Goal: Information Seeking & Learning: Learn about a topic

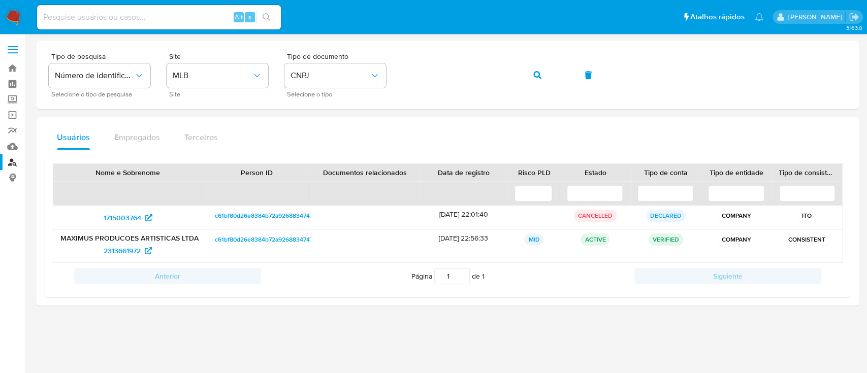
click at [164, 19] on input at bounding box center [159, 17] width 244 height 13
paste input "1366932565"
type input "1366932565"
click at [264, 16] on icon "search-icon" at bounding box center [267, 17] width 8 height 8
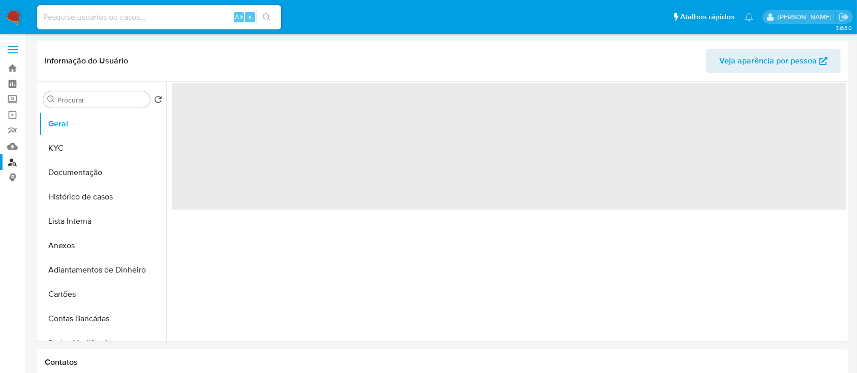
select select "10"
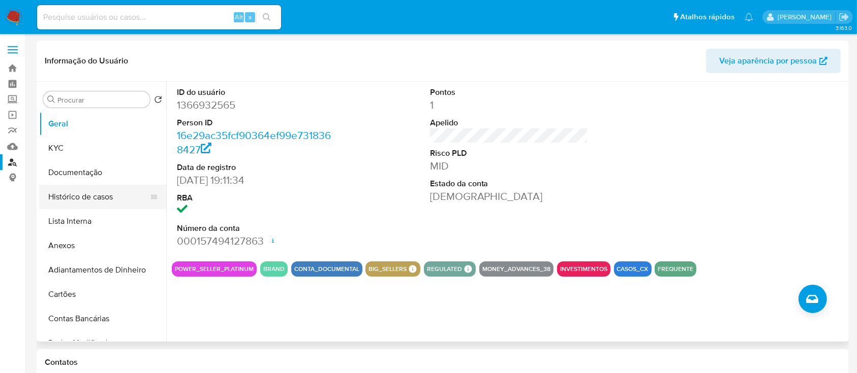
click at [90, 205] on button "Histórico de casos" at bounding box center [98, 197] width 119 height 24
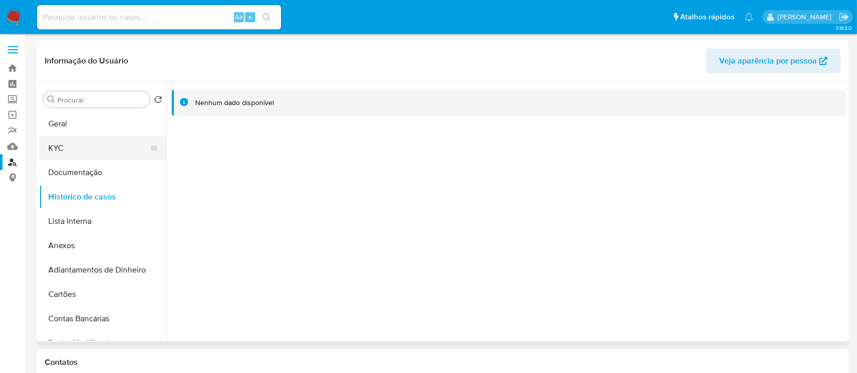
click at [100, 146] on button "KYC" at bounding box center [98, 148] width 119 height 24
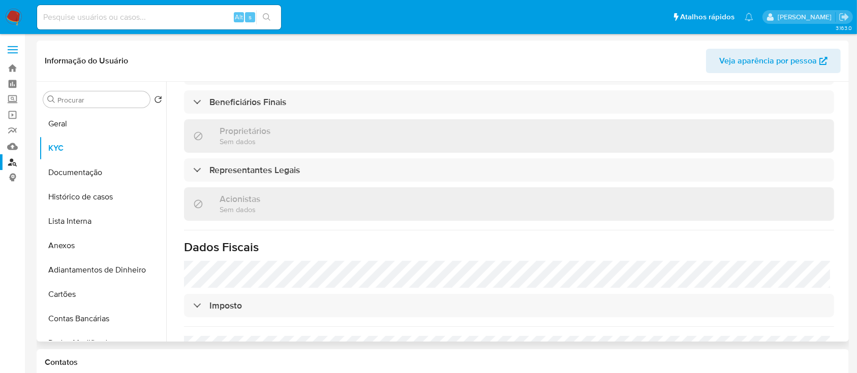
scroll to position [474, 0]
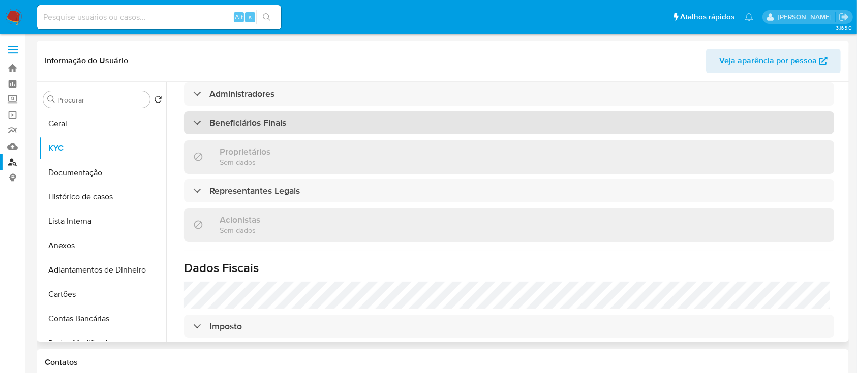
click at [291, 123] on div "Beneficiários Finais" at bounding box center [509, 122] width 650 height 23
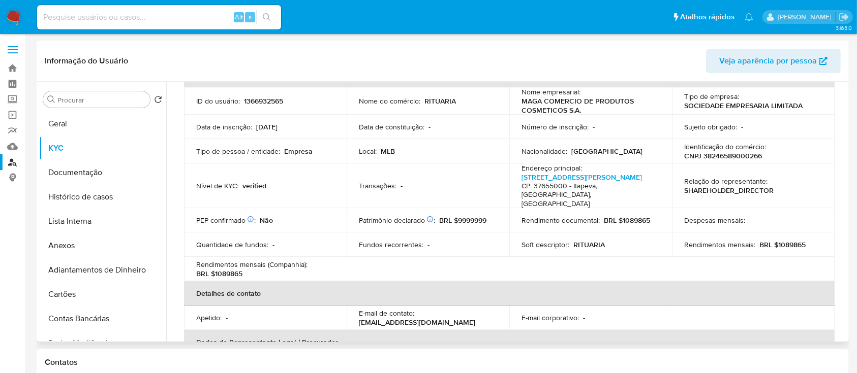
scroll to position [0, 0]
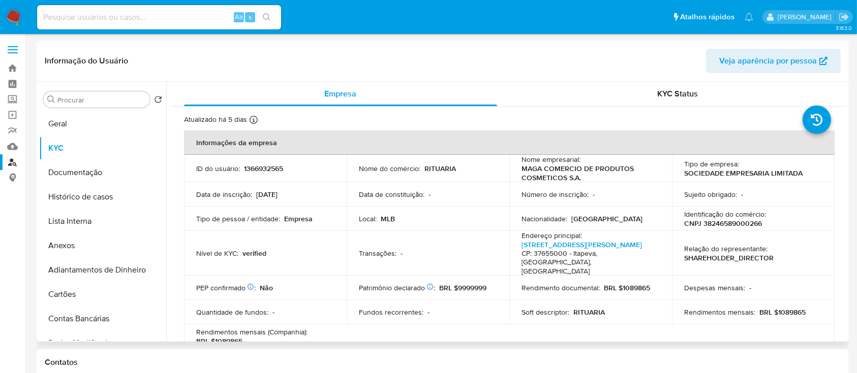
click at [706, 224] on p "CNPJ 38246589000266" at bounding box center [723, 223] width 78 height 9
copy p "38246589000266"
click at [11, 161] on link "Localizador de pessoas" at bounding box center [60, 162] width 121 height 16
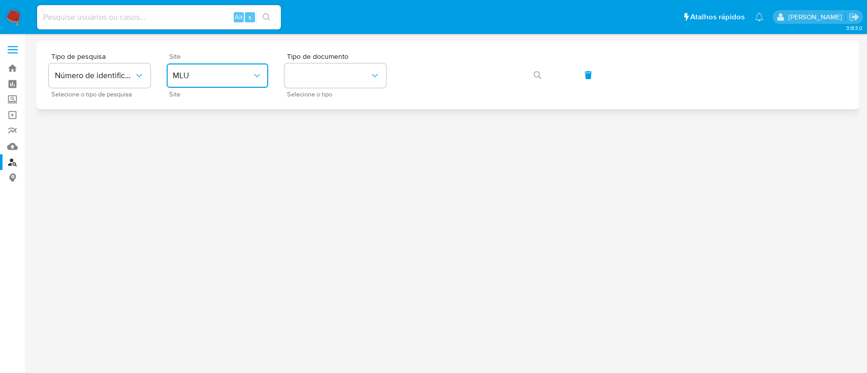
click at [229, 82] on button "MLU" at bounding box center [218, 76] width 102 height 24
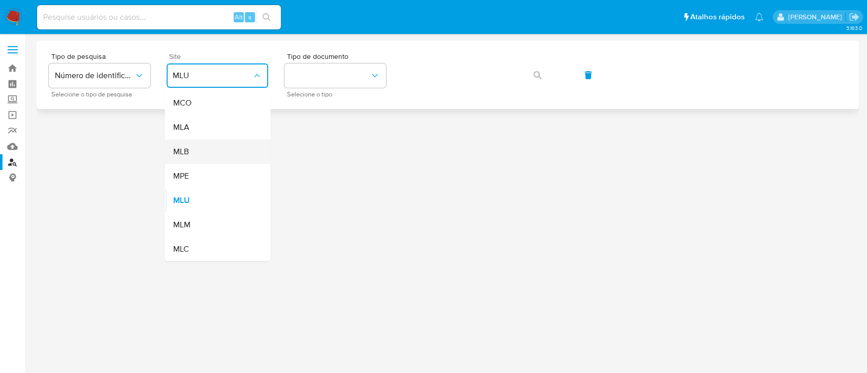
click at [210, 159] on div "MLB" at bounding box center [214, 152] width 83 height 24
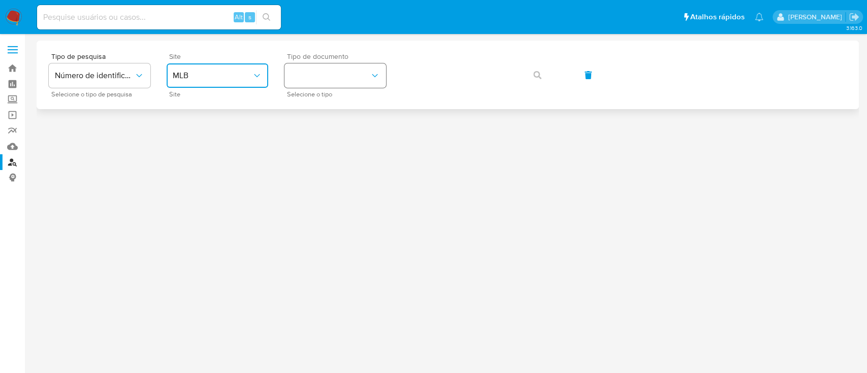
click at [333, 73] on button "identificationType" at bounding box center [336, 76] width 102 height 24
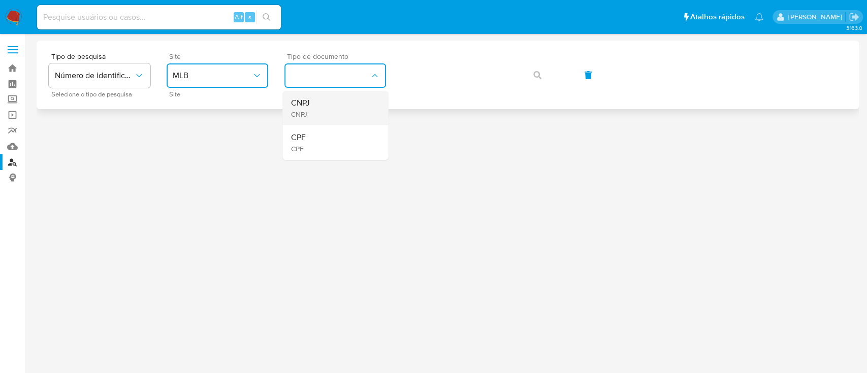
click at [316, 111] on div "CNPJ CNPJ" at bounding box center [332, 108] width 83 height 35
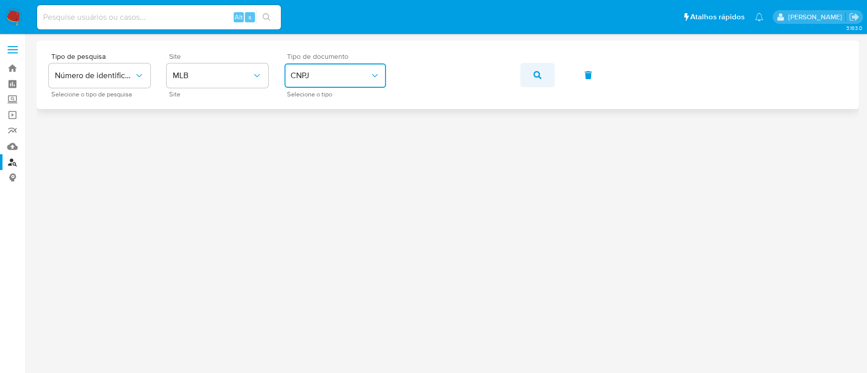
click at [542, 80] on button "button" at bounding box center [537, 75] width 35 height 24
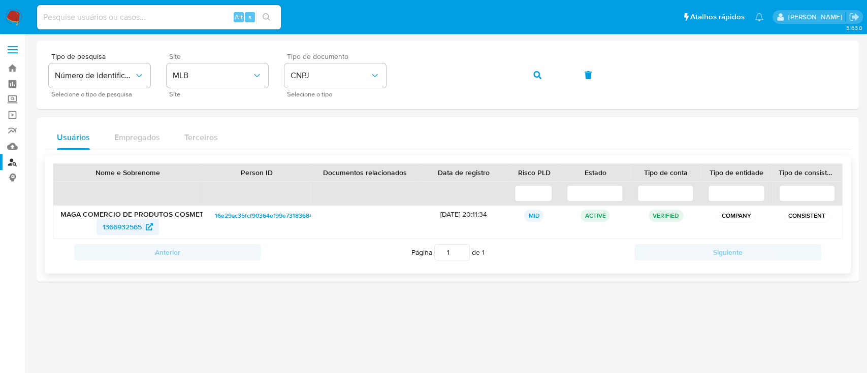
click at [114, 229] on span "1366932565" at bounding box center [122, 227] width 39 height 16
click at [199, 19] on input at bounding box center [159, 17] width 244 height 13
paste input "185738269"
type input "185738269"
click at [271, 18] on button "search-icon" at bounding box center [266, 17] width 21 height 14
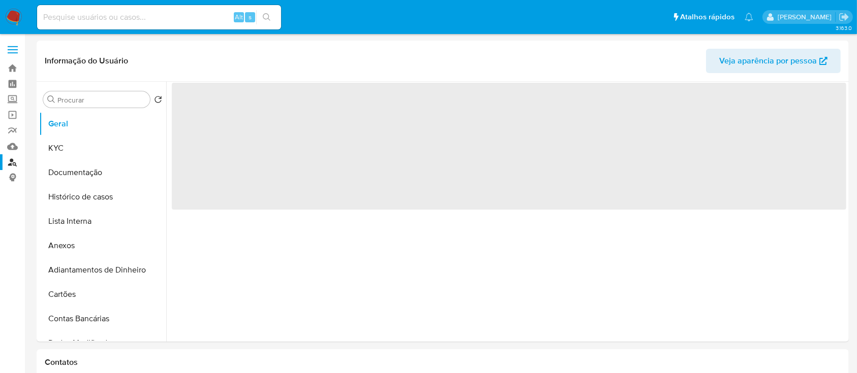
select select "10"
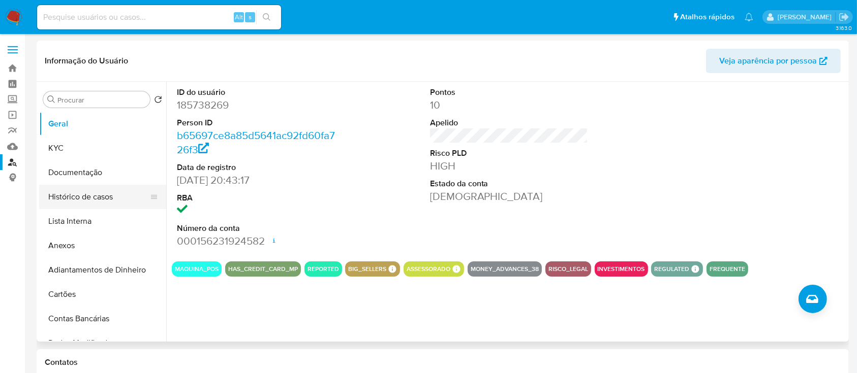
click at [113, 196] on button "Histórico de casos" at bounding box center [98, 197] width 119 height 24
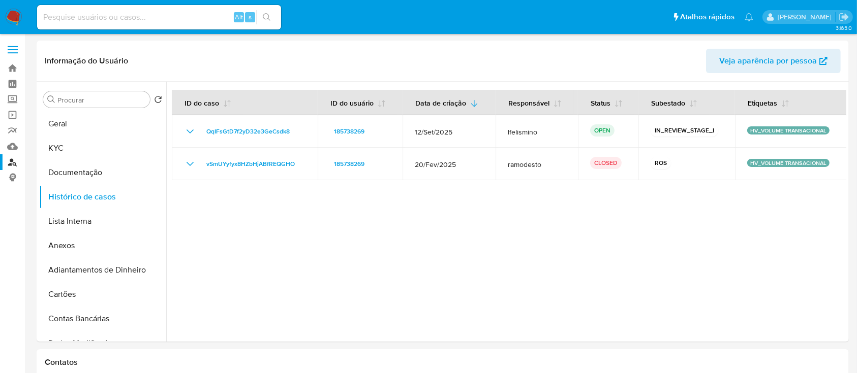
click at [201, 16] on input at bounding box center [159, 17] width 244 height 13
paste input "1160719290"
type input "1160719290"
click at [266, 15] on icon "search-icon" at bounding box center [267, 17] width 8 height 8
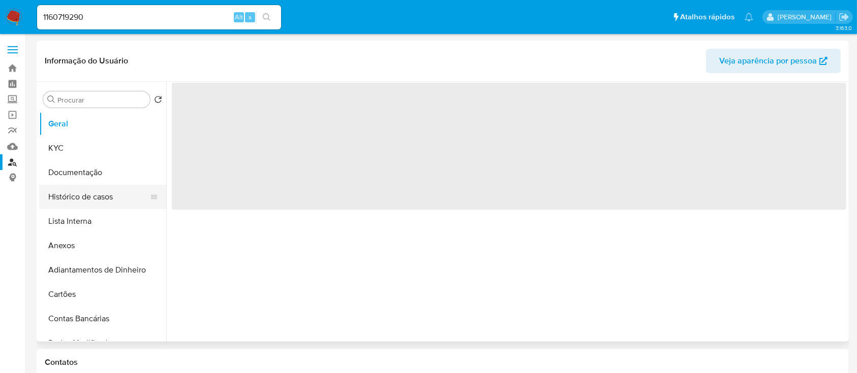
select select "10"
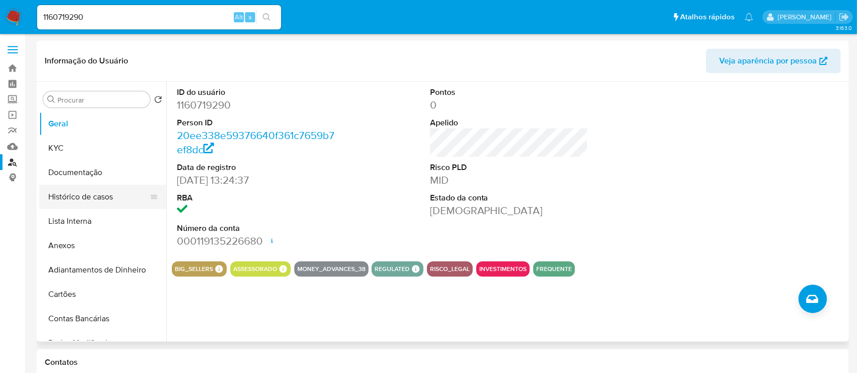
click at [110, 201] on button "Histórico de casos" at bounding box center [98, 197] width 119 height 24
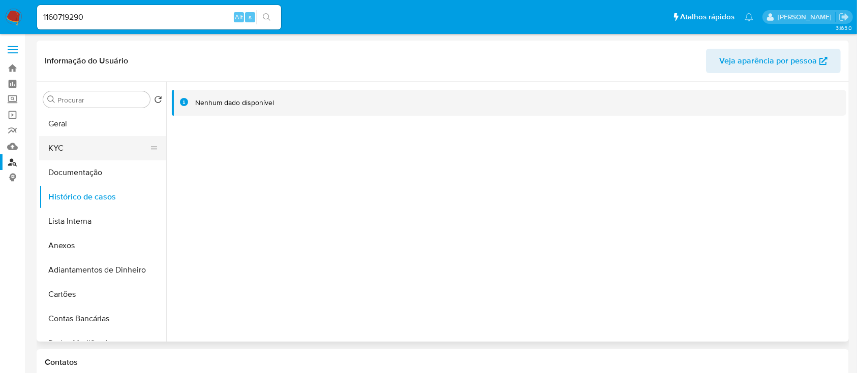
click at [78, 144] on button "KYC" at bounding box center [98, 148] width 119 height 24
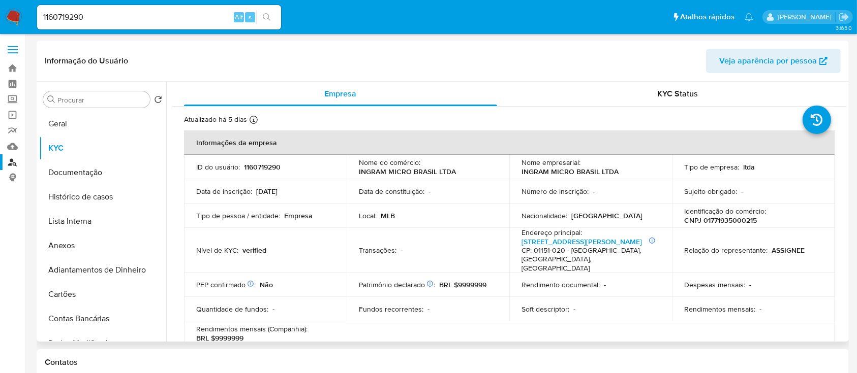
click at [717, 217] on p "CNPJ 01771935000215" at bounding box center [720, 220] width 73 height 9
copy p "01771935000215"
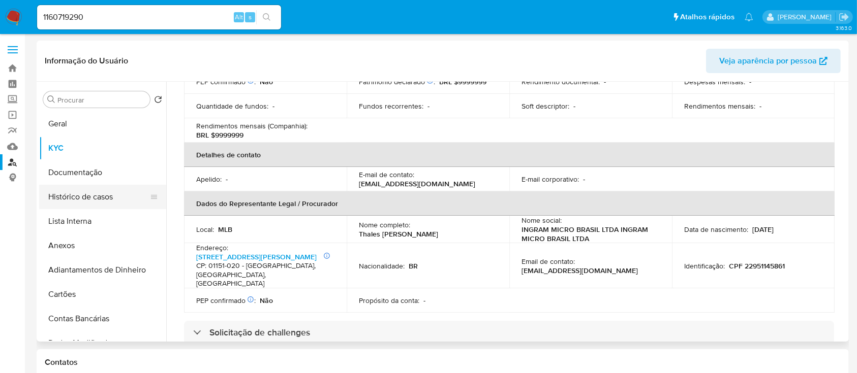
click at [107, 193] on button "Histórico de casos" at bounding box center [98, 197] width 119 height 24
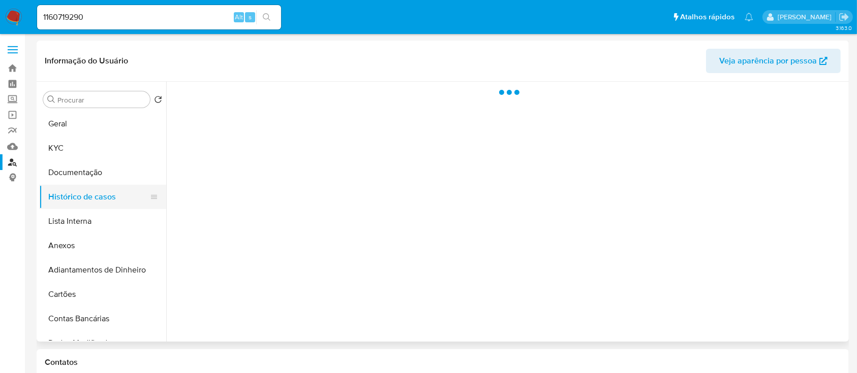
scroll to position [0, 0]
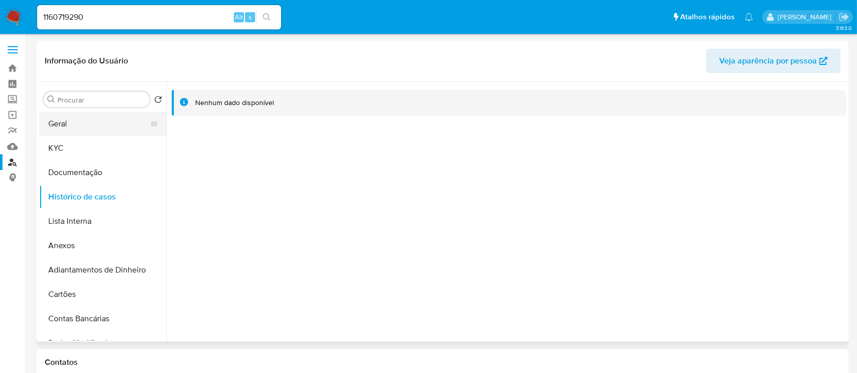
click at [85, 133] on button "Geral" at bounding box center [98, 124] width 119 height 24
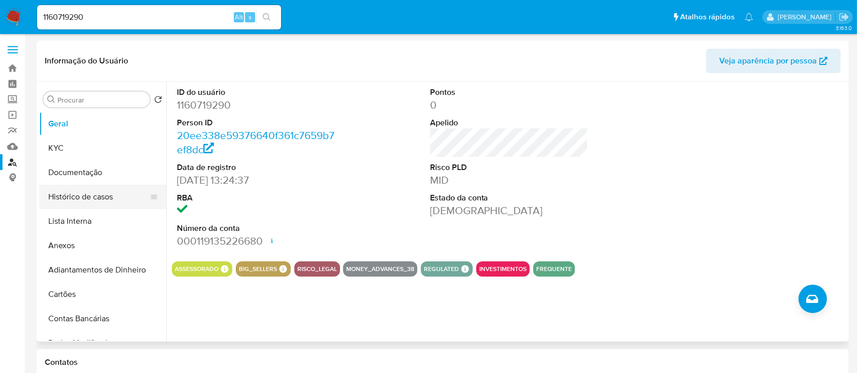
click at [97, 196] on button "Histórico de casos" at bounding box center [98, 197] width 119 height 24
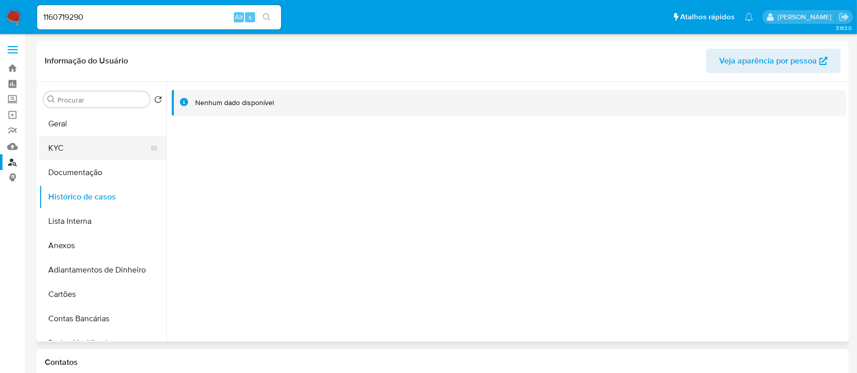
click at [69, 146] on button "KYC" at bounding box center [98, 148] width 119 height 24
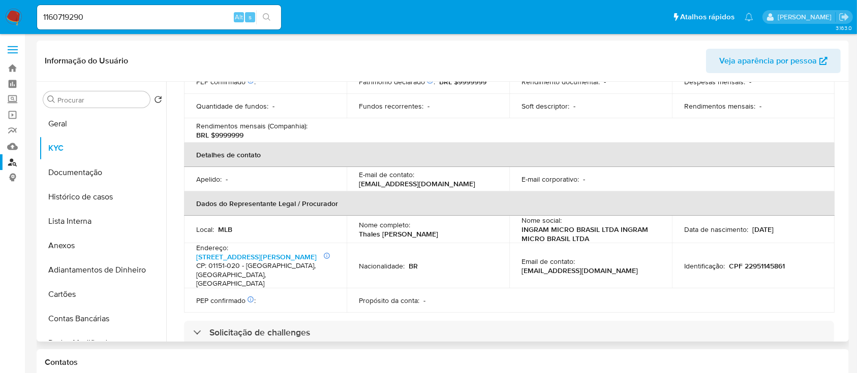
scroll to position [446, 0]
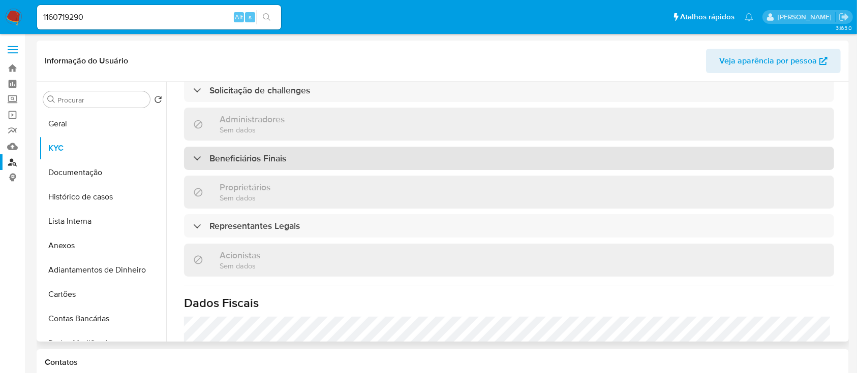
click at [264, 153] on h3 "Beneficiários Finais" at bounding box center [247, 158] width 77 height 11
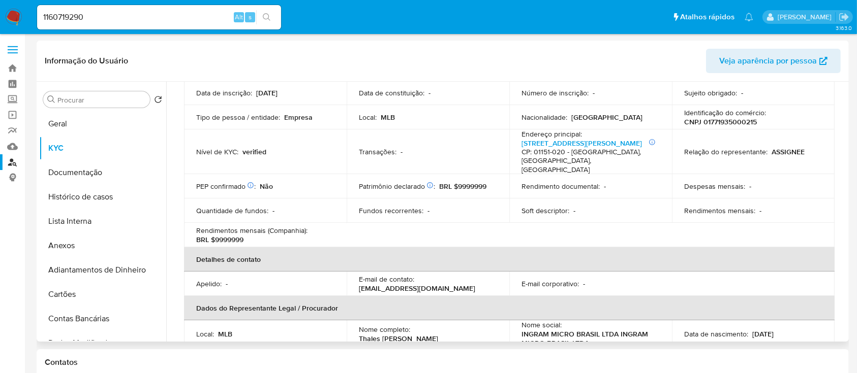
scroll to position [39, 0]
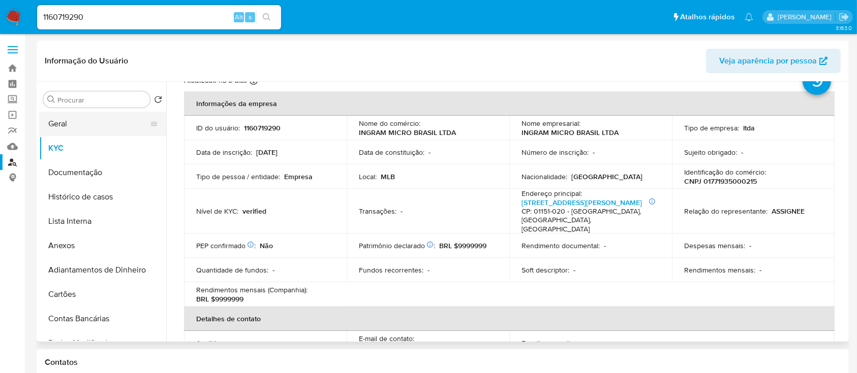
click at [82, 130] on button "Geral" at bounding box center [98, 124] width 119 height 24
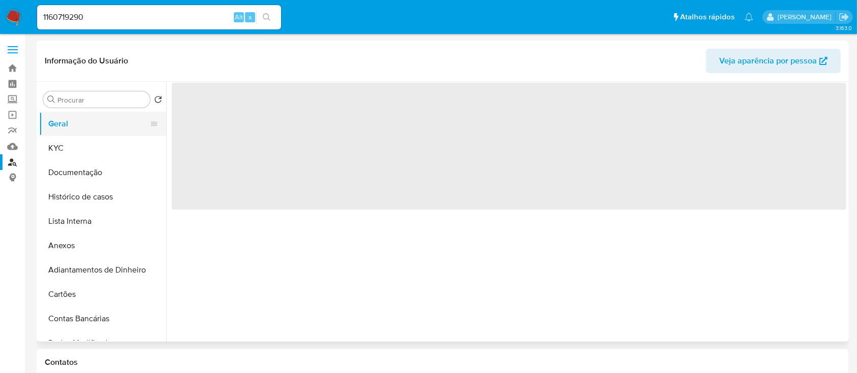
scroll to position [0, 0]
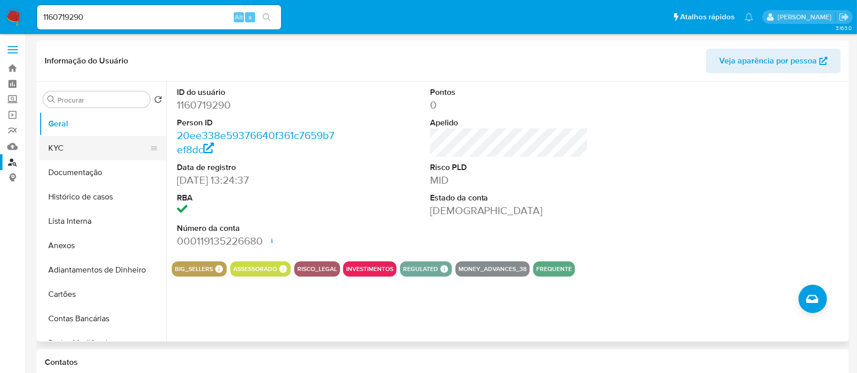
click at [99, 145] on button "KYC" at bounding box center [98, 148] width 119 height 24
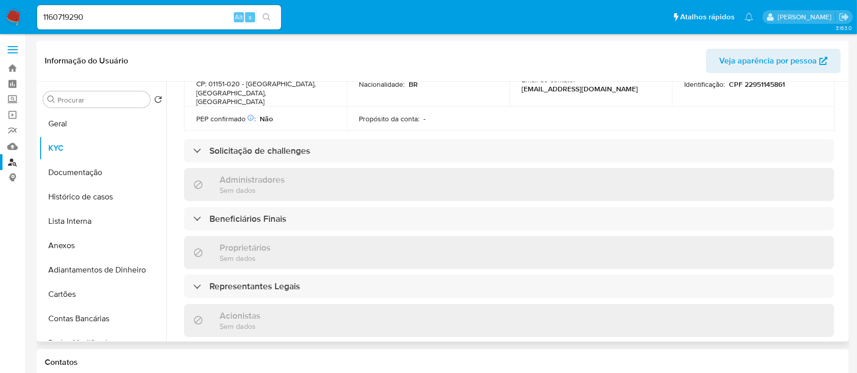
scroll to position [407, 0]
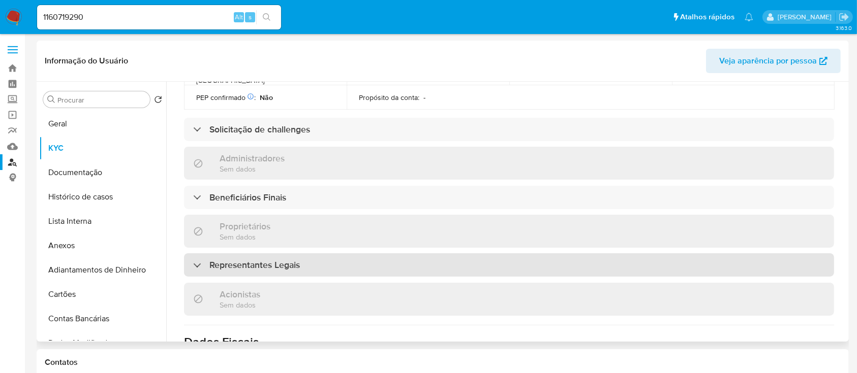
click at [384, 254] on div "Representantes Legais" at bounding box center [509, 265] width 650 height 23
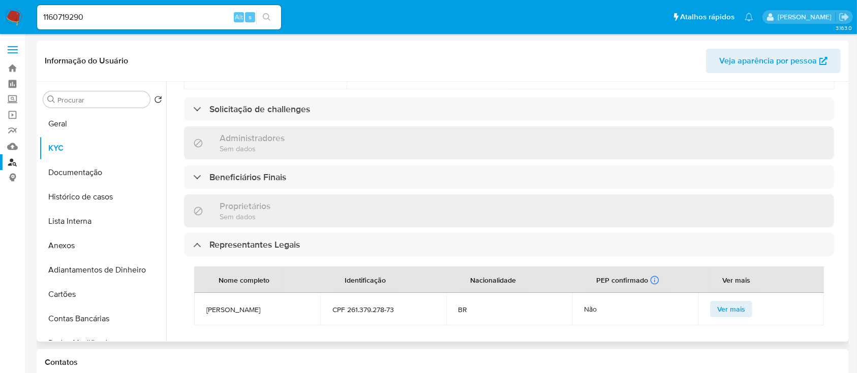
scroll to position [271, 0]
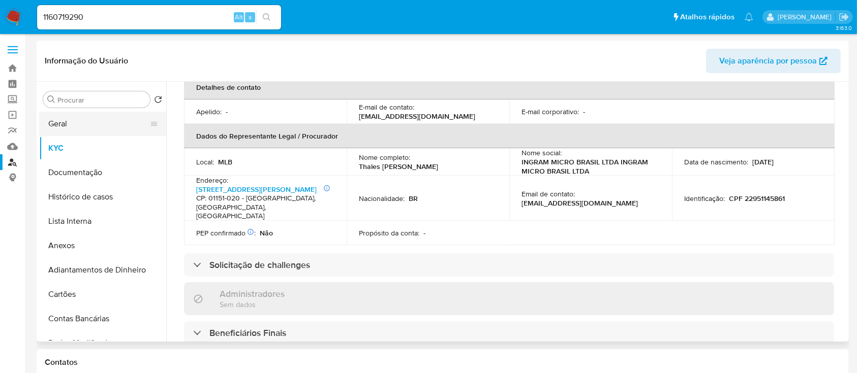
click at [92, 116] on button "Geral" at bounding box center [98, 124] width 119 height 24
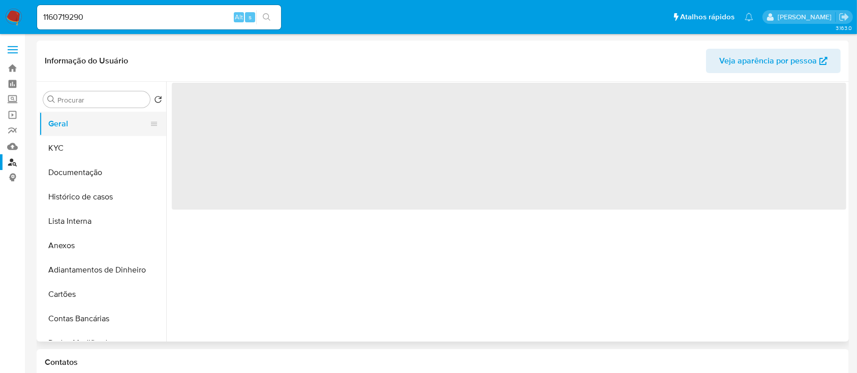
scroll to position [0, 0]
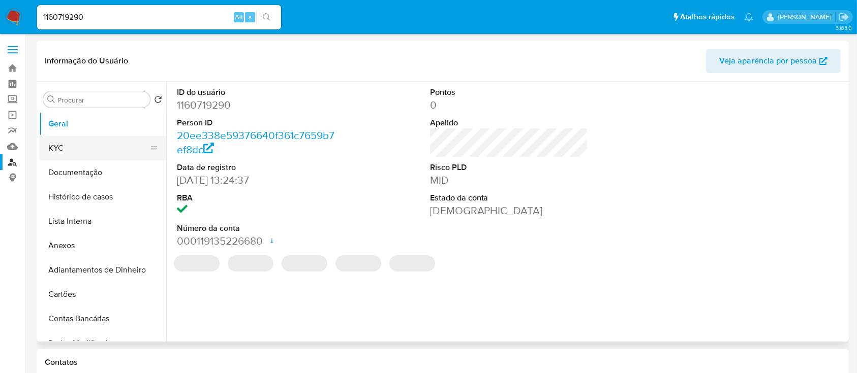
click at [77, 151] on button "KYC" at bounding box center [98, 148] width 119 height 24
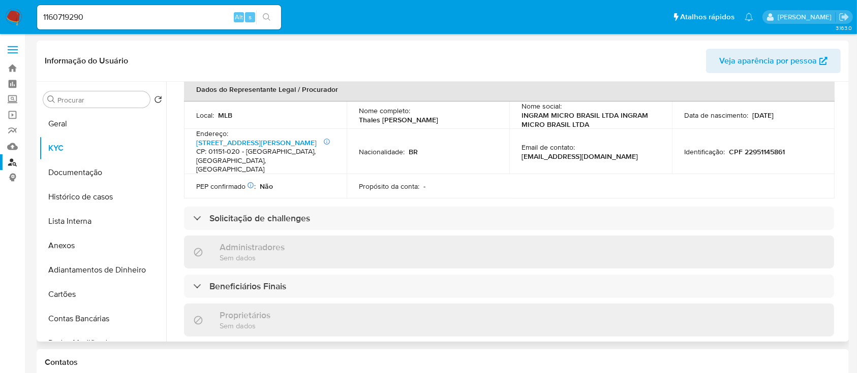
scroll to position [338, 0]
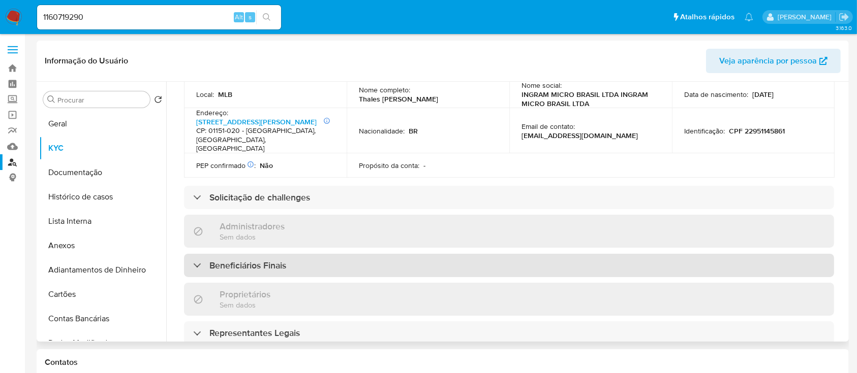
click at [328, 254] on div "Beneficiários Finais" at bounding box center [509, 265] width 650 height 23
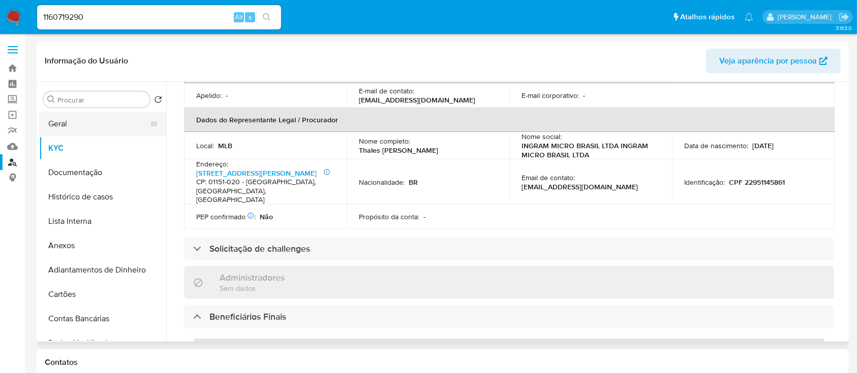
scroll to position [203, 0]
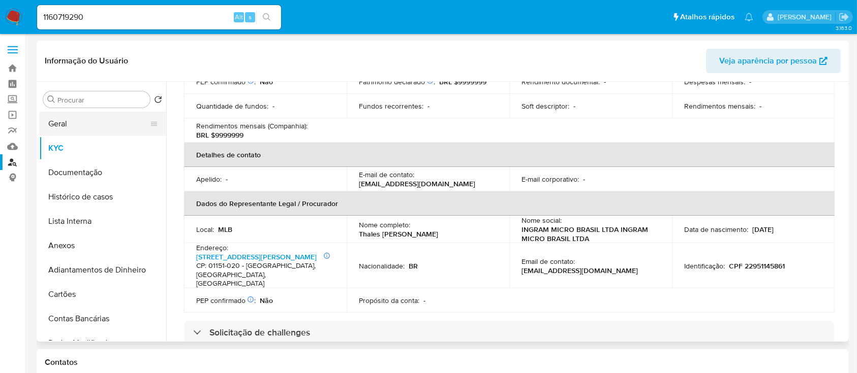
click at [75, 118] on button "Geral" at bounding box center [98, 124] width 119 height 24
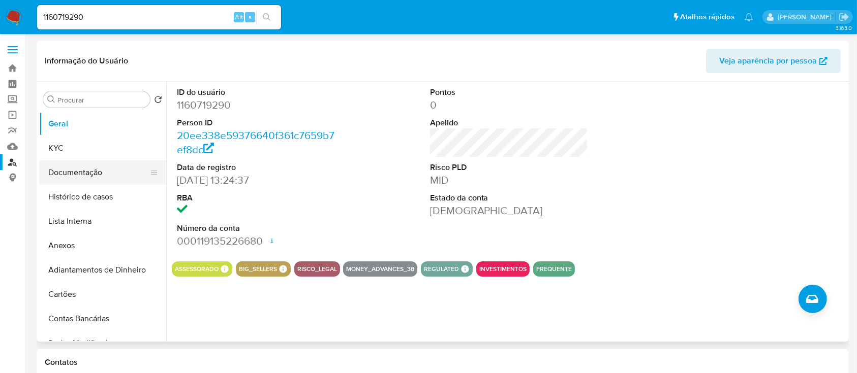
click at [50, 173] on button "Documentação" at bounding box center [98, 173] width 119 height 24
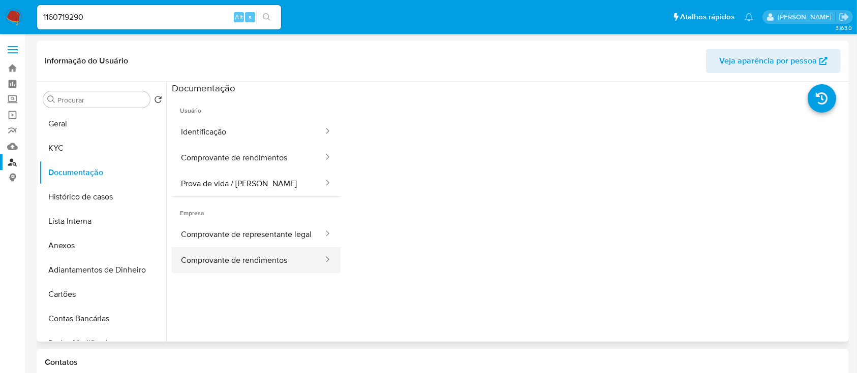
click at [248, 268] on button "Comprovante de rendimentos" at bounding box center [248, 260] width 152 height 26
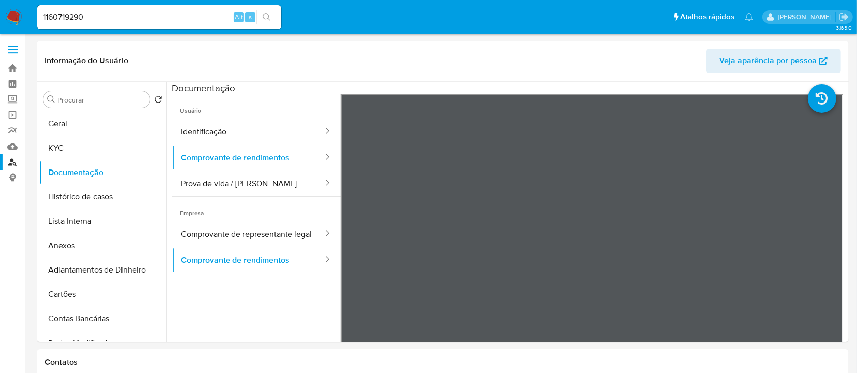
click at [148, 11] on input "1160719290" at bounding box center [159, 17] width 244 height 13
click at [147, 11] on input "1160719290" at bounding box center [159, 17] width 244 height 13
paste input "2213487732"
type input "2213487732"
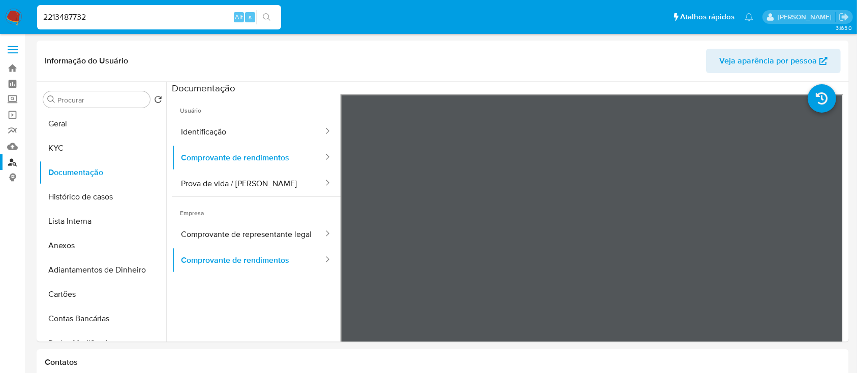
click at [264, 13] on icon "search-icon" at bounding box center [267, 17] width 8 height 8
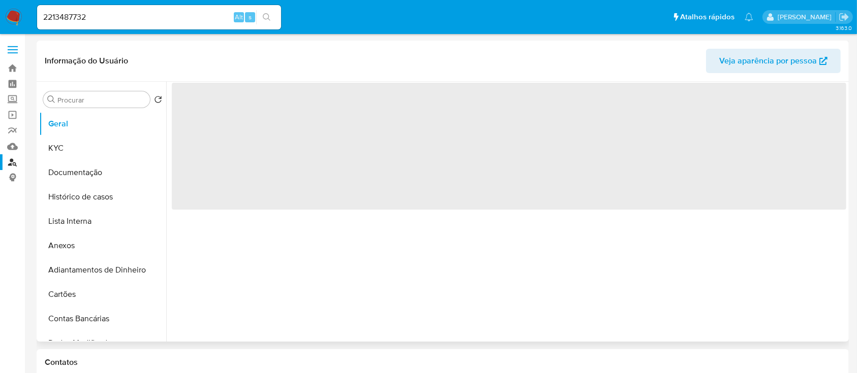
select select "10"
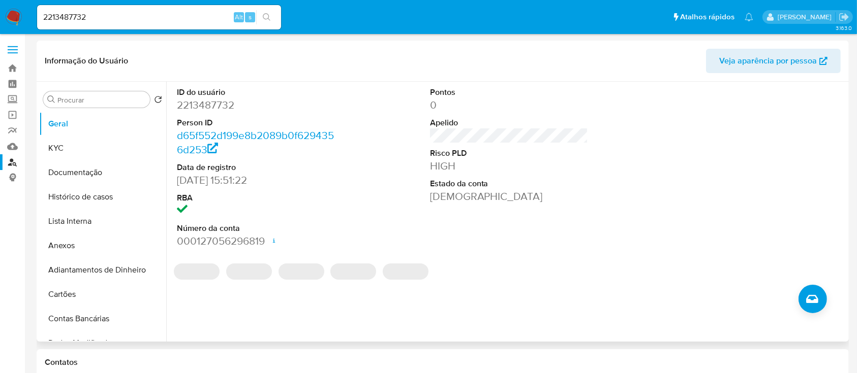
click at [598, 113] on div "ID do usuário 2213487732 Person ID d65f552d199e8b2089b0f6294356d253 Data de reg…" at bounding box center [509, 168] width 674 height 172
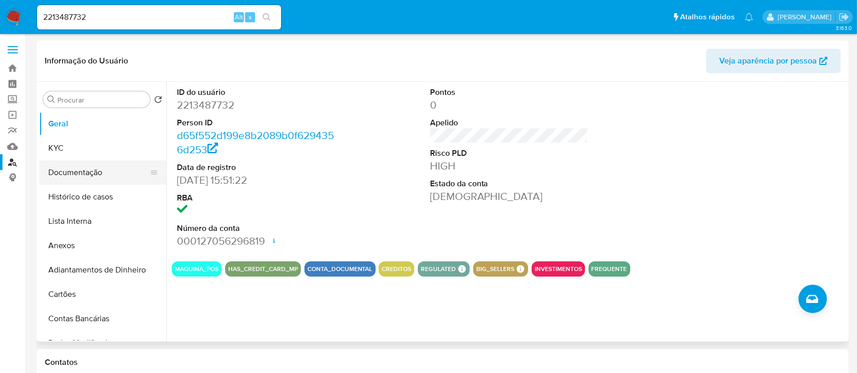
click at [82, 164] on button "Documentação" at bounding box center [98, 173] width 119 height 24
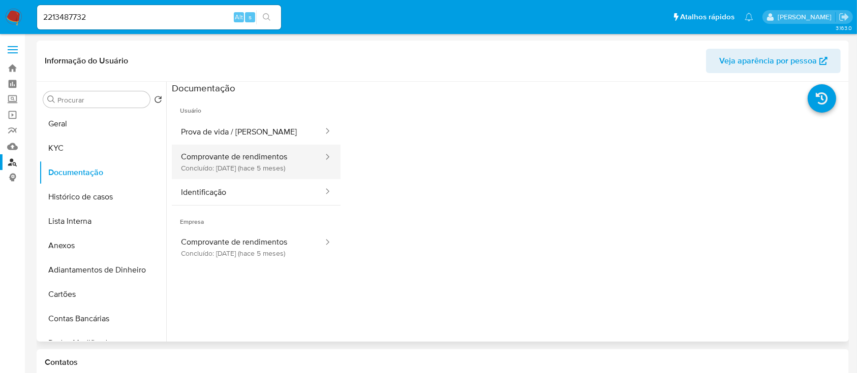
click at [273, 161] on button "Comprovante de rendimentos Concluído: 06/05/2025 (hace 5 meses)" at bounding box center [248, 162] width 152 height 35
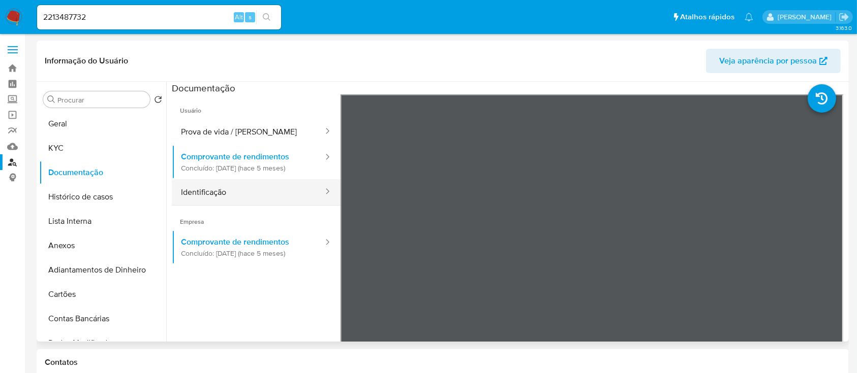
click at [197, 195] on button "Identificação" at bounding box center [248, 192] width 152 height 26
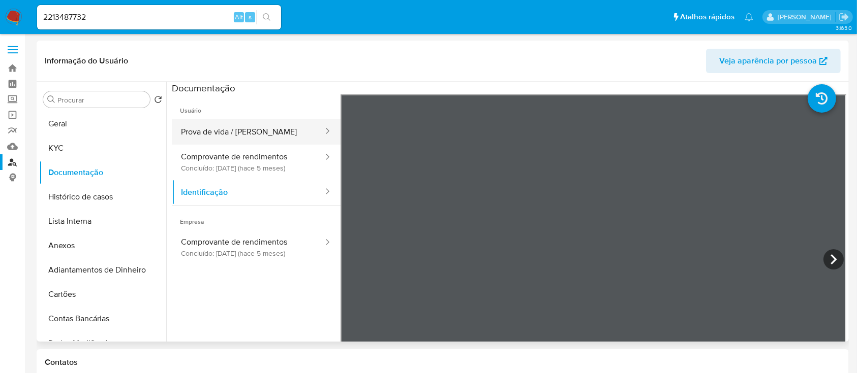
click at [237, 135] on button "Prova de vida / Selfie" at bounding box center [248, 132] width 152 height 26
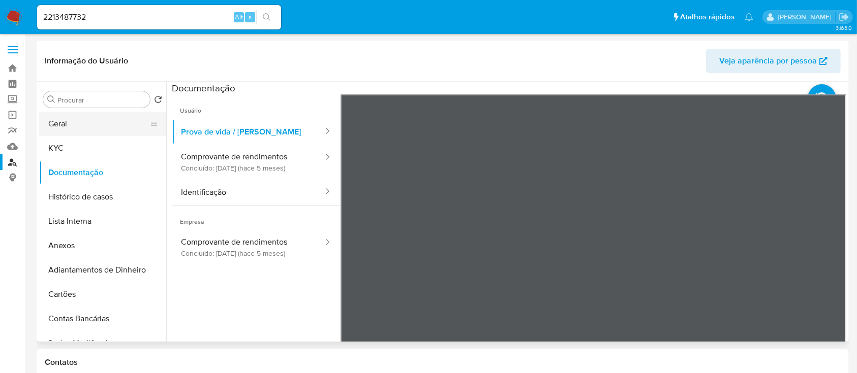
click at [89, 123] on button "Geral" at bounding box center [98, 124] width 119 height 24
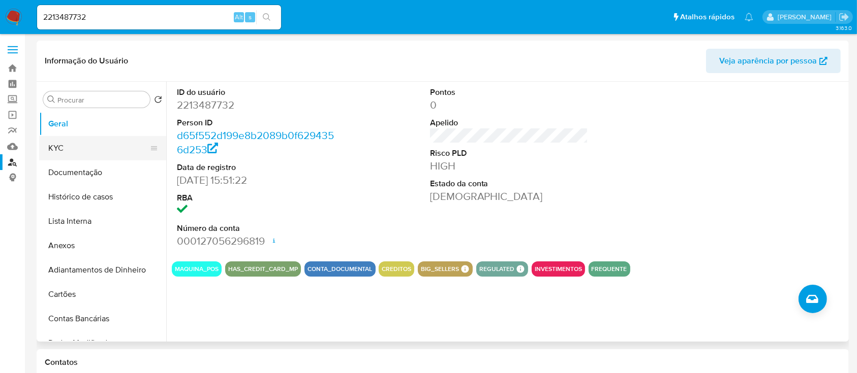
click at [78, 138] on button "KYC" at bounding box center [98, 148] width 119 height 24
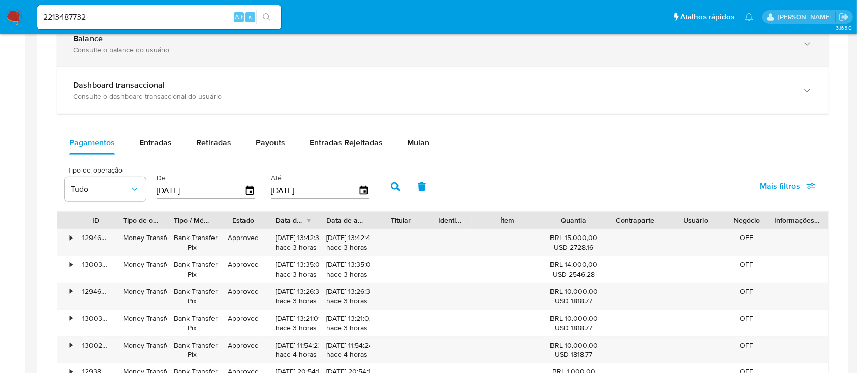
scroll to position [610, 0]
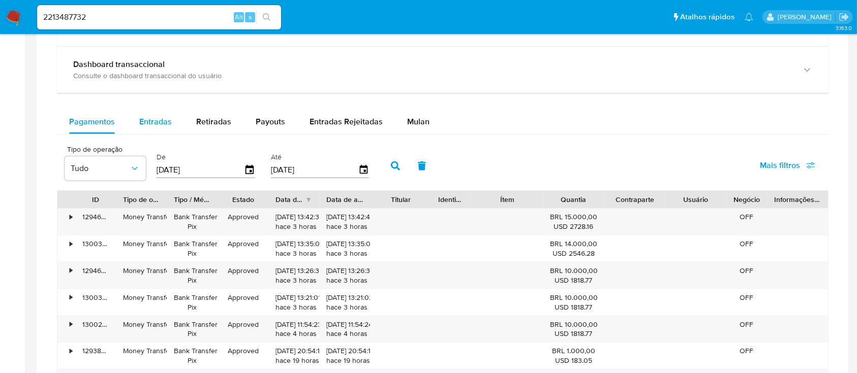
click at [148, 114] on div "Entradas" at bounding box center [155, 122] width 33 height 24
select select "10"
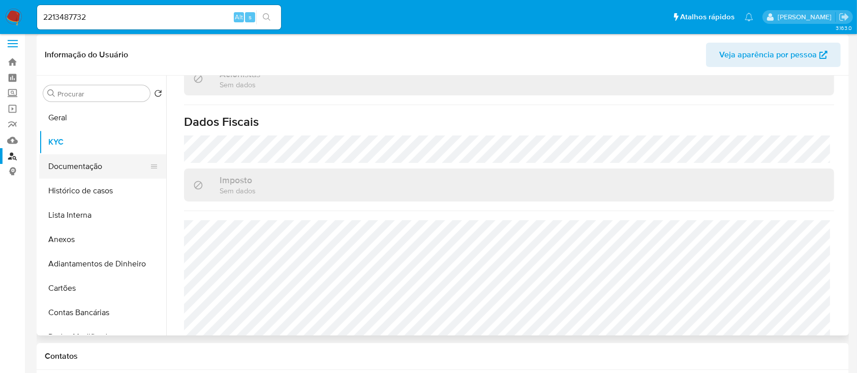
scroll to position [0, 0]
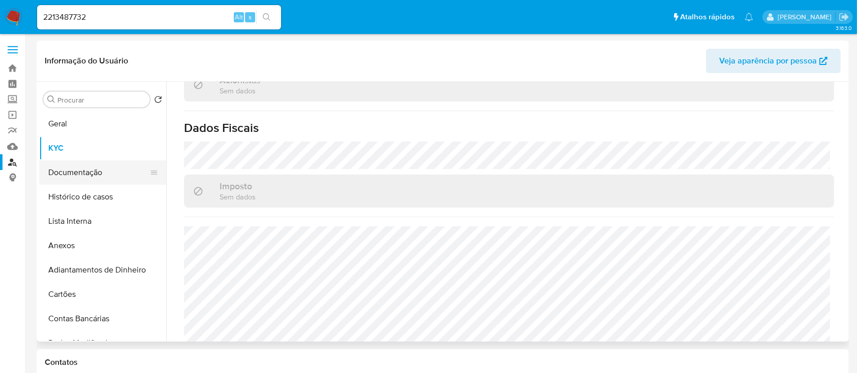
click at [66, 170] on button "Documentação" at bounding box center [98, 173] width 119 height 24
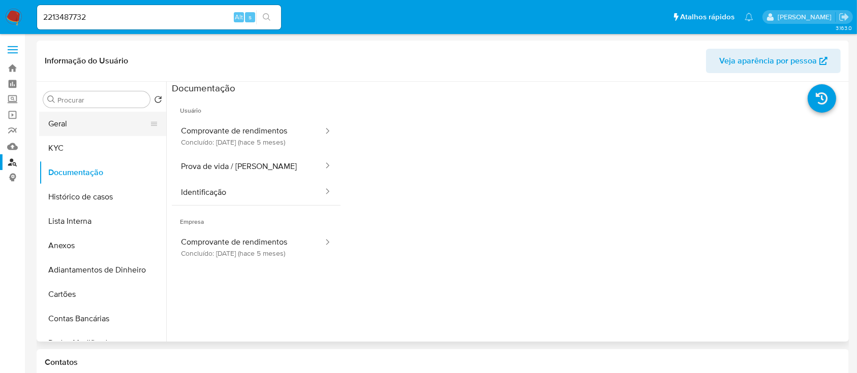
click at [104, 125] on button "Geral" at bounding box center [98, 124] width 119 height 24
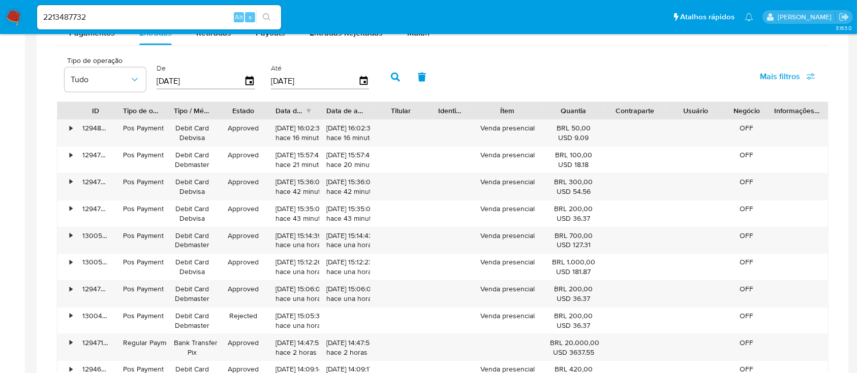
scroll to position [677, 0]
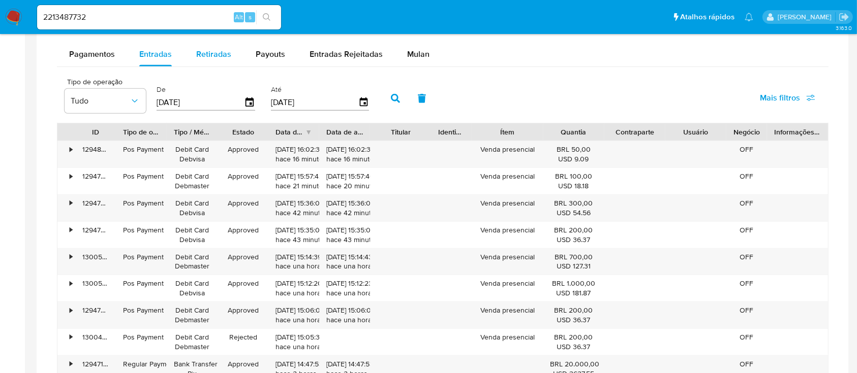
click at [201, 55] on span "Retiradas" at bounding box center [213, 54] width 35 height 12
select select "10"
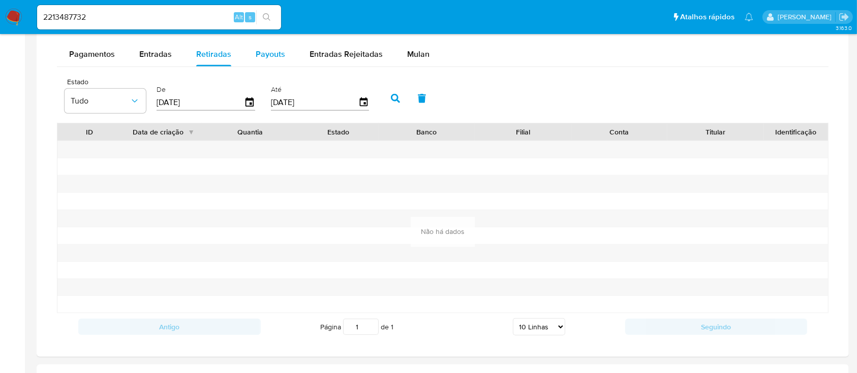
click at [272, 51] on span "Payouts" at bounding box center [270, 54] width 29 height 12
select select "10"
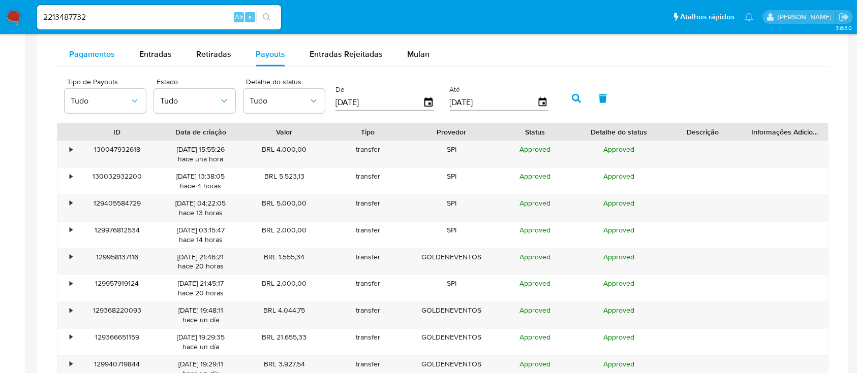
click at [59, 43] on button "Pagamentos" at bounding box center [92, 54] width 70 height 24
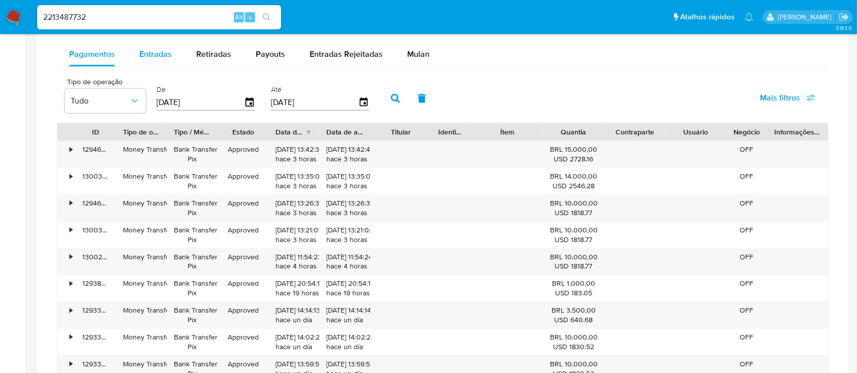
click at [134, 54] on button "Entradas" at bounding box center [155, 54] width 57 height 24
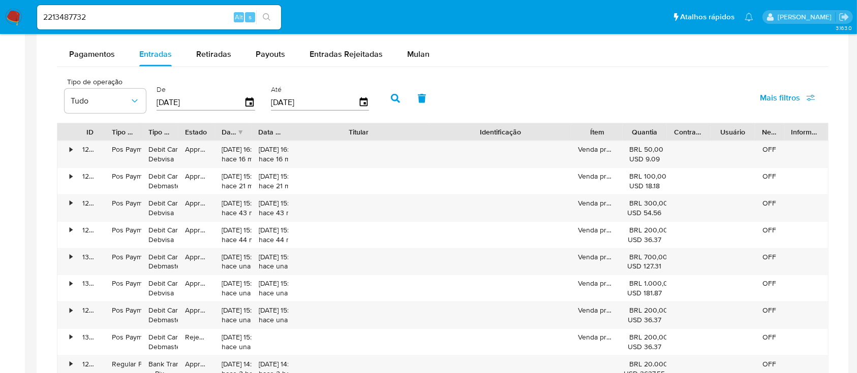
drag, startPoint x: 449, startPoint y: 122, endPoint x: 508, endPoint y: 123, distance: 59.5
click at [508, 123] on div "ID Tipo de operação Tipo / Método Estado Data de criação Data de aprovação Titu…" at bounding box center [442, 131] width 770 height 17
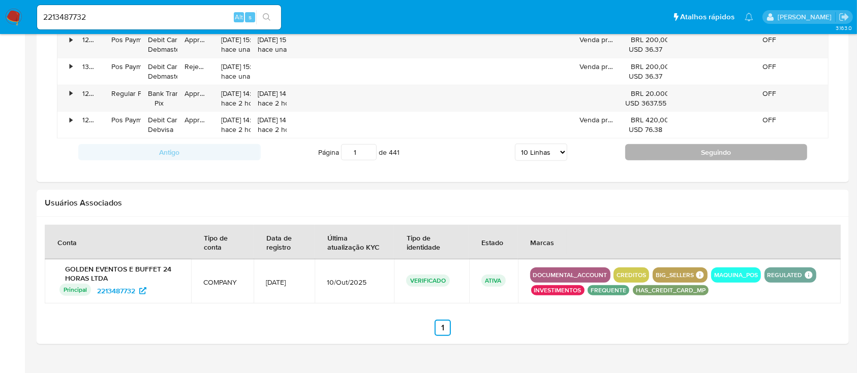
click at [642, 151] on button "Seguindo" at bounding box center [716, 152] width 182 height 16
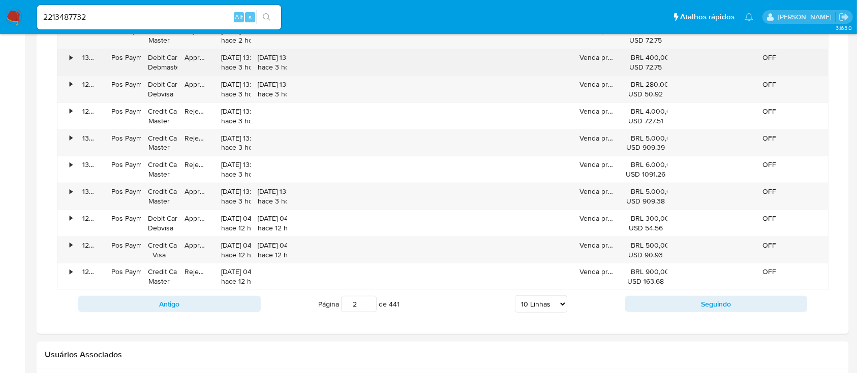
scroll to position [813, 0]
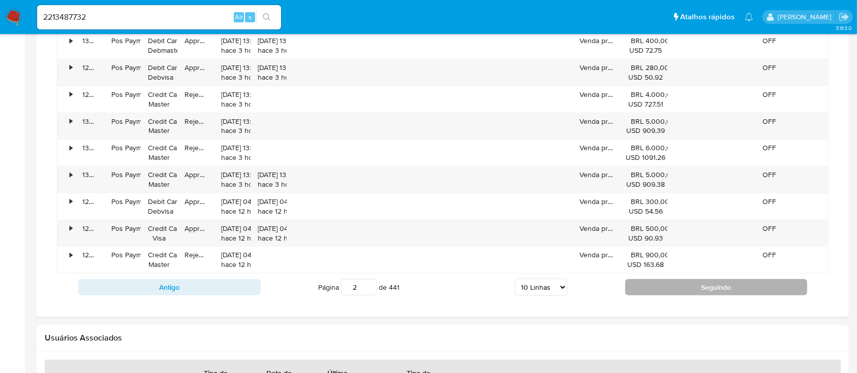
click at [676, 285] on button "Seguindo" at bounding box center [716, 287] width 182 height 16
type input "3"
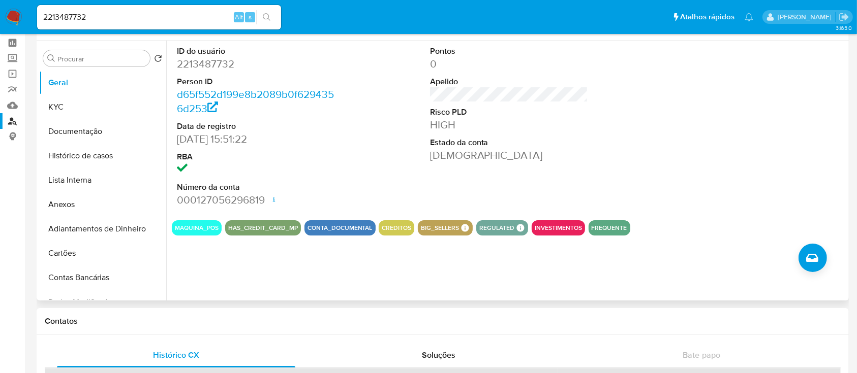
scroll to position [0, 0]
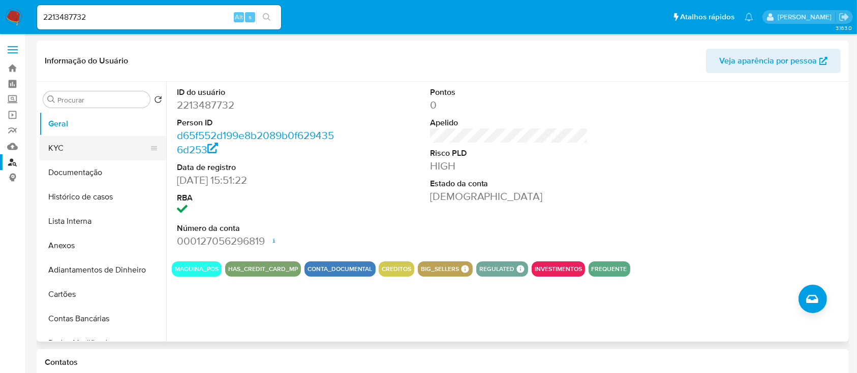
click at [84, 140] on button "KYC" at bounding box center [98, 148] width 119 height 24
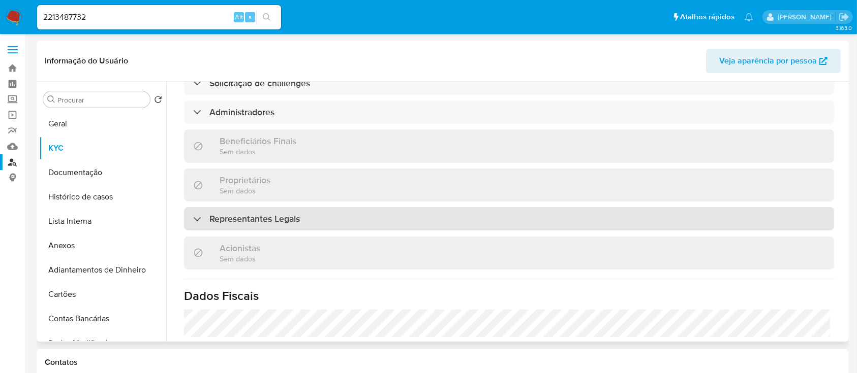
scroll to position [338, 0]
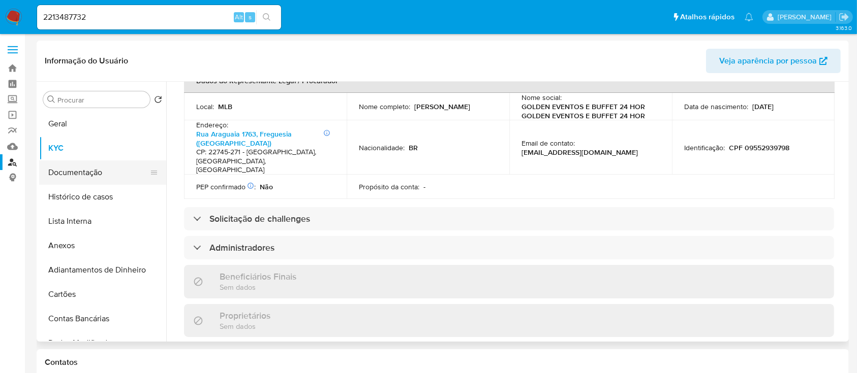
click at [101, 168] on button "Documentação" at bounding box center [98, 173] width 119 height 24
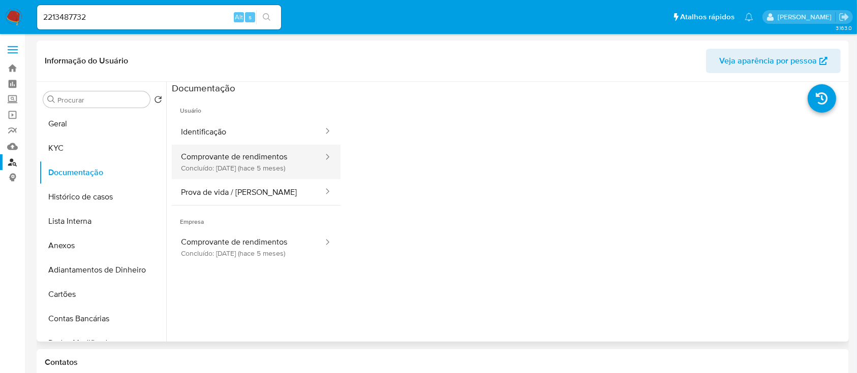
click at [269, 156] on button "Comprovante de rendimentos Concluído: 06/05/2025 (hace 5 meses)" at bounding box center [248, 162] width 152 height 35
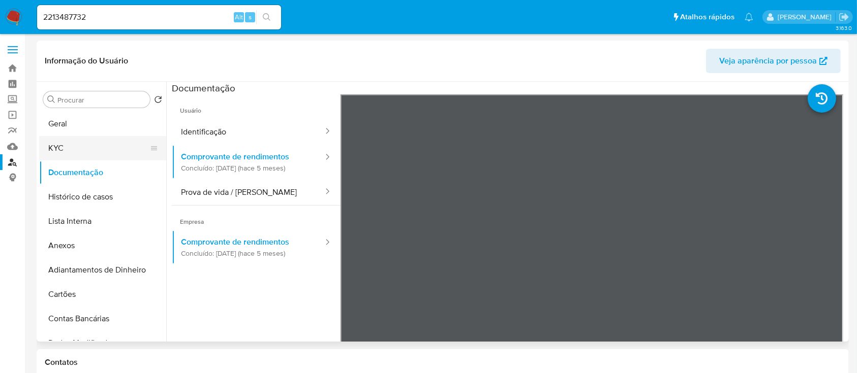
click at [111, 144] on button "KYC" at bounding box center [98, 148] width 119 height 24
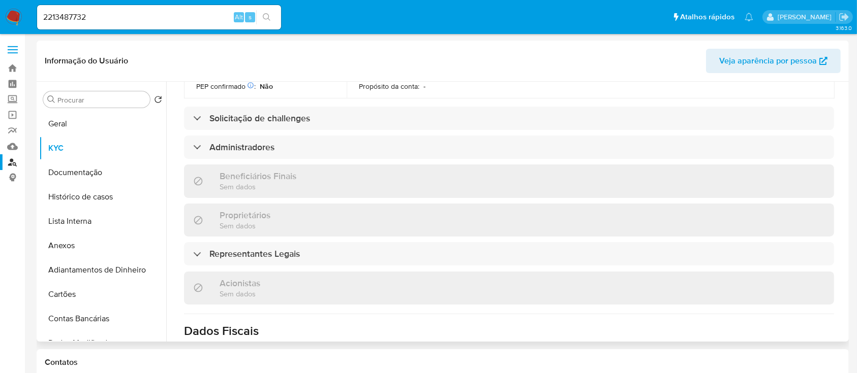
scroll to position [474, 0]
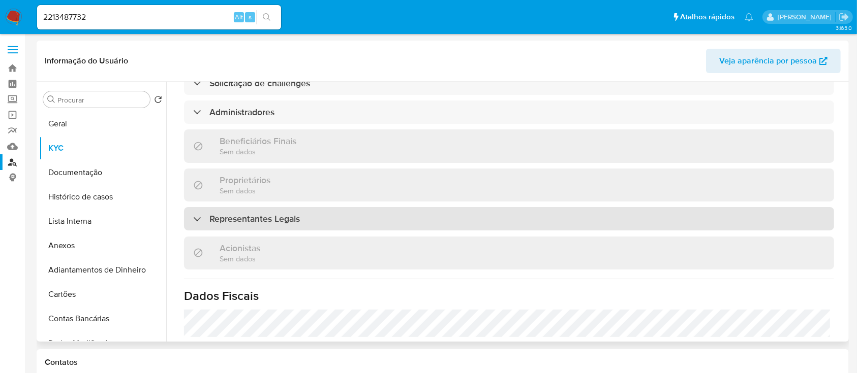
click at [289, 213] on h3 "Representantes Legais" at bounding box center [254, 218] width 90 height 11
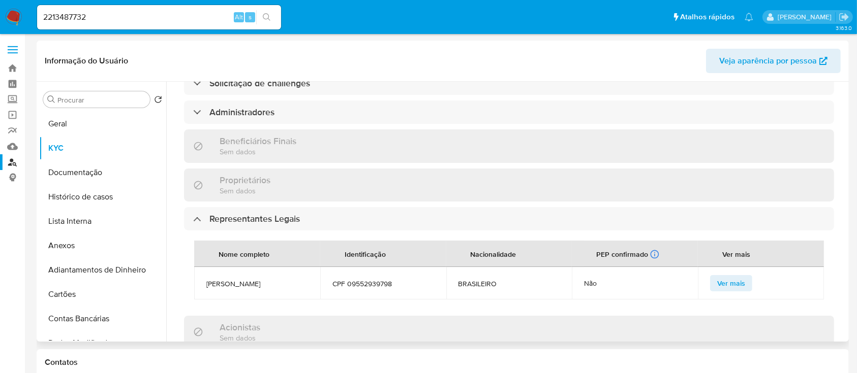
click at [324, 174] on div "Proprietários Sem dados" at bounding box center [509, 185] width 650 height 33
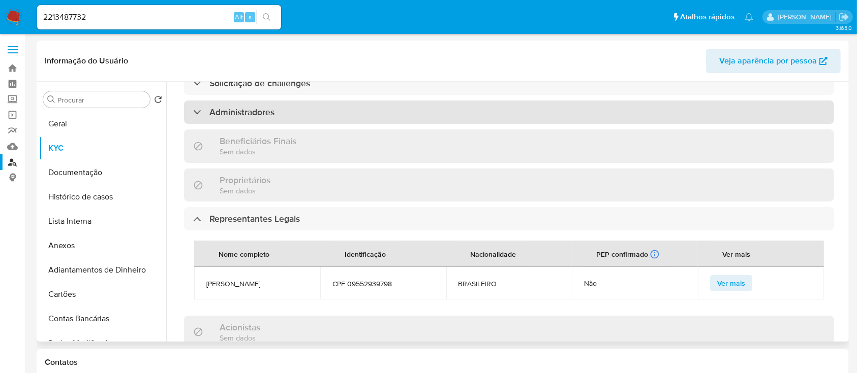
click at [307, 104] on div "Administradores" at bounding box center [509, 112] width 650 height 23
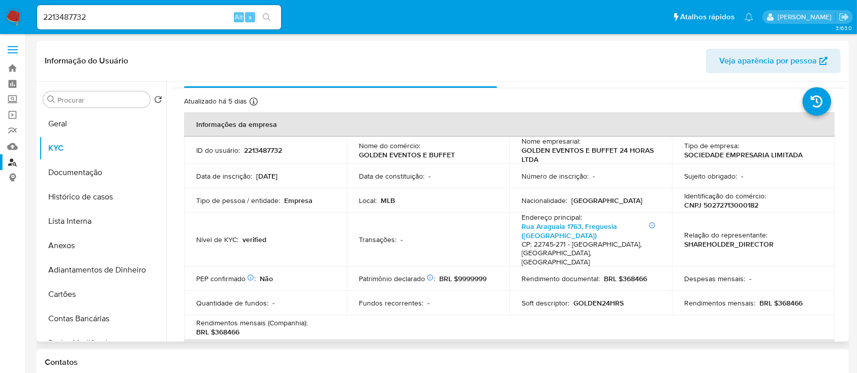
scroll to position [0, 0]
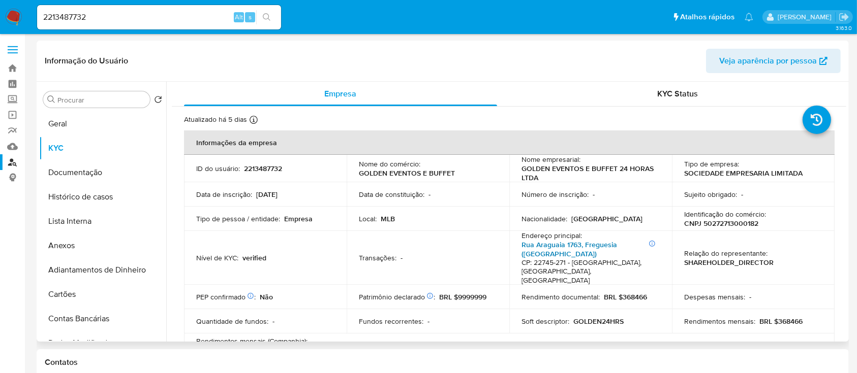
click at [532, 244] on link "Rua Araguaia 1763, Freguesia (jacarepaguá)" at bounding box center [569, 249] width 96 height 19
click at [196, 18] on input "2213487732" at bounding box center [159, 17] width 244 height 13
paste input "117377154"
type input "2117377154"
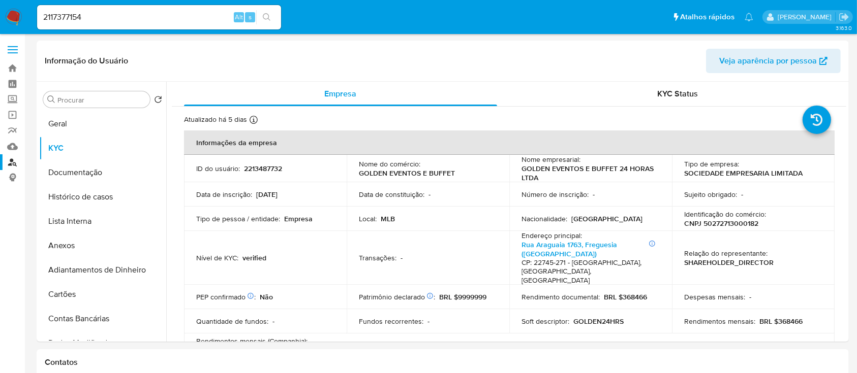
click at [267, 17] on icon "search-icon" at bounding box center [267, 17] width 8 height 8
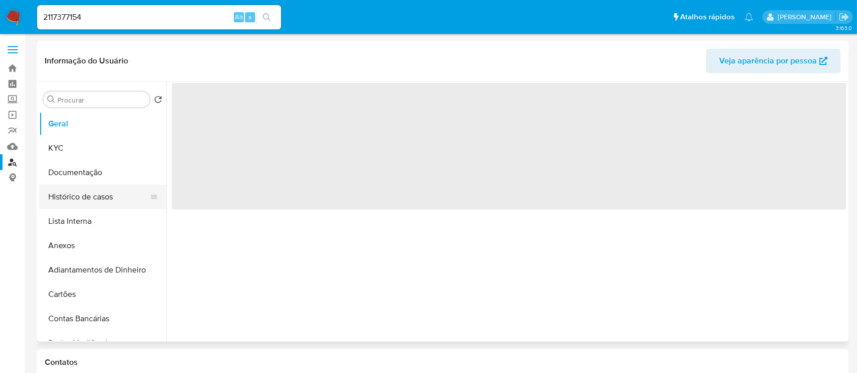
select select "10"
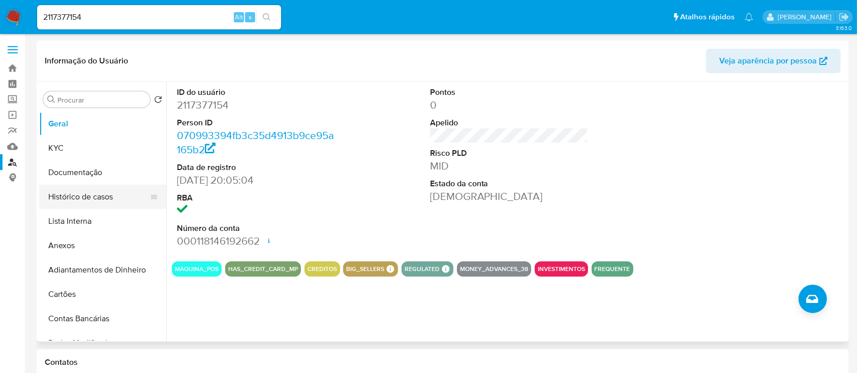
click at [96, 201] on button "Histórico de casos" at bounding box center [98, 197] width 119 height 24
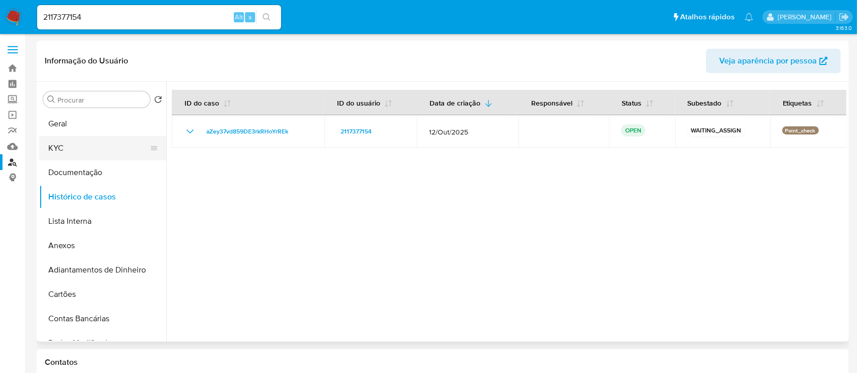
click at [64, 153] on button "KYC" at bounding box center [98, 148] width 119 height 24
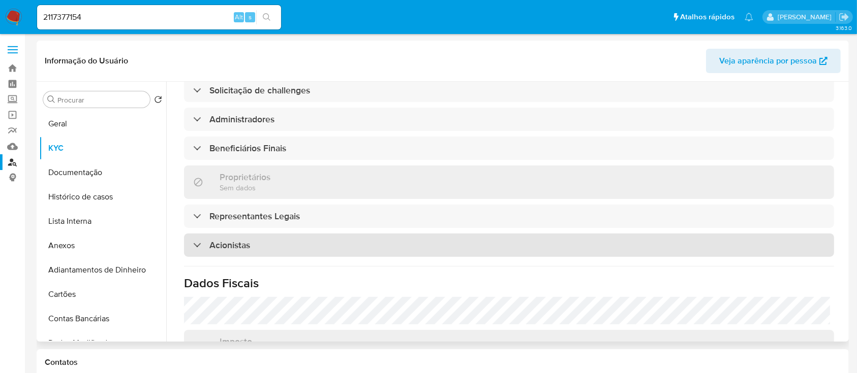
click at [316, 234] on div "Acionistas" at bounding box center [509, 245] width 650 height 23
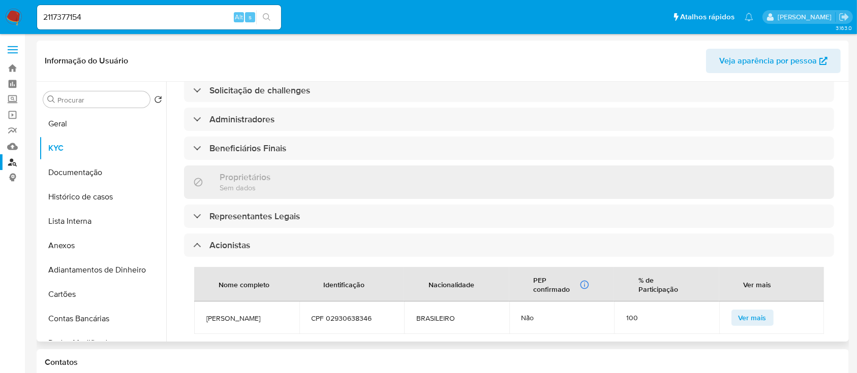
scroll to position [513, 0]
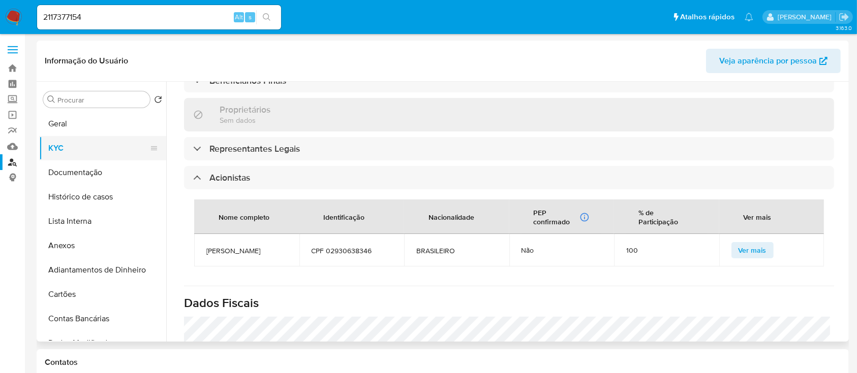
click at [102, 158] on button "KYC" at bounding box center [98, 148] width 119 height 24
click at [100, 168] on button "Documentação" at bounding box center [98, 173] width 119 height 24
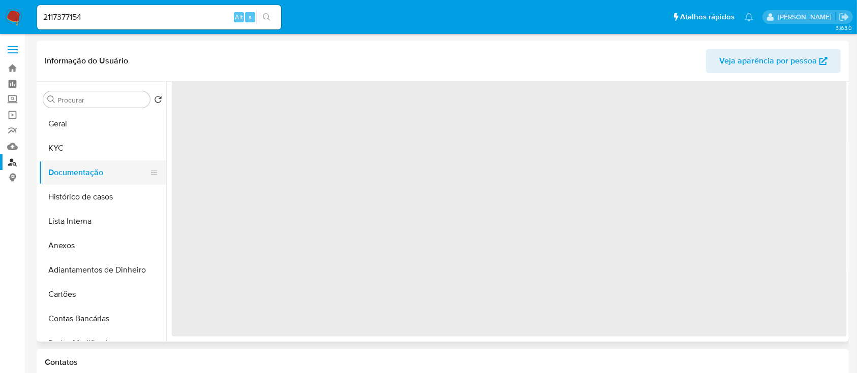
scroll to position [0, 0]
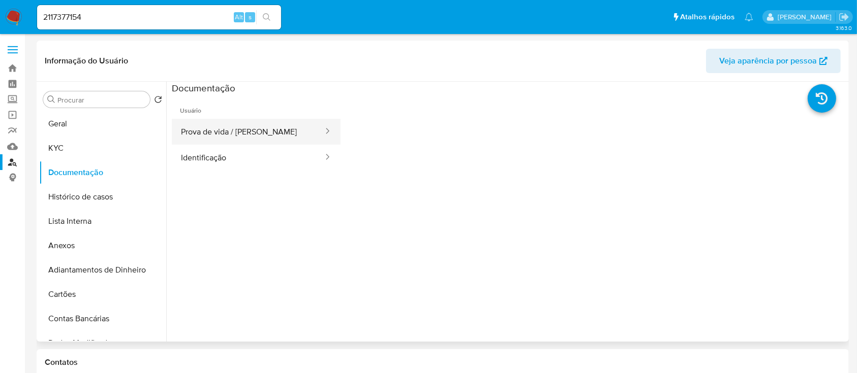
click at [262, 126] on button "Prova de vida / Selfie" at bounding box center [248, 132] width 152 height 26
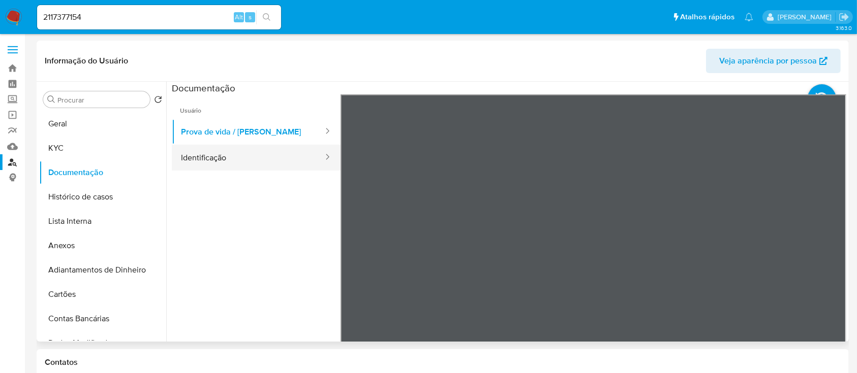
click at [223, 167] on button "Identificação" at bounding box center [248, 158] width 152 height 26
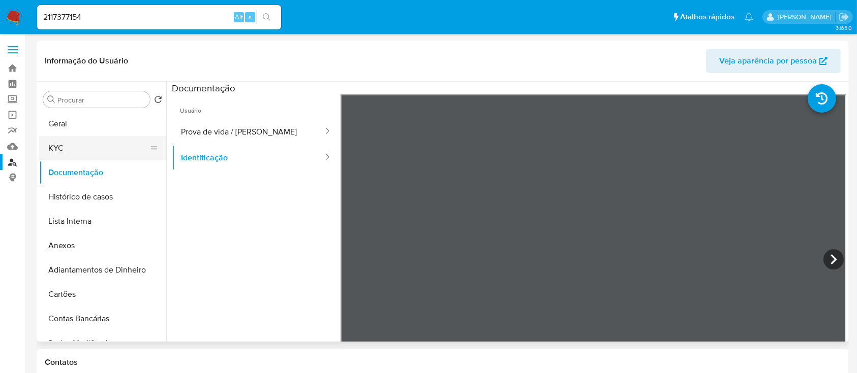
drag, startPoint x: 81, startPoint y: 146, endPoint x: 121, endPoint y: 151, distance: 40.5
click at [81, 145] on button "KYC" at bounding box center [98, 148] width 119 height 24
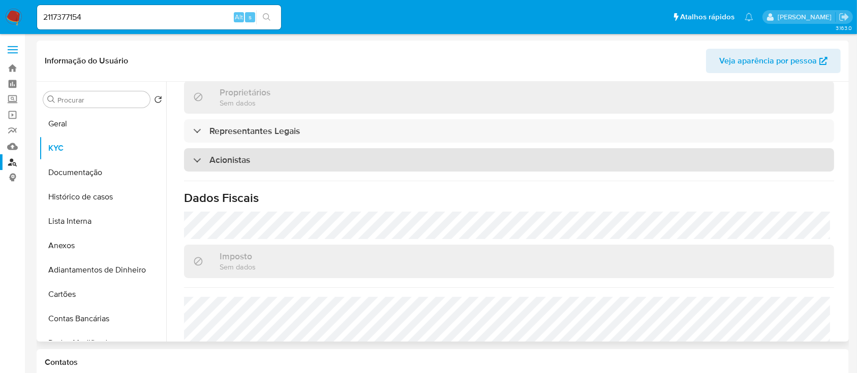
click at [309, 160] on div "Acionistas" at bounding box center [509, 159] width 650 height 23
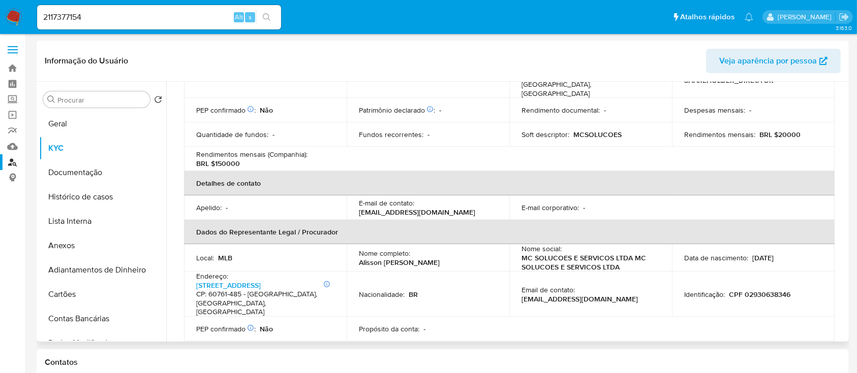
scroll to position [107, 0]
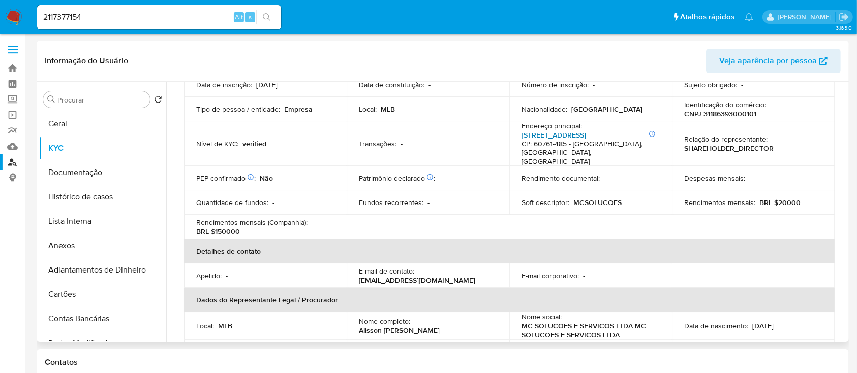
click at [581, 134] on link "Rua Brilhante 16, Mondubim" at bounding box center [553, 135] width 65 height 10
click at [739, 110] on p "CNPJ 31186393000101" at bounding box center [720, 113] width 72 height 9
copy p "31186393000101"
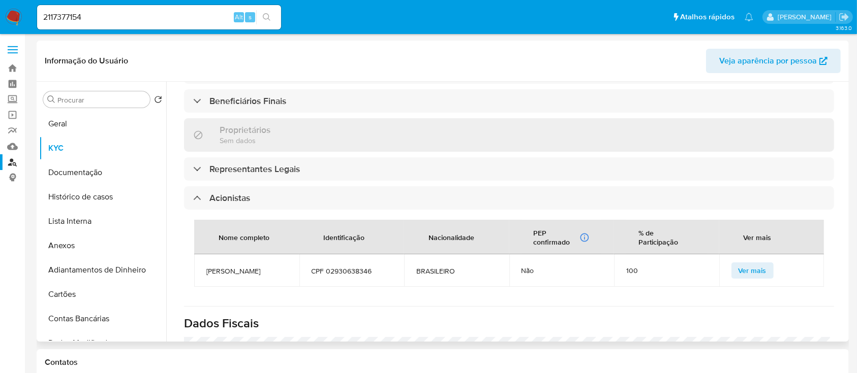
scroll to position [513, 0]
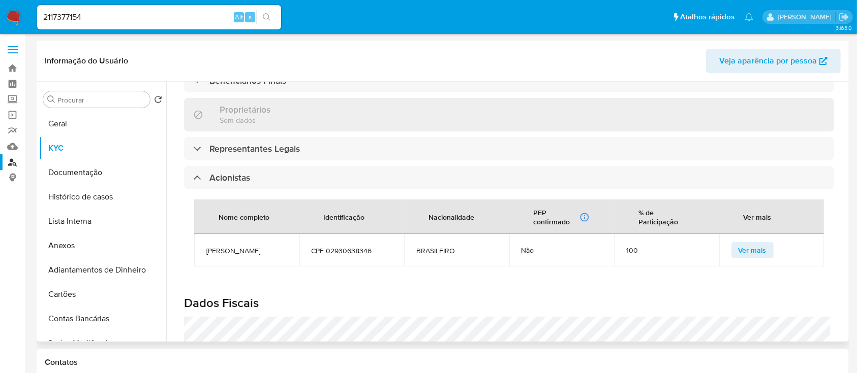
click at [226, 246] on span "ALISSON NUNES MARTINS" at bounding box center [246, 250] width 81 height 9
copy span "ALISSON NUNES MARTINS"
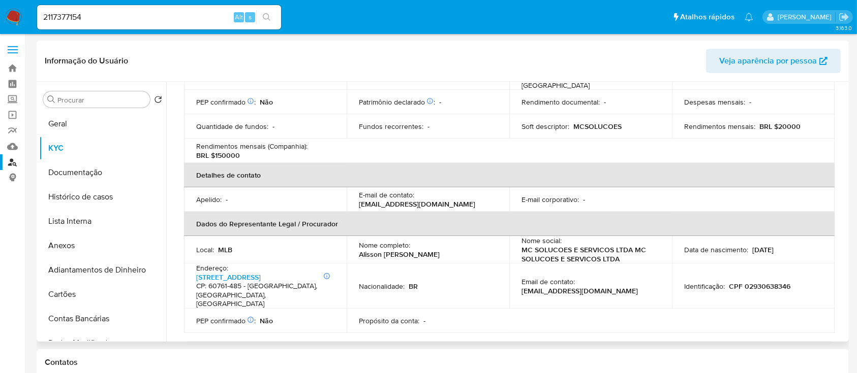
scroll to position [39, 0]
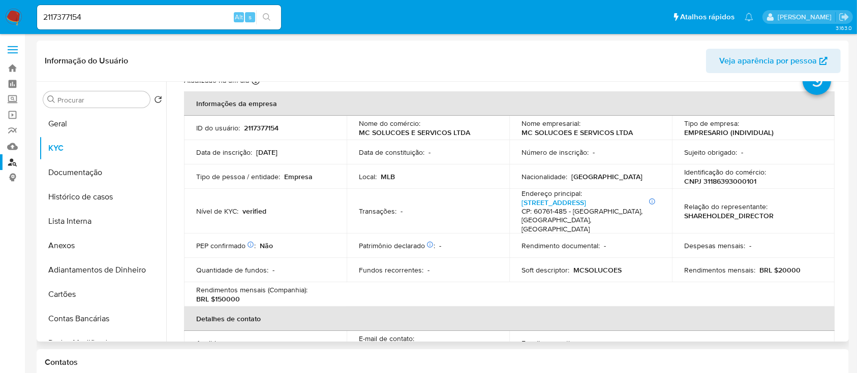
click at [715, 183] on p "CNPJ 31186393000101" at bounding box center [720, 181] width 72 height 9
copy p "31186393000101"
click at [110, 129] on button "Geral" at bounding box center [98, 124] width 119 height 24
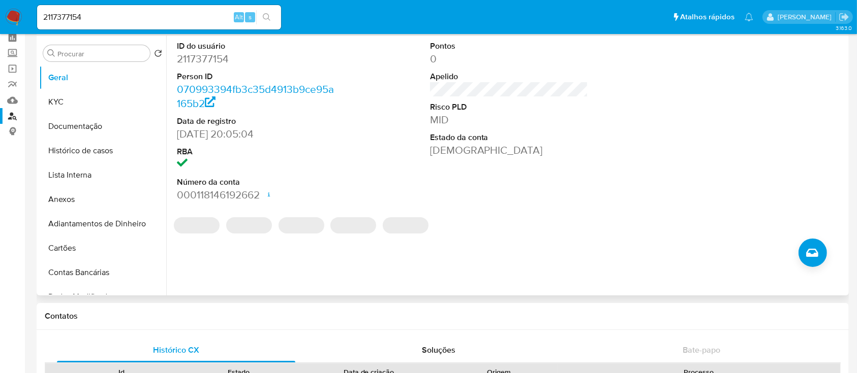
scroll to position [68, 0]
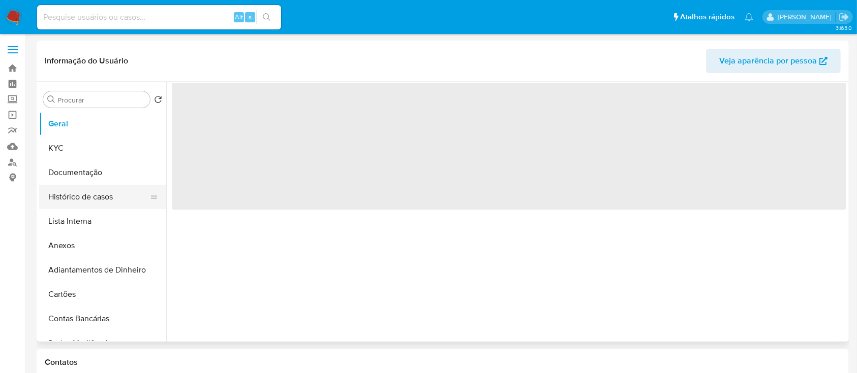
select select "10"
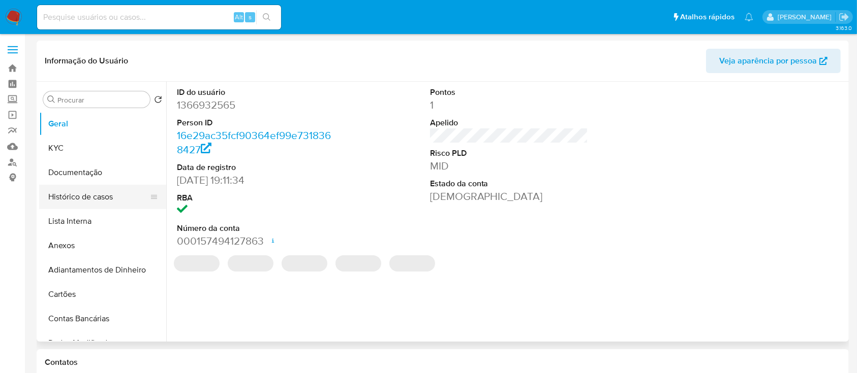
click at [105, 198] on button "Histórico de casos" at bounding box center [98, 197] width 119 height 24
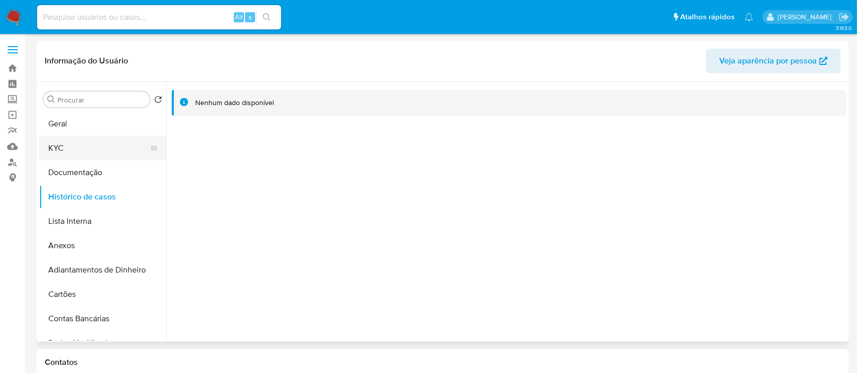
click at [85, 136] on button "KYC" at bounding box center [98, 148] width 119 height 24
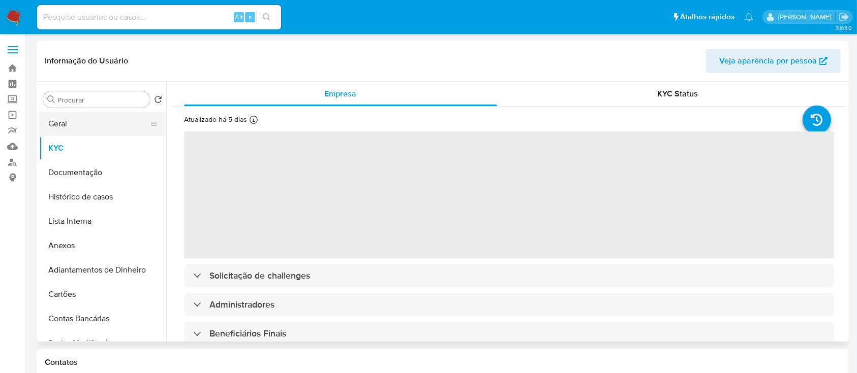
click at [126, 128] on button "Geral" at bounding box center [98, 124] width 119 height 24
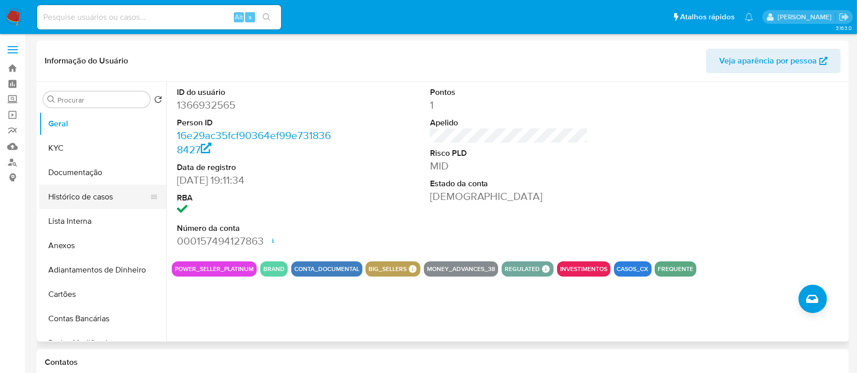
click at [81, 191] on button "Histórico de casos" at bounding box center [98, 197] width 119 height 24
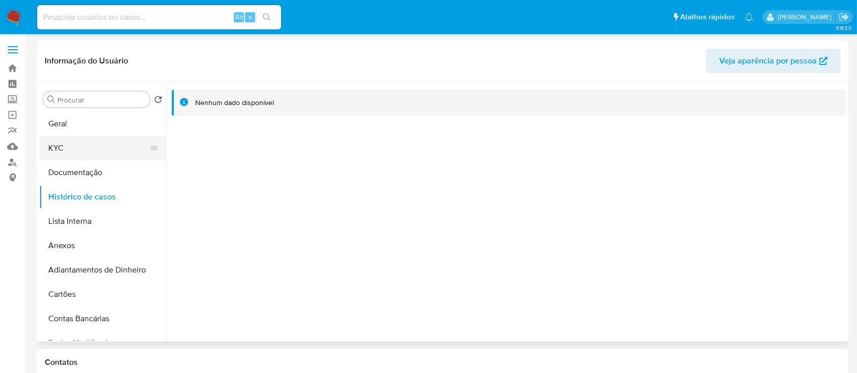
click at [85, 150] on button "KYC" at bounding box center [98, 148] width 119 height 24
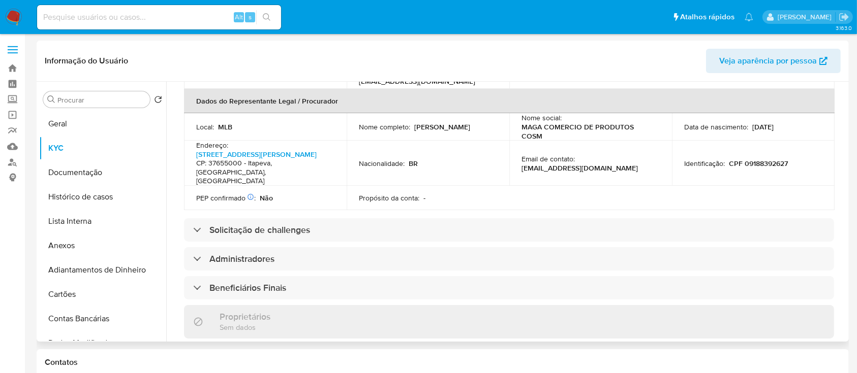
scroll to position [338, 0]
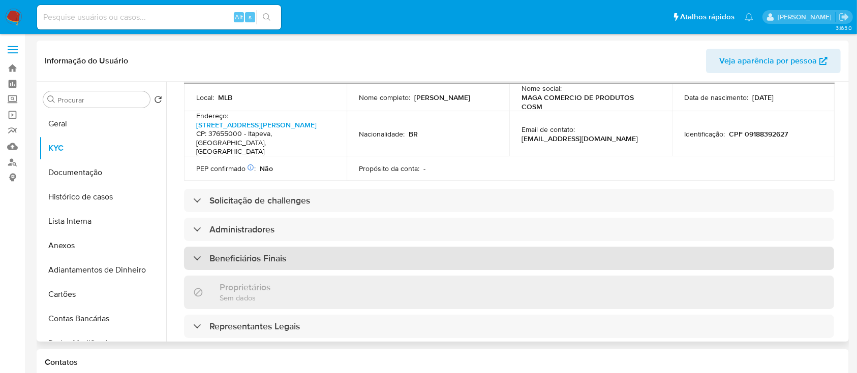
click at [329, 248] on div "Beneficiários Finais" at bounding box center [509, 258] width 650 height 23
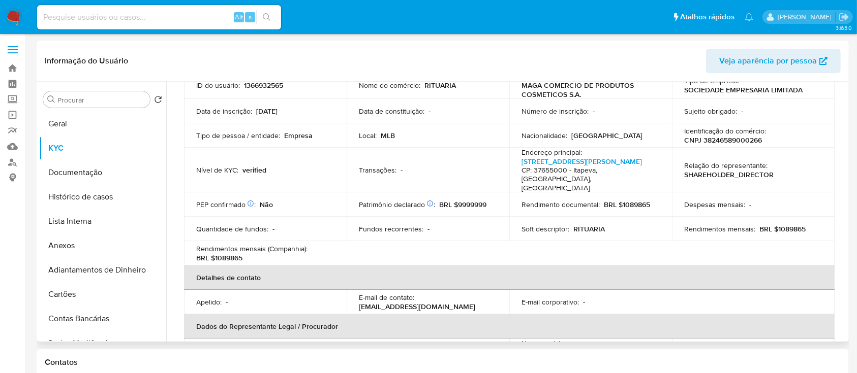
scroll to position [0, 0]
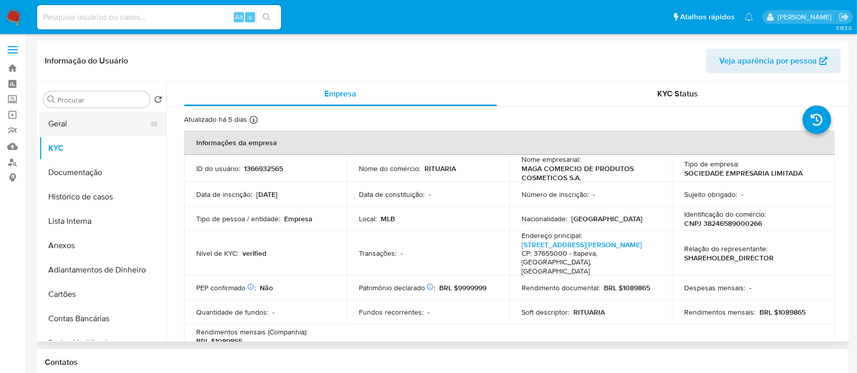
click at [96, 122] on button "Geral" at bounding box center [98, 124] width 119 height 24
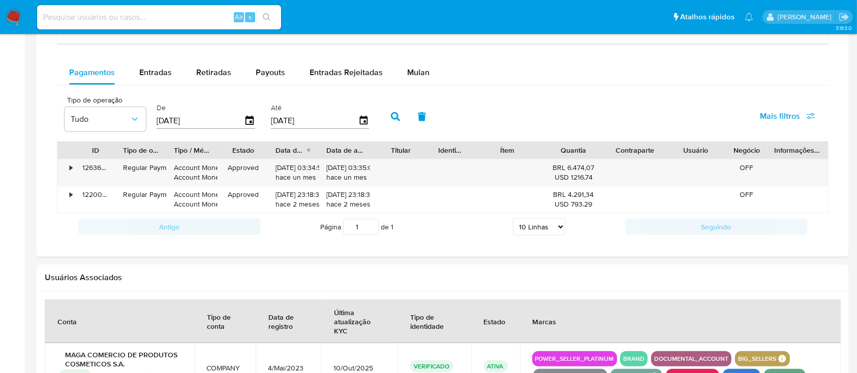
scroll to position [498, 0]
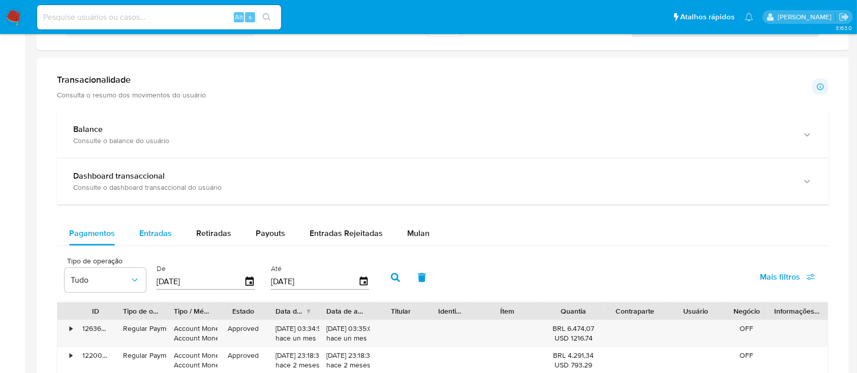
click at [155, 241] on div "Entradas" at bounding box center [155, 234] width 33 height 24
select select "10"
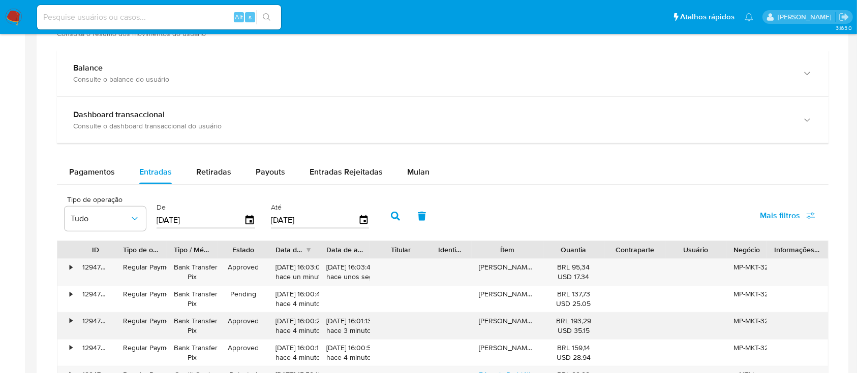
scroll to position [634, 0]
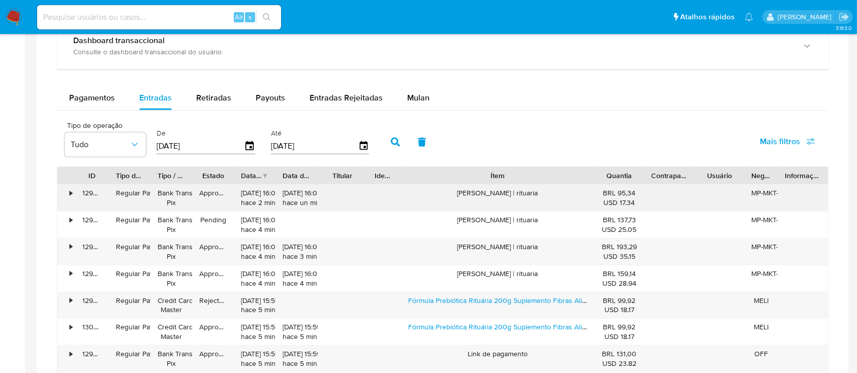
click at [659, 192] on div "ID Tipo de operação Tipo / Método Estado Data de criação Data de aprovação Titu…" at bounding box center [442, 310] width 771 height 287
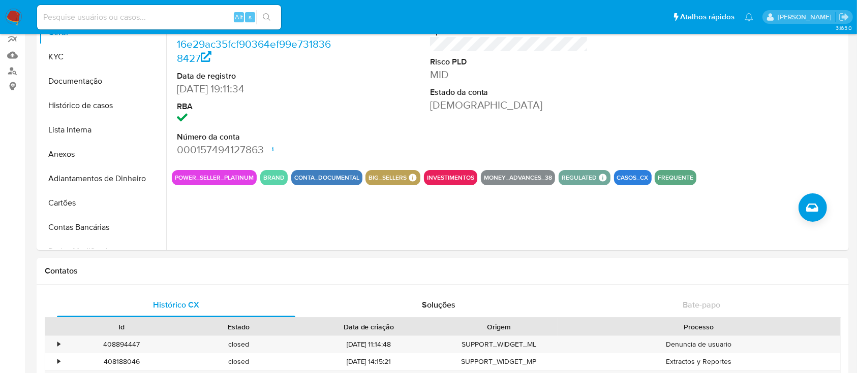
scroll to position [0, 0]
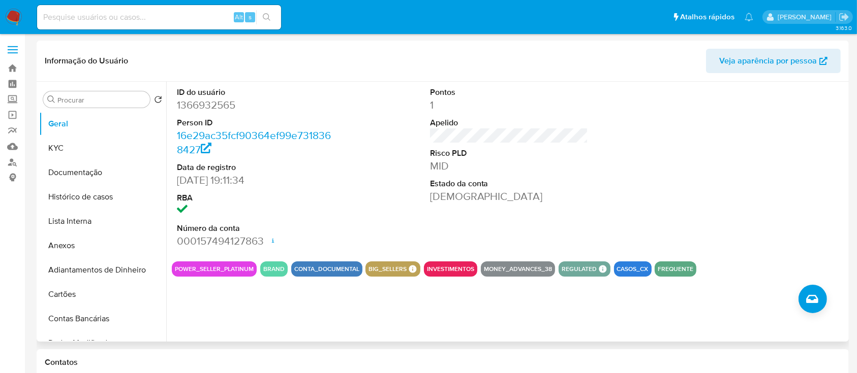
click at [702, 185] on div at bounding box center [761, 168] width 169 height 172
click at [77, 147] on button "KYC" at bounding box center [98, 148] width 119 height 24
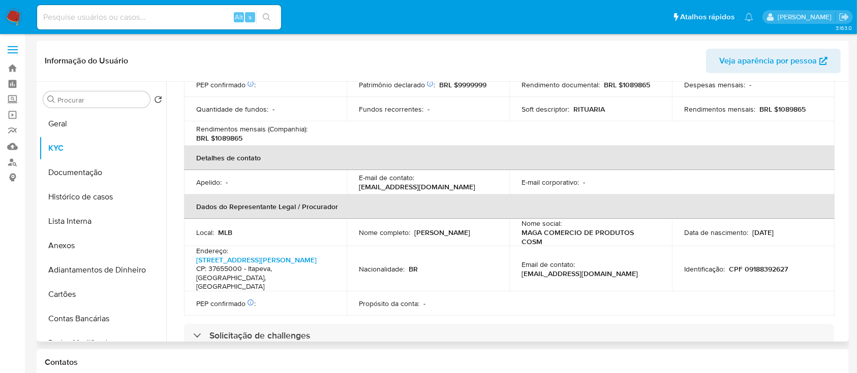
scroll to position [463, 0]
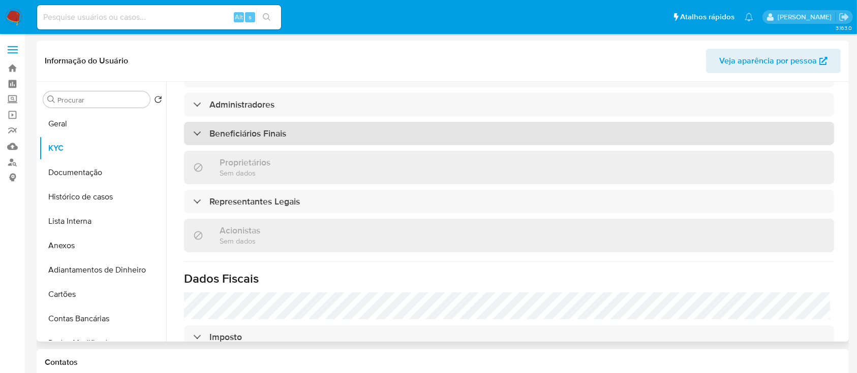
click at [345, 134] on div "Beneficiários Finais" at bounding box center [509, 133] width 650 height 23
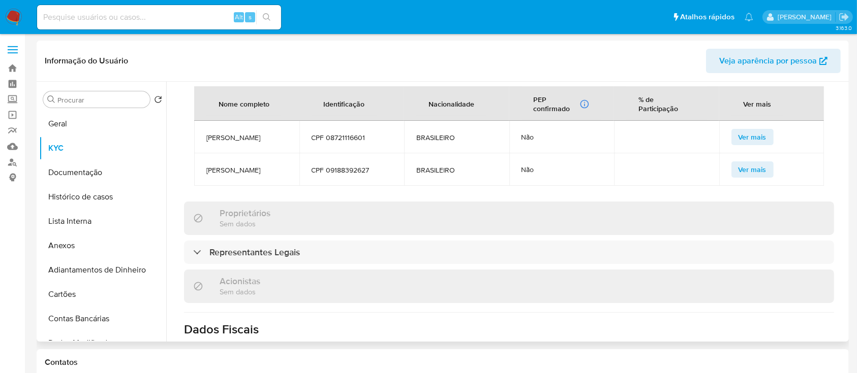
scroll to position [599, 0]
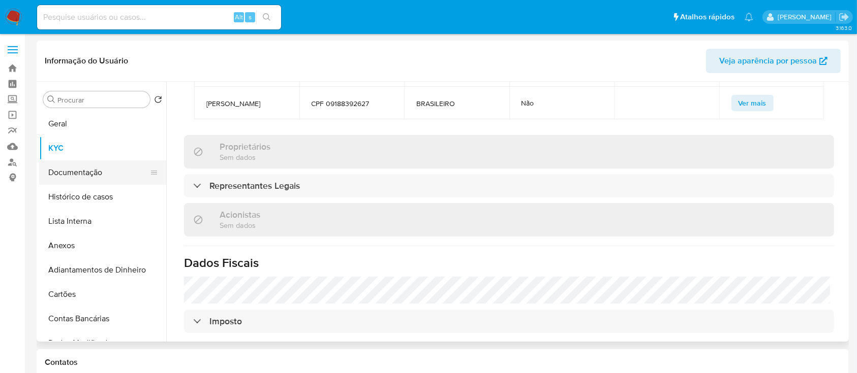
click at [75, 173] on button "Documentação" at bounding box center [98, 173] width 119 height 24
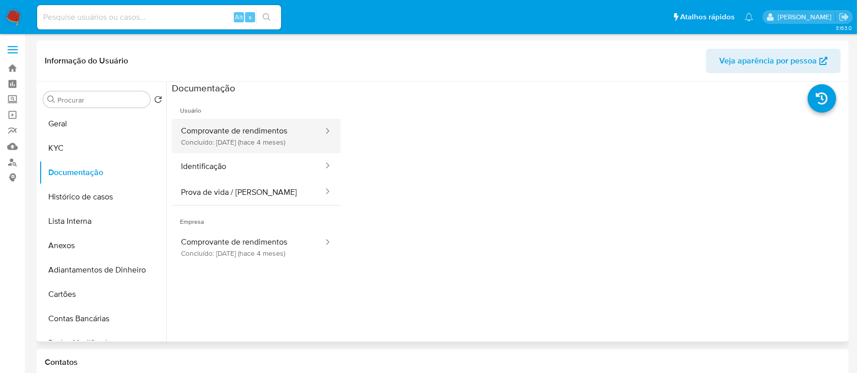
click at [268, 134] on button "Comprovante de rendimentos Concluído: 24/06/2025 (hace 4 meses)" at bounding box center [248, 136] width 152 height 35
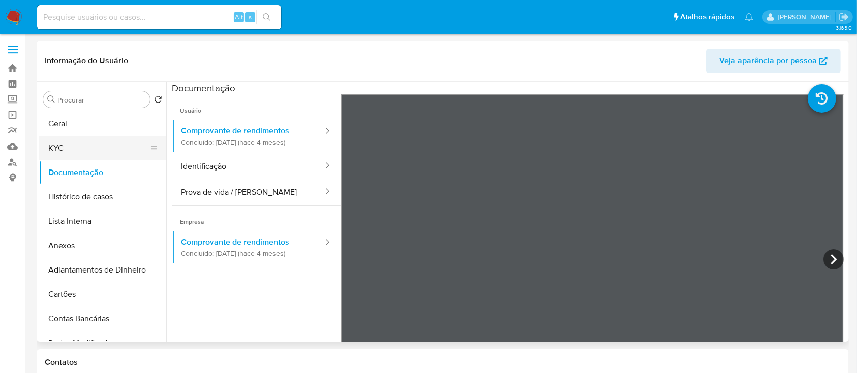
click at [74, 145] on button "KYC" at bounding box center [98, 148] width 119 height 24
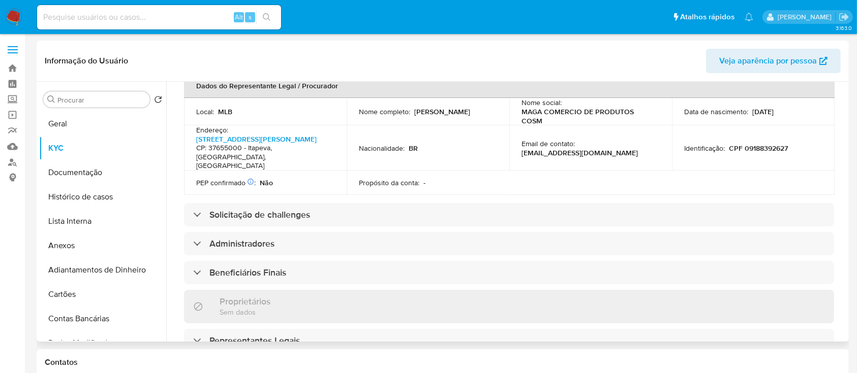
scroll to position [407, 0]
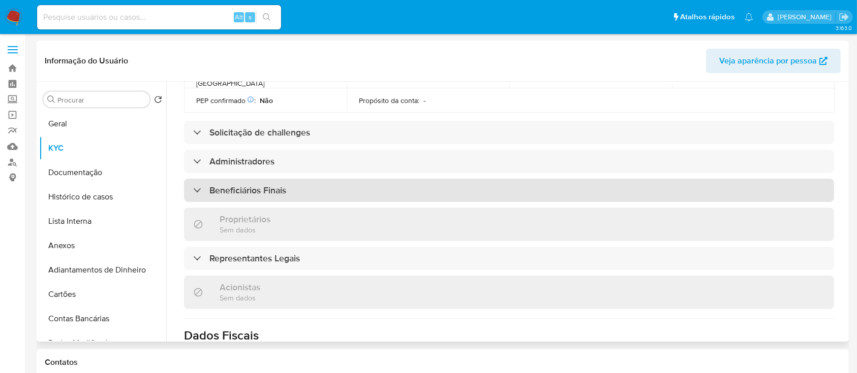
click at [359, 190] on div "Beneficiários Finais" at bounding box center [509, 190] width 650 height 23
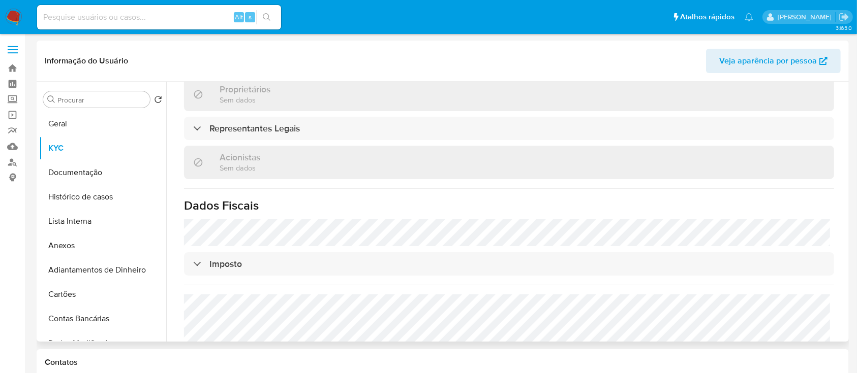
scroll to position [677, 0]
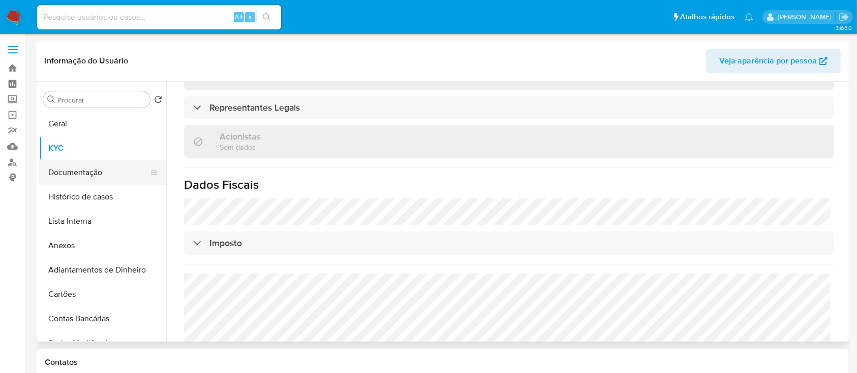
click at [109, 168] on button "Documentação" at bounding box center [98, 173] width 119 height 24
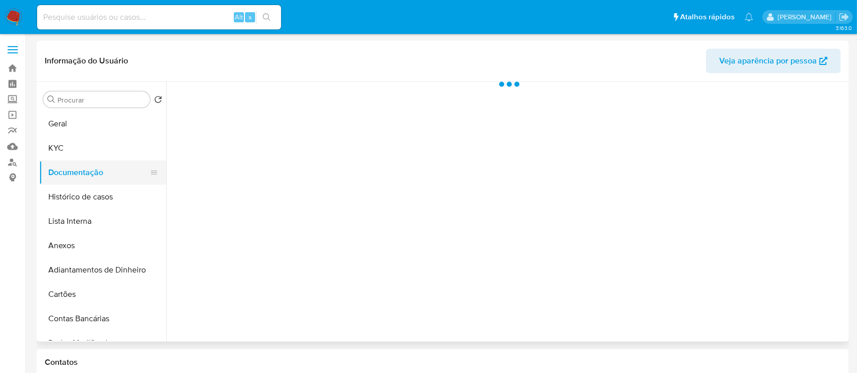
scroll to position [0, 0]
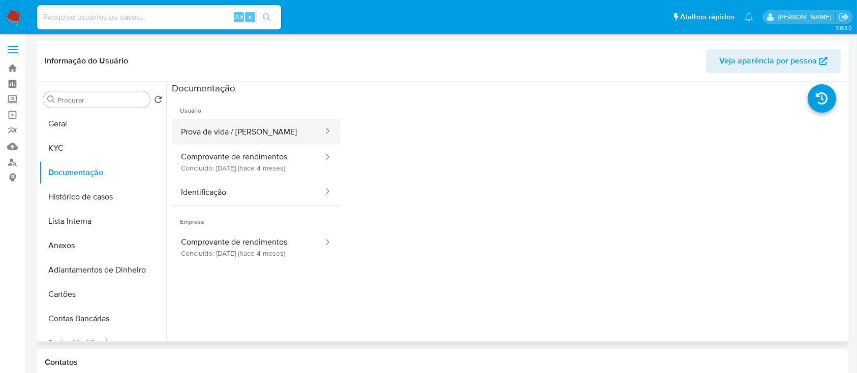
click at [264, 129] on button "Prova de vida / Selfie" at bounding box center [248, 132] width 152 height 26
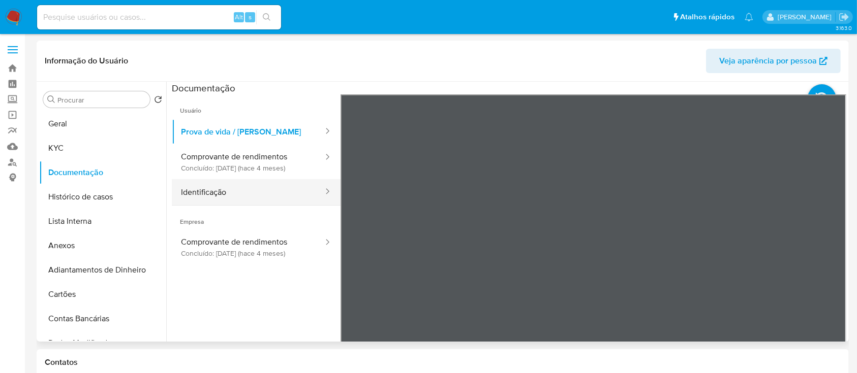
click at [213, 197] on button "Identificação" at bounding box center [248, 192] width 152 height 26
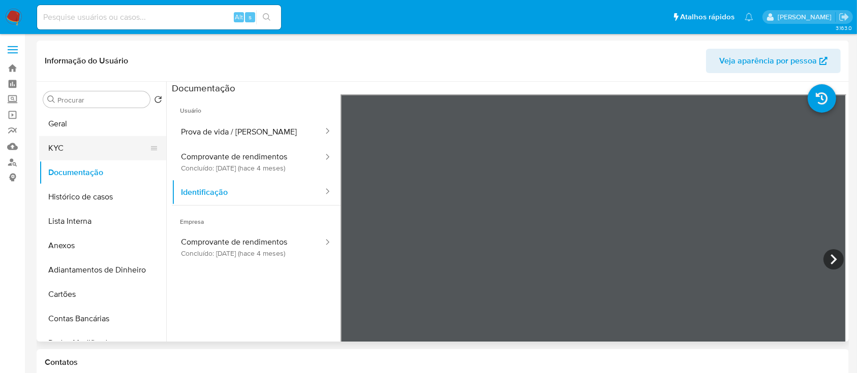
click at [76, 145] on button "KYC" at bounding box center [98, 148] width 119 height 24
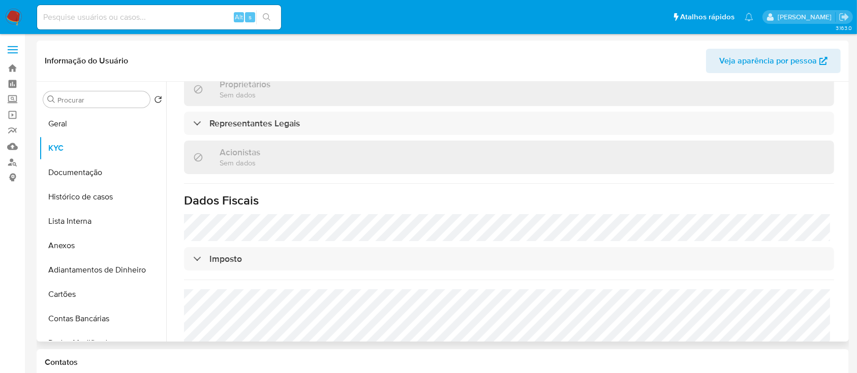
scroll to position [474, 0]
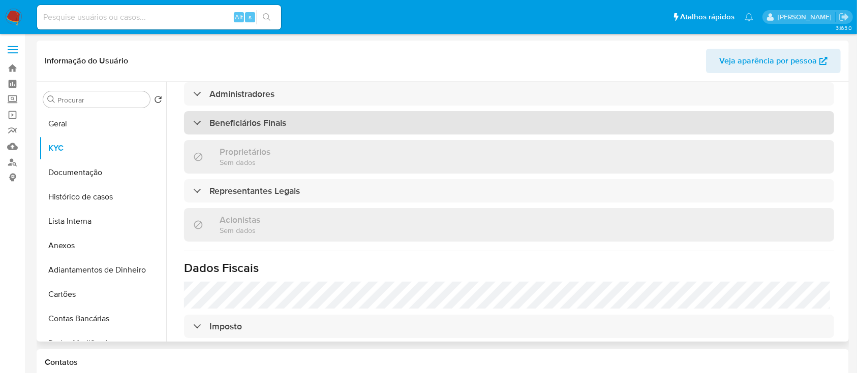
click at [305, 116] on div "Beneficiários Finais" at bounding box center [509, 122] width 650 height 23
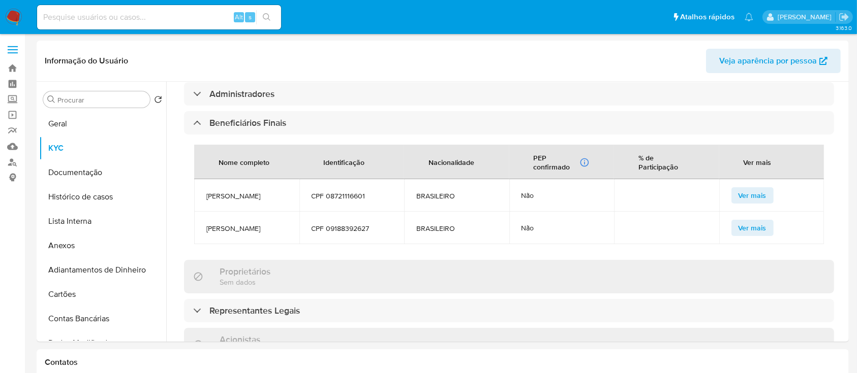
click at [10, 18] on img at bounding box center [13, 17] width 17 height 17
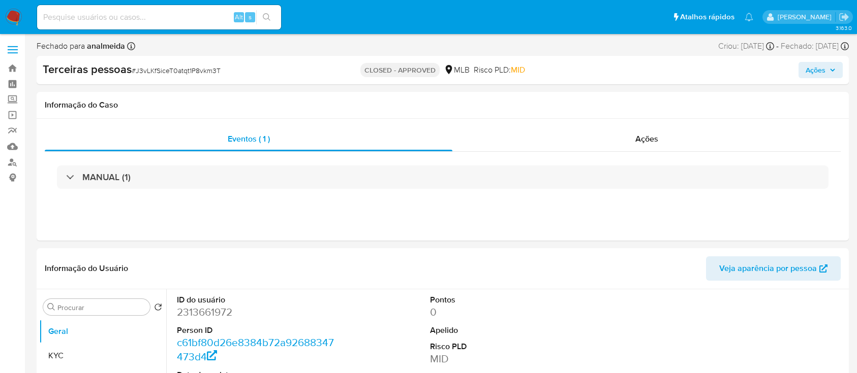
select select "10"
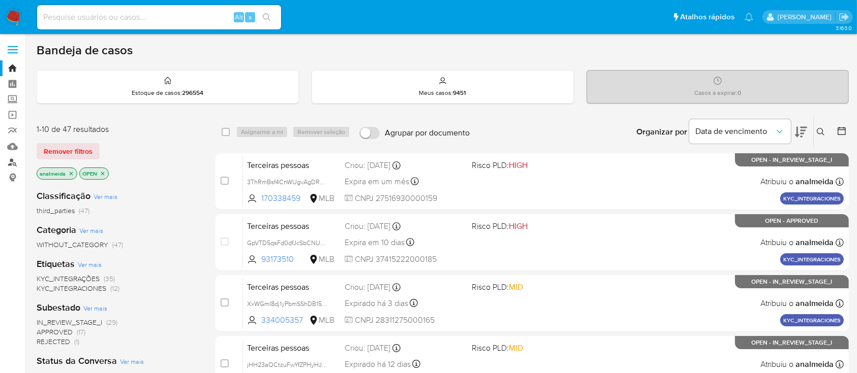
click at [13, 167] on link "Localizador de pessoas" at bounding box center [60, 162] width 121 height 16
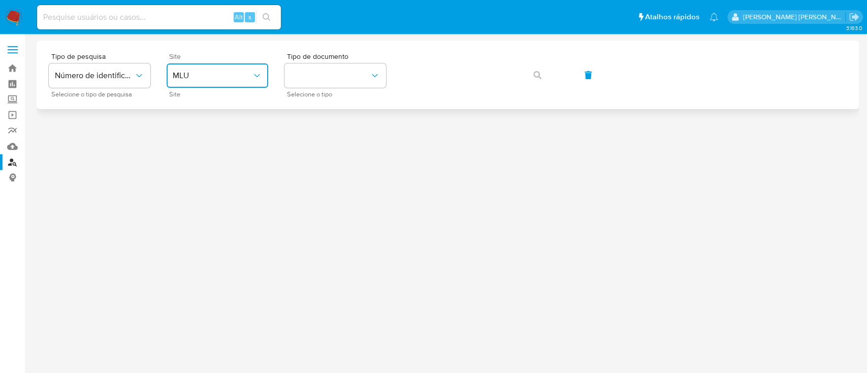
click at [214, 71] on span "MLU" at bounding box center [212, 76] width 79 height 10
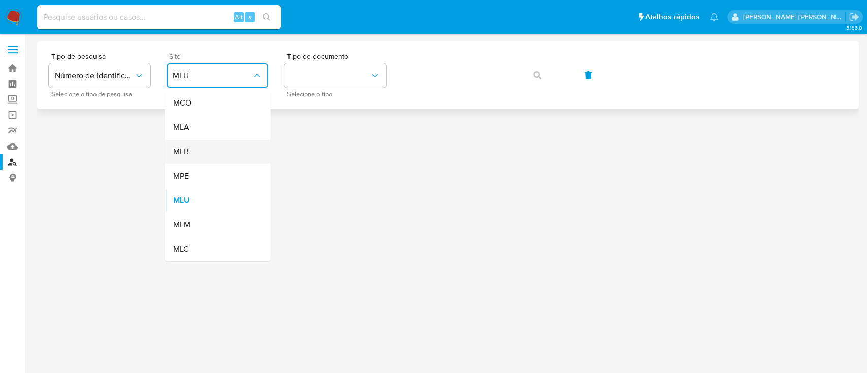
click at [206, 145] on div "MLB" at bounding box center [214, 152] width 83 height 24
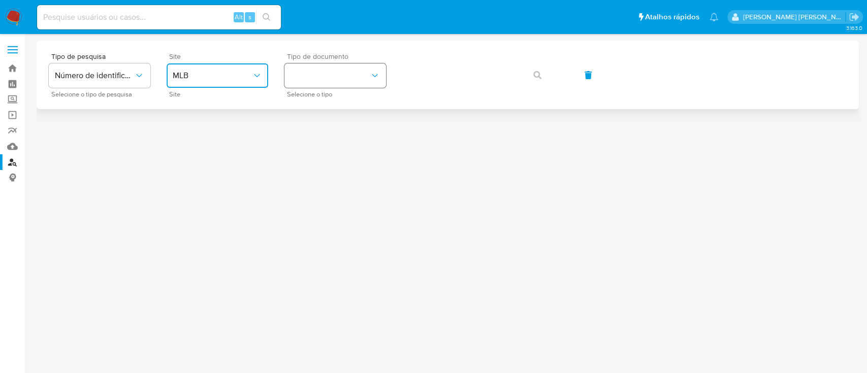
click at [321, 74] on button "identificationType" at bounding box center [336, 76] width 102 height 24
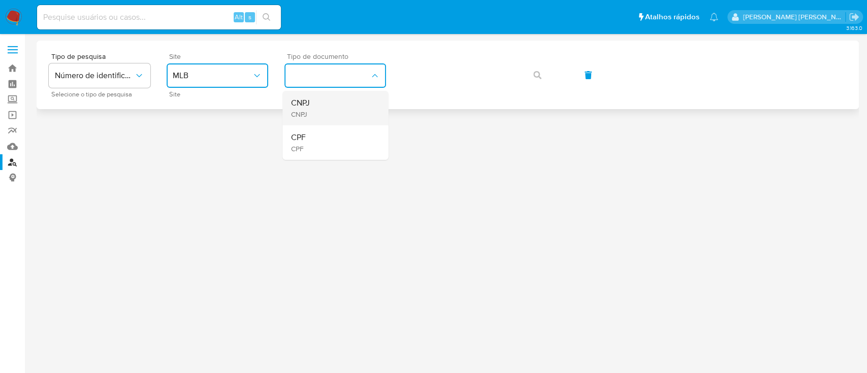
click at [323, 95] on div "CNPJ CNPJ" at bounding box center [332, 108] width 83 height 35
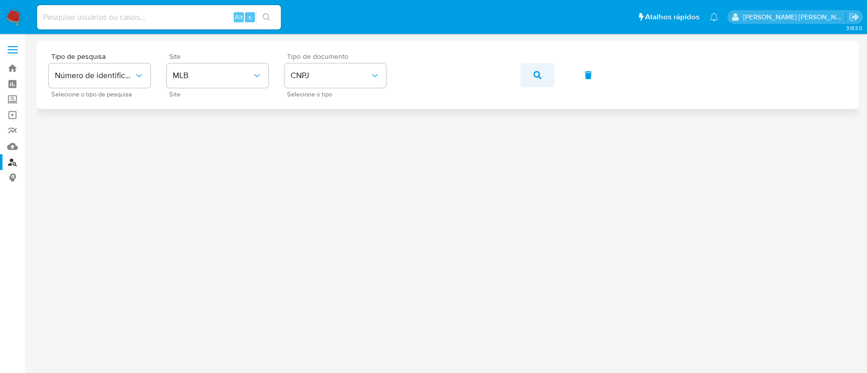
click at [534, 79] on icon "button" at bounding box center [538, 75] width 8 height 8
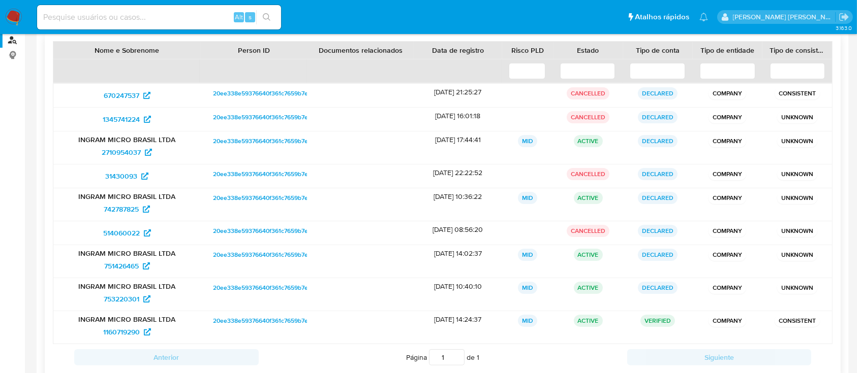
scroll to position [135, 0]
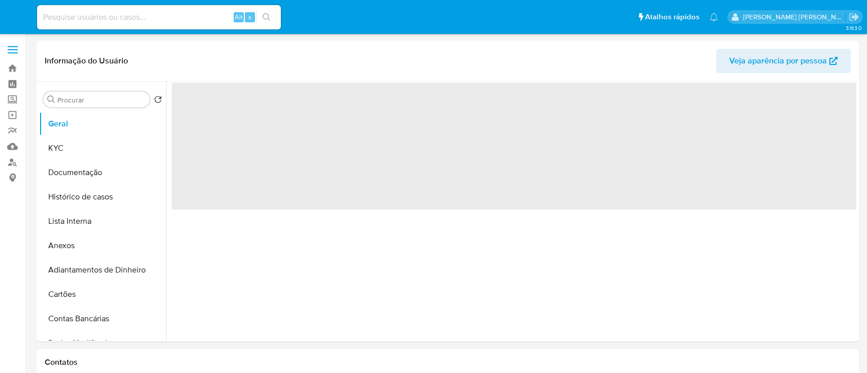
select select "10"
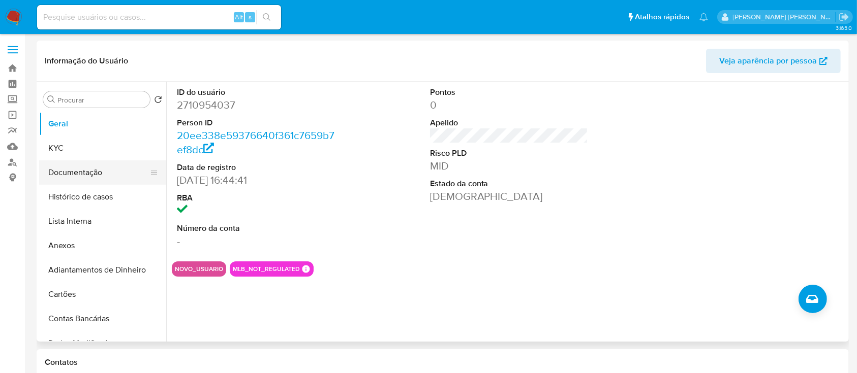
click at [97, 184] on button "Documentação" at bounding box center [98, 173] width 119 height 24
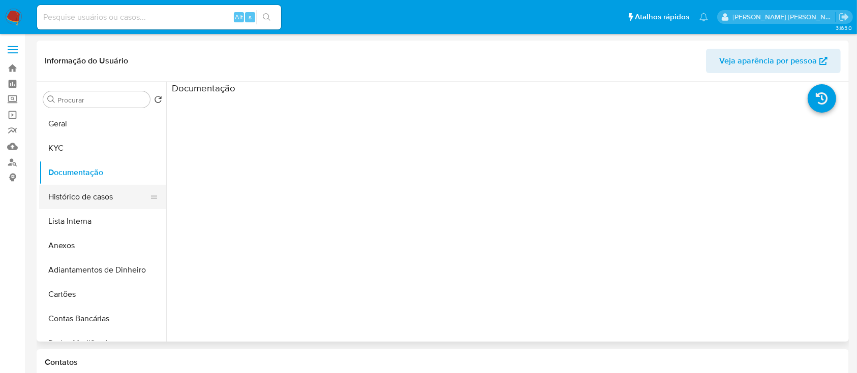
click at [93, 198] on button "Histórico de casos" at bounding box center [98, 197] width 119 height 24
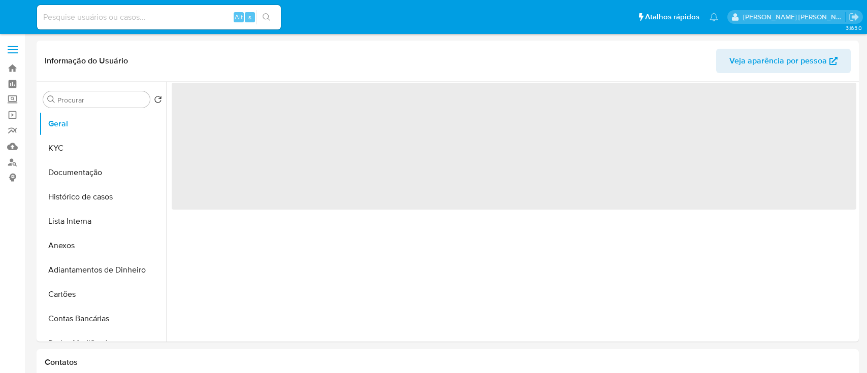
select select "10"
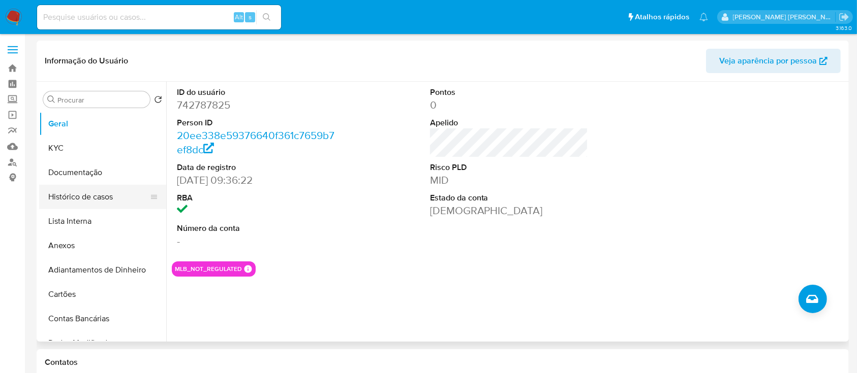
click at [91, 202] on button "Histórico de casos" at bounding box center [98, 197] width 119 height 24
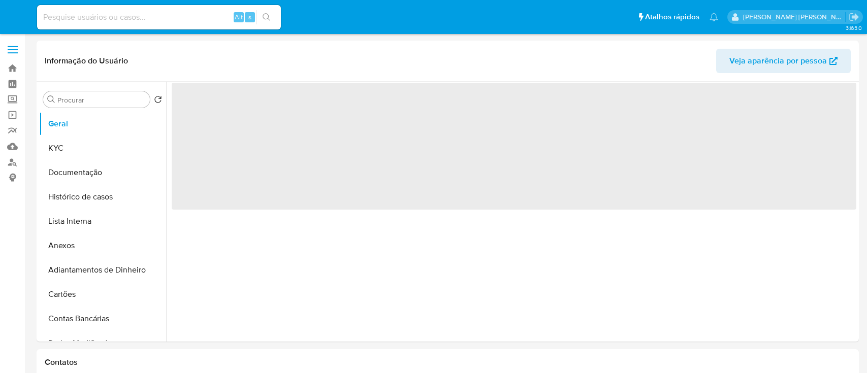
select select "10"
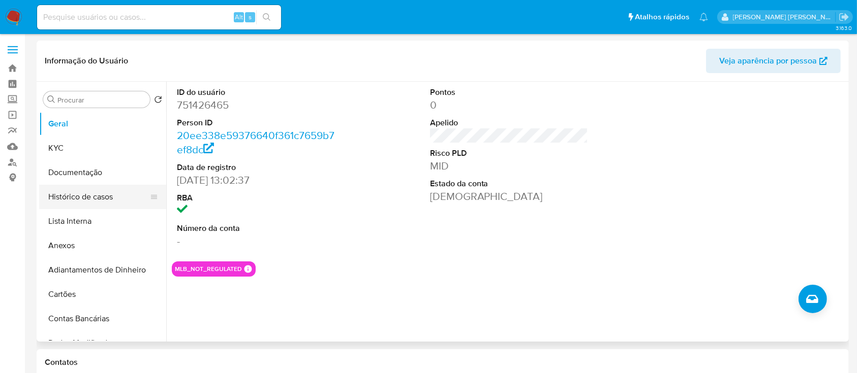
click at [79, 191] on button "Histórico de casos" at bounding box center [98, 197] width 119 height 24
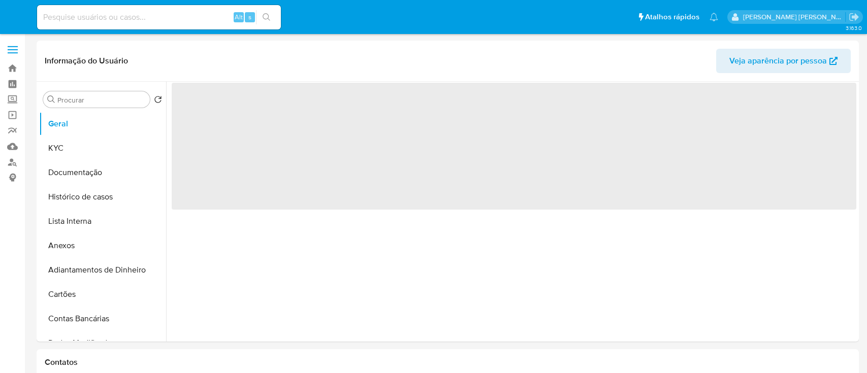
select select "10"
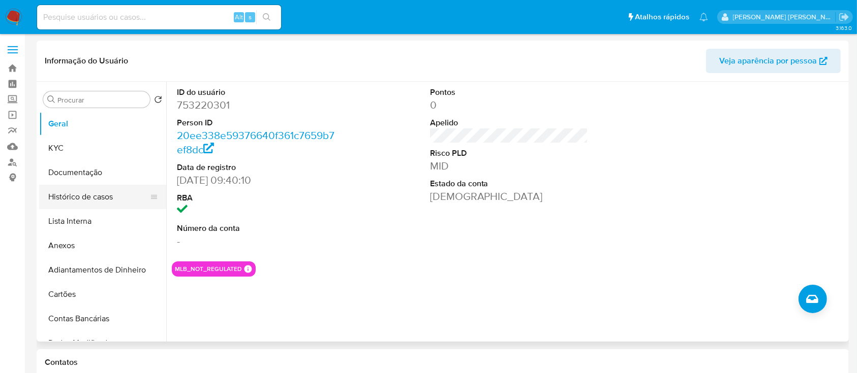
click at [100, 206] on button "Histórico de casos" at bounding box center [98, 197] width 119 height 24
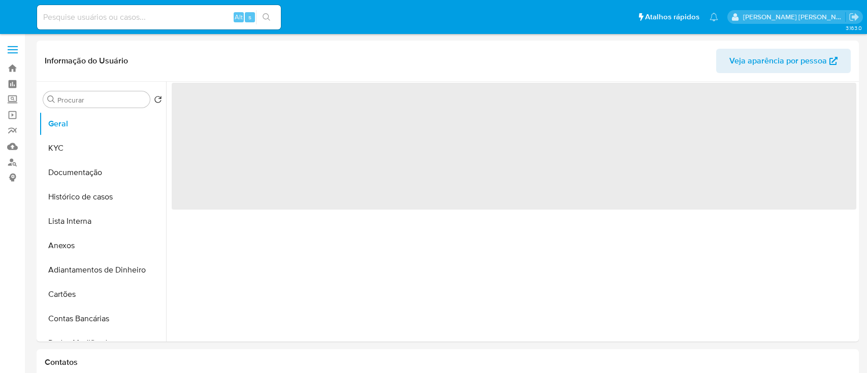
select select "10"
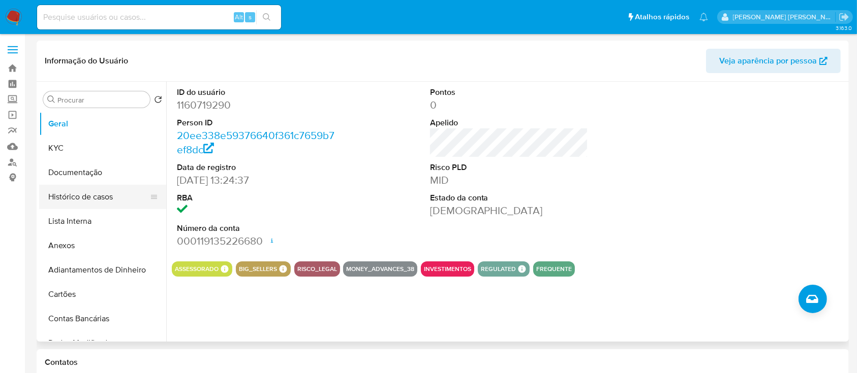
click at [106, 200] on button "Histórico de casos" at bounding box center [98, 197] width 119 height 24
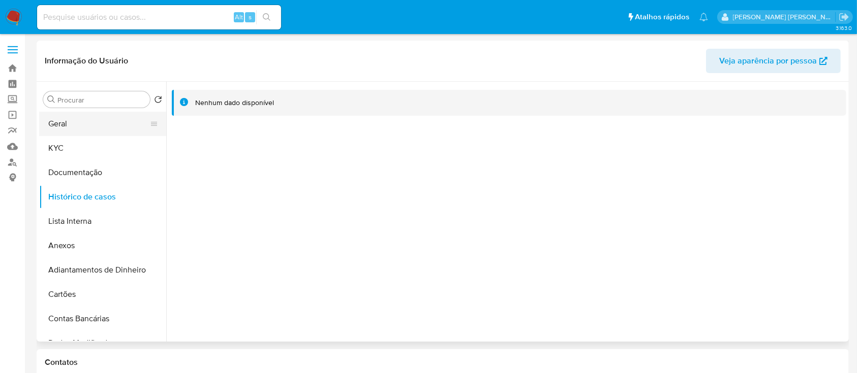
click at [113, 123] on button "Geral" at bounding box center [98, 124] width 119 height 24
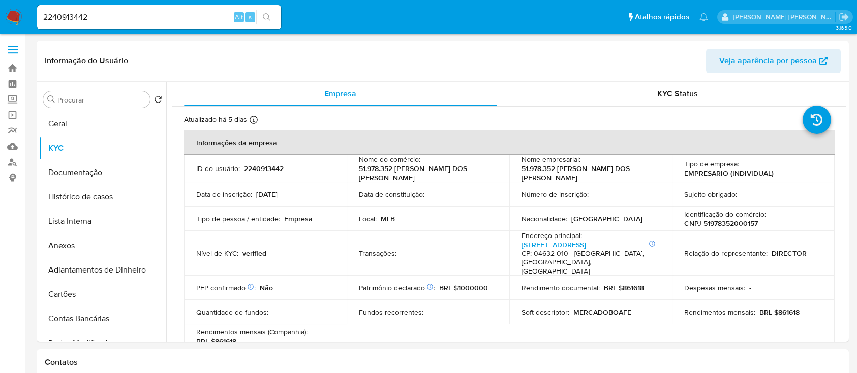
select select "10"
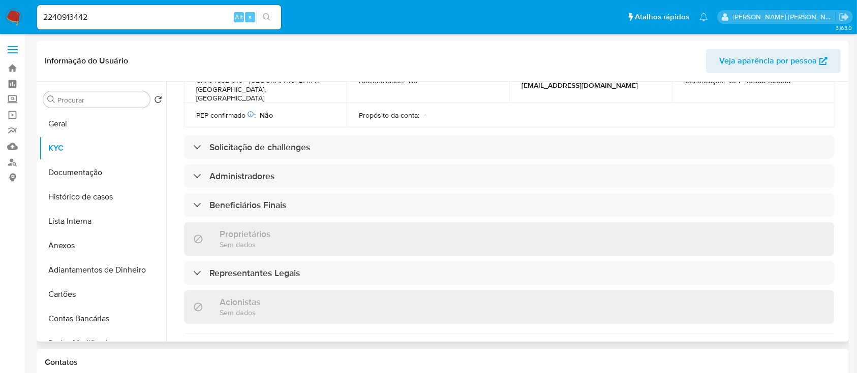
scroll to position [474, 0]
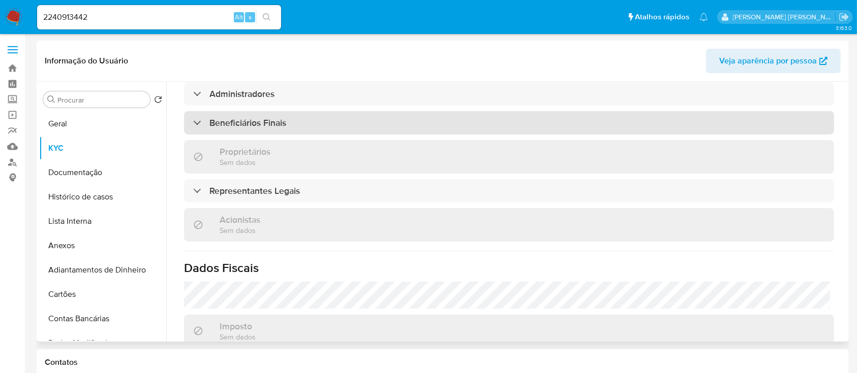
click at [334, 111] on div "Beneficiários Finais" at bounding box center [509, 122] width 650 height 23
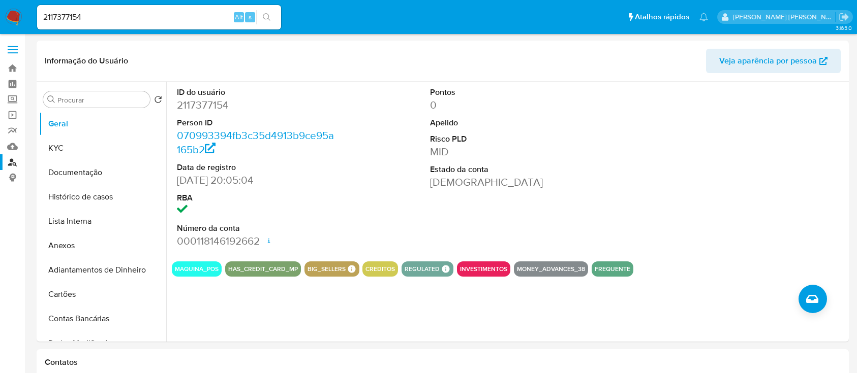
select select "10"
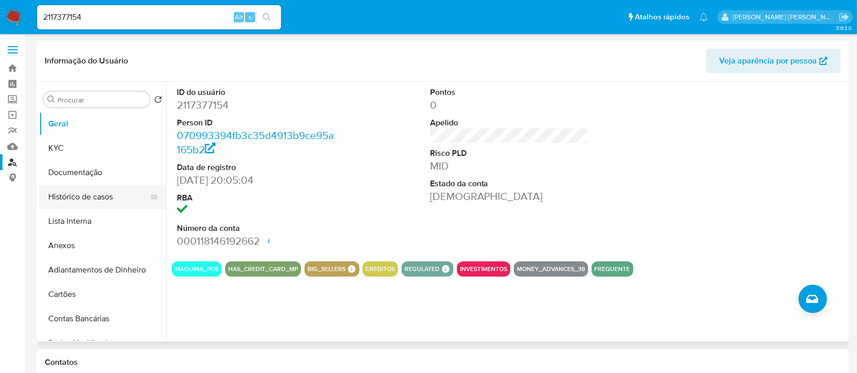
click at [65, 204] on button "Histórico de casos" at bounding box center [98, 197] width 119 height 24
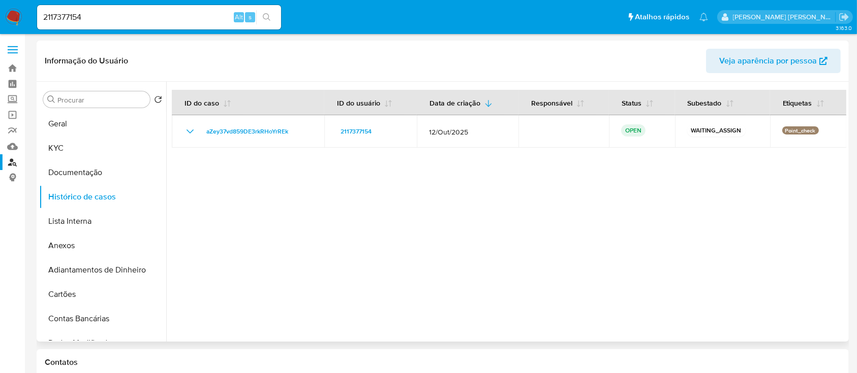
click at [382, 200] on div at bounding box center [506, 212] width 680 height 260
click at [81, 124] on button "Geral" at bounding box center [98, 124] width 119 height 24
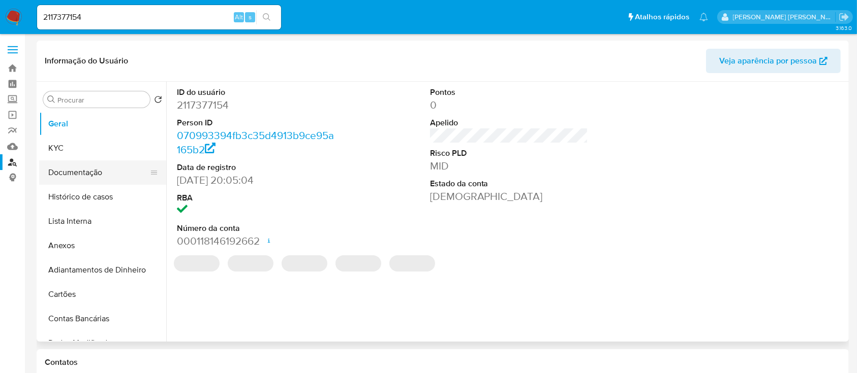
click at [101, 174] on button "Documentação" at bounding box center [98, 173] width 119 height 24
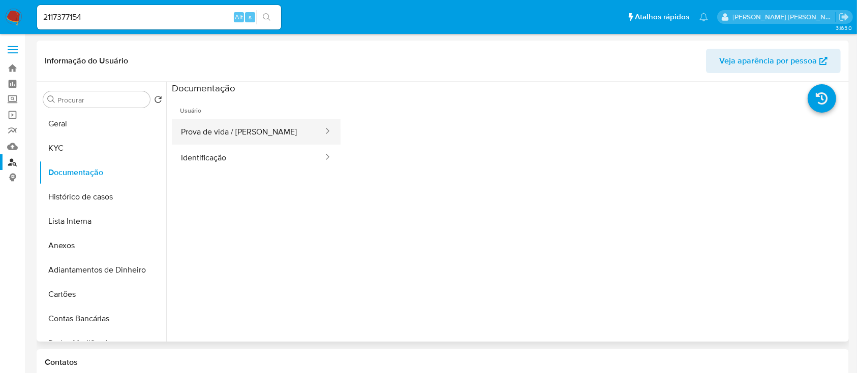
click at [240, 136] on button "Prova de vida / Selfie" at bounding box center [248, 132] width 152 height 26
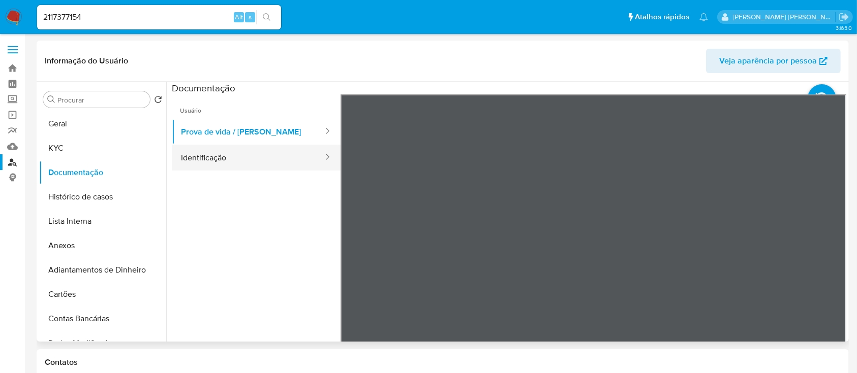
click at [242, 162] on button "Identificação" at bounding box center [248, 158] width 152 height 26
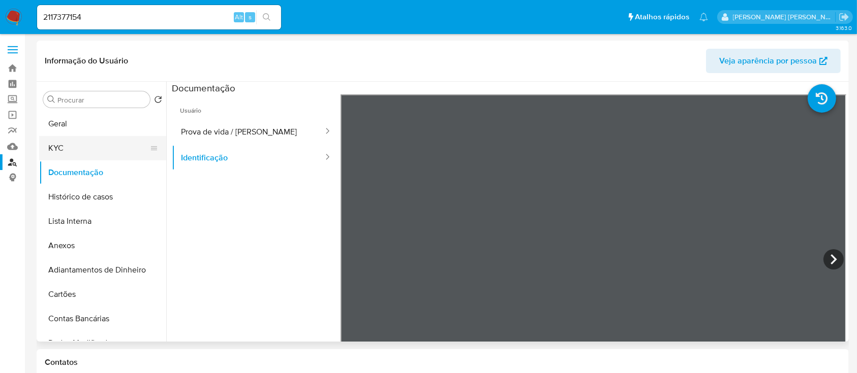
click at [85, 152] on button "KYC" at bounding box center [98, 148] width 119 height 24
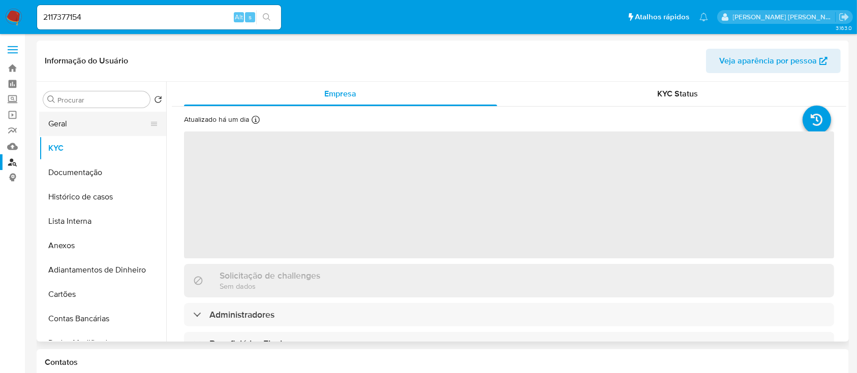
click at [86, 124] on button "Geral" at bounding box center [98, 124] width 119 height 24
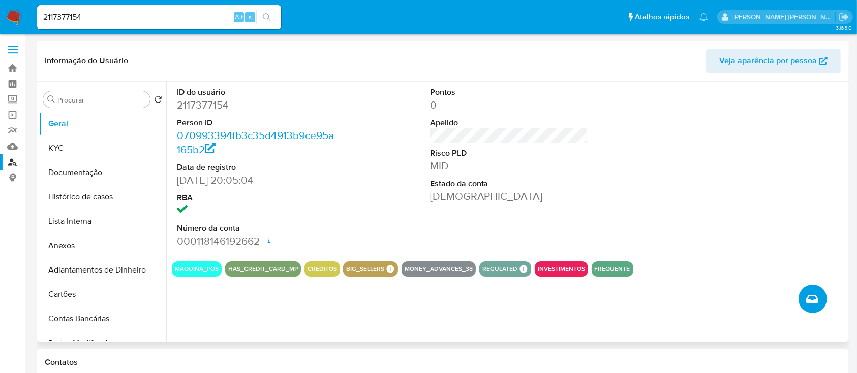
click at [813, 297] on icon "Criar caso manual" at bounding box center [812, 299] width 12 height 12
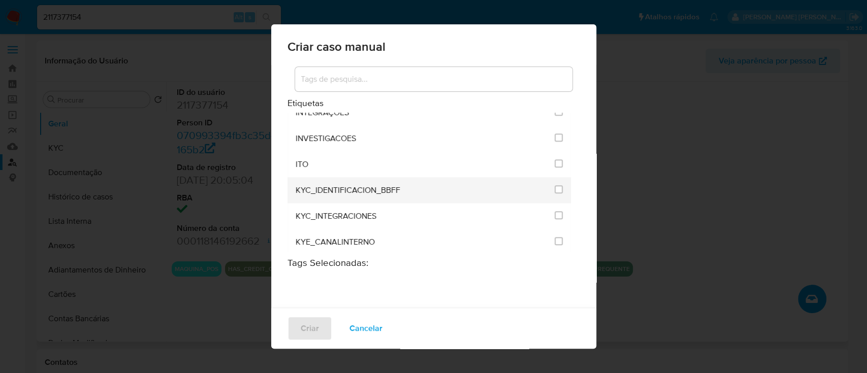
scroll to position [813, 0]
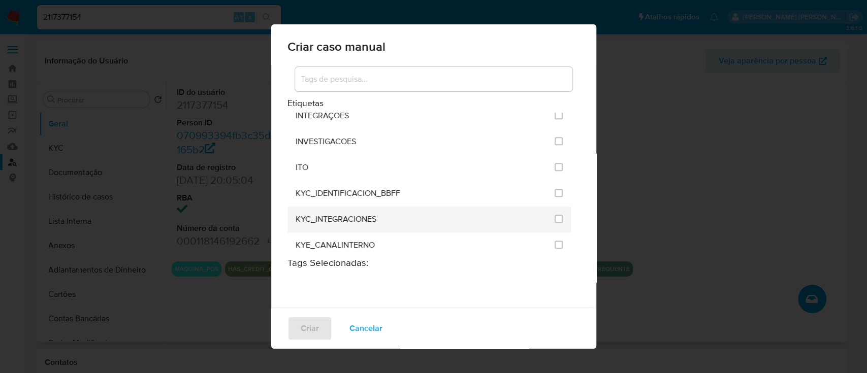
click at [556, 215] on li "KYC_INTEGRACIONES" at bounding box center [430, 220] width 284 height 26
click at [555, 216] on li "KYC_INTEGRACIONES" at bounding box center [430, 220] width 284 height 26
click at [555, 218] on input "2093" at bounding box center [559, 219] width 8 height 8
checkbox input "true"
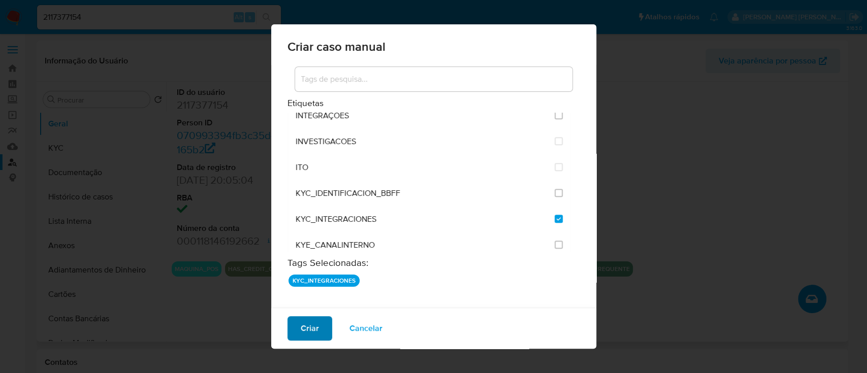
click at [314, 327] on span "Criar" at bounding box center [310, 329] width 18 height 22
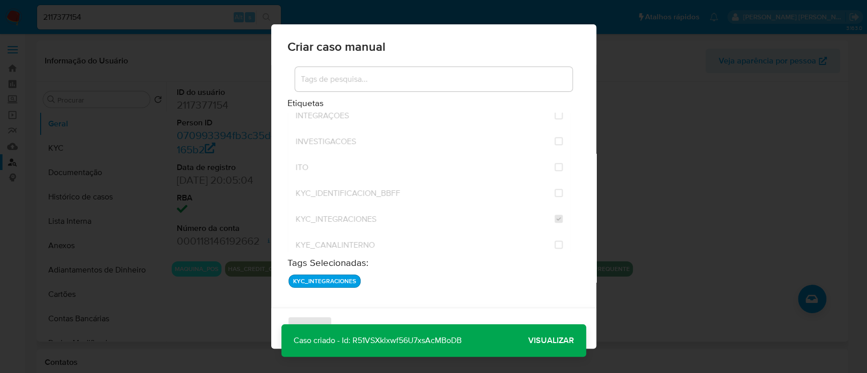
click at [533, 341] on span "Visualizar" at bounding box center [551, 341] width 46 height 0
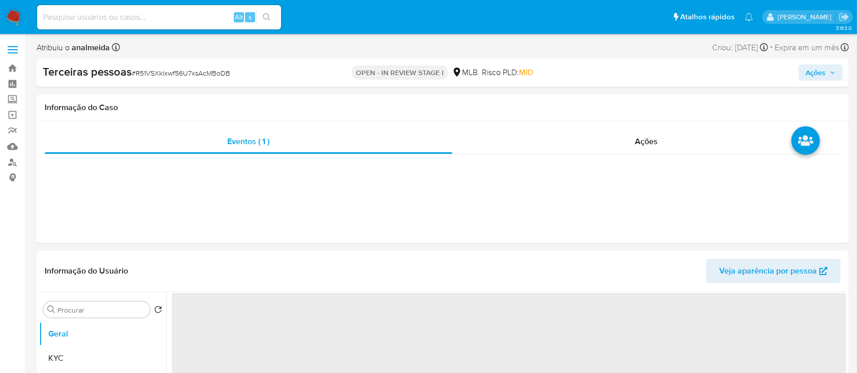
select select "10"
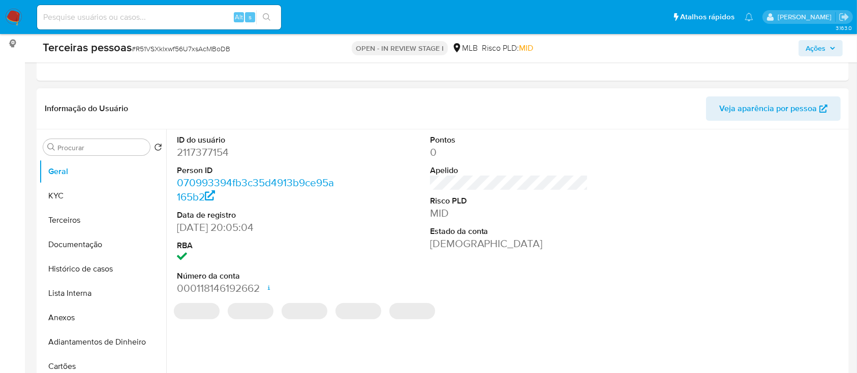
scroll to position [135, 0]
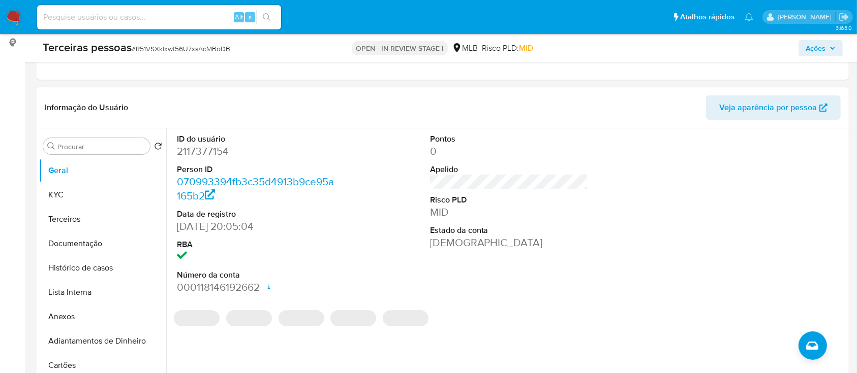
click at [341, 268] on div "ID do usuário 2117377154 Person ID 070993394fb3c35d4913b9ce95a165b2 Data de reg…" at bounding box center [509, 215] width 674 height 172
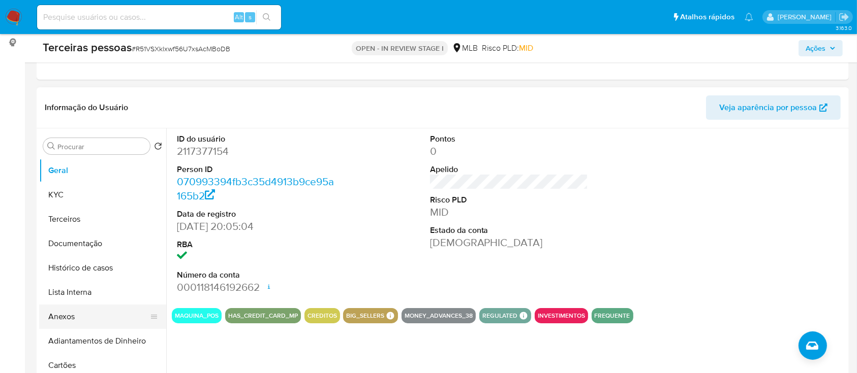
click at [76, 310] on button "Anexos" at bounding box center [98, 317] width 119 height 24
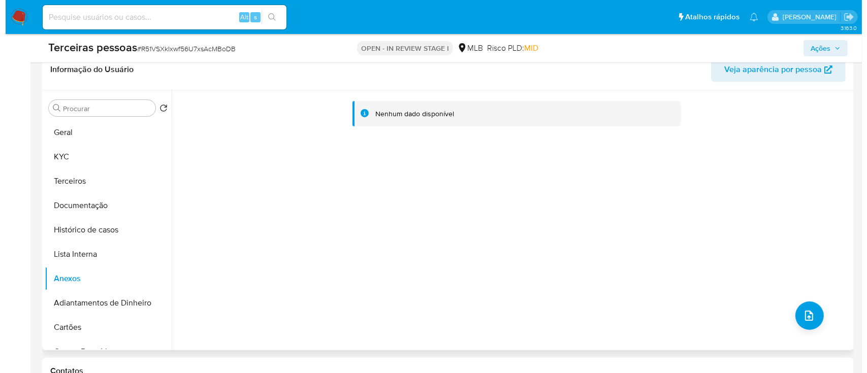
scroll to position [203, 0]
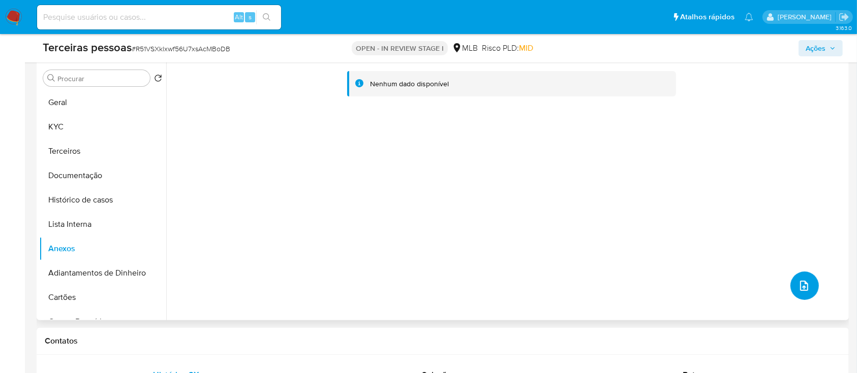
click at [809, 291] on button "upload-file" at bounding box center [804, 286] width 28 height 28
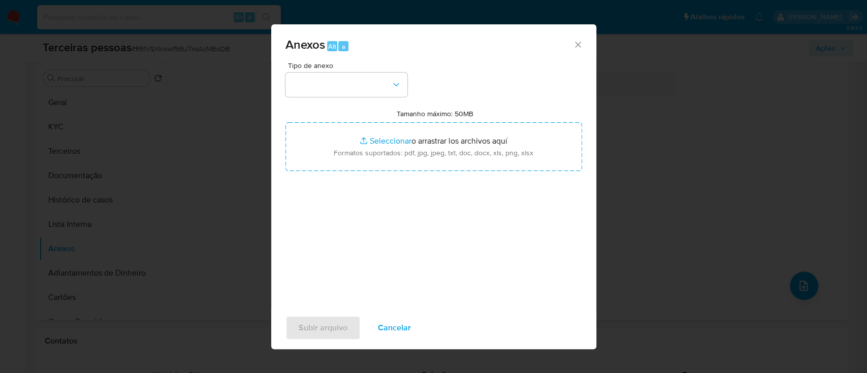
click at [410, 99] on div "Tipo de anexo Tamanho máximo: 50MB Seleccionar archivos Seleccionar o arrastrar…" at bounding box center [434, 182] width 297 height 240
click at [367, 83] on button "button" at bounding box center [347, 85] width 122 height 24
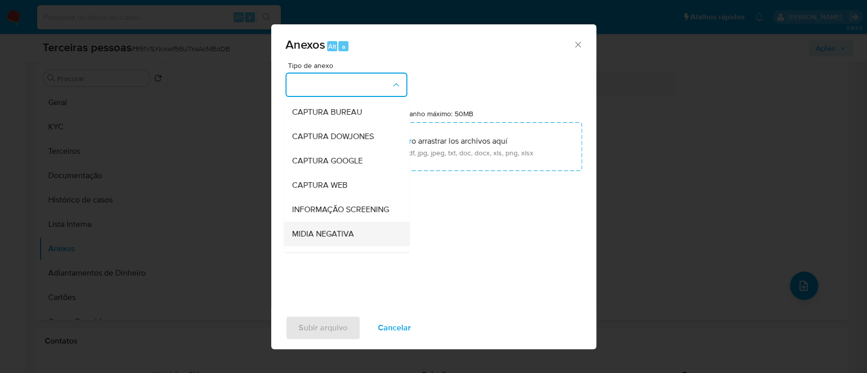
scroll to position [156, 0]
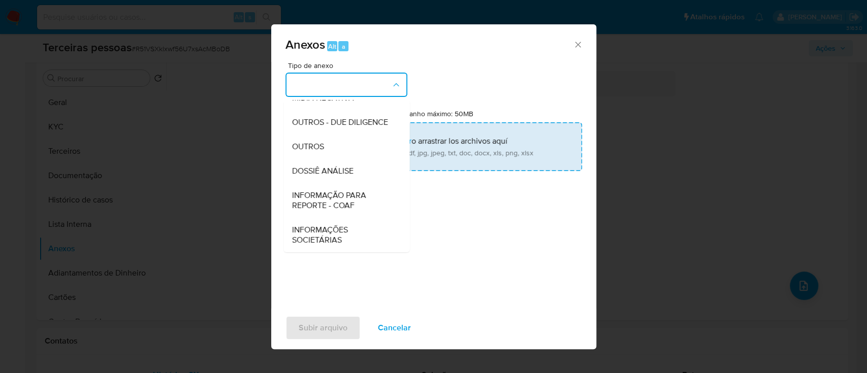
drag, startPoint x: 303, startPoint y: 113, endPoint x: 392, endPoint y: 136, distance: 91.8
click at [303, 117] on span "OUTROS - DUE DILIGENCE" at bounding box center [340, 122] width 96 height 10
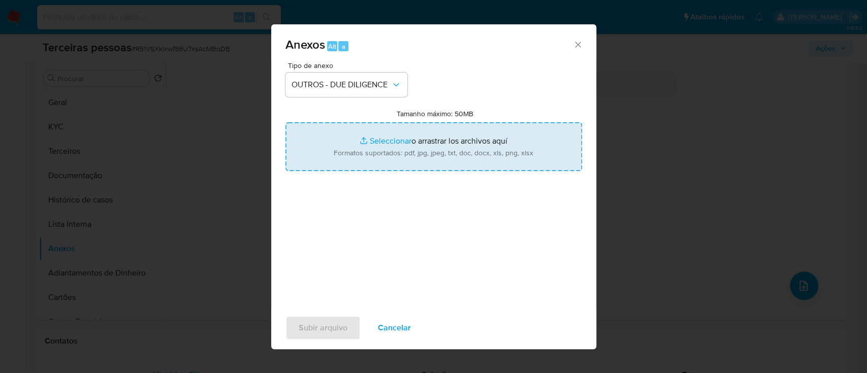
click at [443, 145] on input "Tamanho máximo: 50MB Seleccionar archivos" at bounding box center [434, 146] width 297 height 49
type input "C:\fakepath\Matriz de Risco - MC SOLUCOES E SERVICOS LTDA.pdf"
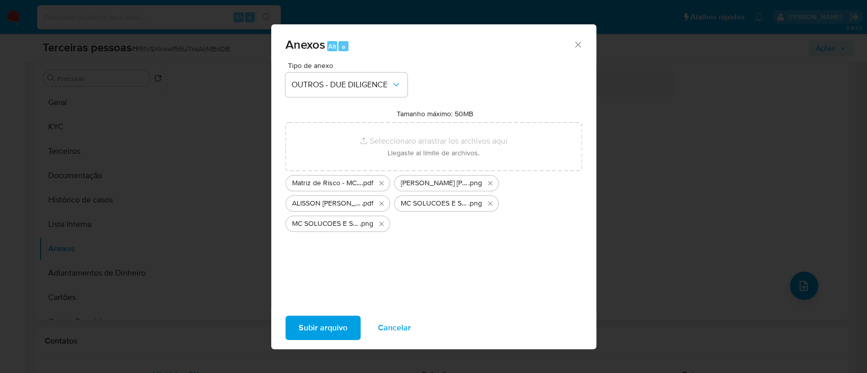
click at [336, 328] on span "Subir arquivo" at bounding box center [323, 328] width 49 height 22
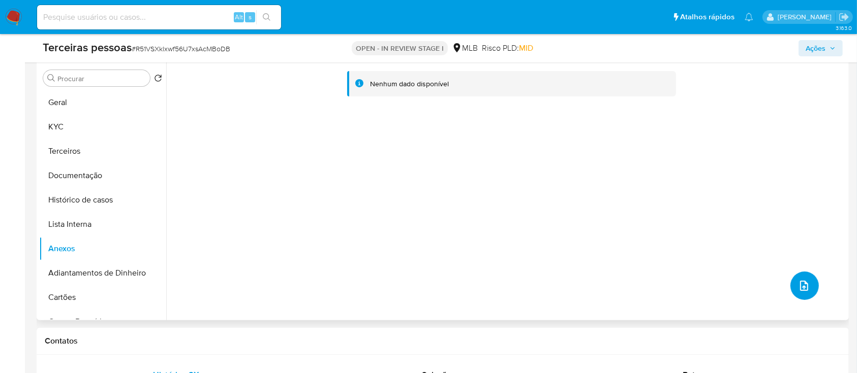
click at [801, 287] on icon "upload-file" at bounding box center [804, 286] width 12 height 12
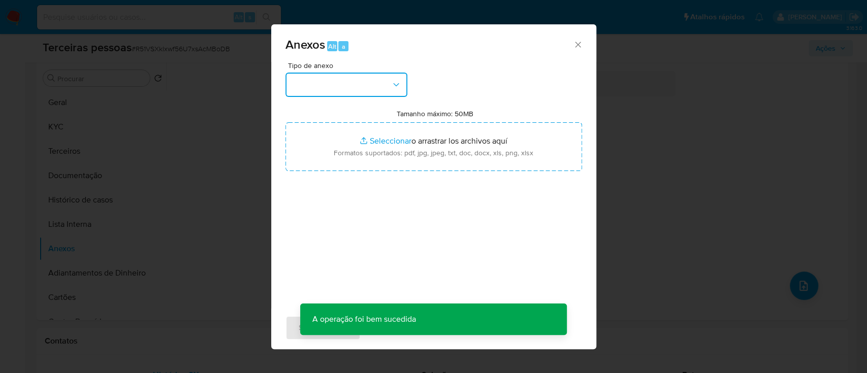
click at [357, 80] on button "button" at bounding box center [347, 85] width 122 height 24
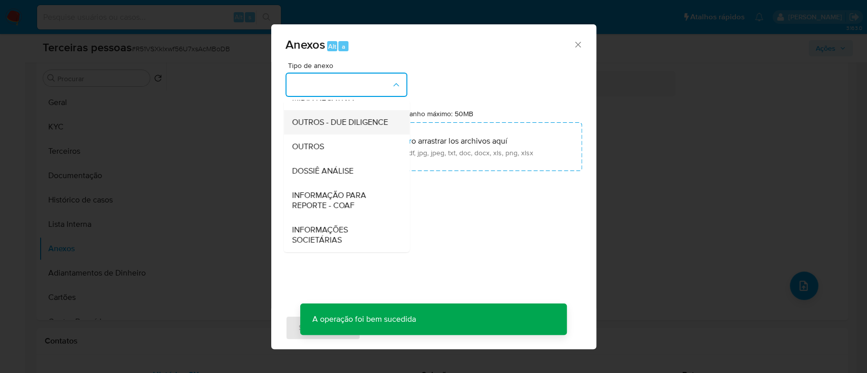
click at [307, 122] on span "OUTROS - DUE DILIGENCE" at bounding box center [340, 122] width 96 height 10
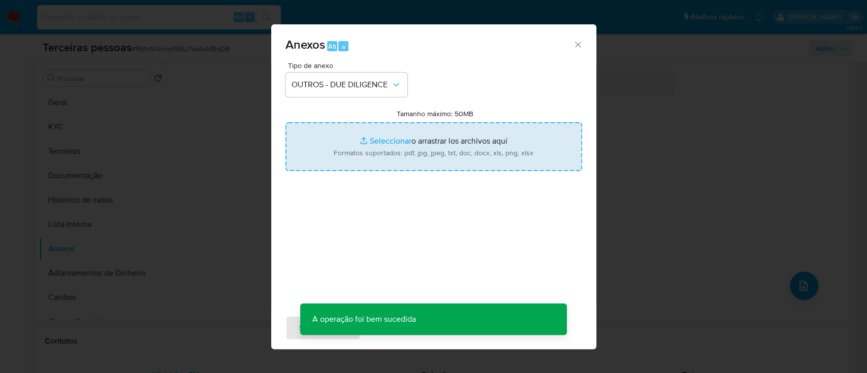
click at [377, 141] on input "Tamanho máximo: 50MB Seleccionar archivos" at bounding box center [434, 146] width 297 height 49
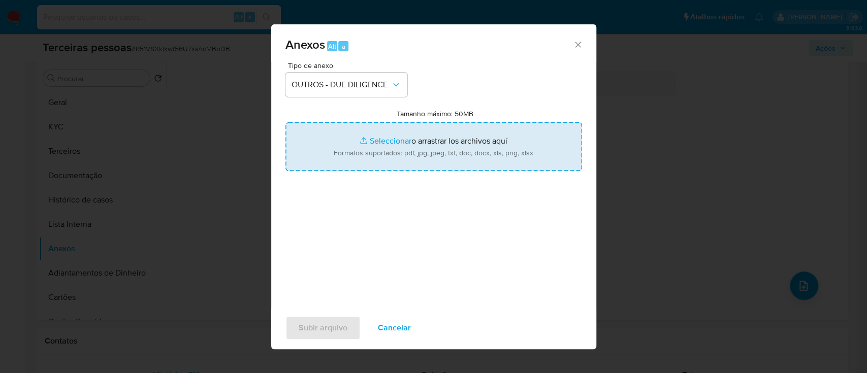
type input "C:\fakepath\MC SOLUCOES E SERVICOS LTDA softon.pdf"
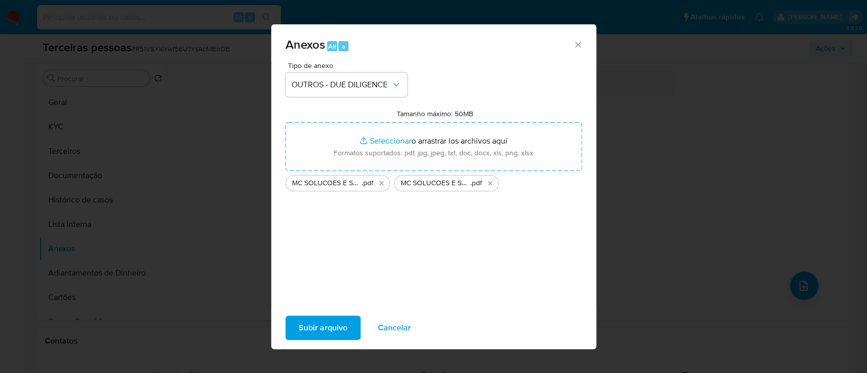
click at [316, 326] on span "Subir arquivo" at bounding box center [323, 328] width 49 height 22
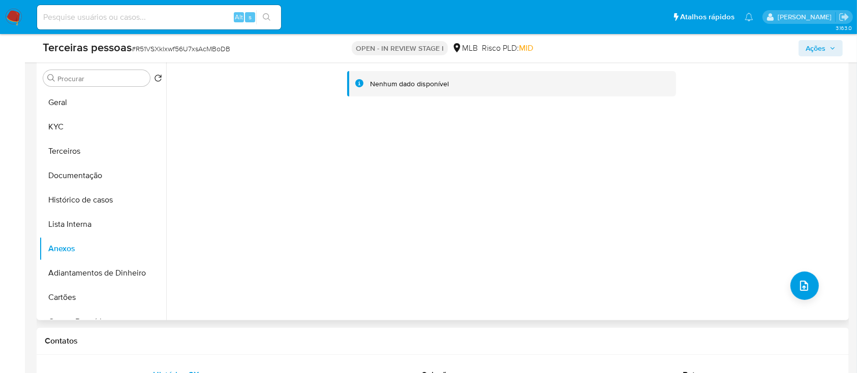
click at [303, 169] on div "Nenhum dado disponível" at bounding box center [506, 190] width 680 height 260
click at [84, 216] on button "Lista Interna" at bounding box center [98, 224] width 119 height 24
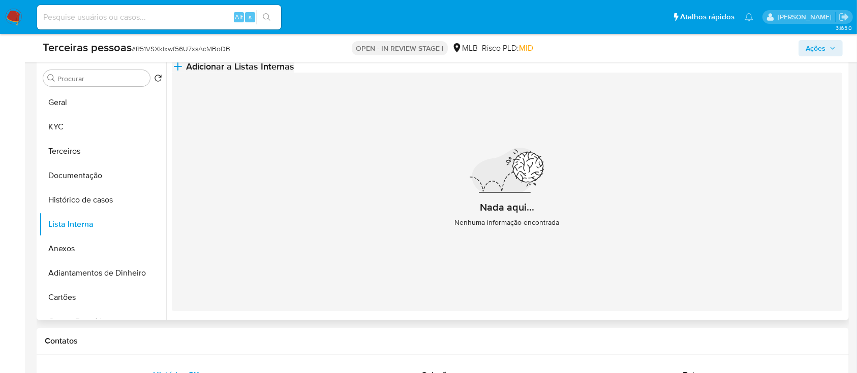
click at [294, 73] on button "Adicionar a Listas Internas" at bounding box center [233, 66] width 122 height 12
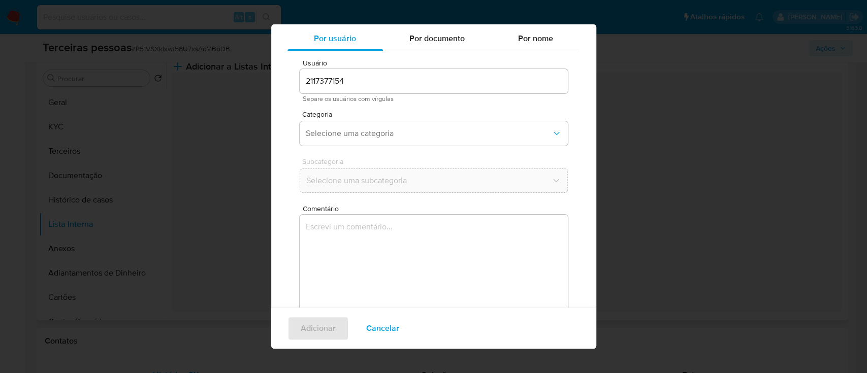
scroll to position [59, 0]
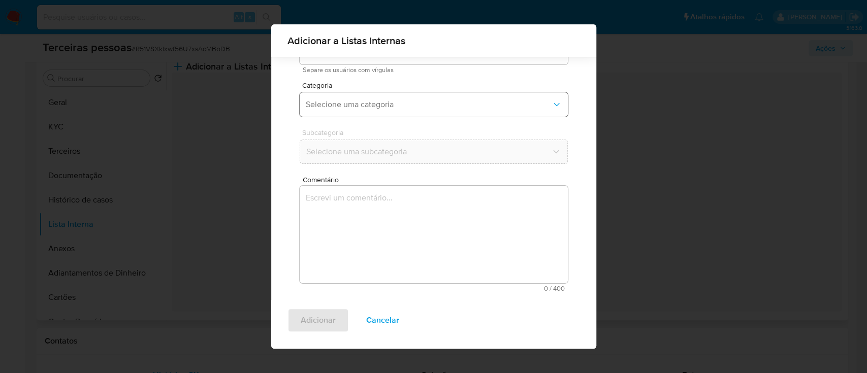
click at [365, 116] on button "Selecione uma categoria" at bounding box center [434, 104] width 268 height 24
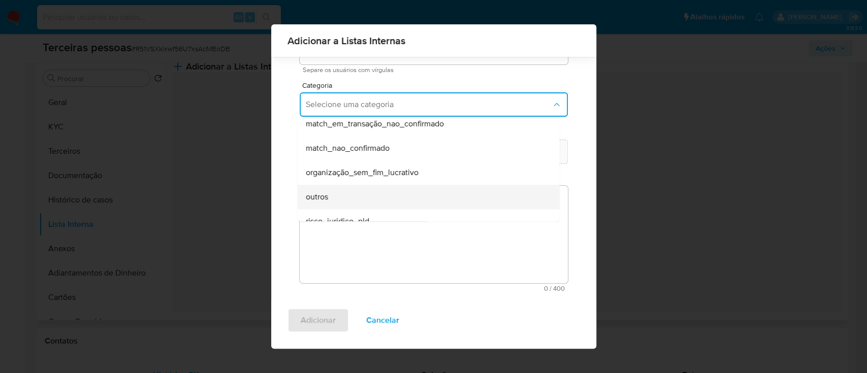
scroll to position [240, 0]
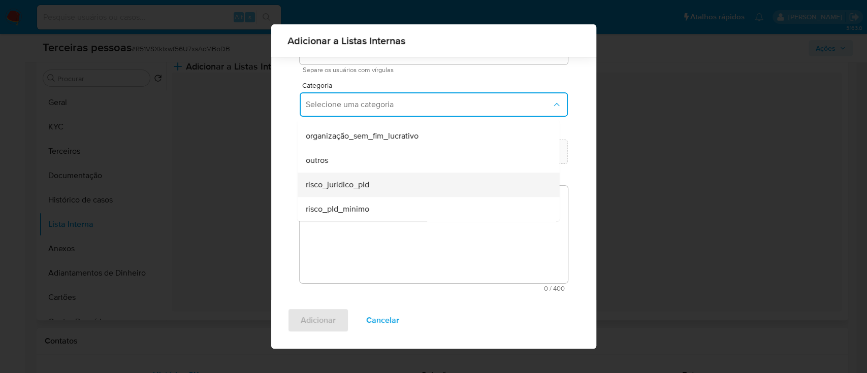
click at [364, 183] on span "risco_juridico_pld" at bounding box center [337, 185] width 64 height 10
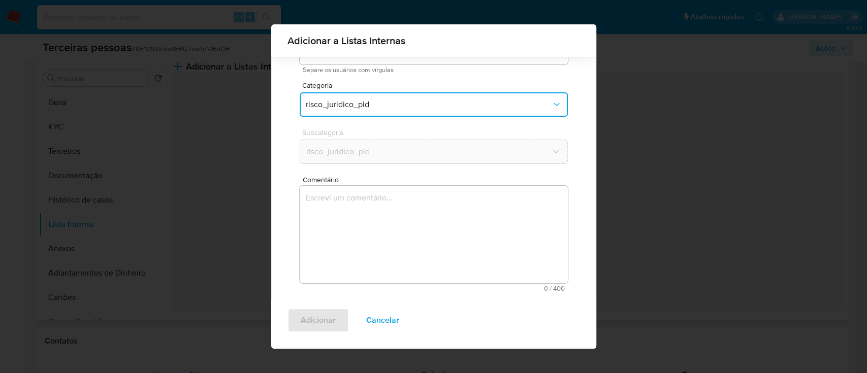
click at [342, 97] on button "risco_juridico_pld" at bounding box center [434, 104] width 268 height 24
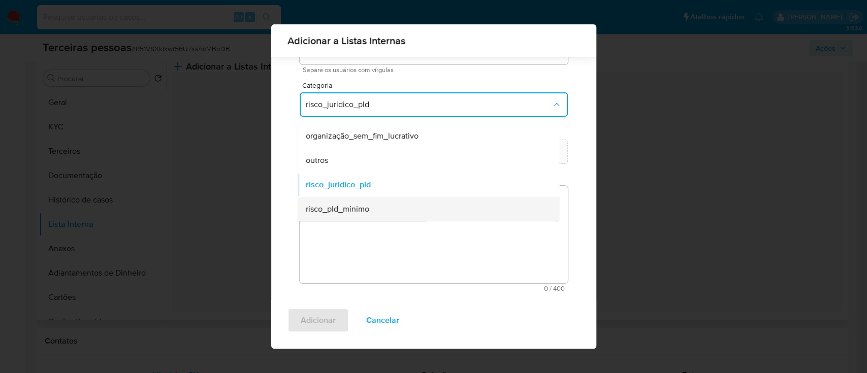
click at [392, 210] on div "risco_pld_minimo" at bounding box center [425, 209] width 240 height 24
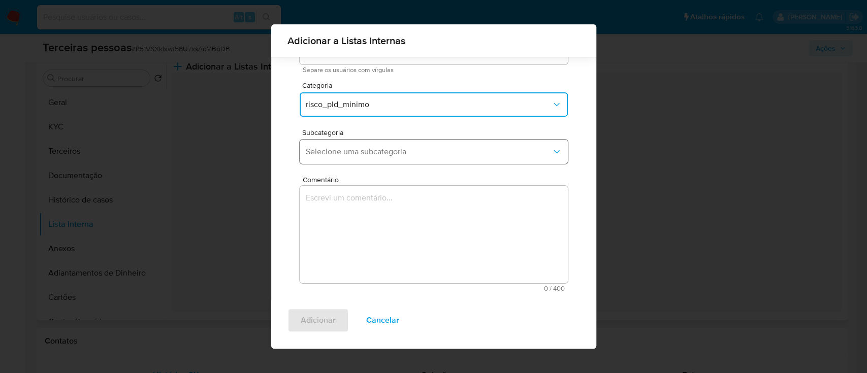
click at [351, 145] on button "Selecione uma subcategoria" at bounding box center [434, 152] width 268 height 24
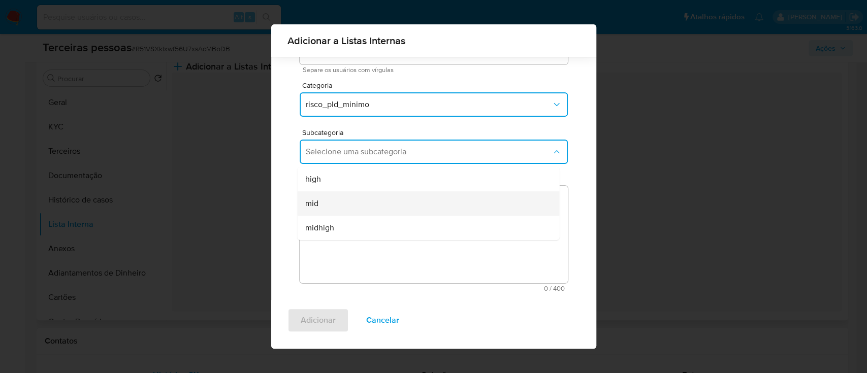
click at [362, 199] on div "mid" at bounding box center [425, 204] width 240 height 24
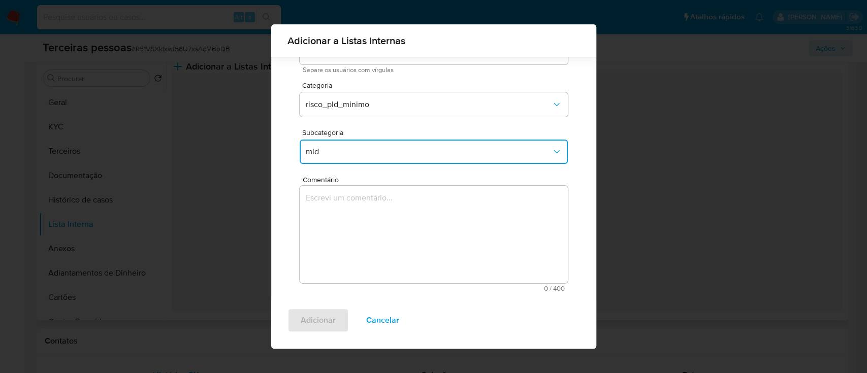
click at [413, 246] on textarea "Comentário" at bounding box center [434, 235] width 268 height 98
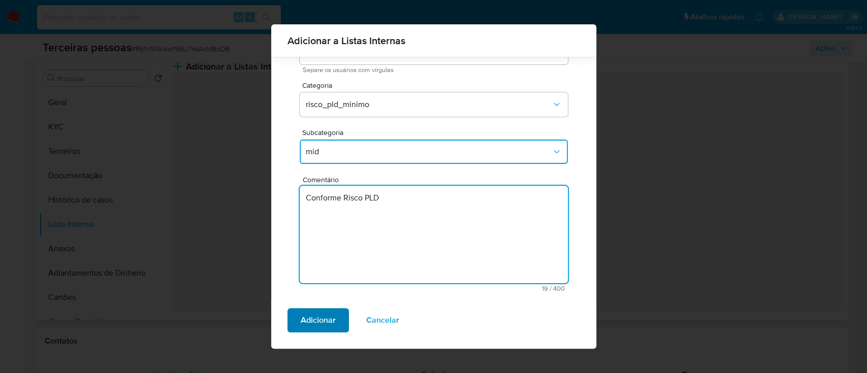
type textarea "Conforme Risco PLD"
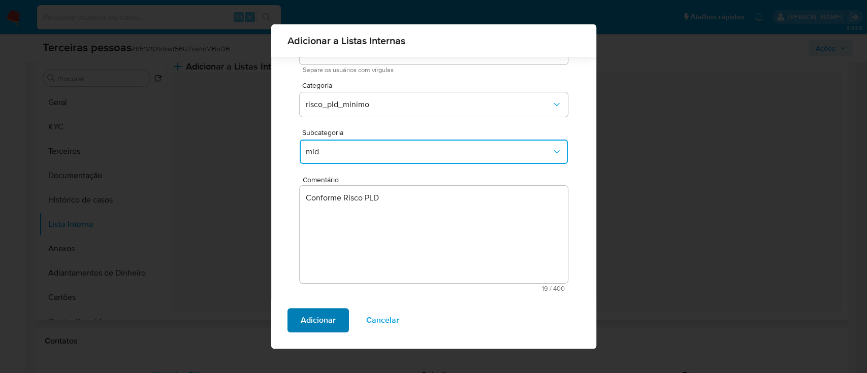
click at [320, 324] on span "Adicionar" at bounding box center [318, 320] width 35 height 22
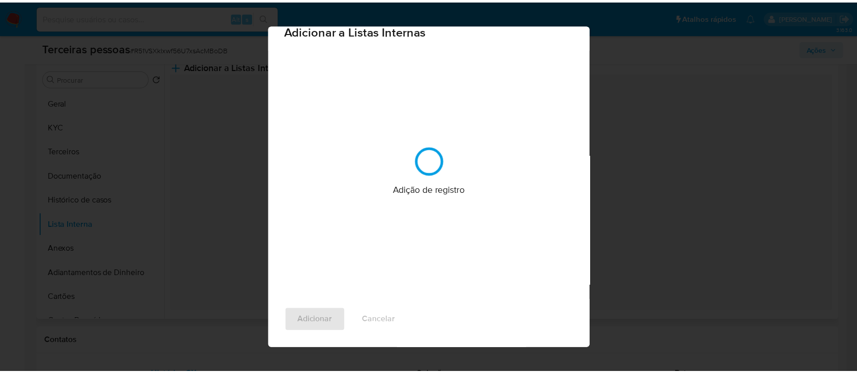
scroll to position [0, 0]
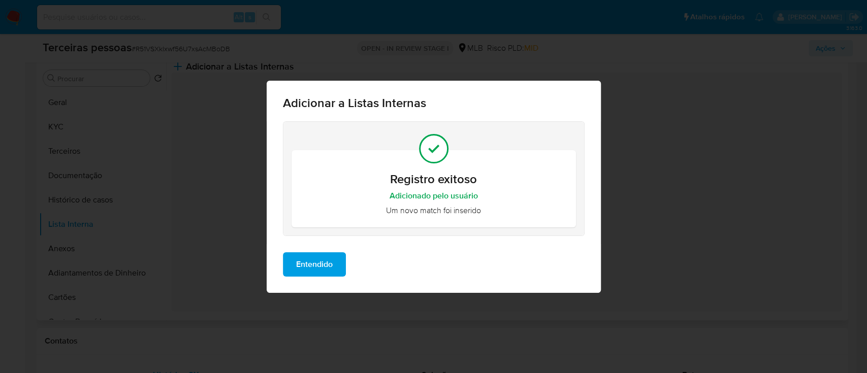
click at [304, 257] on span "Entendido" at bounding box center [314, 265] width 37 height 22
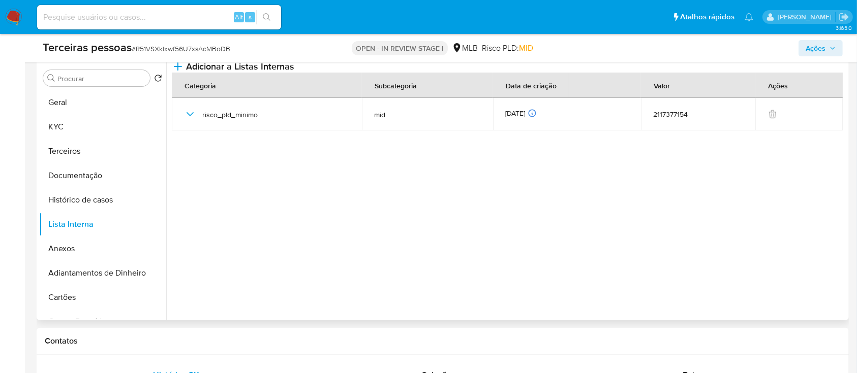
click at [836, 47] on button "Ações" at bounding box center [820, 48] width 44 height 16
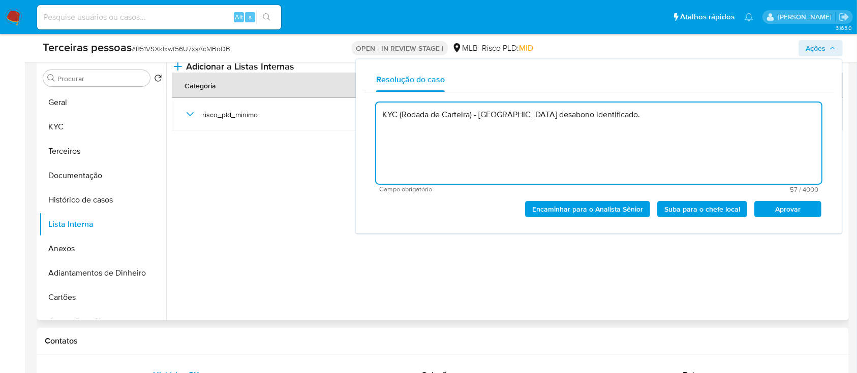
click at [776, 213] on span "Aprovar" at bounding box center [787, 209] width 53 height 14
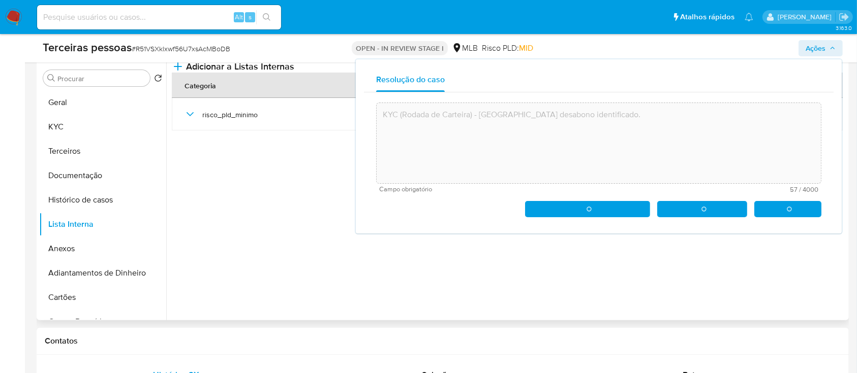
type textarea "KYC (Rodada de Carteira) - [GEOGRAPHIC_DATA] desabono identificado."
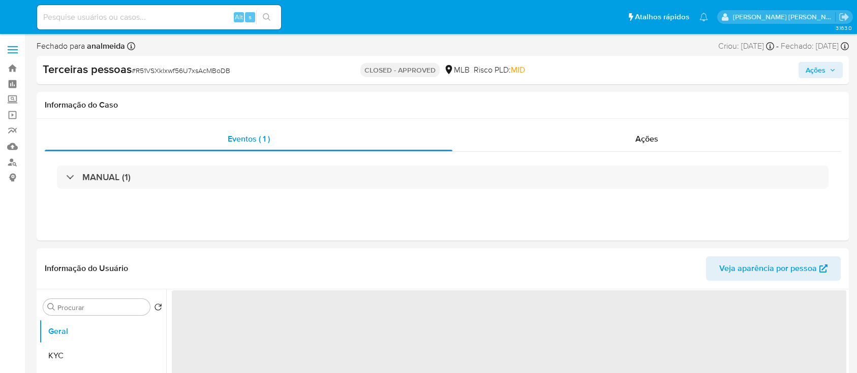
select select "10"
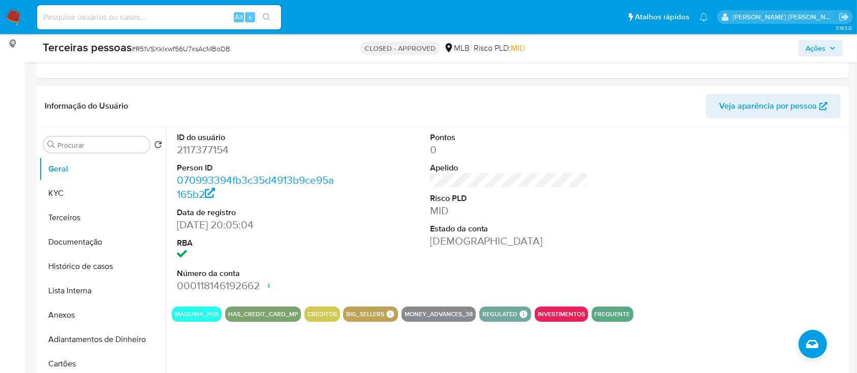
scroll to position [135, 0]
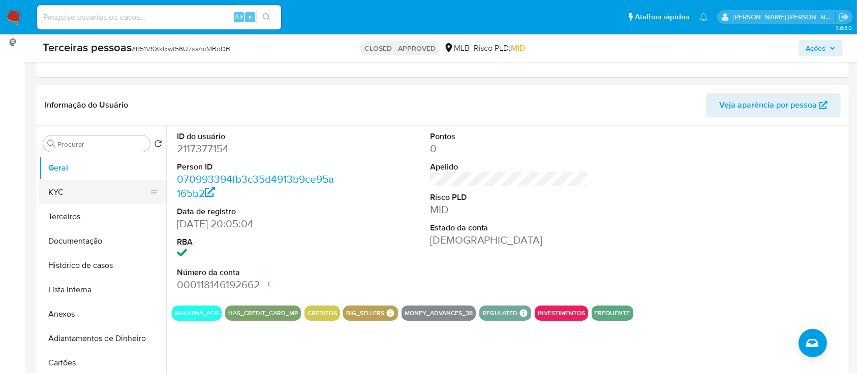
click at [85, 192] on button "KYC" at bounding box center [98, 192] width 119 height 24
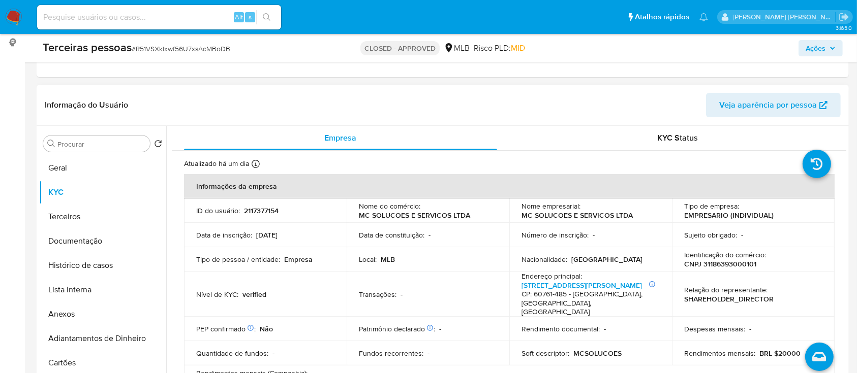
click at [727, 265] on p "CNPJ 31186393000101" at bounding box center [720, 264] width 72 height 9
copy p "31186393000101"
click at [202, 22] on input at bounding box center [159, 17] width 244 height 13
paste input "2334592971"
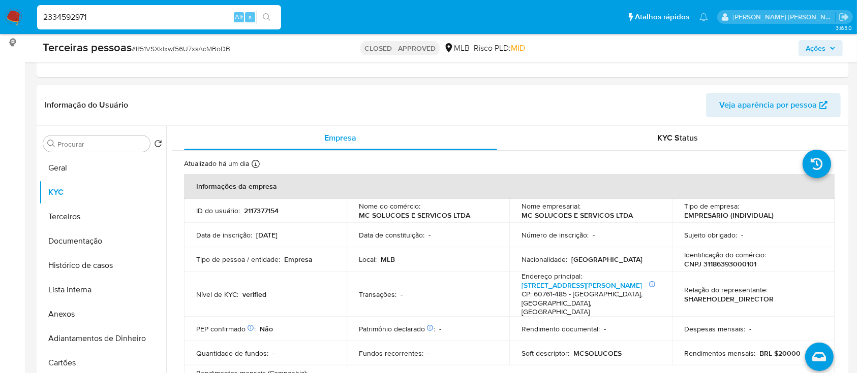
type input "2334592971"
click at [270, 17] on icon "search-icon" at bounding box center [267, 17] width 8 height 8
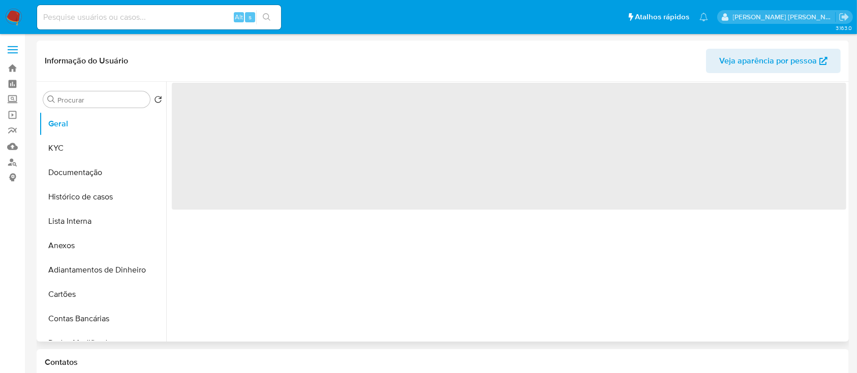
select select "10"
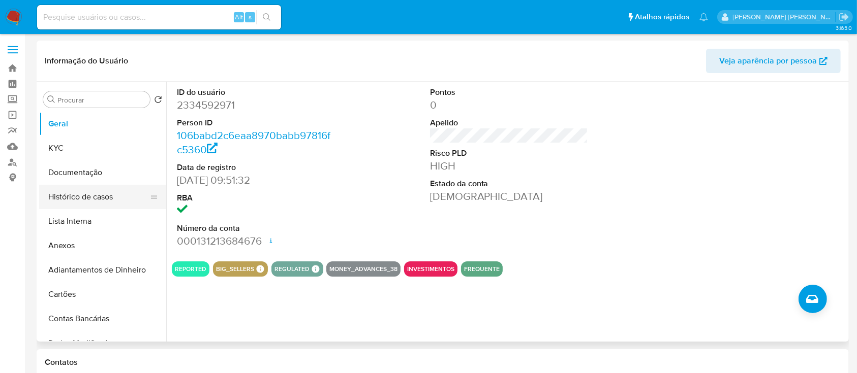
click at [92, 186] on button "Histórico de casos" at bounding box center [98, 197] width 119 height 24
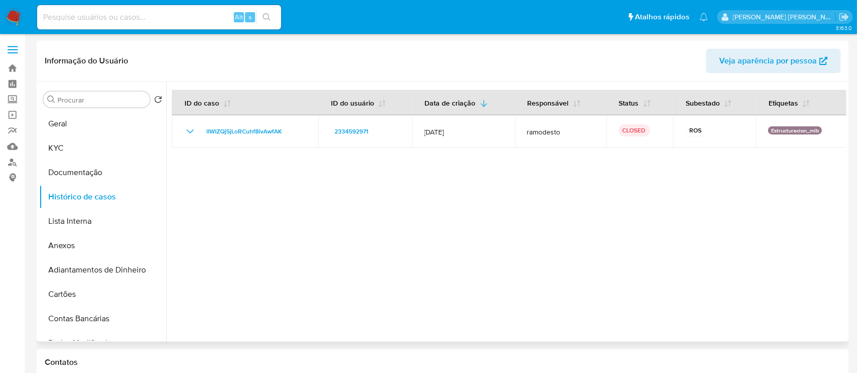
click at [574, 229] on div at bounding box center [506, 212] width 680 height 260
click at [100, 144] on button "KYC" at bounding box center [98, 148] width 119 height 24
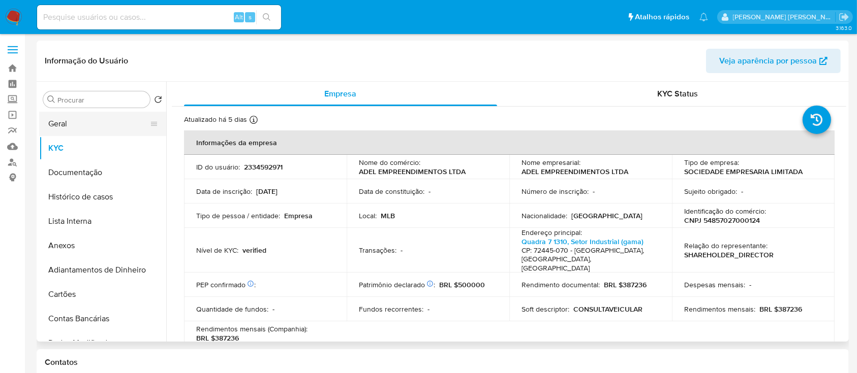
click at [77, 116] on button "Geral" at bounding box center [98, 124] width 119 height 24
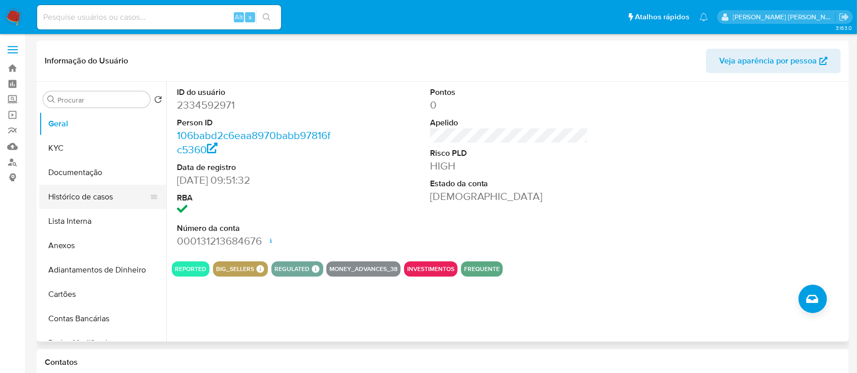
click at [92, 191] on button "Histórico de casos" at bounding box center [98, 197] width 119 height 24
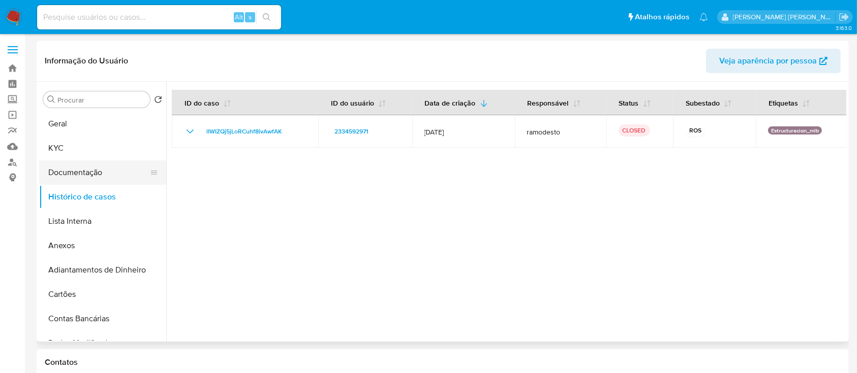
click at [69, 170] on button "Documentação" at bounding box center [98, 173] width 119 height 24
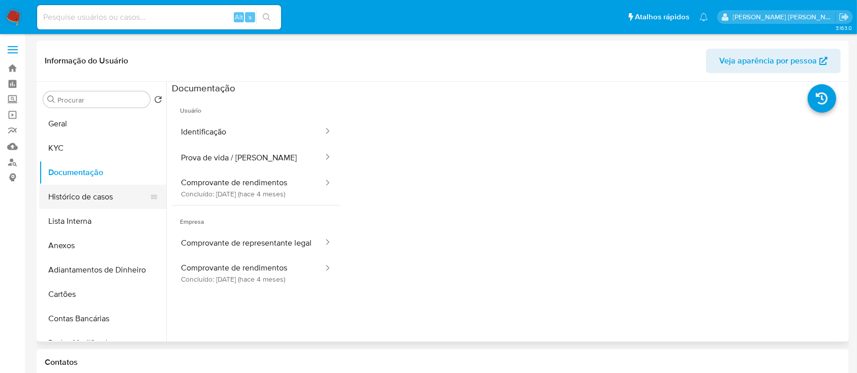
click at [76, 190] on button "Histórico de casos" at bounding box center [98, 197] width 119 height 24
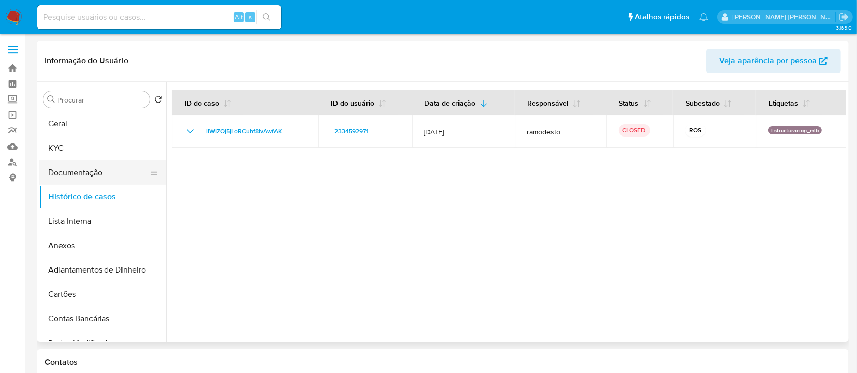
click at [81, 175] on button "Documentação" at bounding box center [98, 173] width 119 height 24
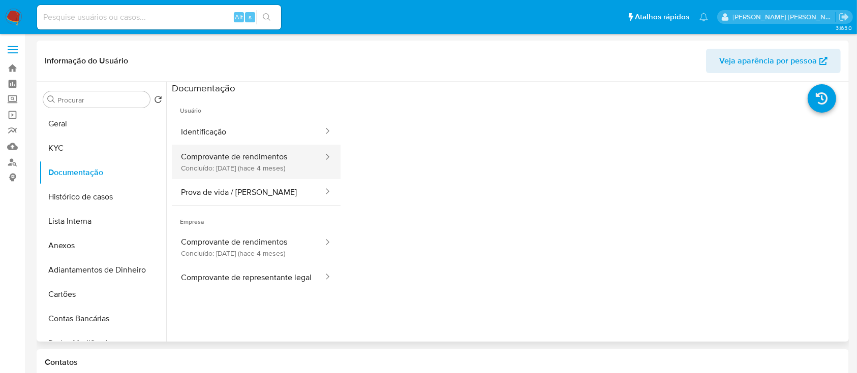
click at [271, 165] on button "Comprovante de rendimentos Concluído: [DATE] (hace 4 meses)" at bounding box center [248, 162] width 152 height 35
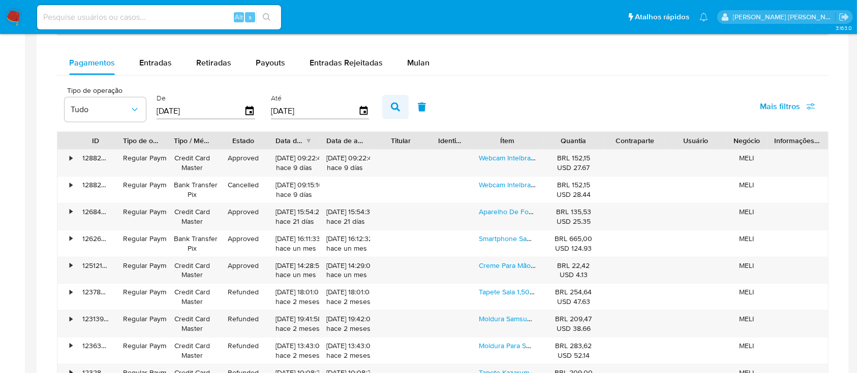
scroll to position [610, 0]
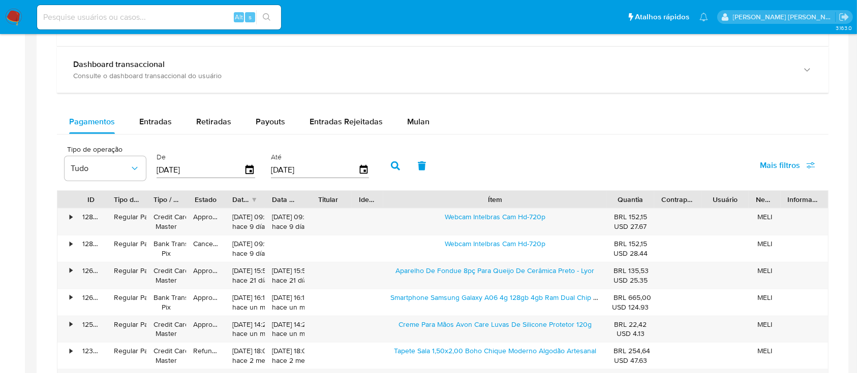
drag, startPoint x: 541, startPoint y: 198, endPoint x: 693, endPoint y: 196, distance: 151.9
click at [693, 196] on div "ID Tipo de operação Tipo / Método Estado Data de criação Data de aprovação Titu…" at bounding box center [442, 199] width 770 height 17
click at [166, 119] on span "Entradas" at bounding box center [155, 122] width 33 height 12
select select "10"
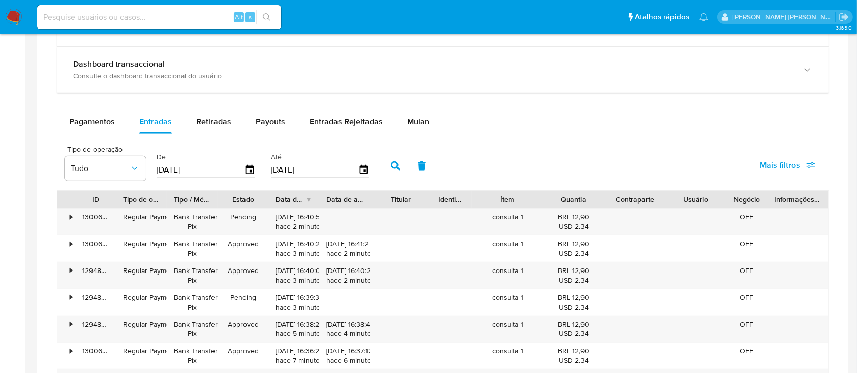
drag, startPoint x: 532, startPoint y: 198, endPoint x: 577, endPoint y: 191, distance: 45.2
click at [577, 191] on div "ID Tipo de operação Tipo / Método Estado Data de criação Data de aprovação Titu…" at bounding box center [442, 199] width 770 height 17
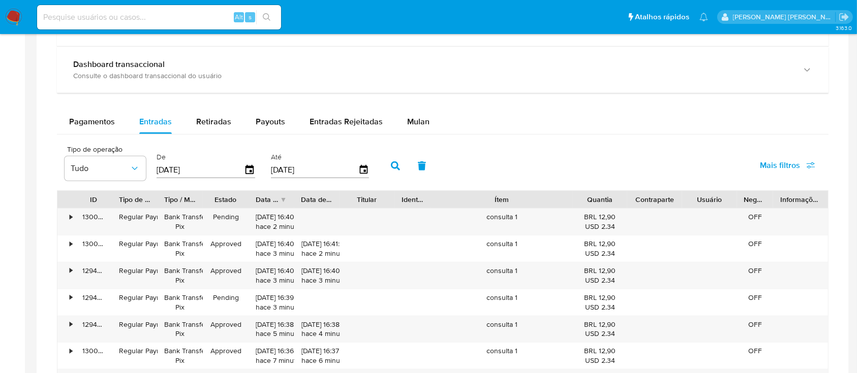
drag, startPoint x: 545, startPoint y: 192, endPoint x: 615, endPoint y: 193, distance: 70.6
click at [615, 193] on div "ID Tipo de operação Tipo / Método Estado Data de criação Data de aprovação Titu…" at bounding box center [442, 199] width 770 height 17
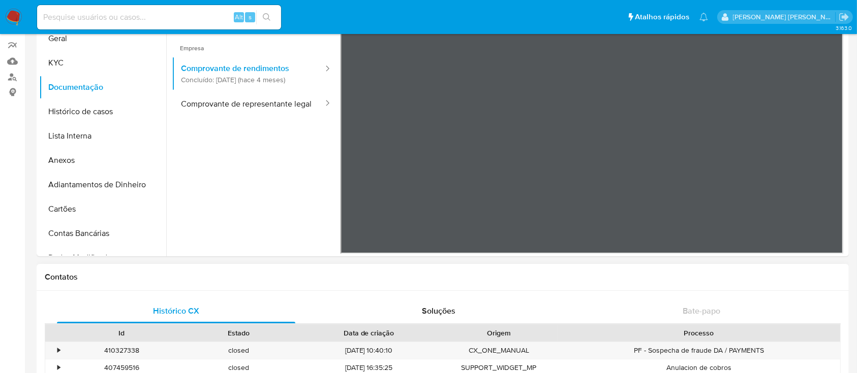
scroll to position [0, 0]
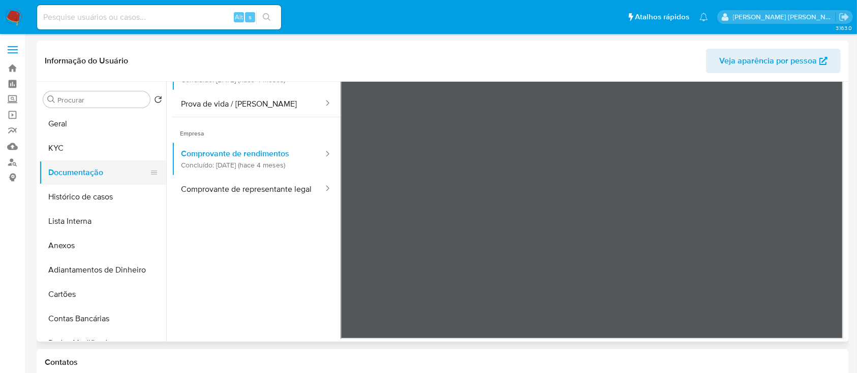
click at [68, 163] on button "Documentação" at bounding box center [98, 173] width 119 height 24
click at [84, 146] on button "KYC" at bounding box center [98, 148] width 119 height 24
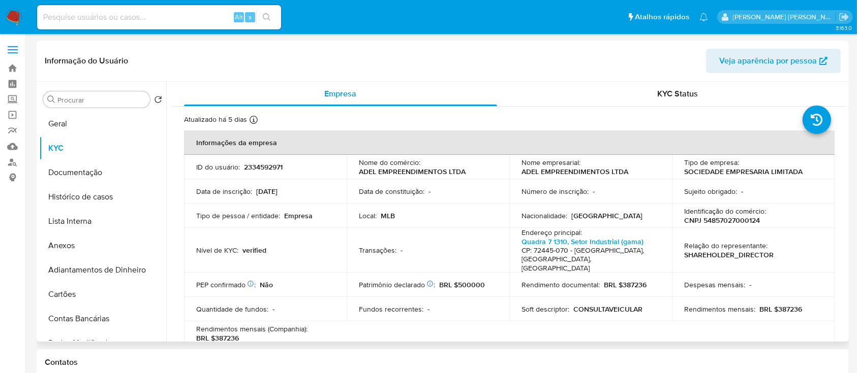
click at [735, 222] on p "CNPJ 54857027000124" at bounding box center [722, 220] width 76 height 9
click at [3, 161] on link "Localizador de pessoas" at bounding box center [60, 162] width 121 height 16
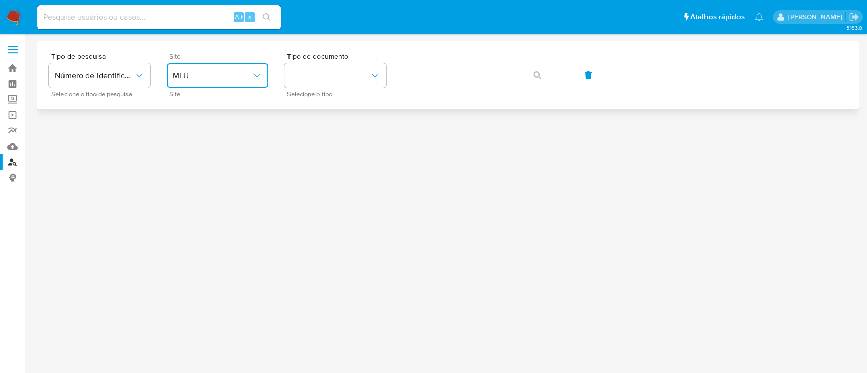
click at [247, 81] on button "MLU" at bounding box center [218, 76] width 102 height 24
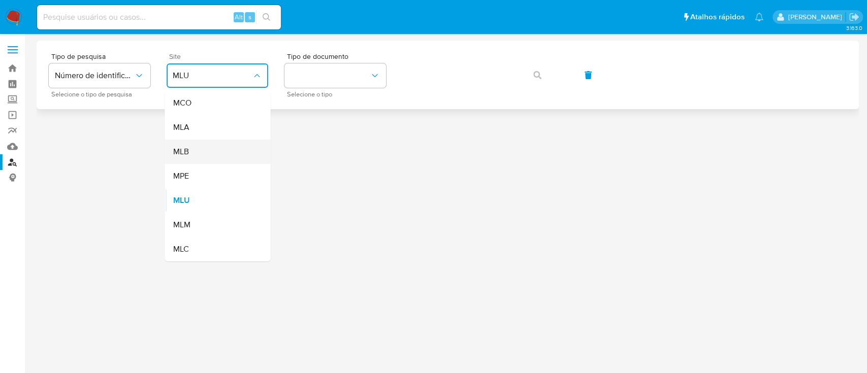
click at [215, 152] on div "MLB" at bounding box center [214, 152] width 83 height 24
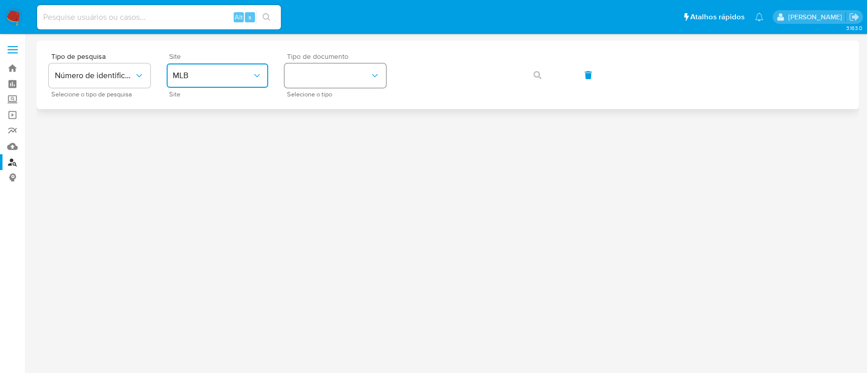
click at [309, 68] on button "identificationType" at bounding box center [336, 76] width 102 height 24
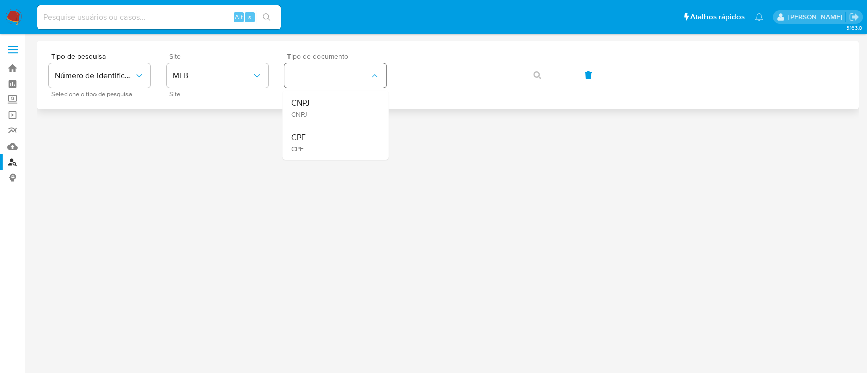
click at [316, 90] on div "CNPJ CNPJ CPF CPF" at bounding box center [336, 124] width 106 height 72
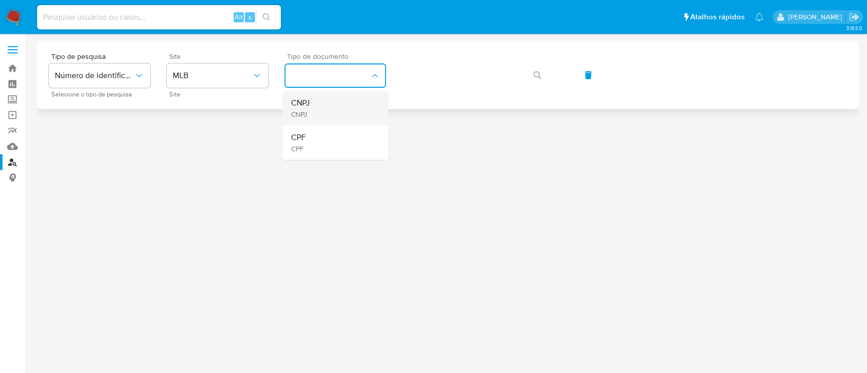
click at [324, 98] on div "CNPJ CNPJ" at bounding box center [332, 108] width 83 height 35
click at [551, 73] on button "button" at bounding box center [537, 75] width 35 height 24
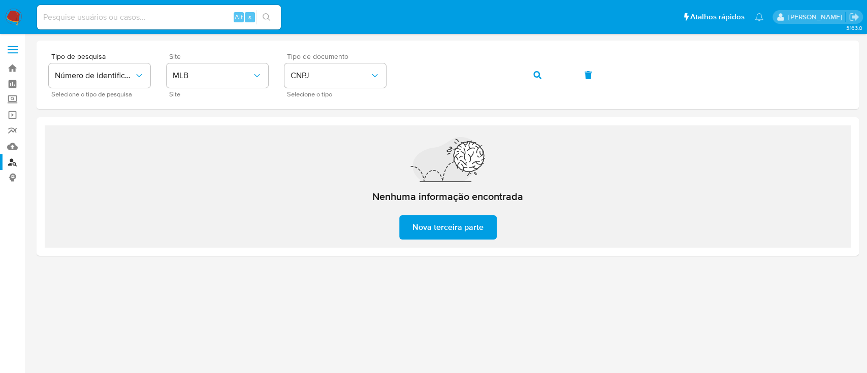
click at [206, 27] on div "Alt s" at bounding box center [159, 17] width 244 height 24
click at [200, 20] on input at bounding box center [159, 17] width 244 height 13
paste input "582381163"
type input "582381163"
click at [267, 16] on icon "search-icon" at bounding box center [267, 17] width 8 height 8
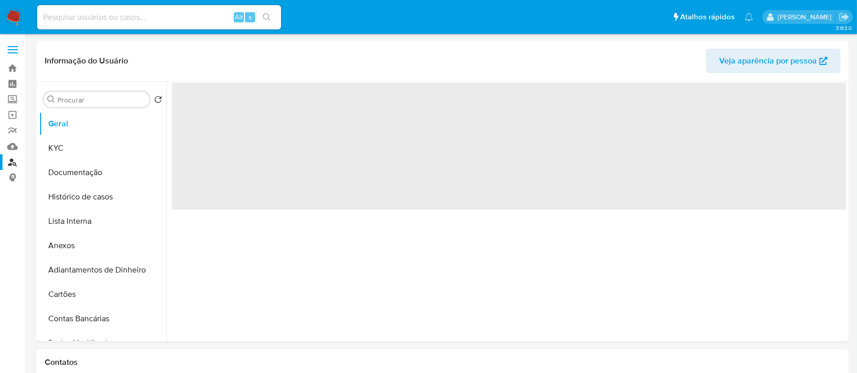
select select "10"
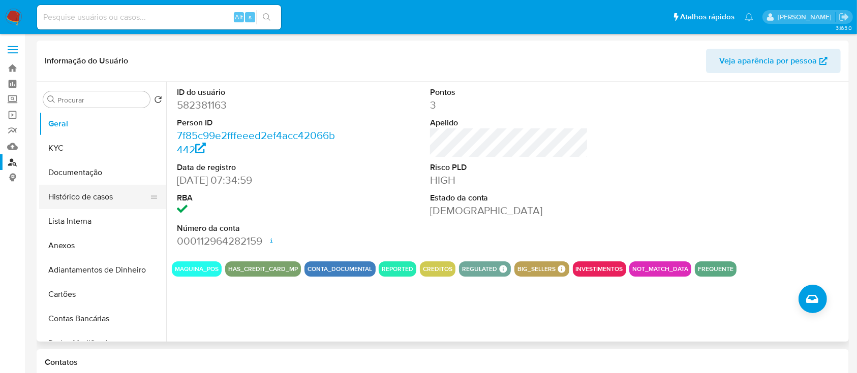
click at [58, 201] on button "Histórico de casos" at bounding box center [98, 197] width 119 height 24
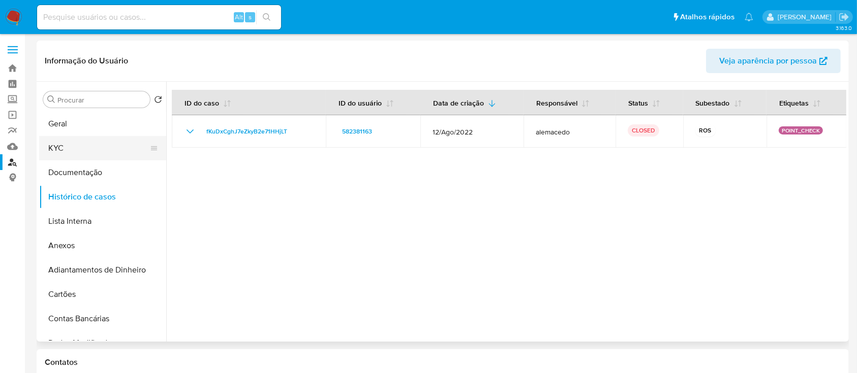
click at [67, 159] on button "KYC" at bounding box center [98, 148] width 119 height 24
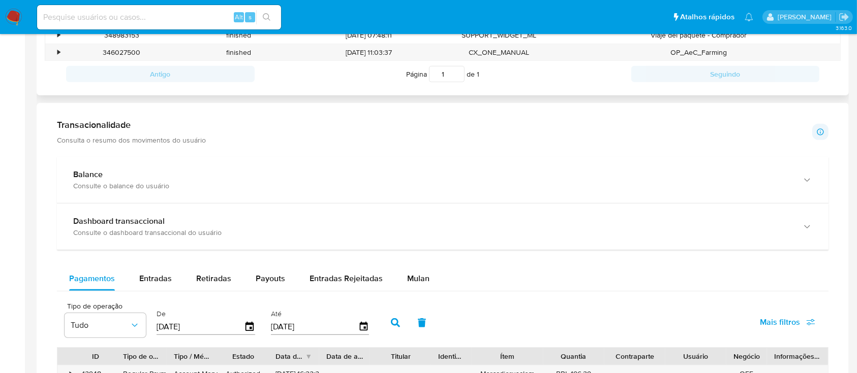
scroll to position [474, 0]
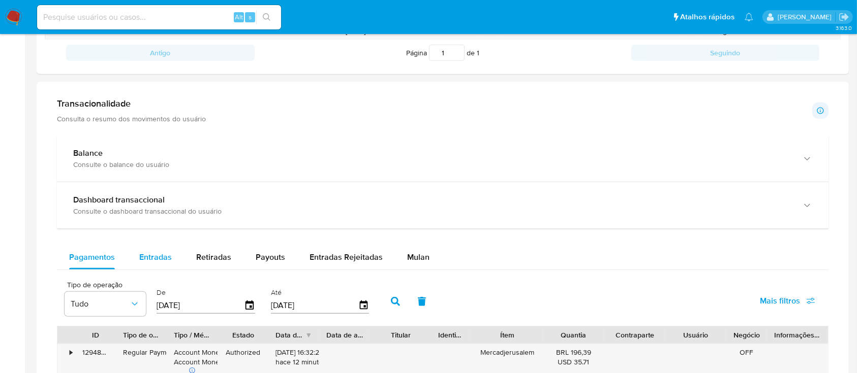
click at [157, 258] on span "Entradas" at bounding box center [155, 258] width 33 height 12
select select "10"
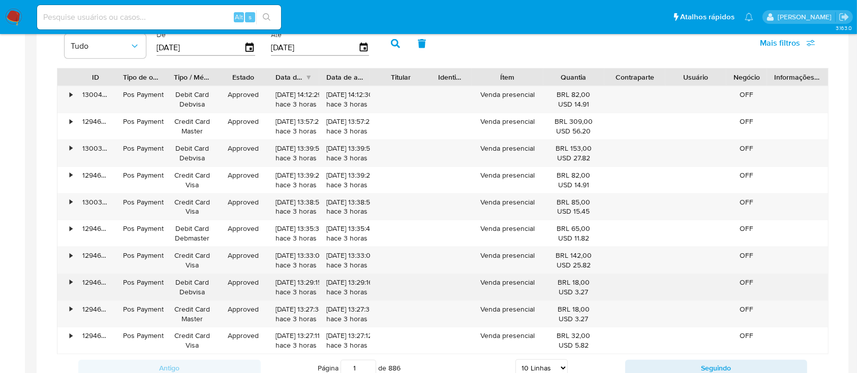
scroll to position [745, 0]
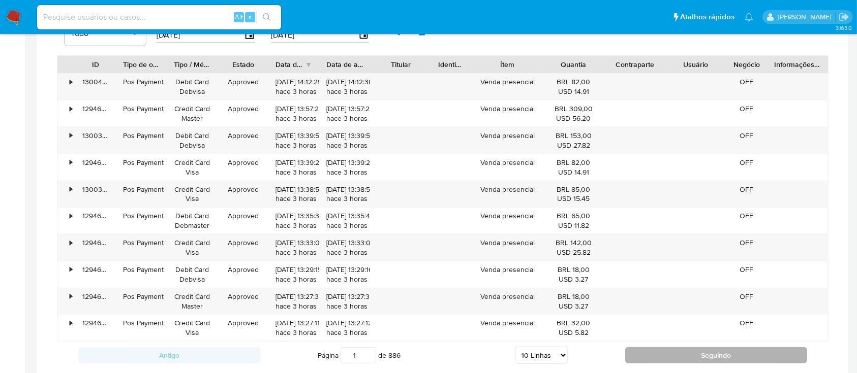
click at [687, 355] on button "Seguindo" at bounding box center [716, 356] width 182 height 16
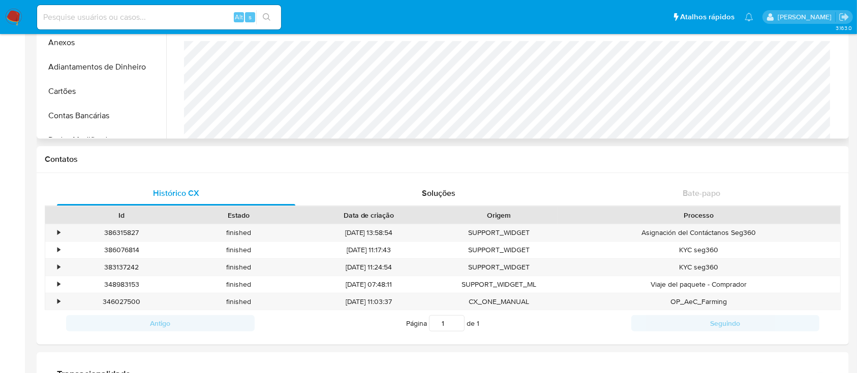
scroll to position [0, 0]
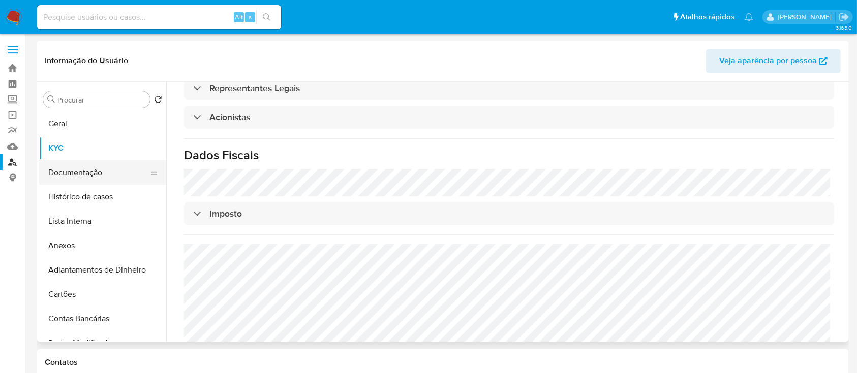
click at [83, 167] on button "Documentação" at bounding box center [98, 173] width 119 height 24
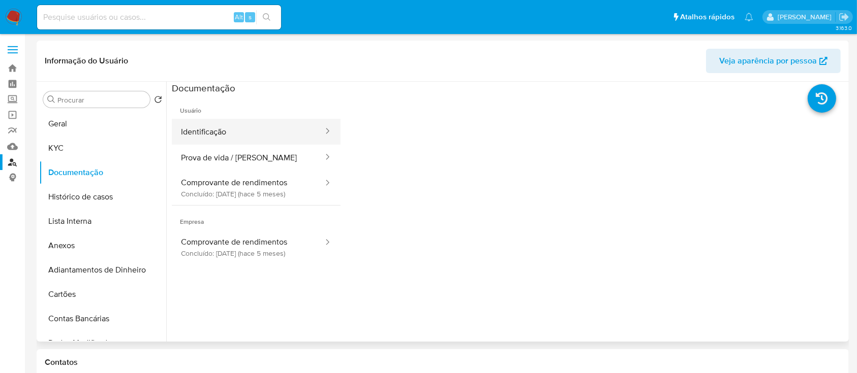
click at [254, 135] on button "Identificação" at bounding box center [248, 132] width 152 height 26
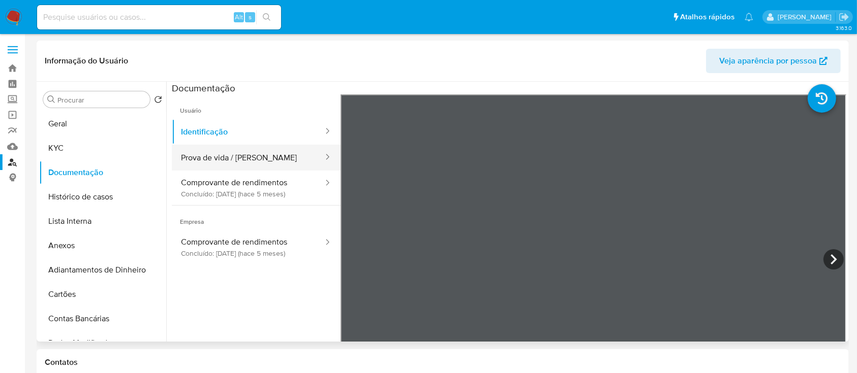
click at [207, 146] on button "Prova de vida / Selfie" at bounding box center [248, 158] width 152 height 26
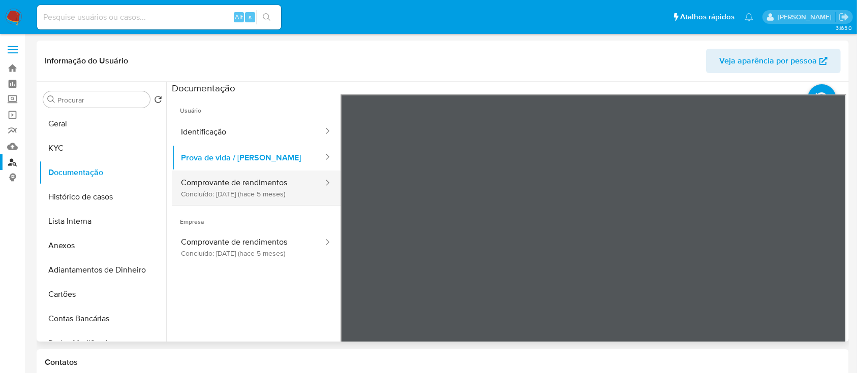
click at [214, 177] on button "Comprovante de rendimentos Concluído: 27/05/2025 (hace 5 meses)" at bounding box center [248, 188] width 152 height 35
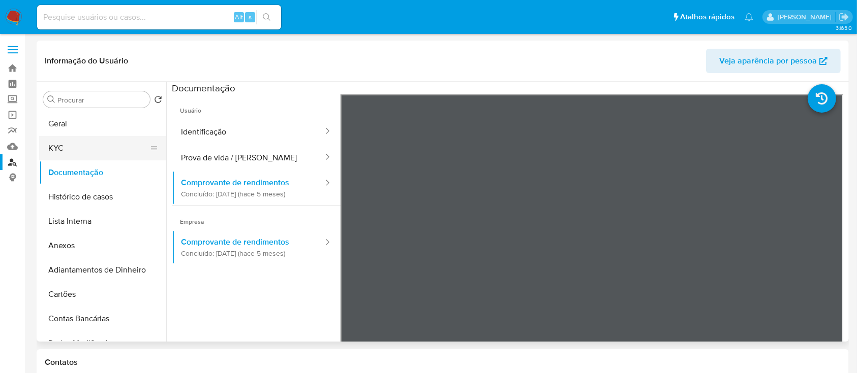
click at [89, 143] on button "KYC" at bounding box center [98, 148] width 119 height 24
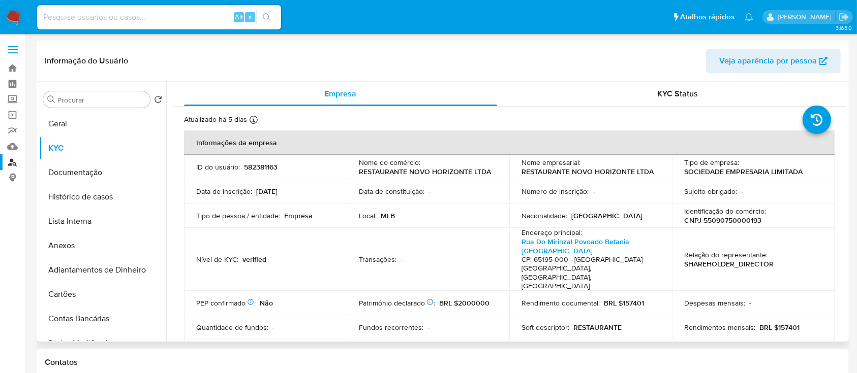
click at [614, 173] on p "RESTAURANTE NOVO HORIZONTE LTDA" at bounding box center [587, 171] width 132 height 9
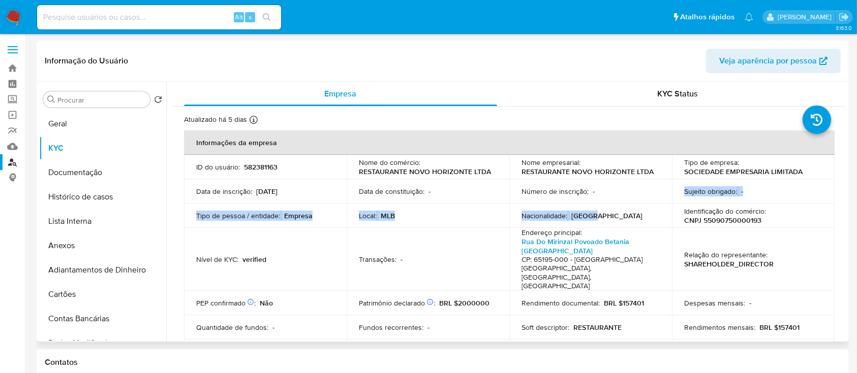
drag, startPoint x: 614, startPoint y: 172, endPoint x: 659, endPoint y: 204, distance: 55.0
click at [659, 204] on tbody "ID do usuário : 582381163 Nome do comércio : RESTAURANTE NOVO HORIZONTE LTDA No…" at bounding box center [509, 259] width 650 height 209
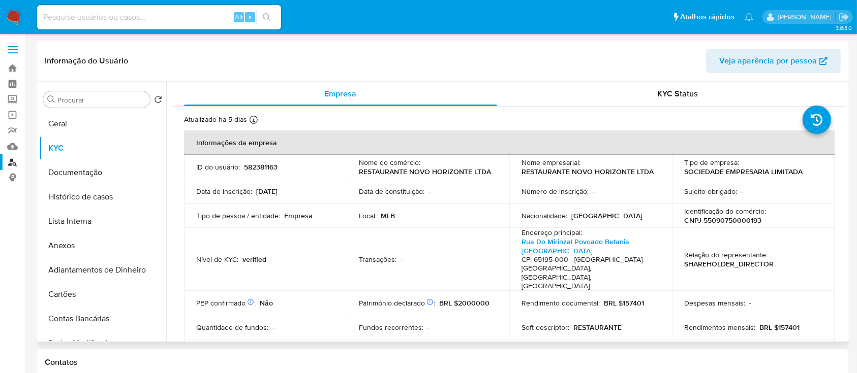
drag, startPoint x: 552, startPoint y: 169, endPoint x: 497, endPoint y: 178, distance: 56.1
click at [551, 169] on p "RESTAURANTE NOVO HORIZONTE LTDA" at bounding box center [587, 171] width 132 height 9
click at [726, 221] on p "CNPJ 55090750000193" at bounding box center [722, 220] width 77 height 9
copy p "55090750000193"
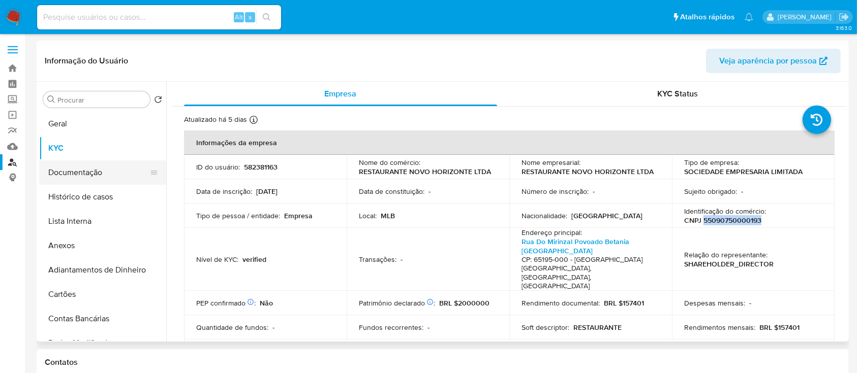
click at [90, 167] on button "Documentação" at bounding box center [98, 173] width 119 height 24
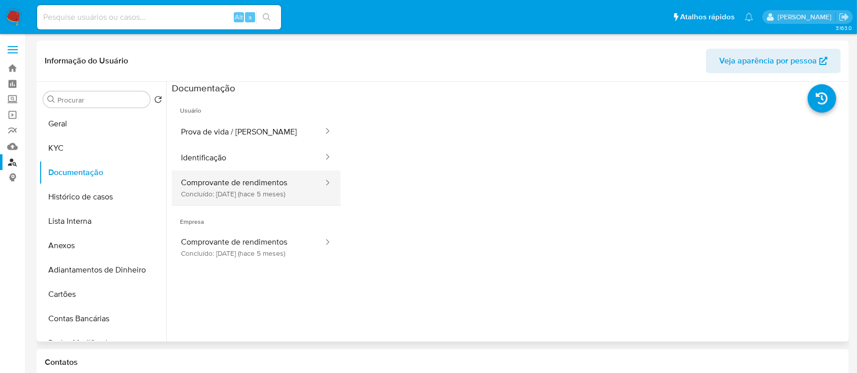
click at [273, 192] on button "Comprovante de rendimentos Concluído: 27/05/2025 (hace 5 meses)" at bounding box center [248, 188] width 152 height 35
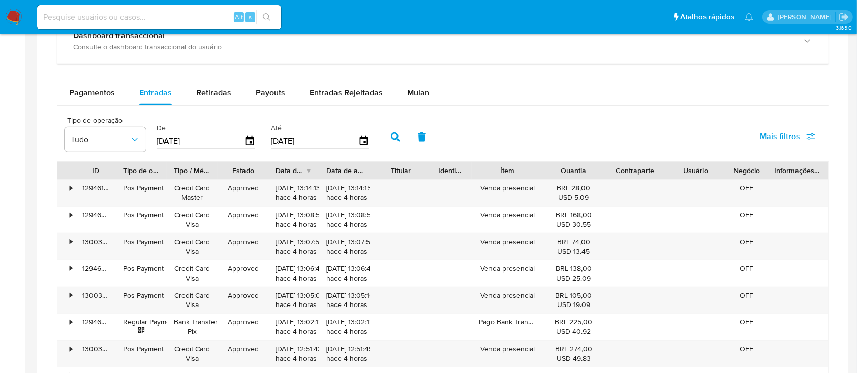
scroll to position [542, 0]
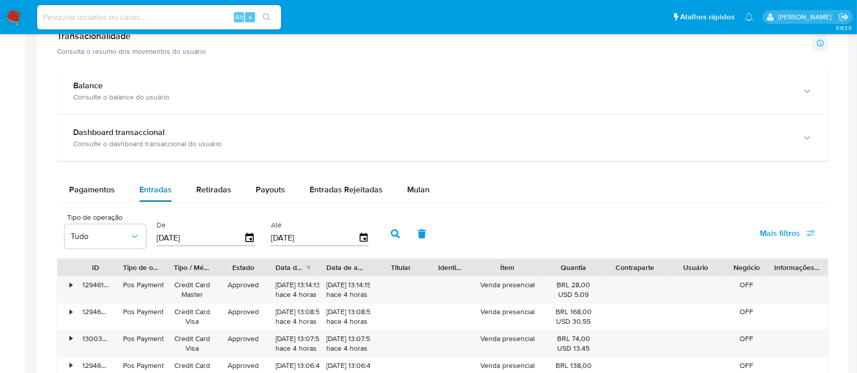
click at [180, 185] on button "Entradas" at bounding box center [155, 190] width 57 height 24
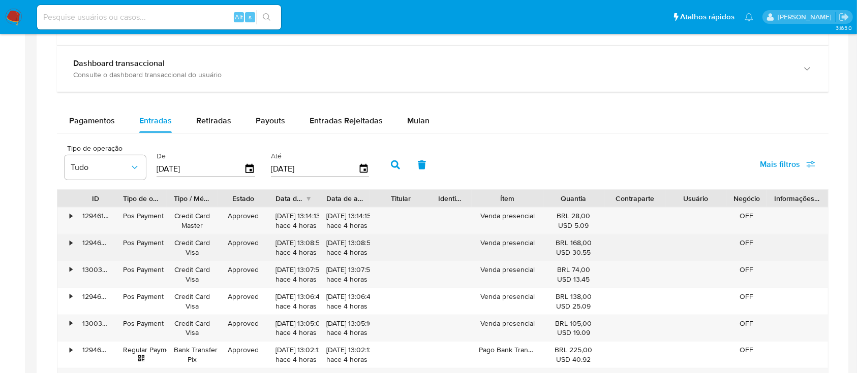
scroll to position [745, 0]
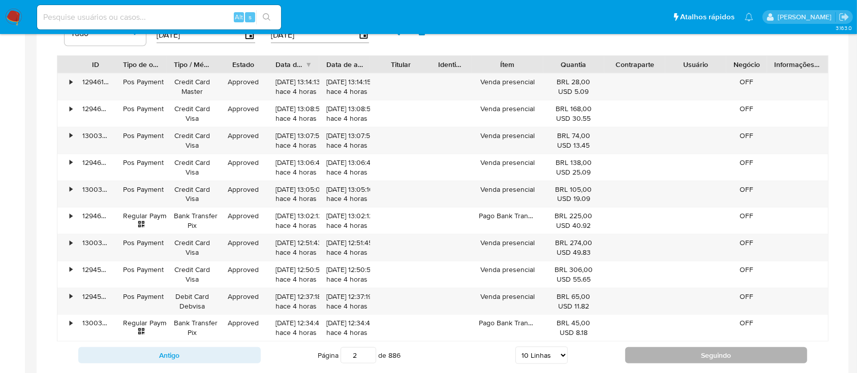
click at [645, 352] on button "Seguindo" at bounding box center [716, 356] width 182 height 16
click at [671, 360] on button "Seguindo" at bounding box center [716, 356] width 182 height 16
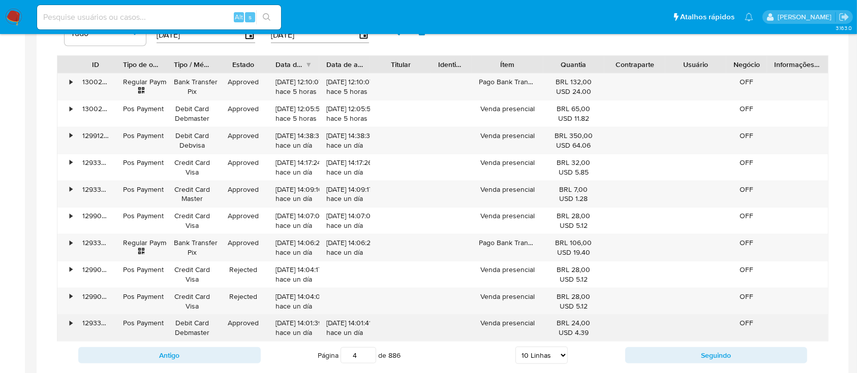
click at [364, 316] on div "• 130029333126 Regular Payment Bank Transfer Pix Approved 15/10/2025 12:10:07 h…" at bounding box center [442, 207] width 771 height 269
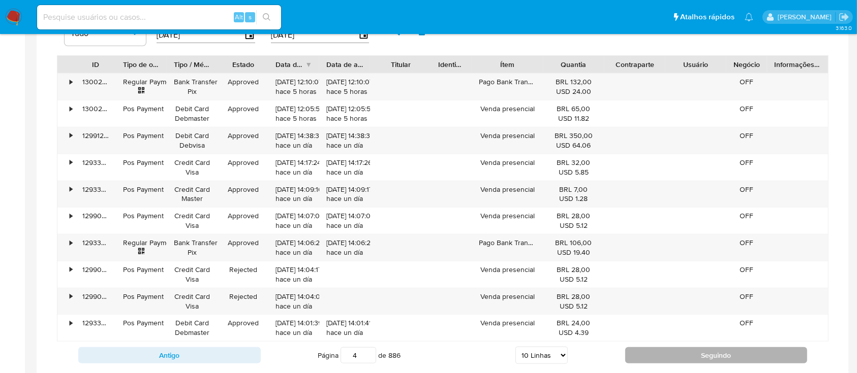
click at [664, 357] on button "Seguindo" at bounding box center [716, 356] width 182 height 16
type input "5"
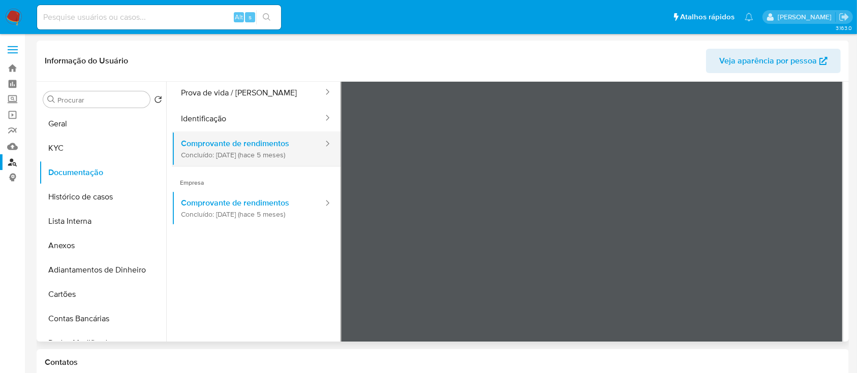
scroll to position [0, 0]
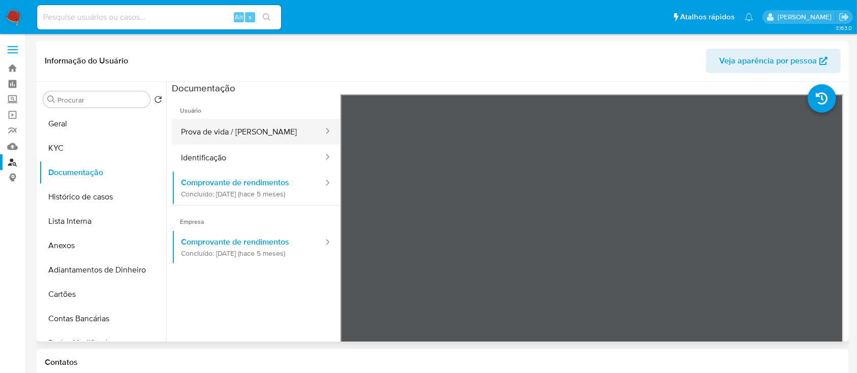
click at [247, 139] on button "Prova de vida / Selfie" at bounding box center [248, 132] width 152 height 26
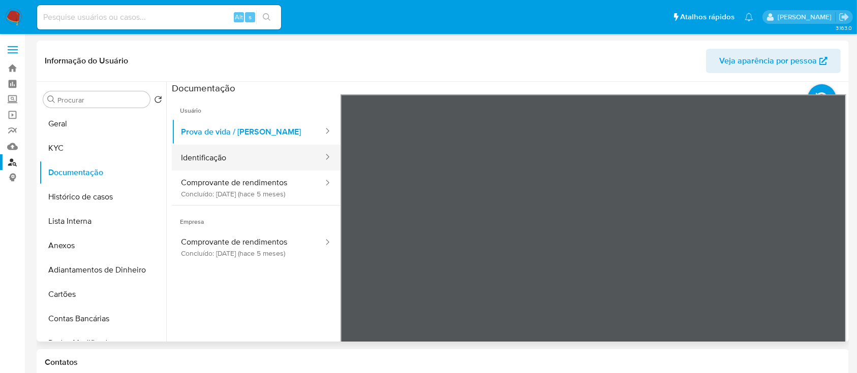
click at [273, 151] on button "Identificação" at bounding box center [248, 158] width 152 height 26
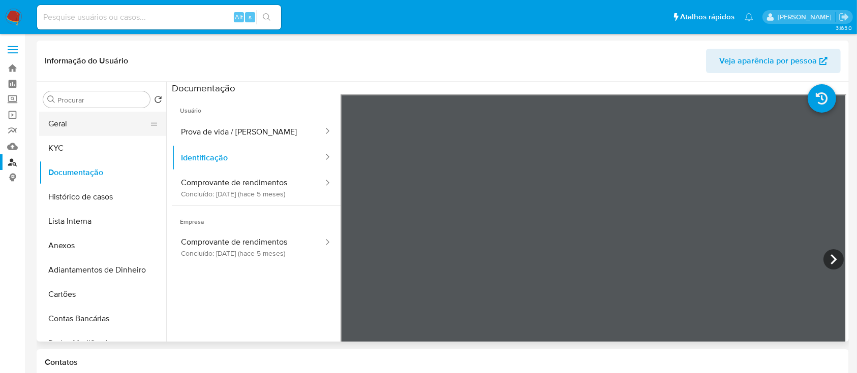
click at [73, 135] on button "Geral" at bounding box center [98, 124] width 119 height 24
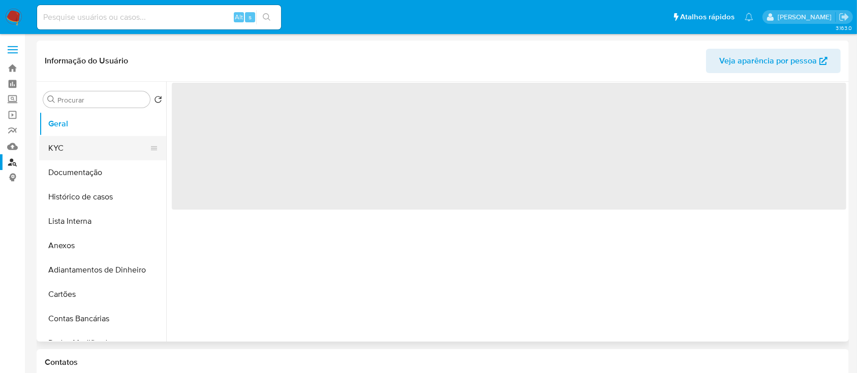
click at [101, 148] on button "KYC" at bounding box center [98, 148] width 119 height 24
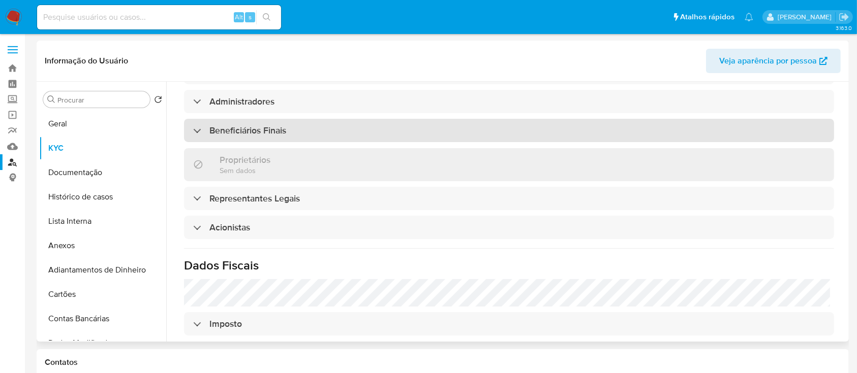
click at [284, 126] on h3 "Beneficiários Finais" at bounding box center [247, 130] width 77 height 11
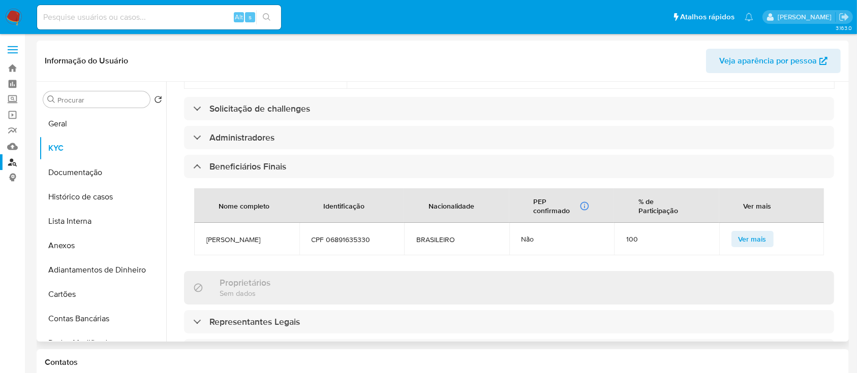
click at [342, 235] on span "CPF 06891635330" at bounding box center [351, 239] width 81 height 9
copy span "06891635330"
click at [58, 128] on button "Geral" at bounding box center [98, 124] width 119 height 24
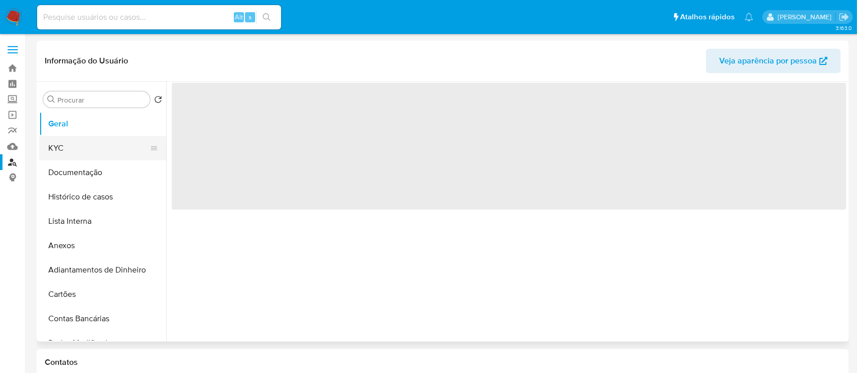
scroll to position [0, 0]
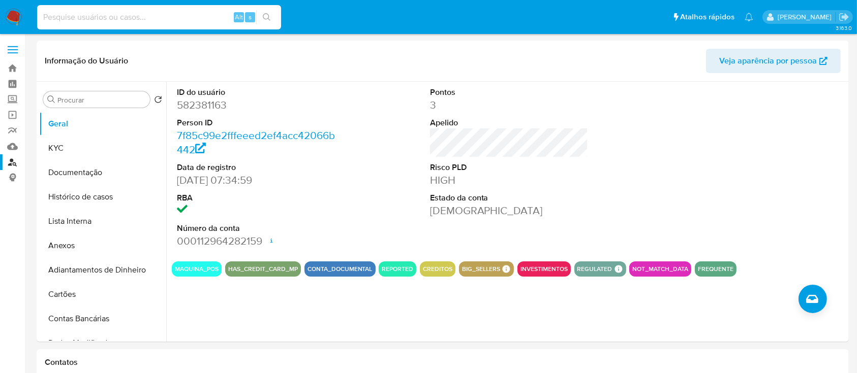
click at [90, 18] on input at bounding box center [159, 17] width 244 height 13
paste input "582381163"
click at [264, 14] on icon "search-icon" at bounding box center [267, 17] width 8 height 8
click at [272, 18] on button "search-icon" at bounding box center [266, 17] width 21 height 14
drag, startPoint x: 195, startPoint y: 11, endPoint x: 209, endPoint y: 10, distance: 14.3
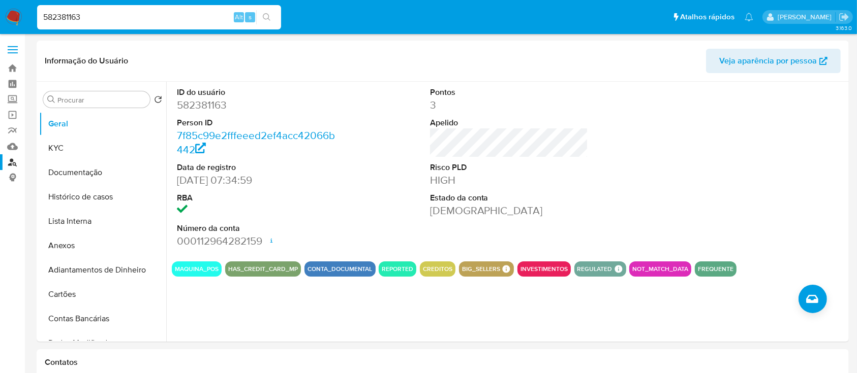
click at [195, 11] on input "582381163" at bounding box center [159, 17] width 244 height 13
click at [198, 11] on input "582381163" at bounding box center [159, 17] width 244 height 13
click at [95, 14] on input "582381163" at bounding box center [159, 17] width 244 height 13
click at [177, 19] on input "582381163" at bounding box center [159, 17] width 244 height 13
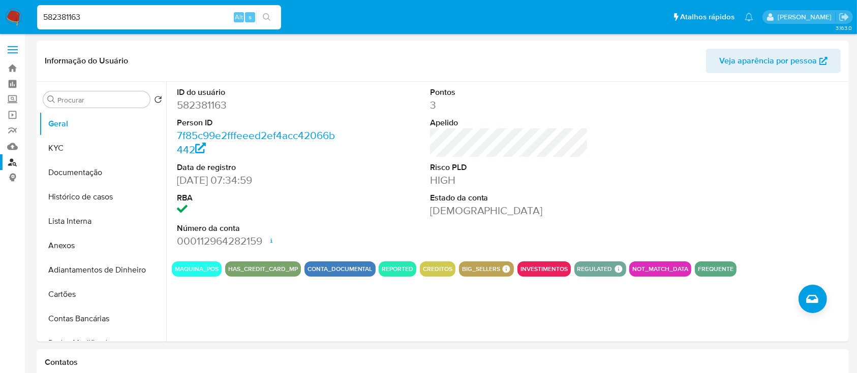
click at [177, 19] on input "582381163" at bounding box center [159, 17] width 244 height 13
paste input "2391430991"
type input "2391430991"
click at [271, 11] on button "search-icon" at bounding box center [266, 17] width 21 height 14
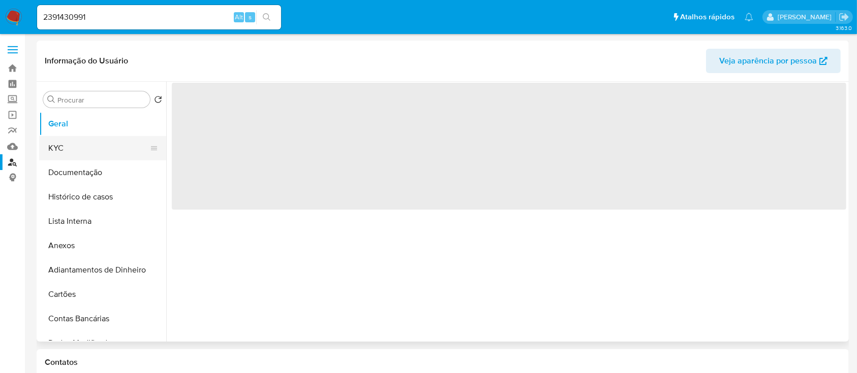
select select "10"
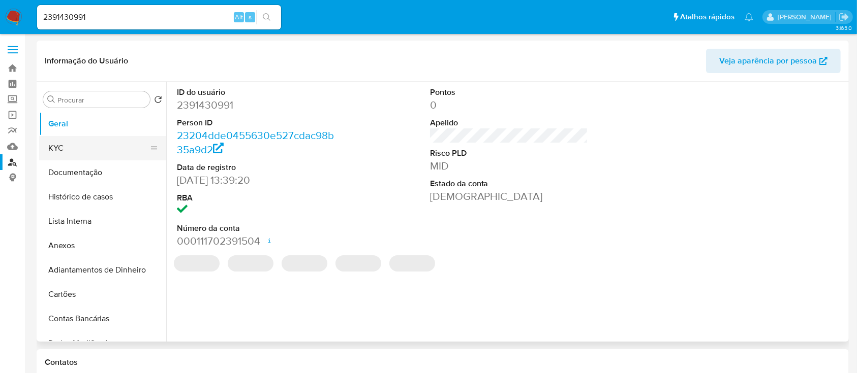
click at [99, 143] on button "KYC" at bounding box center [98, 148] width 119 height 24
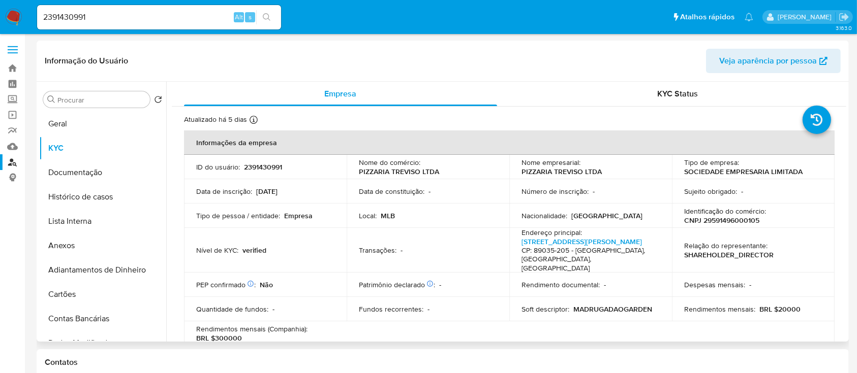
click at [74, 111] on div "Procurar Retornar ao pedido padrão Geral KYC Documentação Histórico de casos Li…" at bounding box center [102, 212] width 127 height 259
click at [75, 123] on button "Geral" at bounding box center [98, 124] width 119 height 24
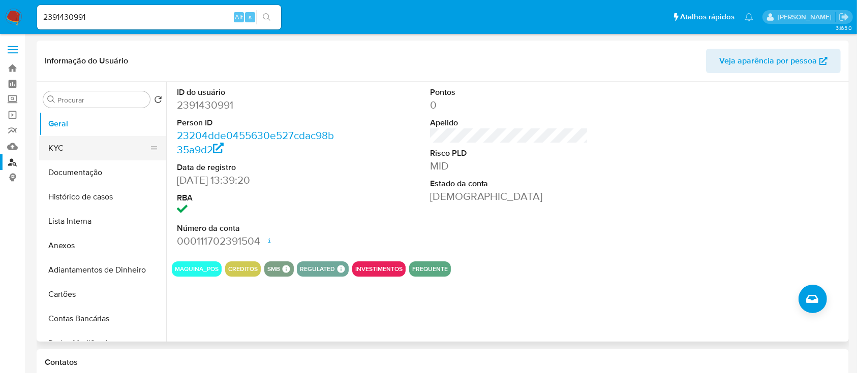
click at [108, 144] on button "KYC" at bounding box center [98, 148] width 119 height 24
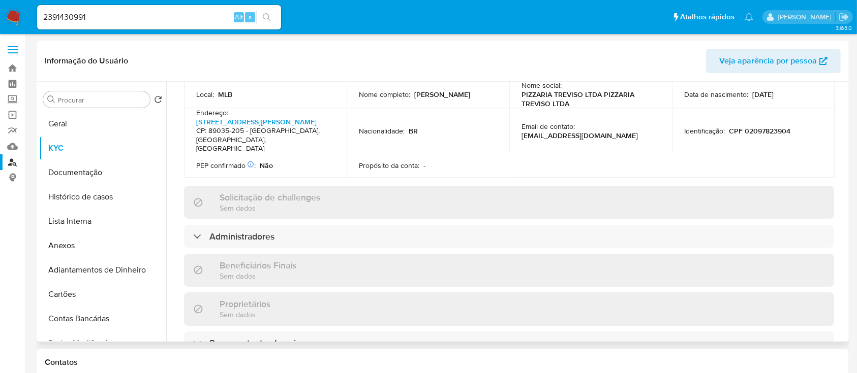
scroll to position [407, 0]
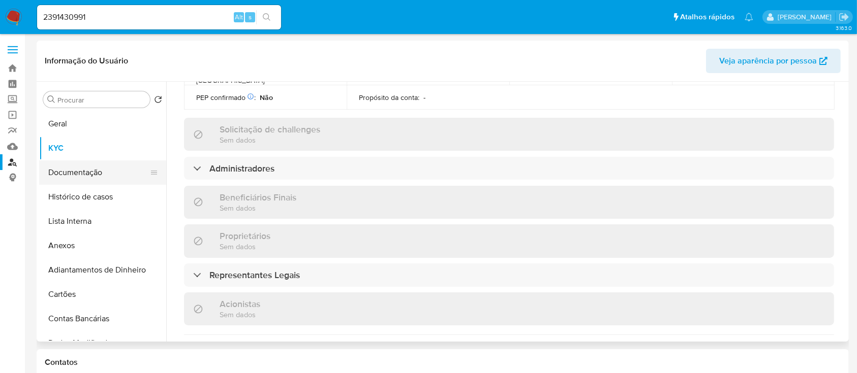
click at [91, 167] on button "Documentação" at bounding box center [98, 173] width 119 height 24
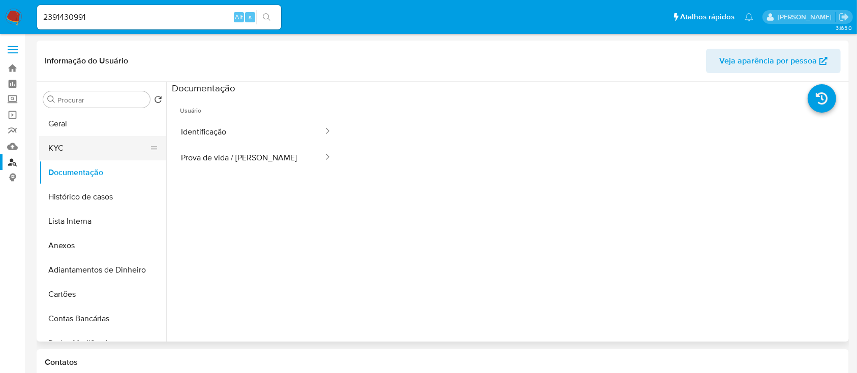
click at [95, 144] on button "KYC" at bounding box center [98, 148] width 119 height 24
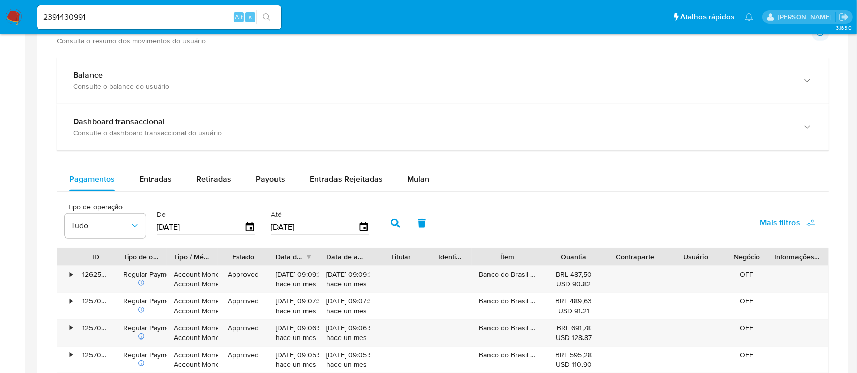
scroll to position [677, 0]
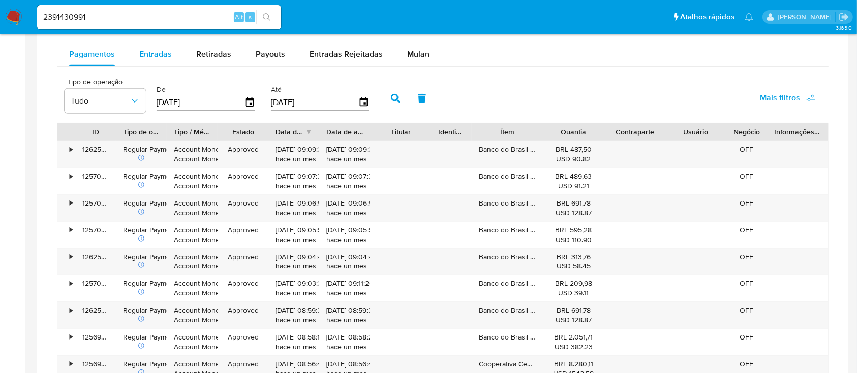
click at [154, 54] on span "Entradas" at bounding box center [155, 54] width 33 height 12
select select "10"
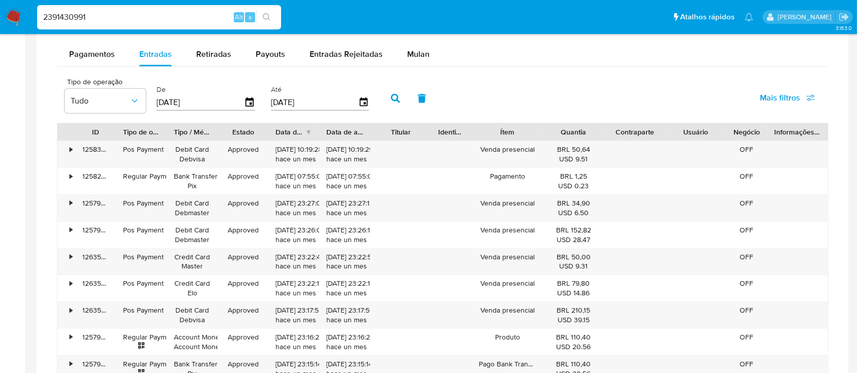
click at [158, 18] on input "2391430991" at bounding box center [159, 17] width 244 height 13
paste input "1151534155"
type input "1151534155"
click at [266, 14] on icon "search-icon" at bounding box center [267, 17] width 8 height 8
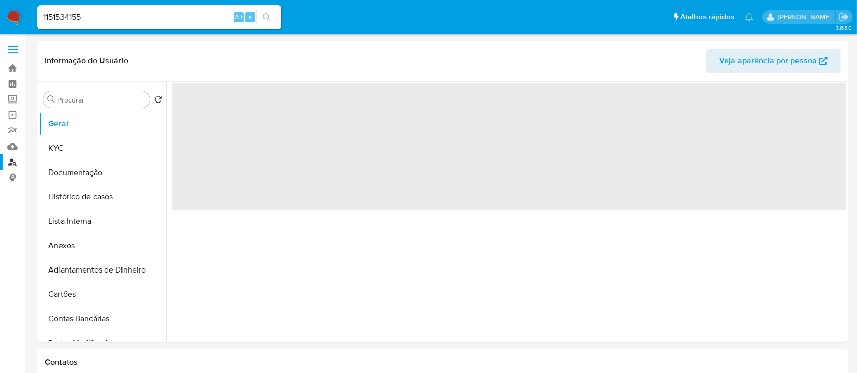
select select "10"
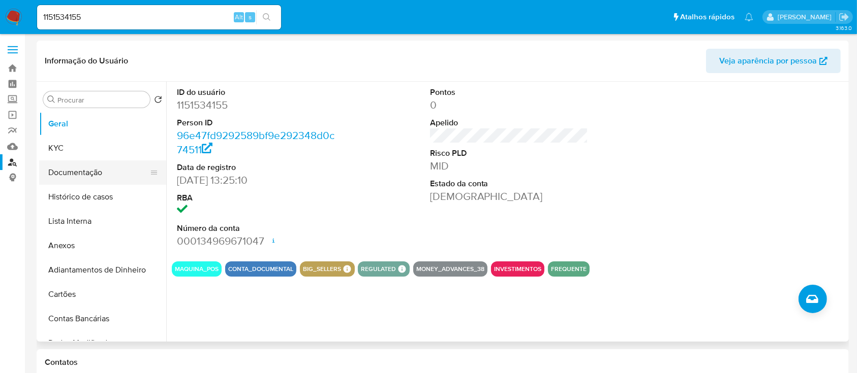
click at [94, 176] on button "Documentação" at bounding box center [98, 173] width 119 height 24
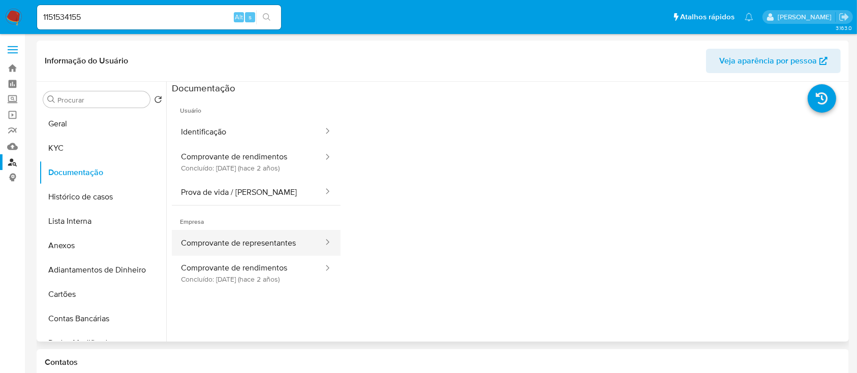
click at [230, 242] on button "Comprovante de representantes" at bounding box center [248, 243] width 152 height 26
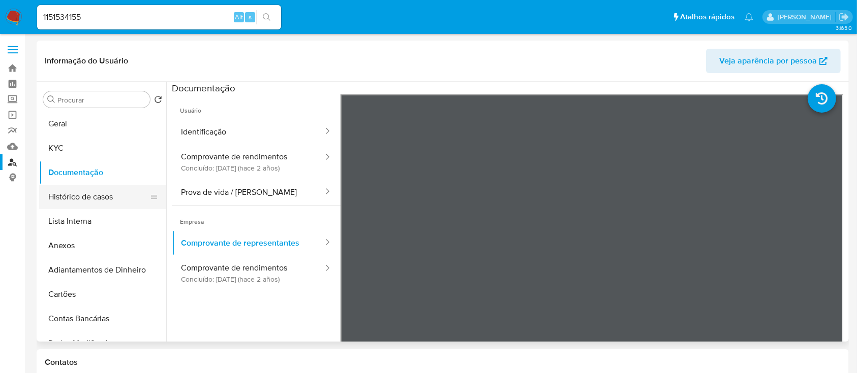
click at [91, 195] on button "Histórico de casos" at bounding box center [98, 197] width 119 height 24
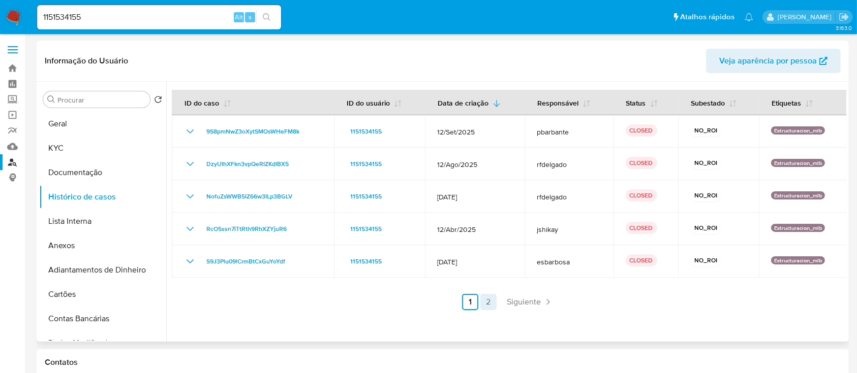
click at [492, 302] on link "2" at bounding box center [488, 302] width 16 height 16
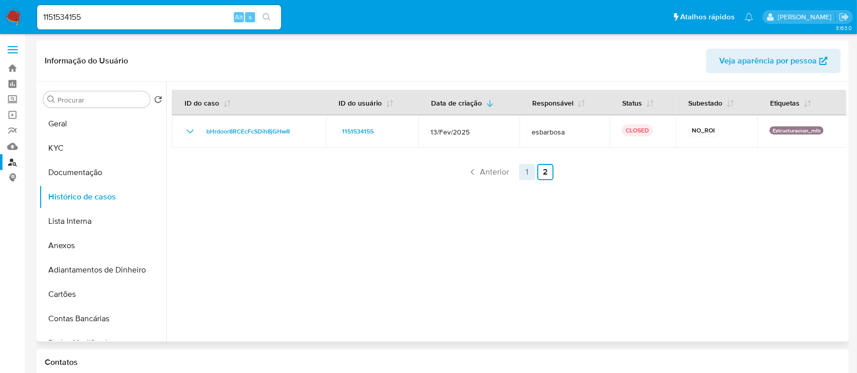
click at [522, 175] on link "1" at bounding box center [527, 172] width 16 height 16
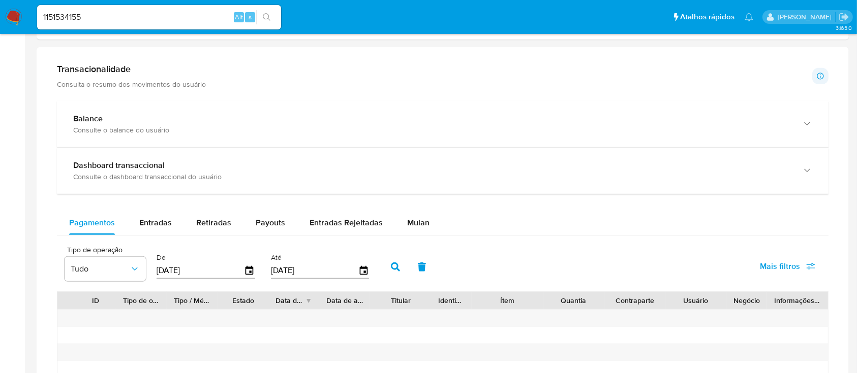
scroll to position [542, 0]
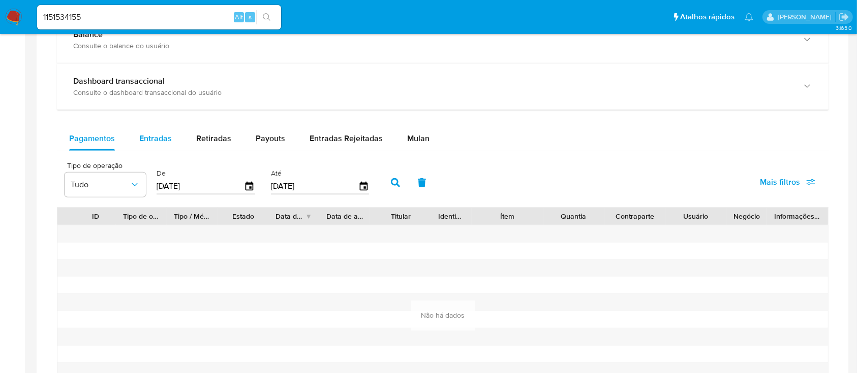
click at [144, 132] on div "Entradas" at bounding box center [155, 139] width 33 height 24
select select "10"
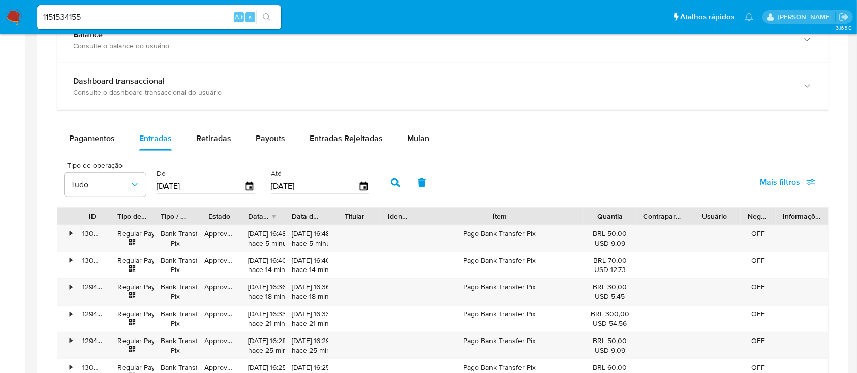
click at [645, 226] on div "ID Tipo de operação Tipo / Método Estado Data de criação Data de aprovação Titu…" at bounding box center [442, 350] width 771 height 287
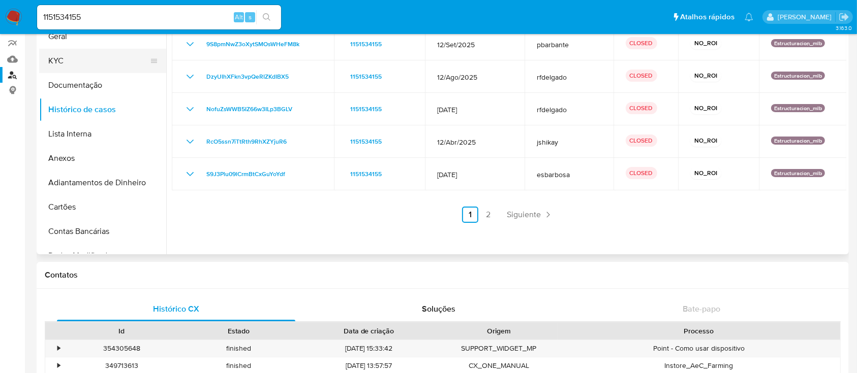
scroll to position [0, 0]
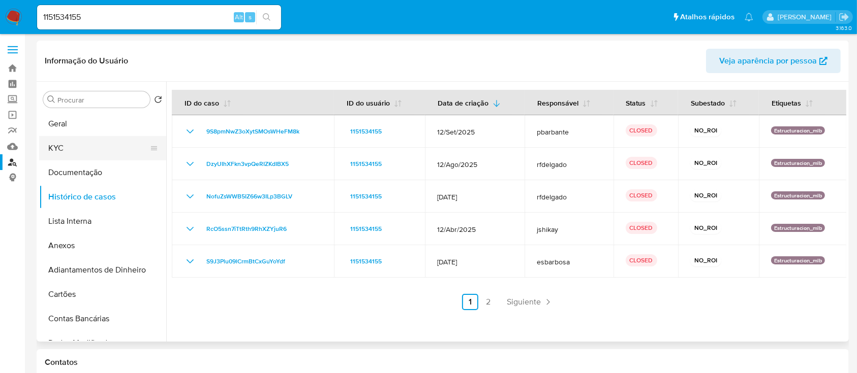
click at [80, 146] on button "KYC" at bounding box center [98, 148] width 119 height 24
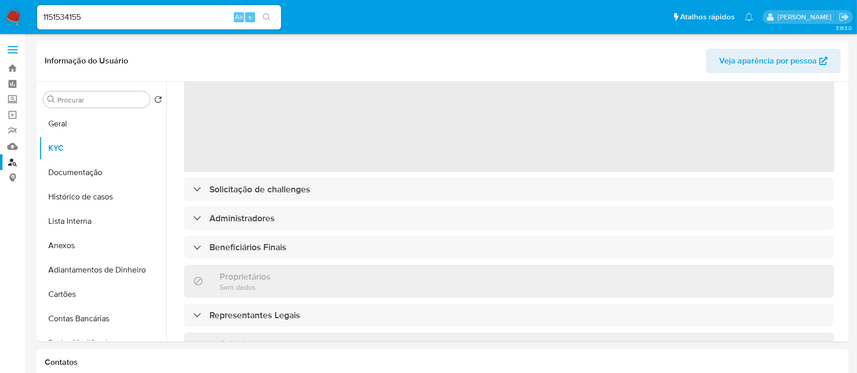
scroll to position [135, 0]
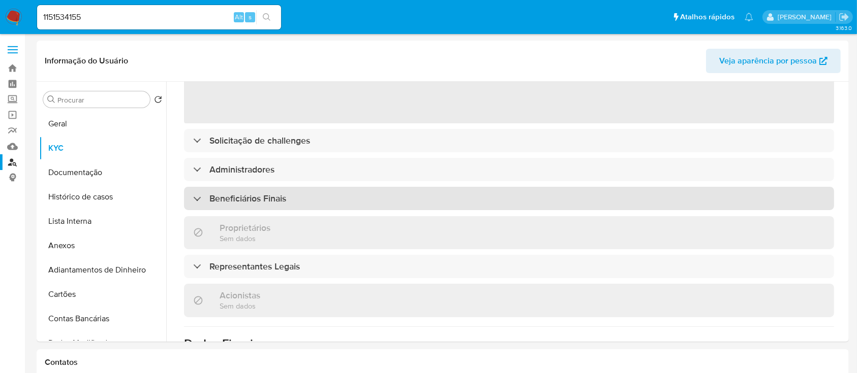
click at [290, 206] on div "‌ Solicitação de challenges Administradores Beneficiários Finais Proprietários …" at bounding box center [509, 281] width 650 height 572
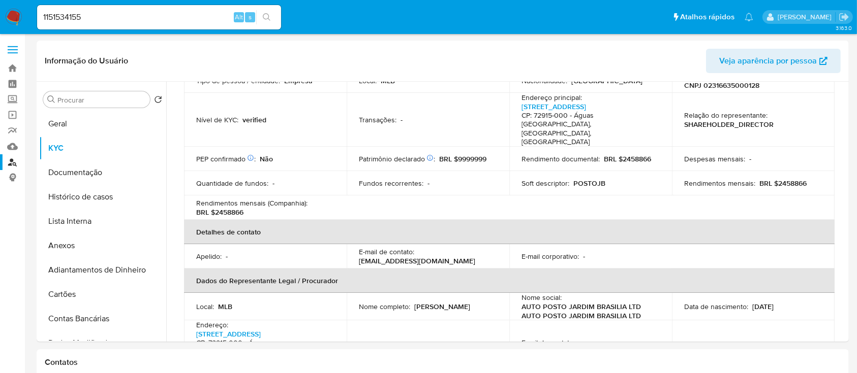
scroll to position [338, 0]
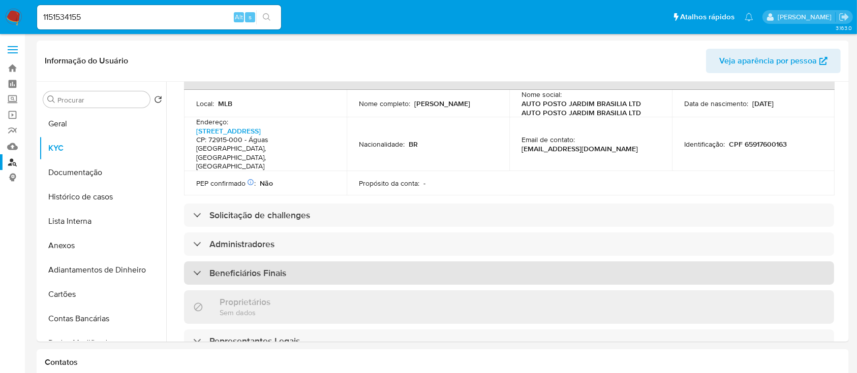
click at [259, 262] on div "Beneficiários Finais" at bounding box center [509, 273] width 650 height 23
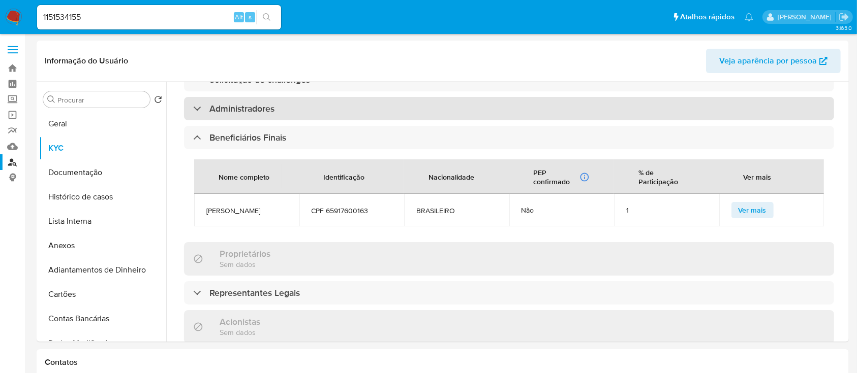
scroll to position [271, 0]
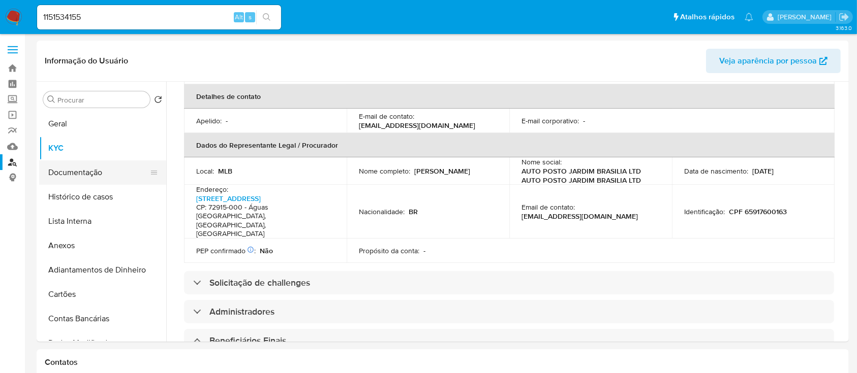
click at [104, 165] on button "Documentação" at bounding box center [98, 173] width 119 height 24
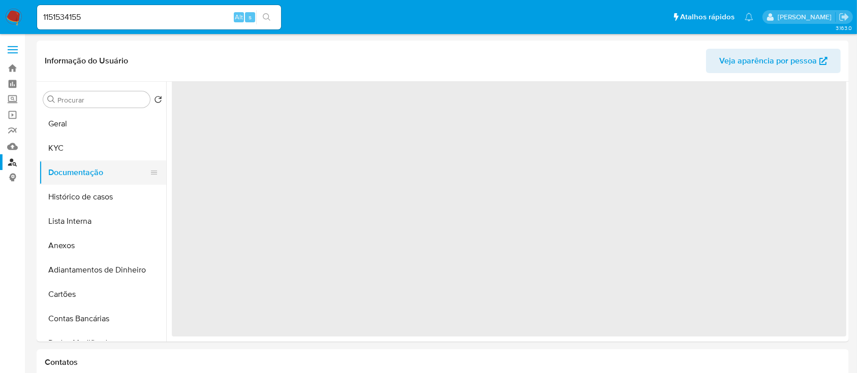
scroll to position [0, 0]
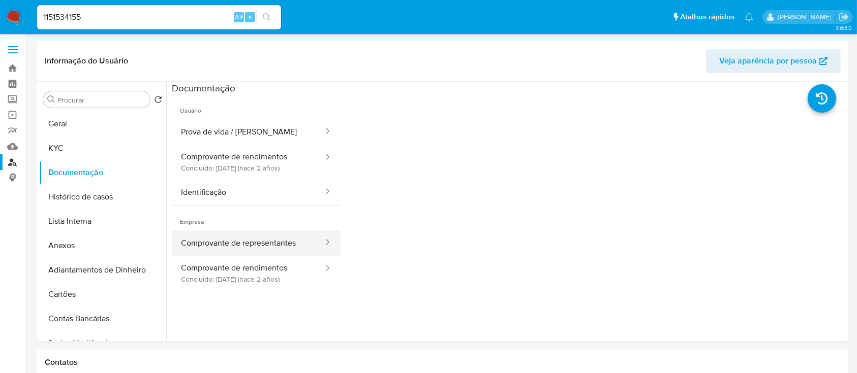
click at [260, 235] on button "Comprovante de representantes" at bounding box center [248, 243] width 152 height 26
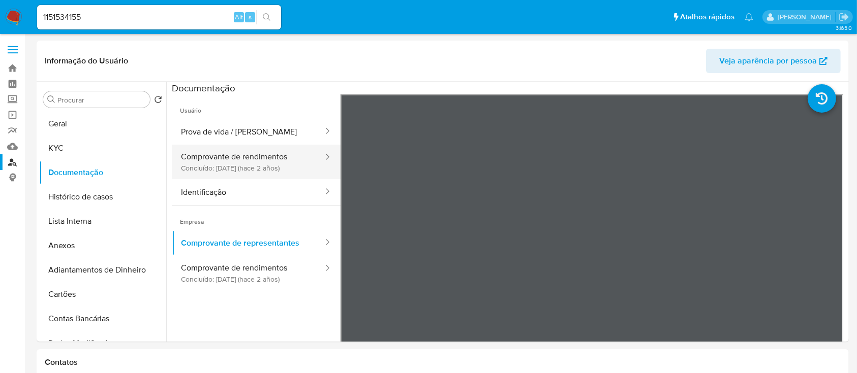
click at [222, 153] on button "Comprovante de rendimentos Concluído: 09/11/2023 (hace 2 años)" at bounding box center [248, 162] width 152 height 35
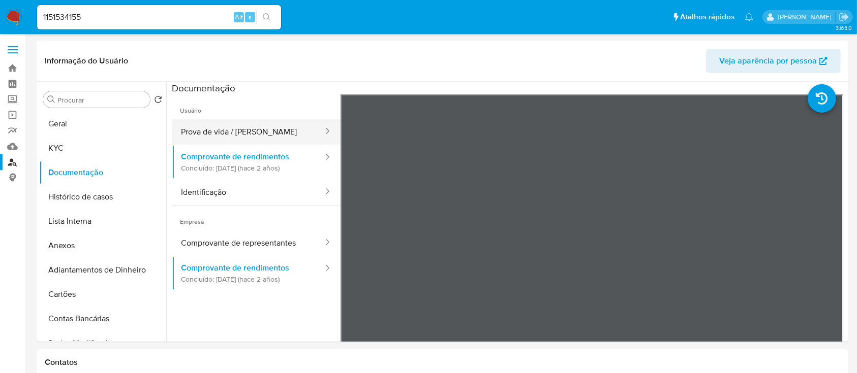
click at [261, 133] on button "Prova de vida / Selfie" at bounding box center [248, 132] width 152 height 26
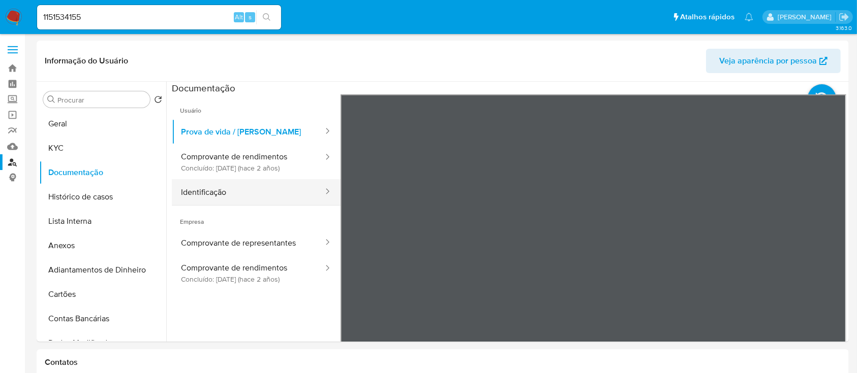
click at [248, 192] on button "Identificação" at bounding box center [248, 192] width 152 height 26
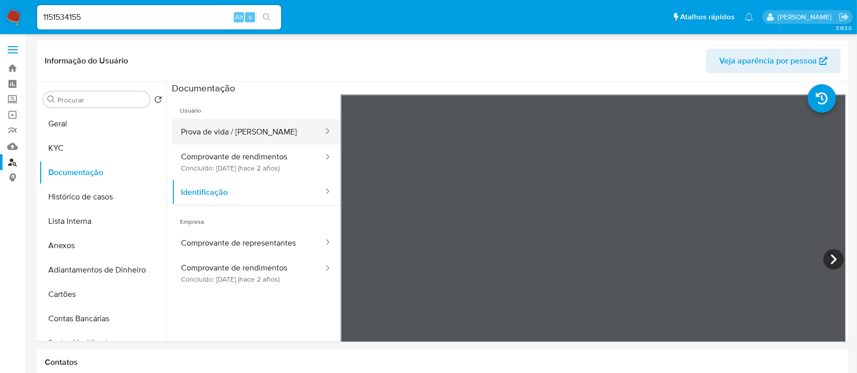
click at [204, 123] on button "Prova de vida / Selfie" at bounding box center [248, 132] width 152 height 26
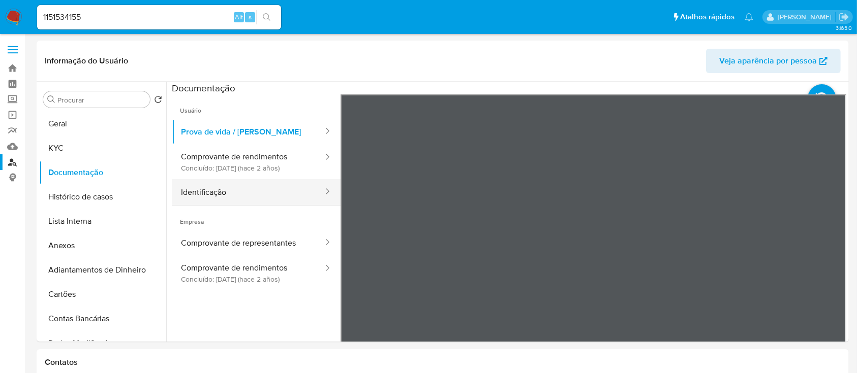
click at [208, 201] on button "Identificação" at bounding box center [248, 192] width 152 height 26
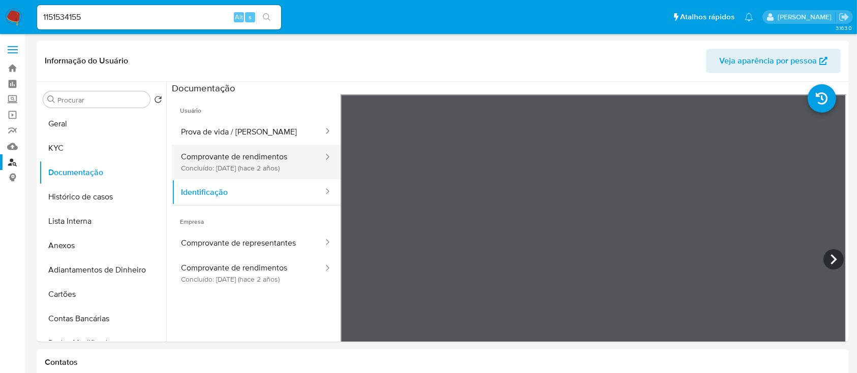
click at [214, 161] on button "Comprovante de rendimentos Concluído: 09/11/2023 (hace 2 años)" at bounding box center [248, 162] width 152 height 35
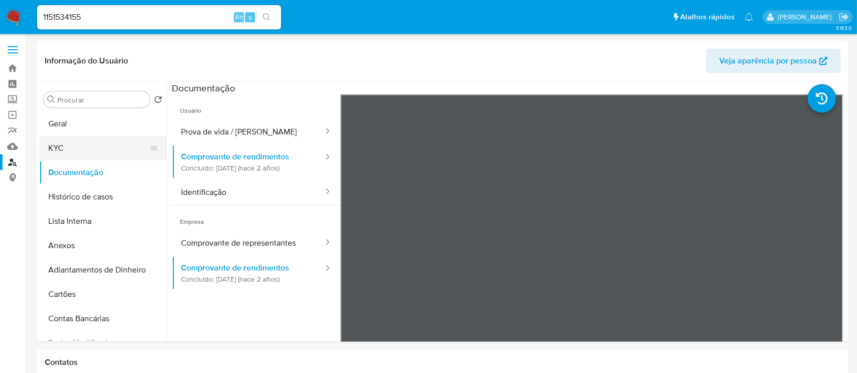
click at [77, 154] on button "KYC" at bounding box center [98, 148] width 119 height 24
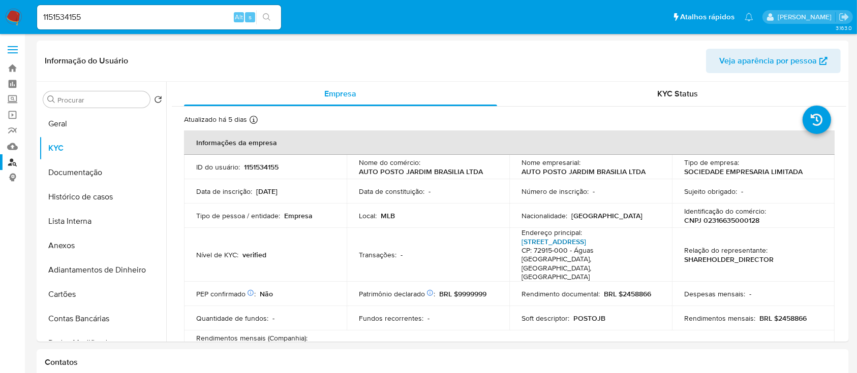
click at [574, 239] on link "Quadra 06 Lote 18, Jardim Brasília" at bounding box center [553, 242] width 65 height 10
click at [740, 220] on p "CNPJ 02316635000128" at bounding box center [721, 220] width 75 height 9
copy p "02316635000128"
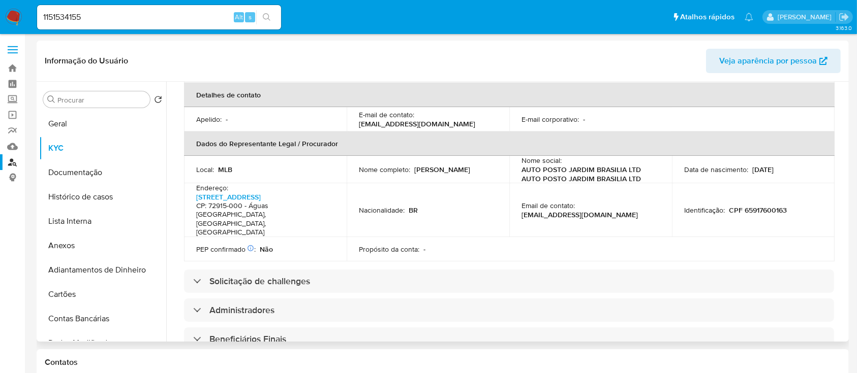
scroll to position [407, 0]
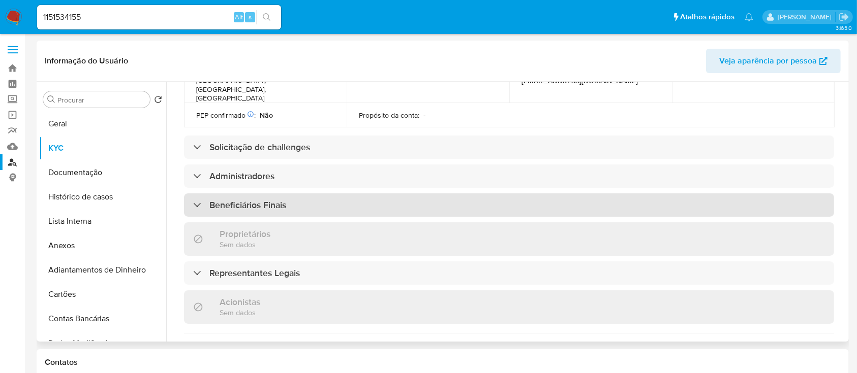
click at [376, 194] on div "Beneficiários Finais" at bounding box center [509, 205] width 650 height 23
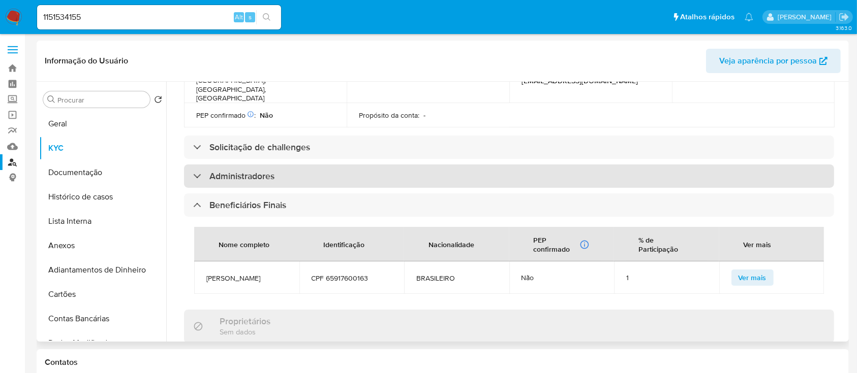
click at [295, 165] on div "Administradores" at bounding box center [509, 176] width 650 height 23
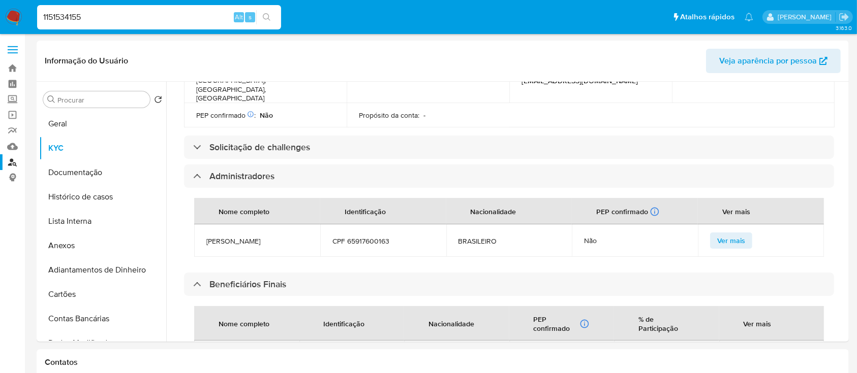
click at [145, 22] on input "1151534155" at bounding box center [159, 17] width 244 height 13
paste input "917950684"
type input "1917950684"
click at [272, 16] on button "search-icon" at bounding box center [266, 17] width 21 height 14
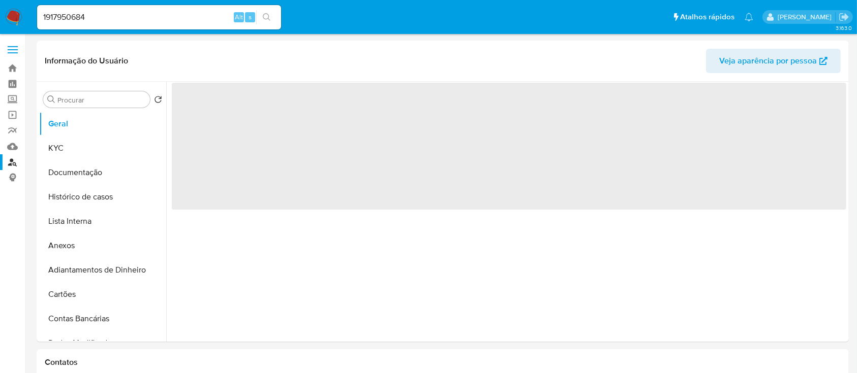
select select "10"
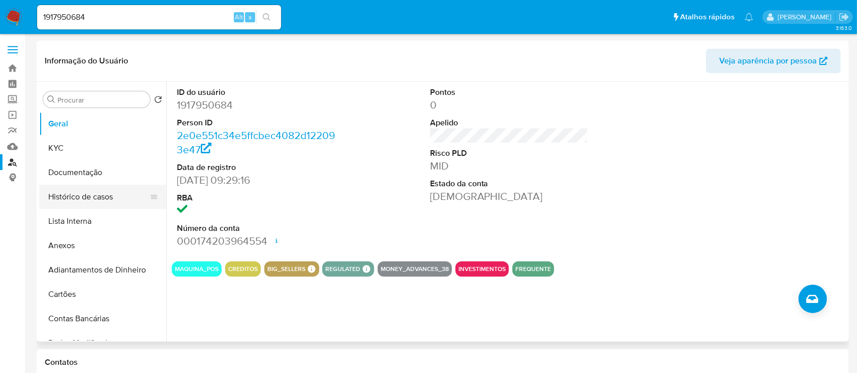
click at [97, 195] on button "Histórico de casos" at bounding box center [98, 197] width 119 height 24
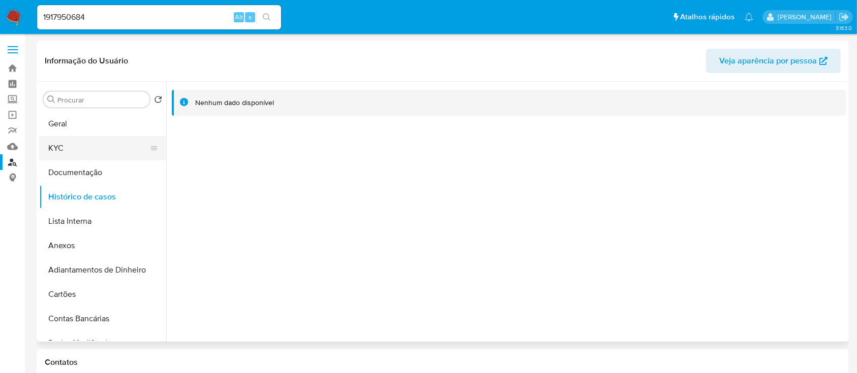
click at [89, 148] on button "KYC" at bounding box center [98, 148] width 119 height 24
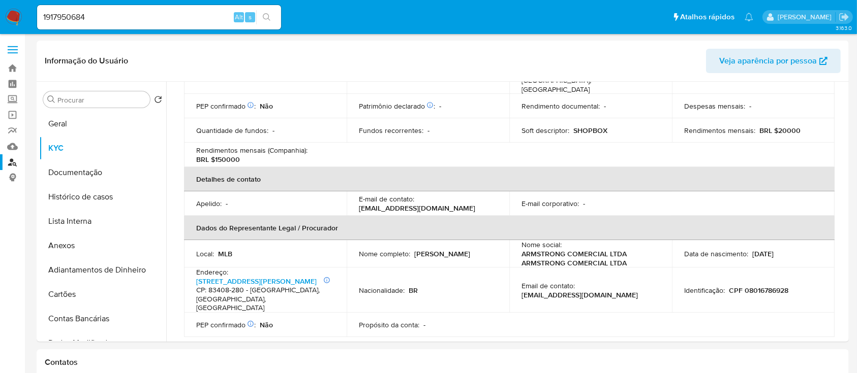
scroll to position [203, 0]
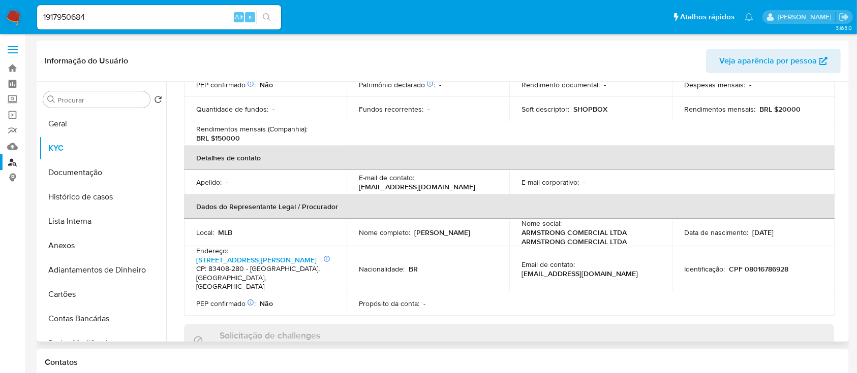
click at [563, 270] on td "Email de contato : armstrongpaineis@gmail.com" at bounding box center [590, 268] width 163 height 45
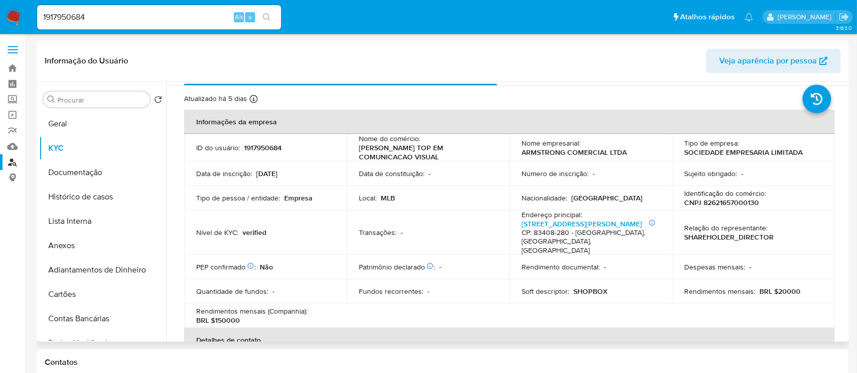
scroll to position [0, 0]
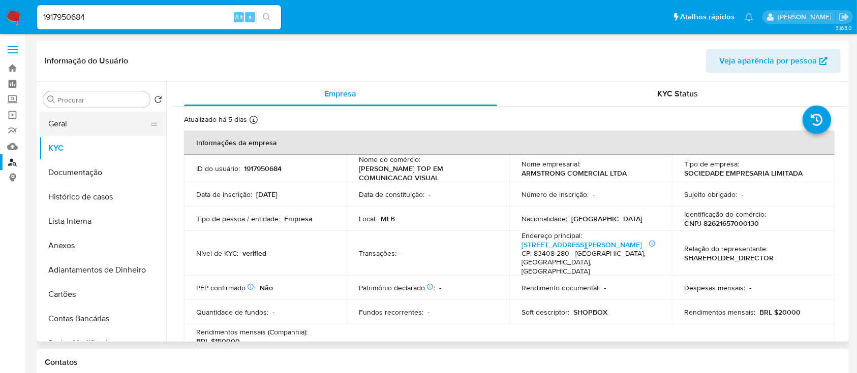
click at [85, 127] on button "Geral" at bounding box center [98, 124] width 119 height 24
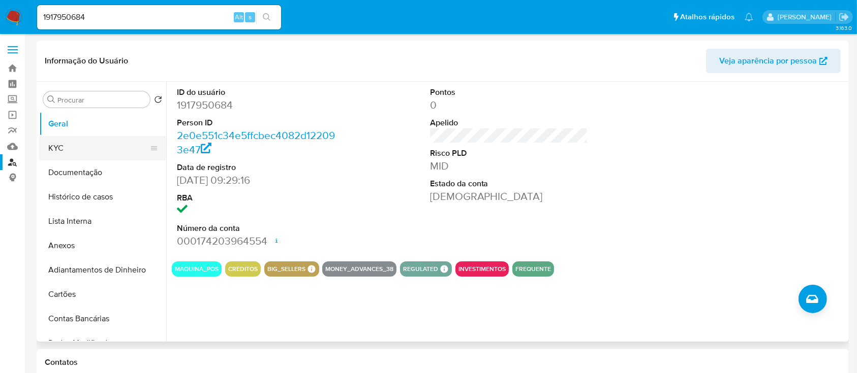
click at [87, 141] on button "KYC" at bounding box center [98, 148] width 119 height 24
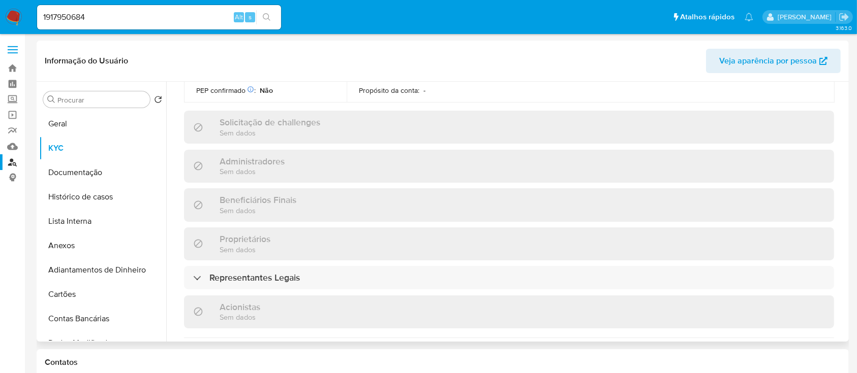
scroll to position [474, 0]
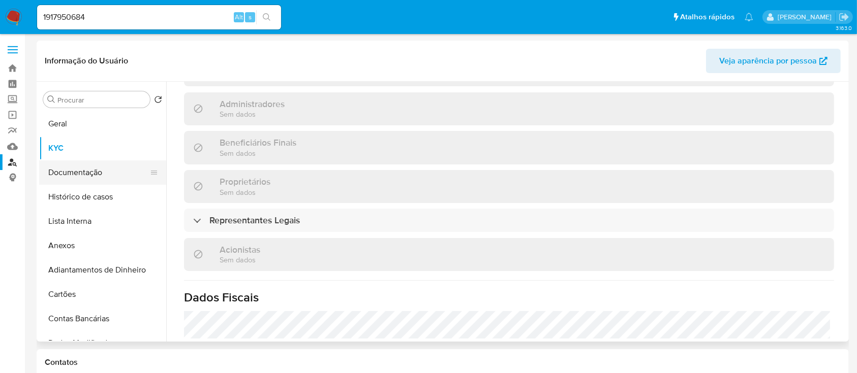
click at [97, 167] on button "Documentação" at bounding box center [98, 173] width 119 height 24
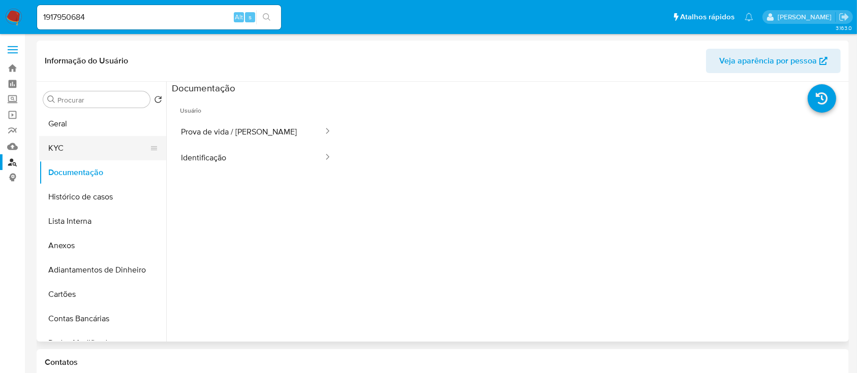
click at [86, 147] on button "KYC" at bounding box center [98, 148] width 119 height 24
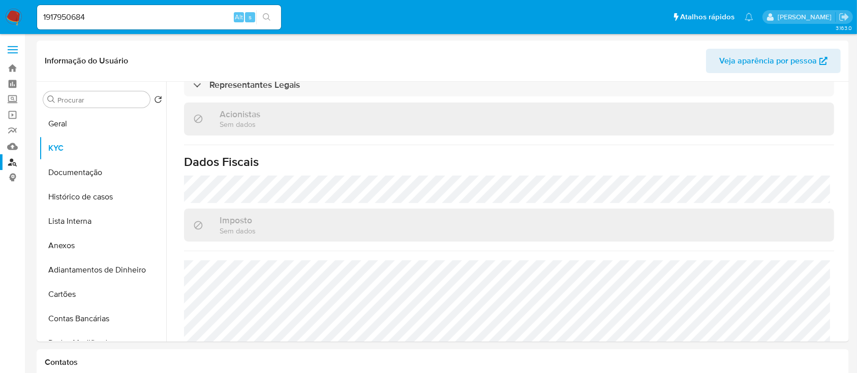
scroll to position [644, 0]
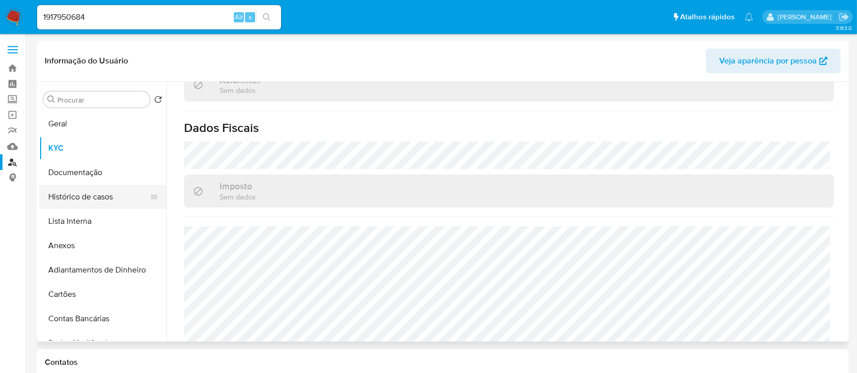
click at [89, 188] on button "Histórico de casos" at bounding box center [98, 197] width 119 height 24
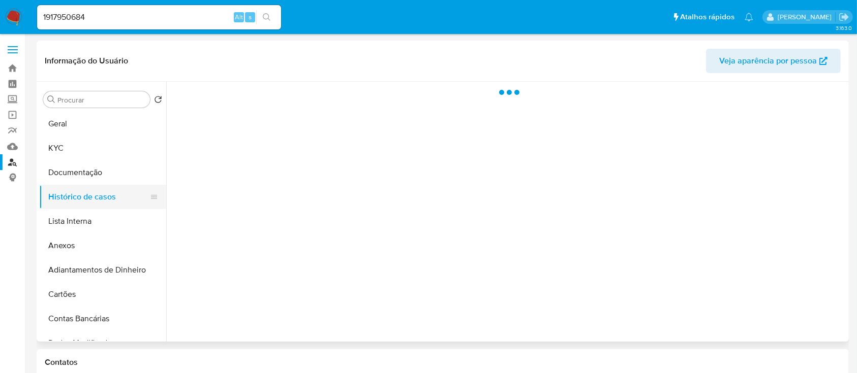
scroll to position [0, 0]
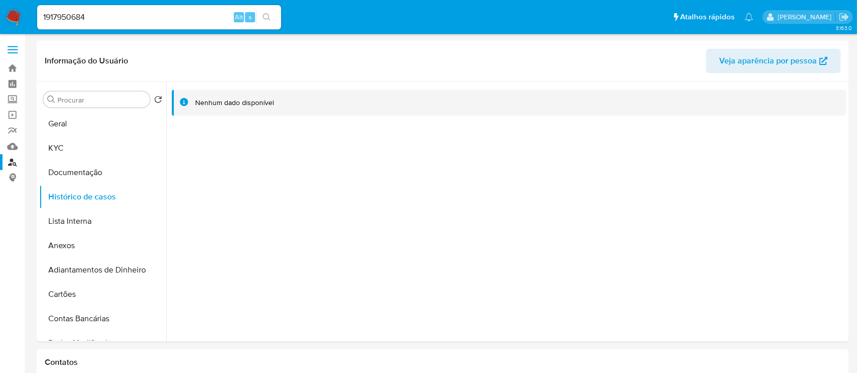
click at [152, 17] on input "1917950684" at bounding box center [159, 17] width 244 height 13
paste input "79472978"
type input "79472978"
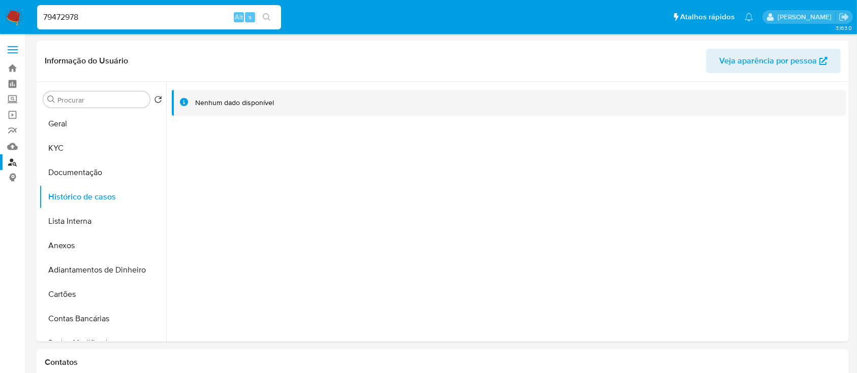
click at [272, 19] on button "search-icon" at bounding box center [266, 17] width 21 height 14
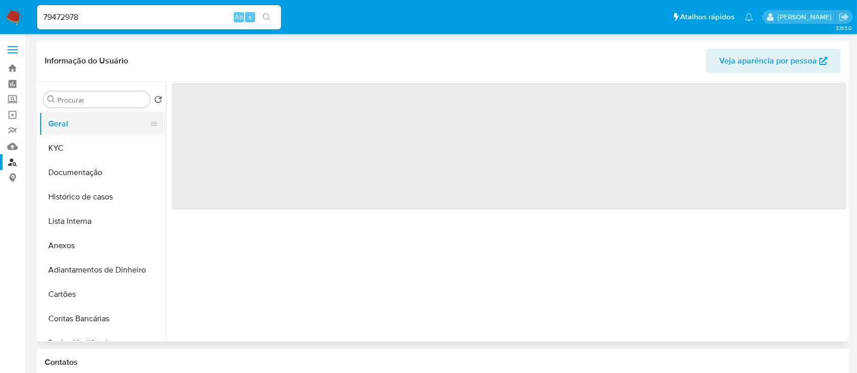
select select "10"
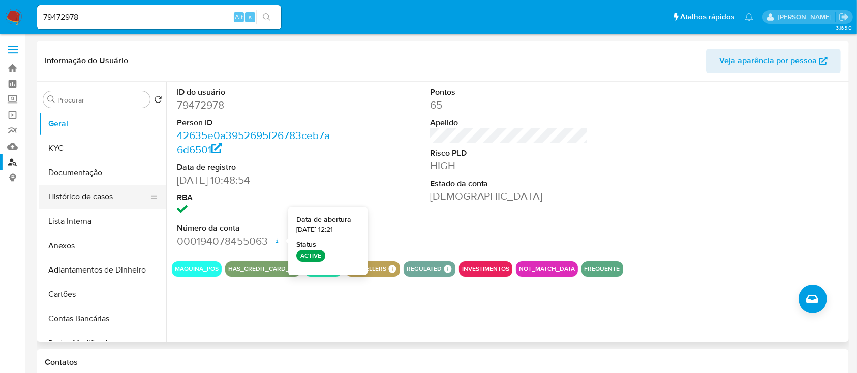
click at [98, 185] on button "Histórico de casos" at bounding box center [98, 197] width 119 height 24
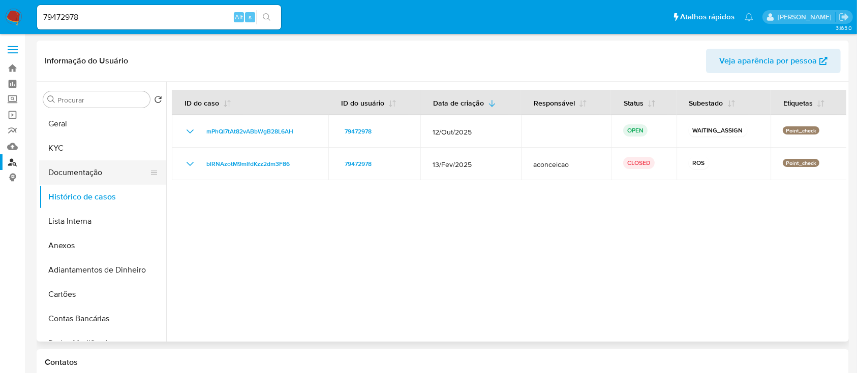
click at [83, 178] on button "Documentação" at bounding box center [98, 173] width 119 height 24
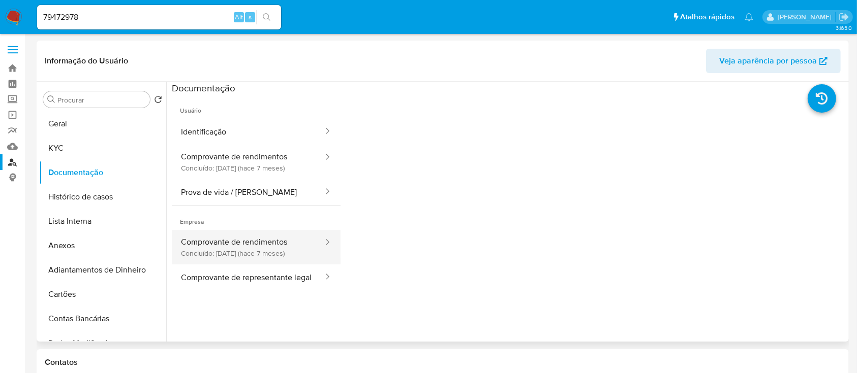
click at [257, 246] on button "Comprovante de rendimentos Concluído: 01/03/2025 (hace 7 meses)" at bounding box center [248, 247] width 152 height 35
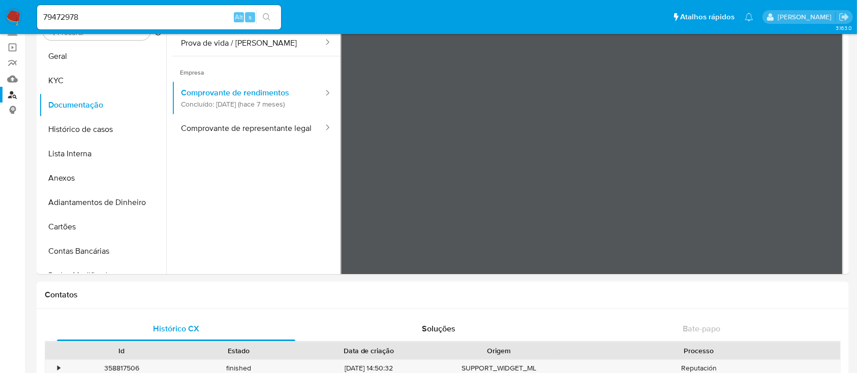
scroll to position [88, 0]
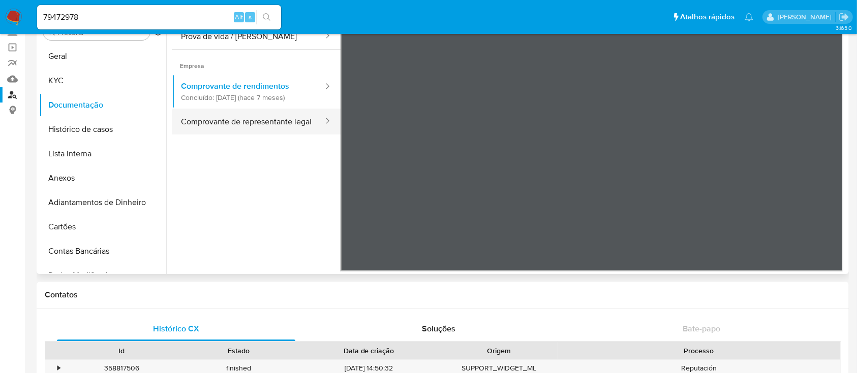
click at [276, 126] on button "Comprovante de representante legal" at bounding box center [248, 122] width 152 height 26
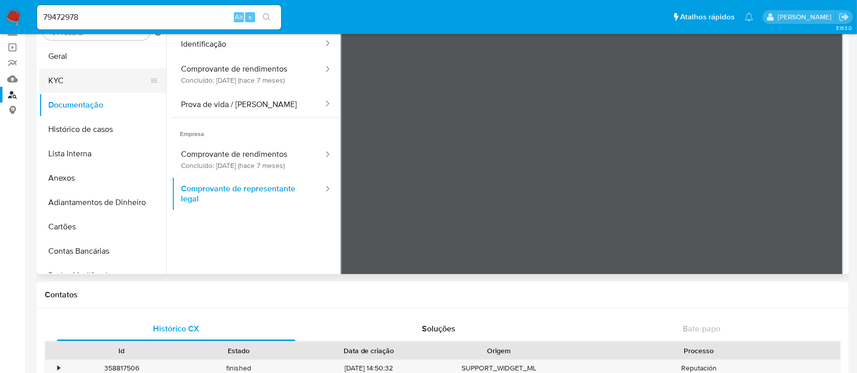
click at [96, 83] on button "KYC" at bounding box center [98, 81] width 119 height 24
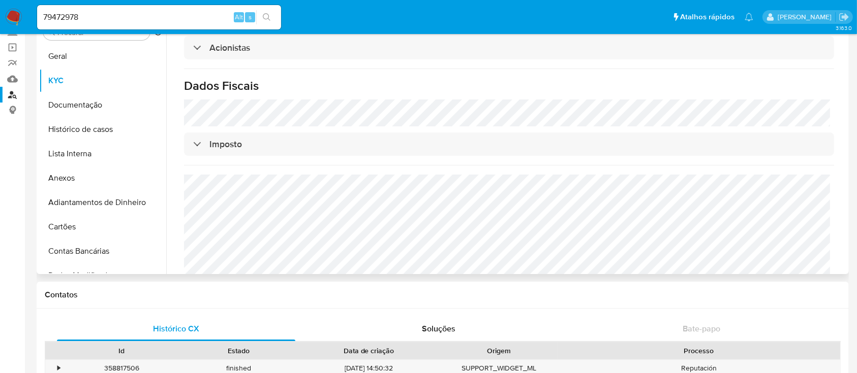
scroll to position [542, 0]
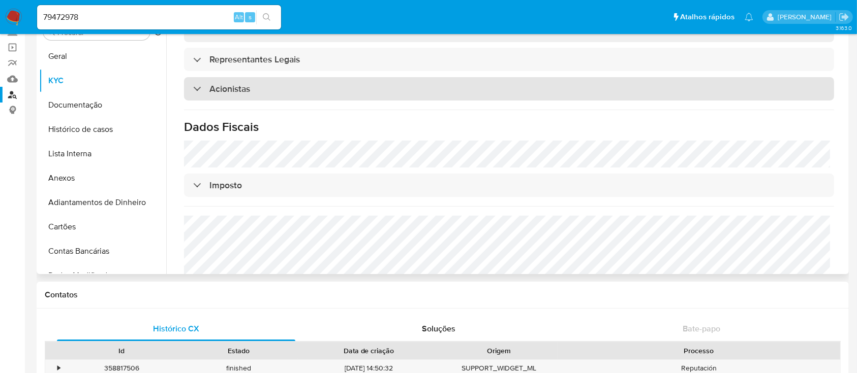
click at [280, 98] on div "Acionistas" at bounding box center [509, 88] width 650 height 23
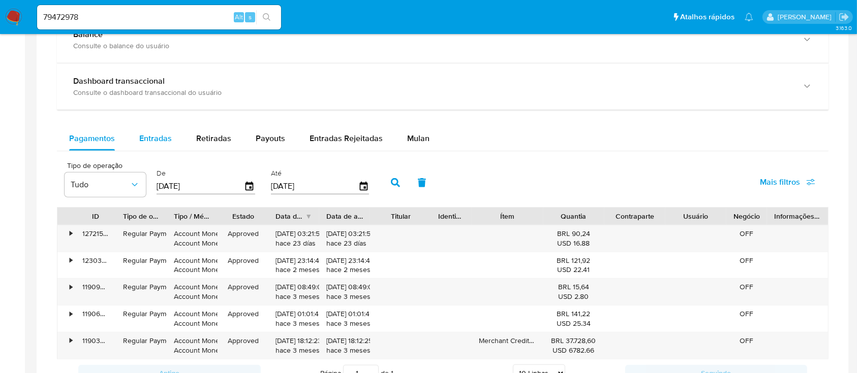
click at [159, 136] on span "Entradas" at bounding box center [155, 139] width 33 height 12
select select "10"
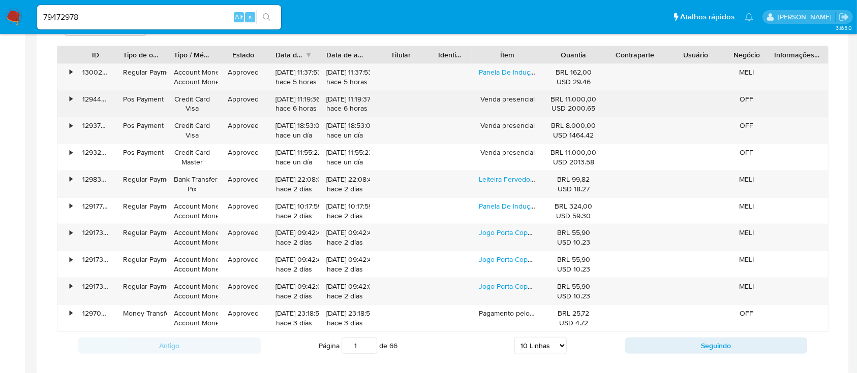
scroll to position [745, 0]
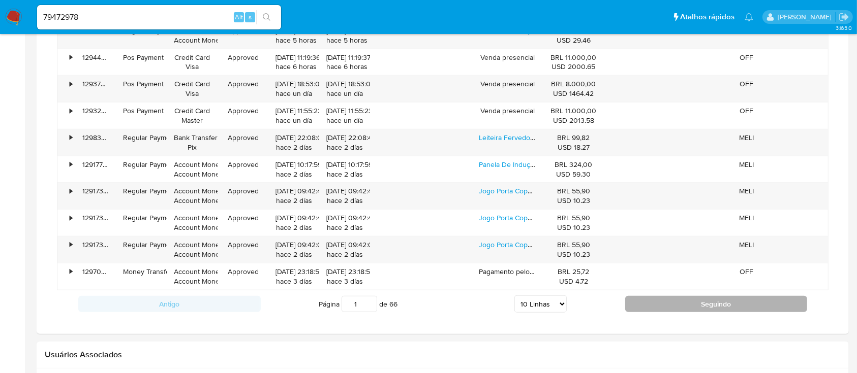
click at [684, 304] on button "Seguindo" at bounding box center [716, 304] width 182 height 16
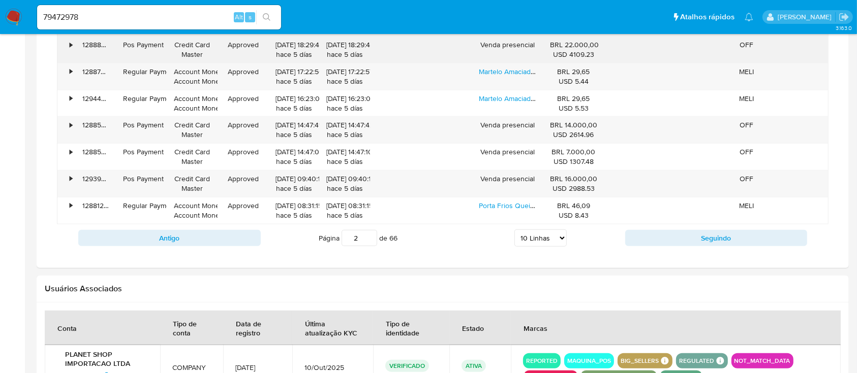
scroll to position [813, 0]
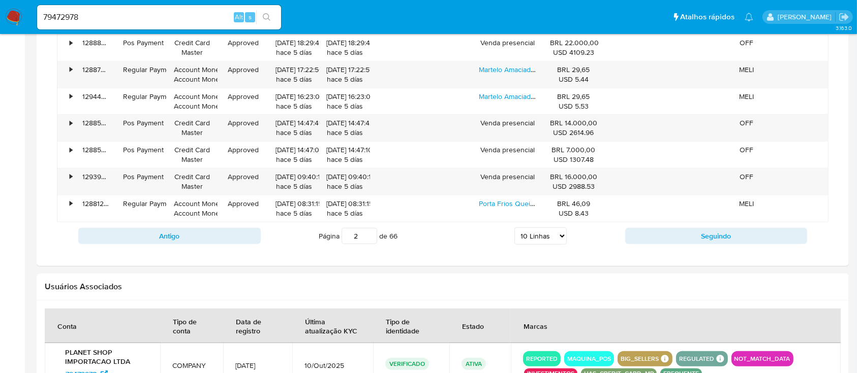
click at [718, 225] on div "Antigo Página 2 de 66 5 Linhas 10 Linhas 20 Linhas 25 Linhas 50 Linhas 100 Linh…" at bounding box center [442, 236] width 771 height 27
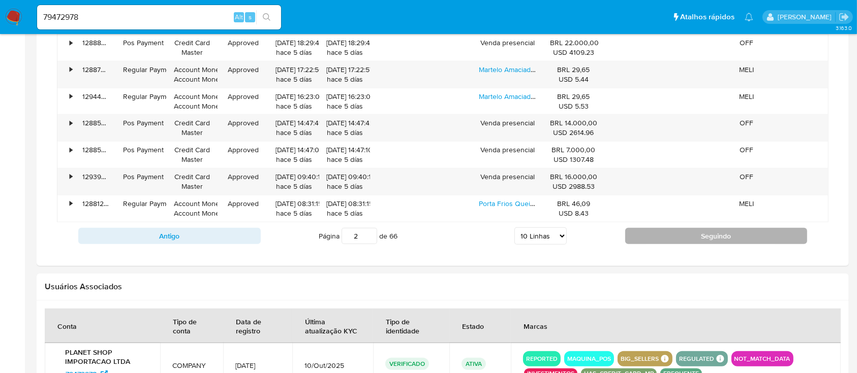
click at [719, 236] on button "Seguindo" at bounding box center [716, 236] width 182 height 16
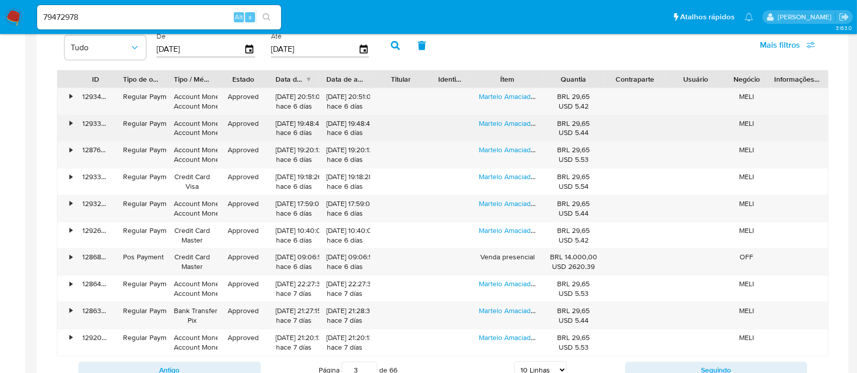
scroll to position [610, 0]
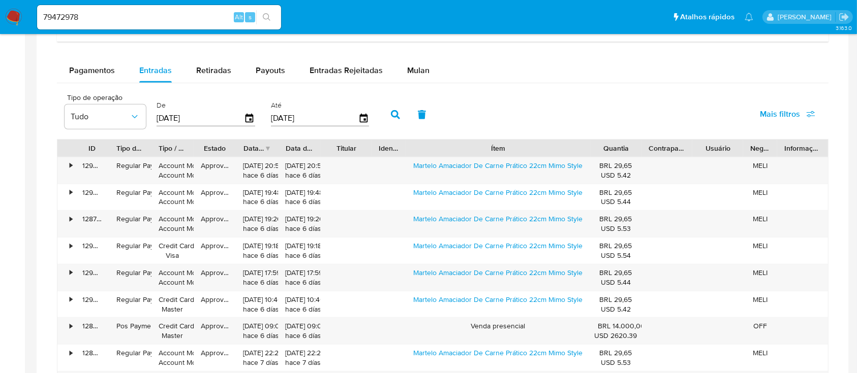
drag, startPoint x: 550, startPoint y: 151, endPoint x: 675, endPoint y: 145, distance: 124.6
click at [673, 145] on div "ID Tipo de operação Tipo / Método Estado Data de criação Data de aprovação Titu…" at bounding box center [442, 148] width 770 height 17
click at [569, 169] on link "Martelo Amaciador De Carne Prático 22cm Mimo Style" at bounding box center [497, 166] width 169 height 10
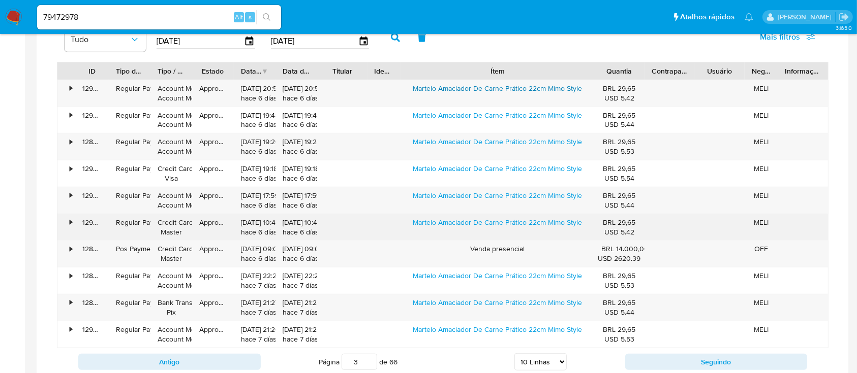
scroll to position [813, 0]
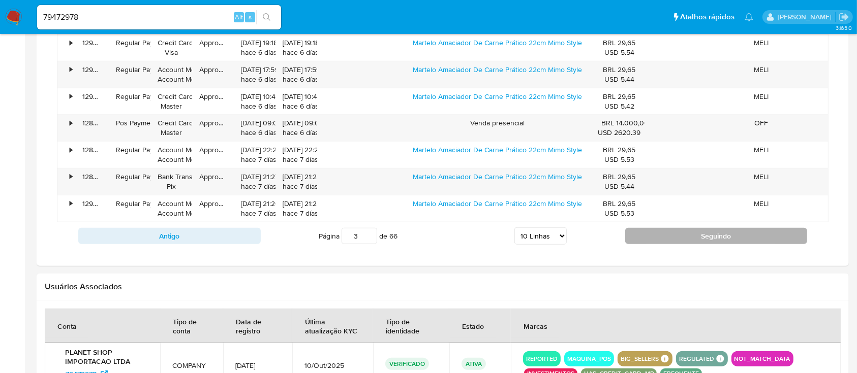
click at [703, 240] on button "Seguindo" at bounding box center [716, 236] width 182 height 16
type input "4"
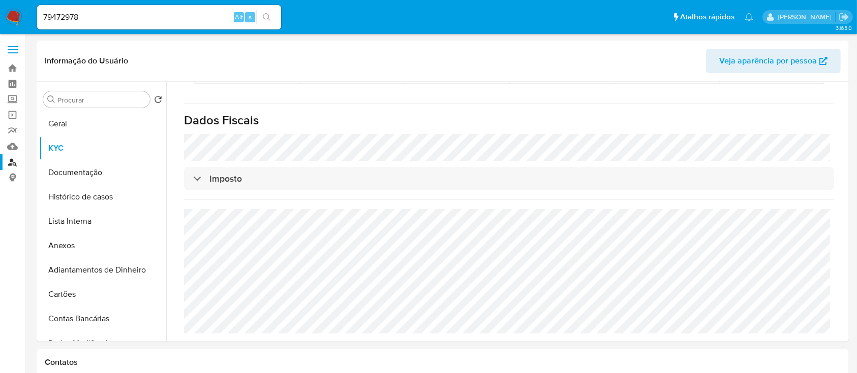
scroll to position [0, 0]
click at [94, 176] on button "Documentação" at bounding box center [98, 173] width 119 height 24
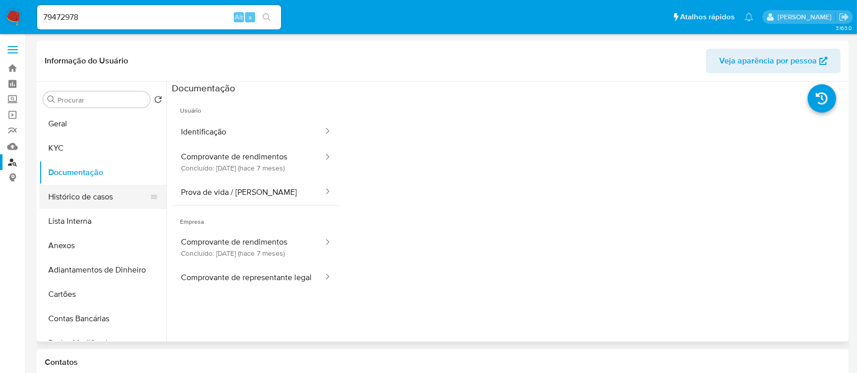
click at [82, 198] on button "Histórico de casos" at bounding box center [98, 197] width 119 height 24
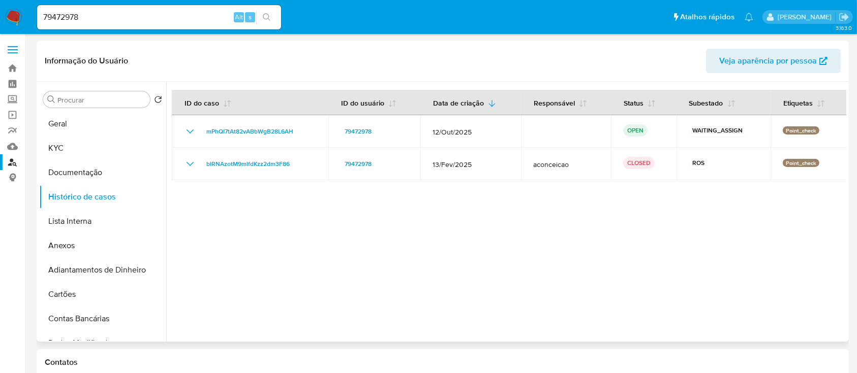
click at [650, 209] on div at bounding box center [506, 212] width 680 height 260
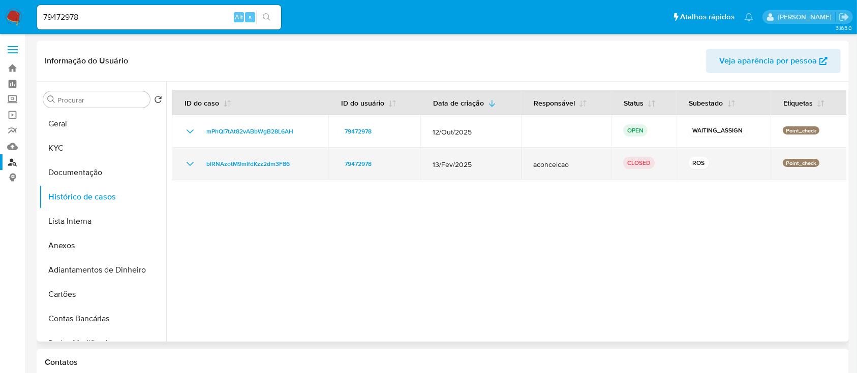
click at [179, 163] on td "blRNAzotM9mlfdKzz2dm3F86" at bounding box center [250, 164] width 157 height 33
click at [190, 166] on icon "Mostrar/Ocultar" at bounding box center [190, 164] width 12 height 12
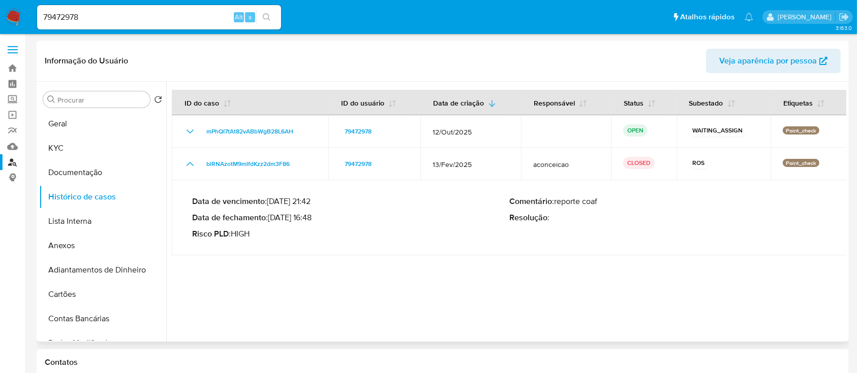
click at [371, 226] on div "Data de vencimento : 29/03/2025 21:42 Data de fechamento : 18/03/2025 16:48 Ris…" at bounding box center [350, 218] width 317 height 43
click at [305, 216] on p "Data de fechamento : 18/03/2025 16:48" at bounding box center [350, 218] width 317 height 10
click at [76, 153] on button "KYC" at bounding box center [98, 148] width 119 height 24
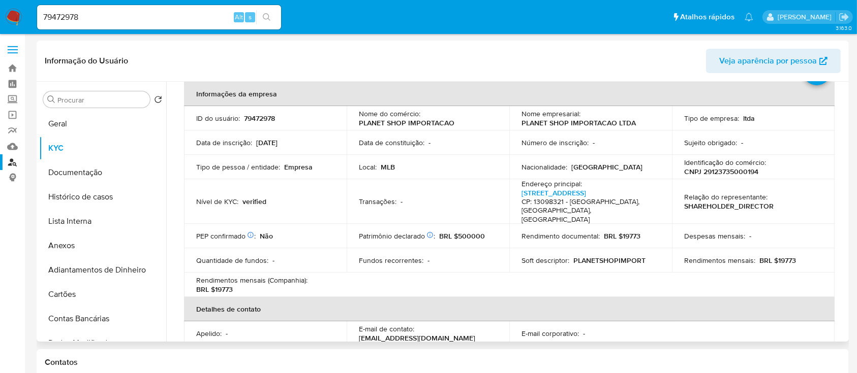
scroll to position [68, 0]
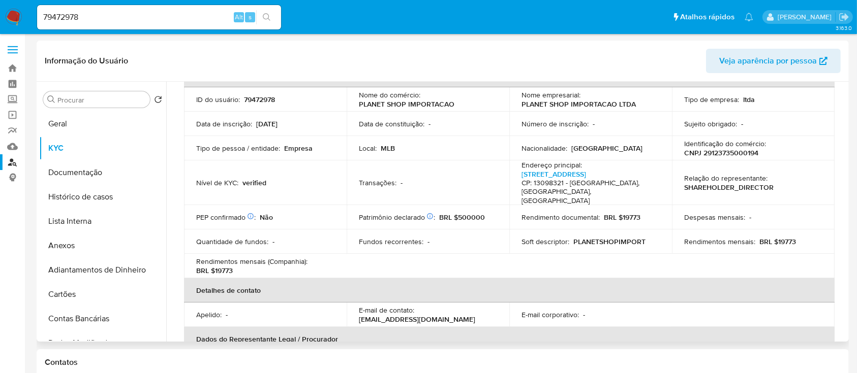
click at [722, 145] on p "Identificação do comércio :" at bounding box center [725, 143] width 82 height 9
click at [719, 146] on p "Identificação do comércio :" at bounding box center [725, 143] width 82 height 9
click at [714, 154] on p "CNPJ 29123735000194" at bounding box center [721, 152] width 74 height 9
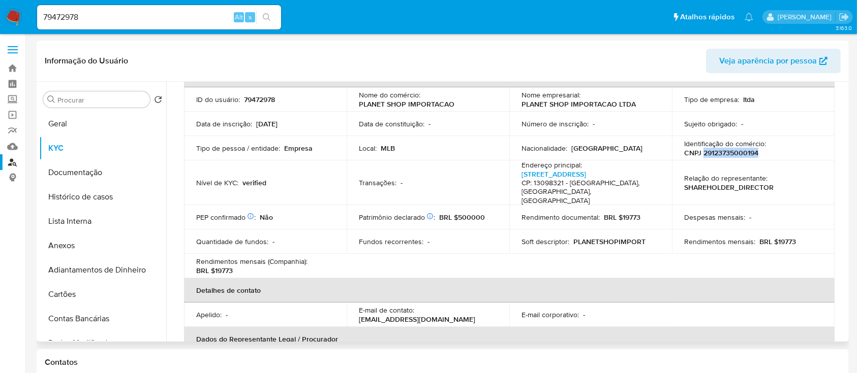
click at [714, 154] on p "CNPJ 29123735000194" at bounding box center [721, 152] width 74 height 9
copy p "29123735000194"
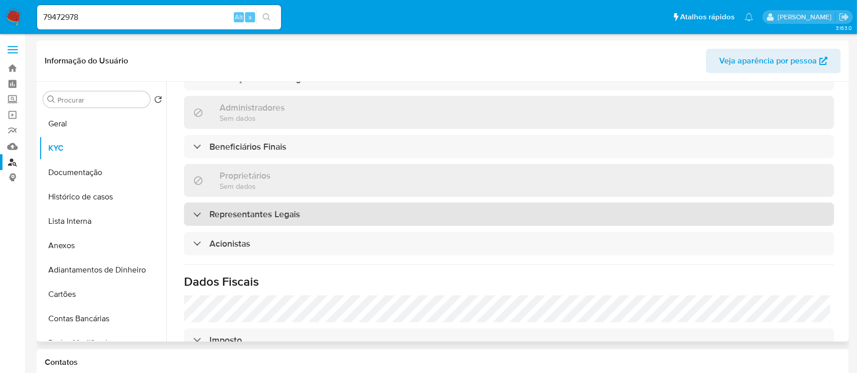
scroll to position [542, 0]
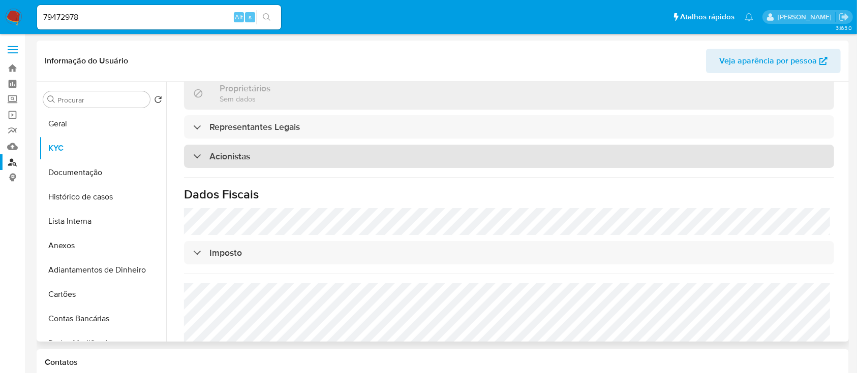
click at [287, 158] on div "Acionistas" at bounding box center [509, 156] width 650 height 23
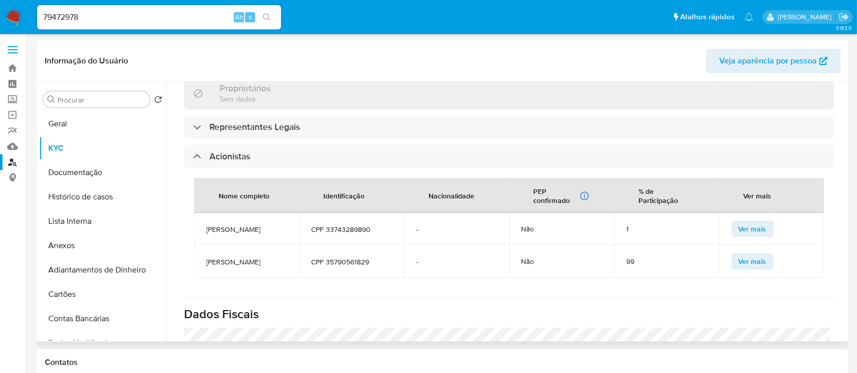
click at [238, 234] on span "RAFAEL SENA RODRIGUES" at bounding box center [246, 229] width 81 height 9
click at [220, 267] on span "THAINA COSTA BLECHA RODRIGUES" at bounding box center [246, 262] width 81 height 9
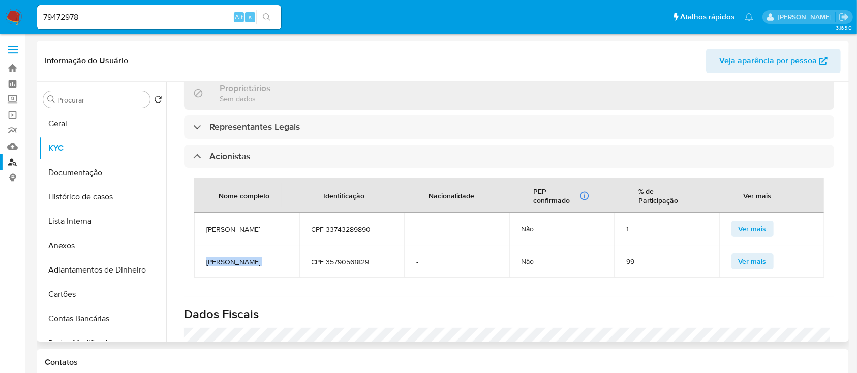
click at [220, 267] on span "THAINA COSTA BLECHA RODRIGUES" at bounding box center [246, 262] width 81 height 9
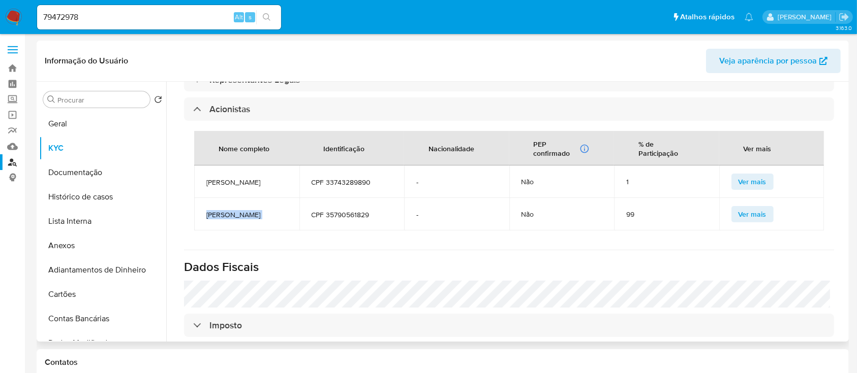
scroll to position [610, 0]
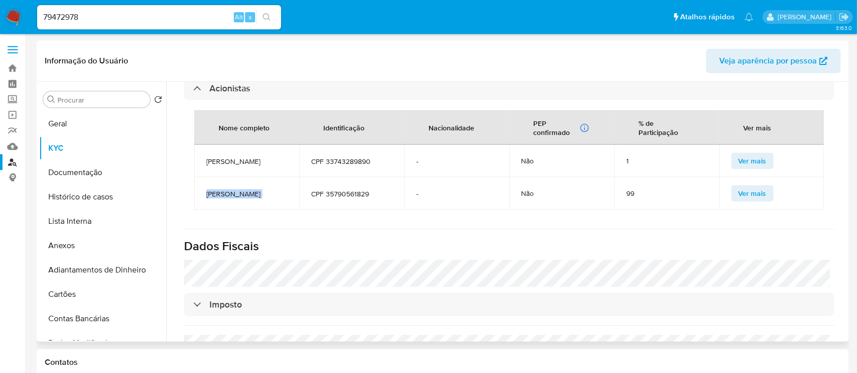
copy span "THAINA COSTA BLECHA RODRIGUES"
click at [361, 199] on span "CPF 35790561829" at bounding box center [351, 194] width 81 height 9
copy span "35790561829"
click at [415, 210] on td "-" at bounding box center [456, 193] width 105 height 33
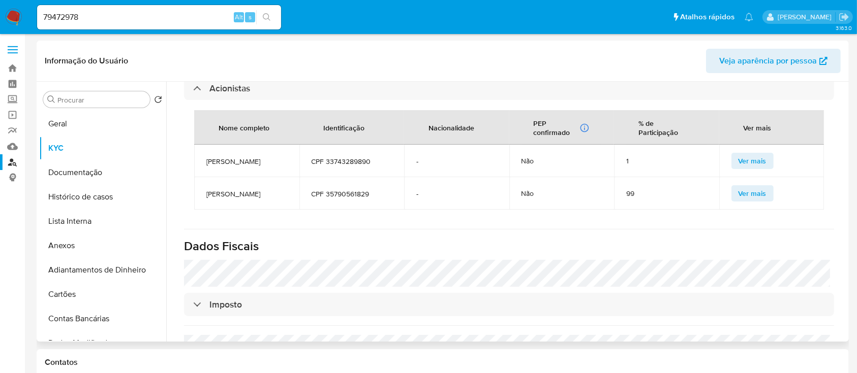
click at [232, 191] on td "THAINA COSTA BLECHA RODRIGUES" at bounding box center [246, 193] width 105 height 33
click at [218, 199] on span "THAINA COSTA BLECHA RODRIGUES" at bounding box center [246, 194] width 81 height 9
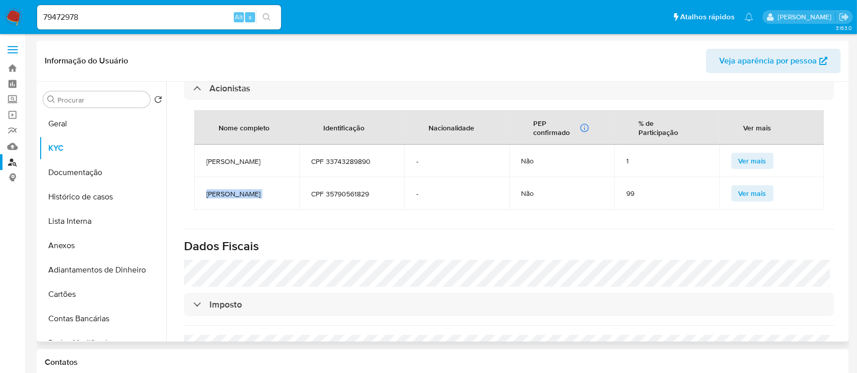
click at [218, 199] on span "THAINA COSTA BLECHA RODRIGUES" at bounding box center [246, 194] width 81 height 9
click at [68, 168] on button "Documentação" at bounding box center [98, 173] width 119 height 24
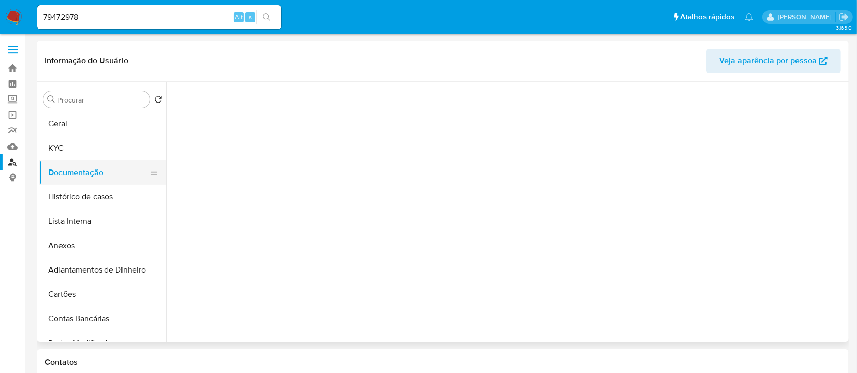
scroll to position [0, 0]
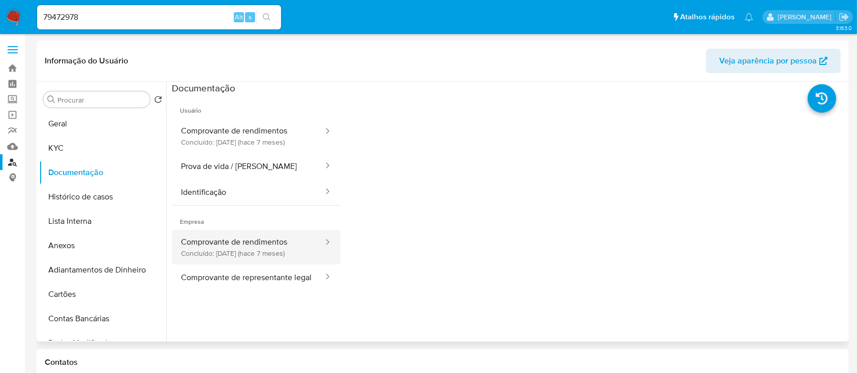
click at [264, 261] on button "Comprovante de rendimentos Concluído: 01/03/2025 (hace 7 meses)" at bounding box center [248, 247] width 152 height 35
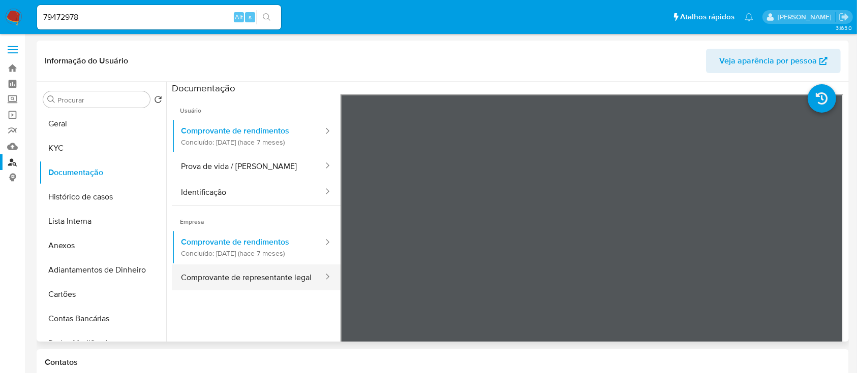
click at [316, 291] on div at bounding box center [324, 278] width 16 height 26
click at [316, 283] on div at bounding box center [324, 278] width 16 height 26
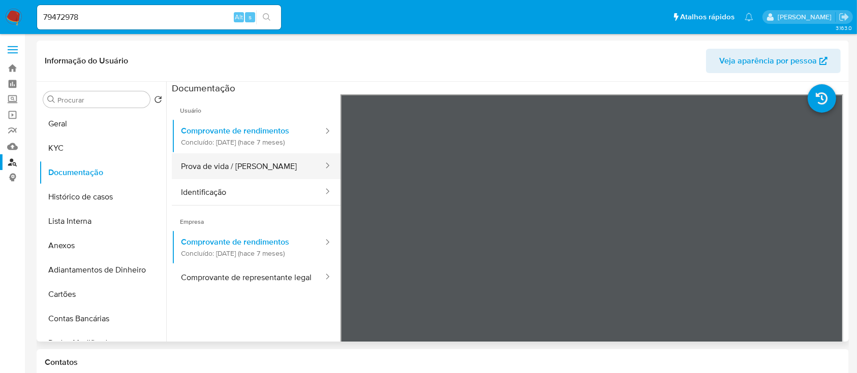
click at [252, 167] on button "Prova de vida / Selfie" at bounding box center [248, 166] width 152 height 26
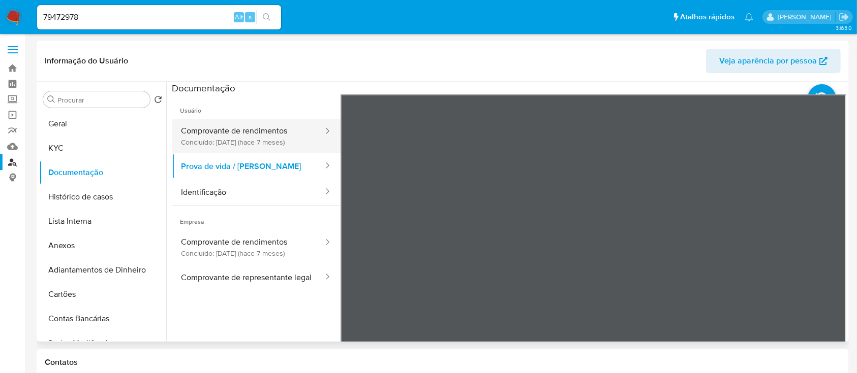
click at [248, 137] on button "Comprovante de rendimentos Concluído: 01/03/2025 (hace 7 meses)" at bounding box center [248, 136] width 152 height 35
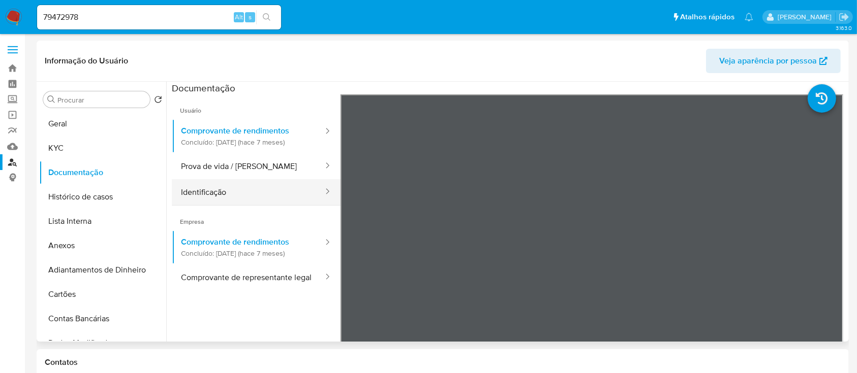
click at [286, 194] on button "Identificação" at bounding box center [248, 192] width 152 height 26
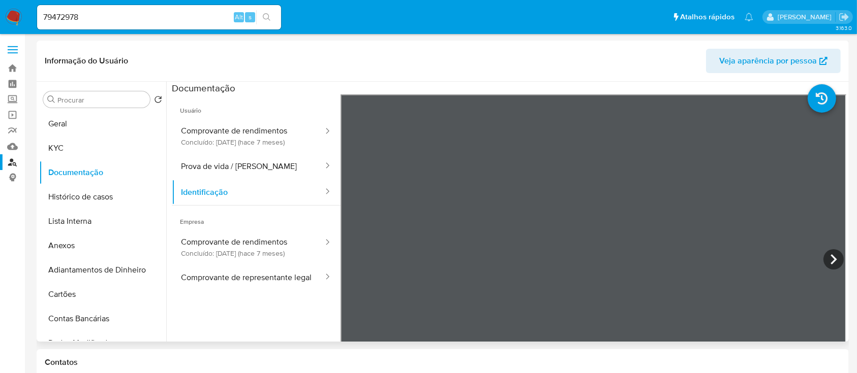
scroll to position [35, 0]
click at [85, 132] on button "Geral" at bounding box center [98, 124] width 119 height 24
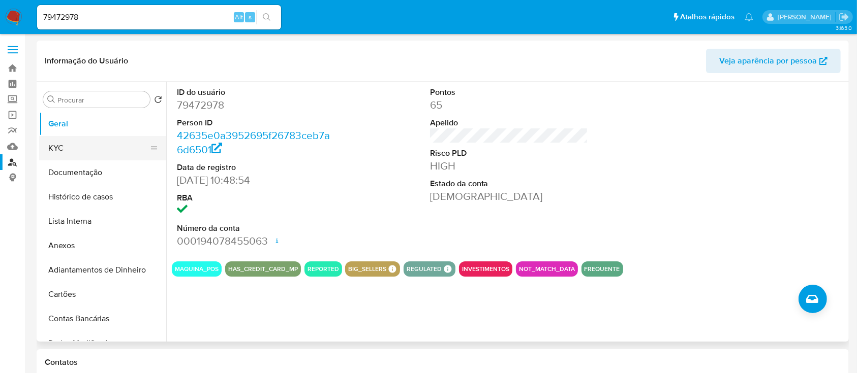
click at [106, 152] on button "KYC" at bounding box center [98, 148] width 119 height 24
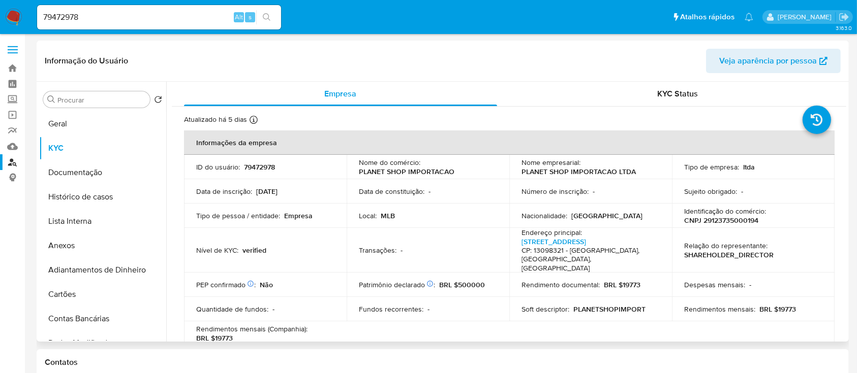
click at [737, 222] on p "CNPJ 29123735000194" at bounding box center [721, 220] width 74 height 9
copy p "29123735000194"
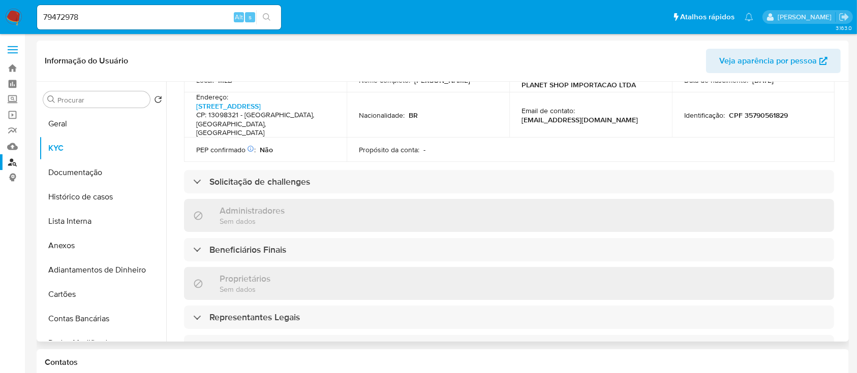
scroll to position [474, 0]
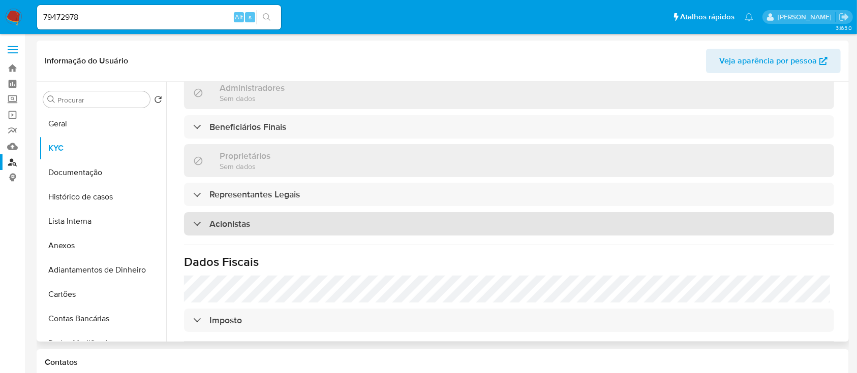
click at [311, 222] on div "Acionistas" at bounding box center [509, 223] width 650 height 23
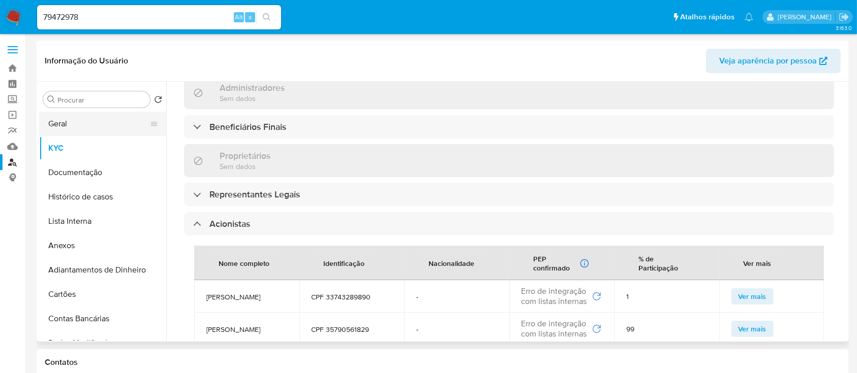
click at [78, 118] on button "Geral" at bounding box center [98, 124] width 119 height 24
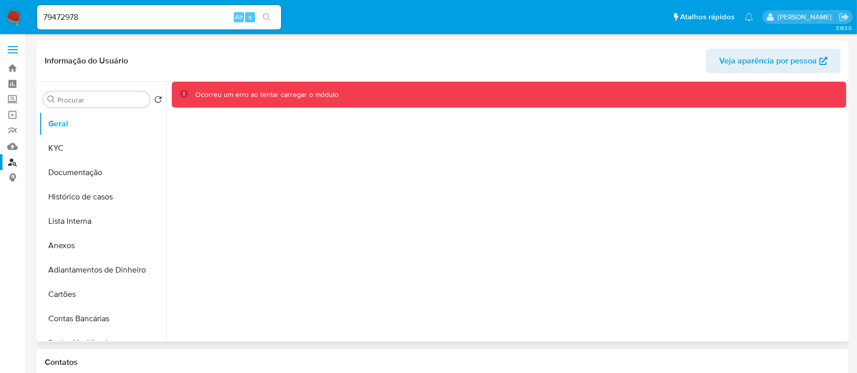
click at [493, 233] on div "Ocorreu um erro ao tentar carregar o módulo" at bounding box center [506, 212] width 680 height 260
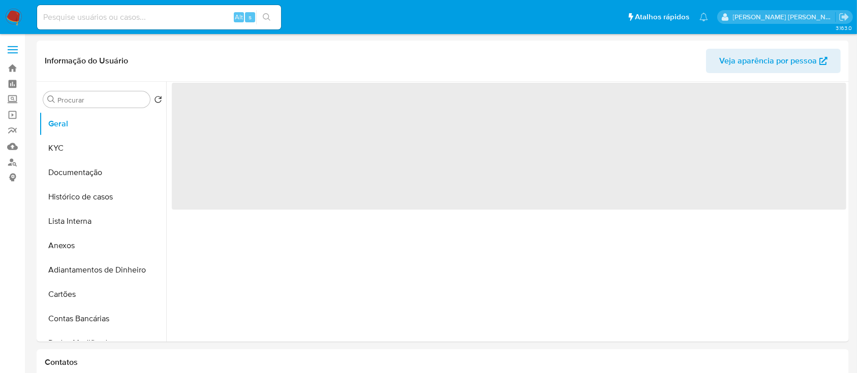
select select "10"
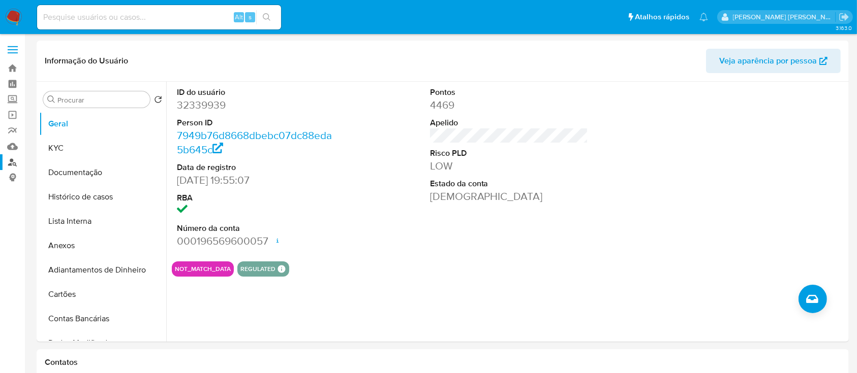
click at [10, 164] on link "Localizador de pessoas" at bounding box center [60, 162] width 121 height 16
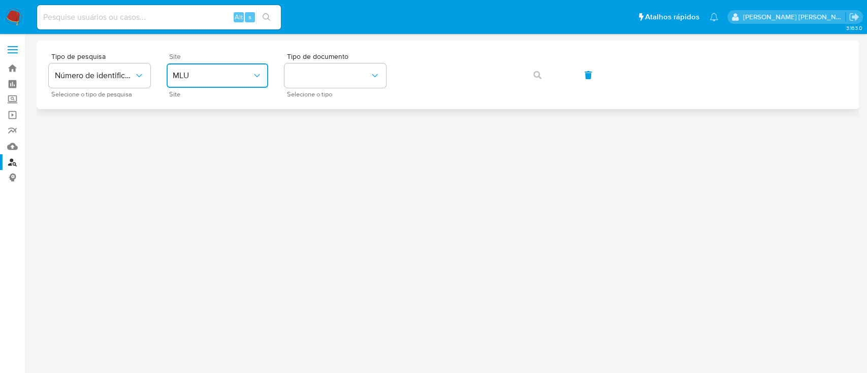
click at [171, 67] on button "MLU" at bounding box center [218, 76] width 102 height 24
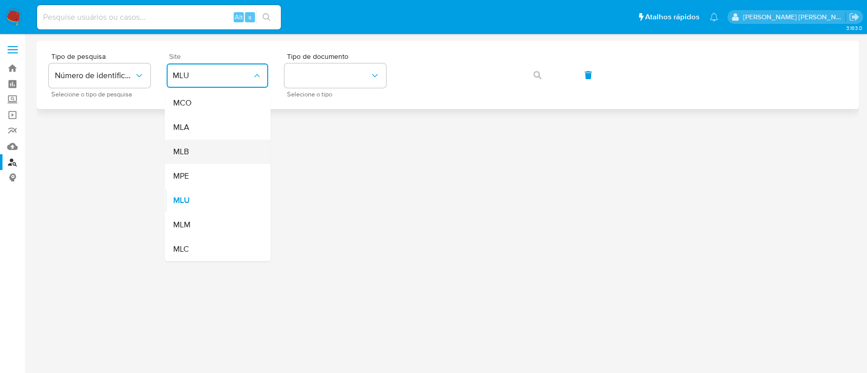
click at [221, 154] on div "MLB" at bounding box center [214, 152] width 83 height 24
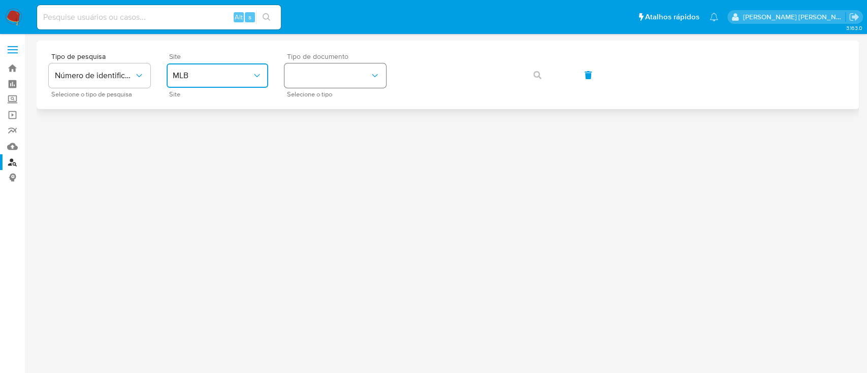
click at [342, 73] on button "identificationType" at bounding box center [336, 76] width 102 height 24
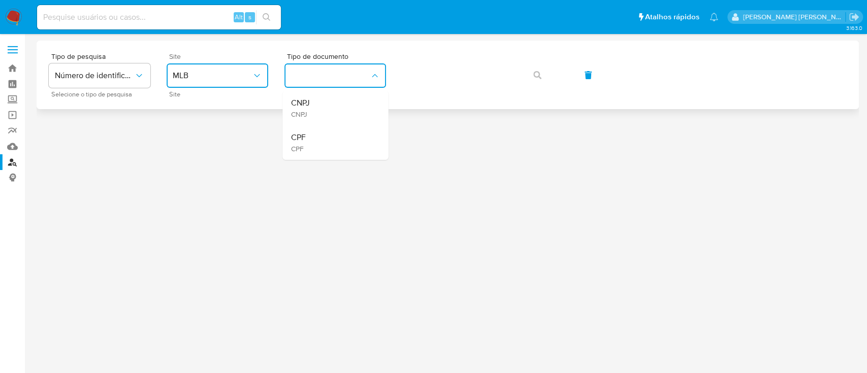
drag, startPoint x: 329, startPoint y: 112, endPoint x: 389, endPoint y: 101, distance: 61.1
click at [330, 112] on div "CNPJ CNPJ" at bounding box center [332, 108] width 83 height 35
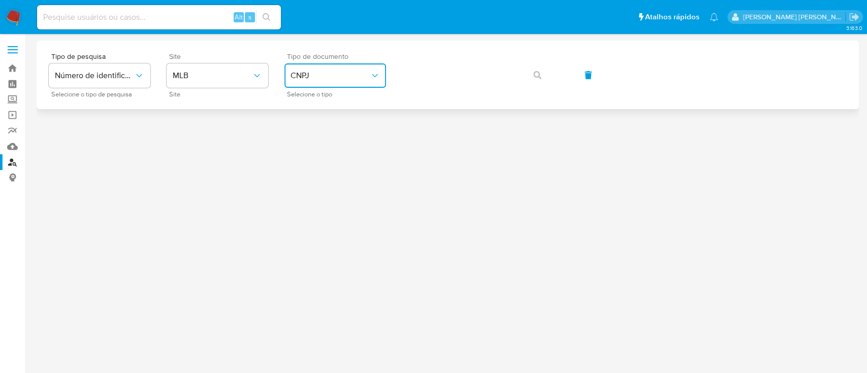
drag, startPoint x: 444, startPoint y: 90, endPoint x: 353, endPoint y: 70, distance: 93.2
click at [355, 67] on button "CNPJ" at bounding box center [336, 76] width 102 height 24
click at [330, 147] on div "CPF CPF" at bounding box center [332, 143] width 83 height 35
click at [530, 74] on button "button" at bounding box center [537, 75] width 35 height 24
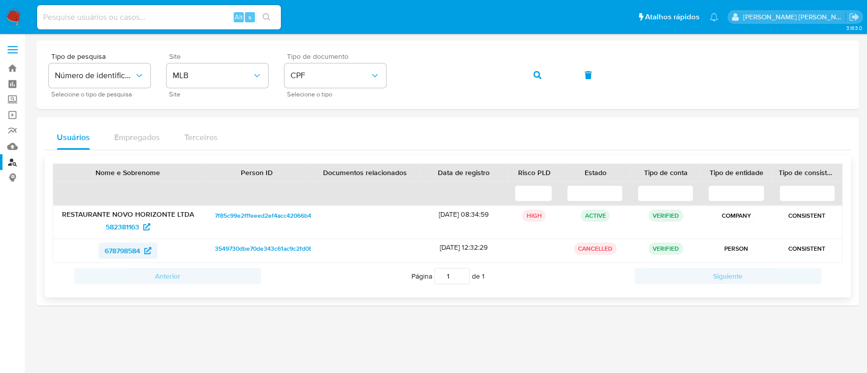
click at [109, 246] on span "678798584" at bounding box center [123, 251] width 36 height 16
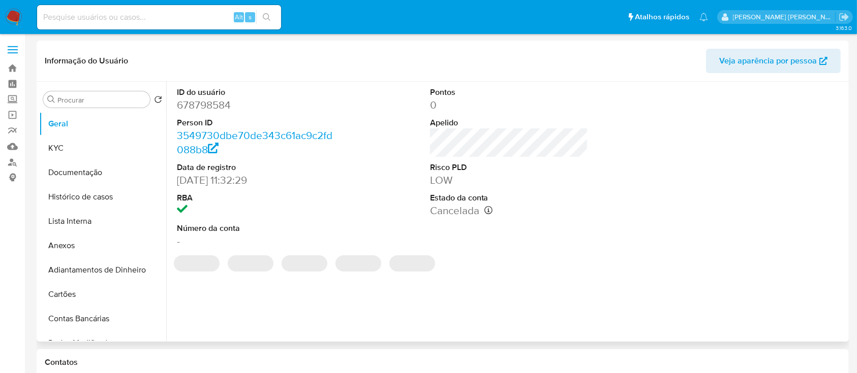
select select "10"
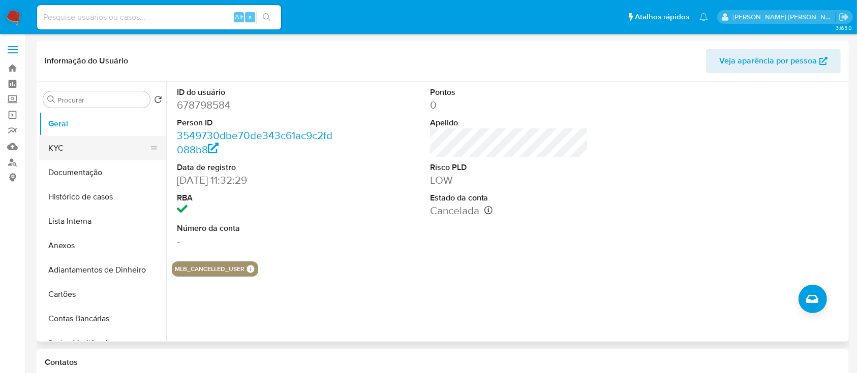
click at [94, 145] on button "KYC" at bounding box center [98, 148] width 119 height 24
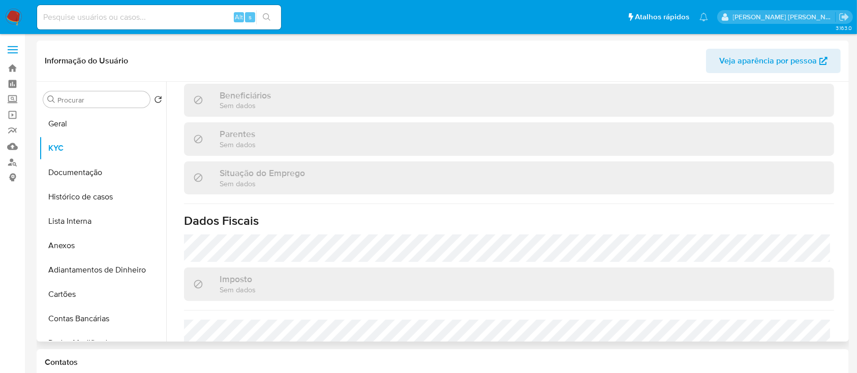
scroll to position [438, 0]
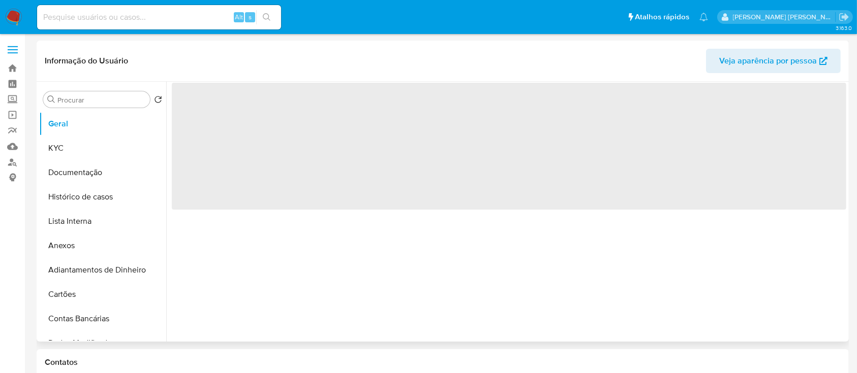
select select "10"
click at [482, 283] on div "‌" at bounding box center [506, 212] width 680 height 260
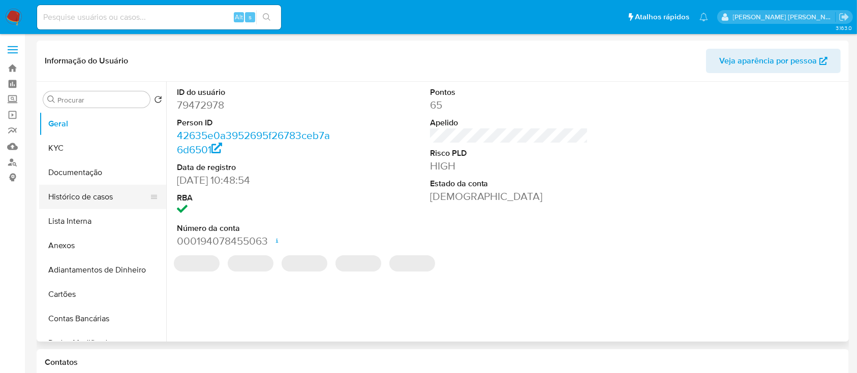
click at [76, 194] on button "Histórico de casos" at bounding box center [98, 197] width 119 height 24
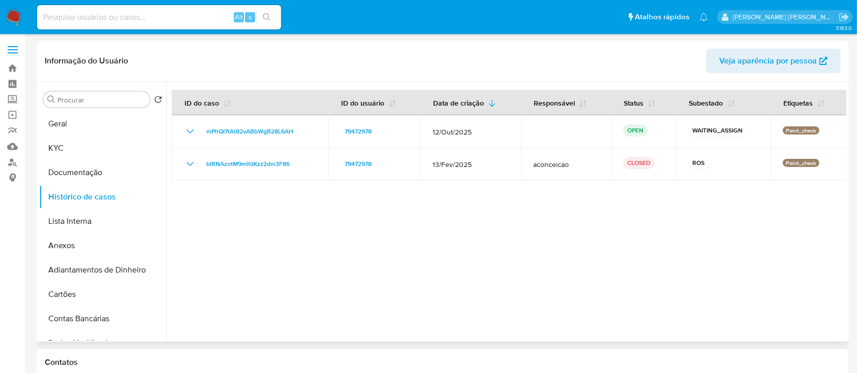
click at [635, 213] on div at bounding box center [506, 212] width 680 height 260
click at [243, 234] on div at bounding box center [506, 212] width 680 height 260
click at [95, 120] on button "Geral" at bounding box center [98, 124] width 119 height 24
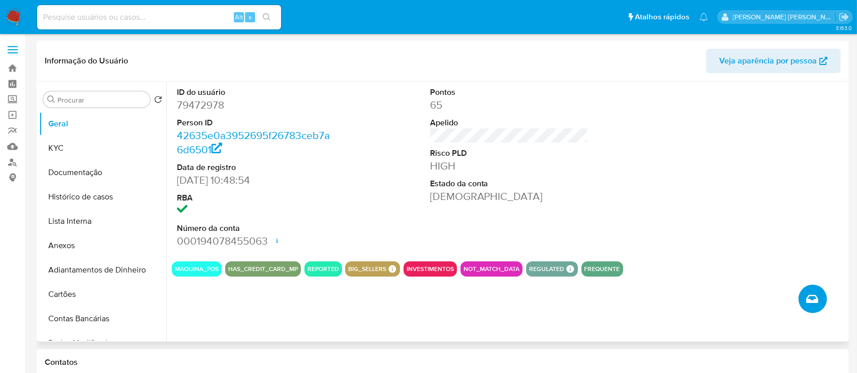
click at [814, 300] on icon "Criar caso manual" at bounding box center [812, 299] width 12 height 8
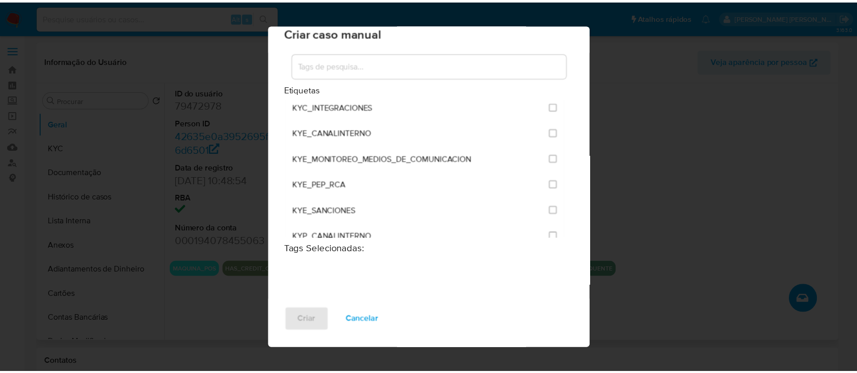
scroll to position [881, 0]
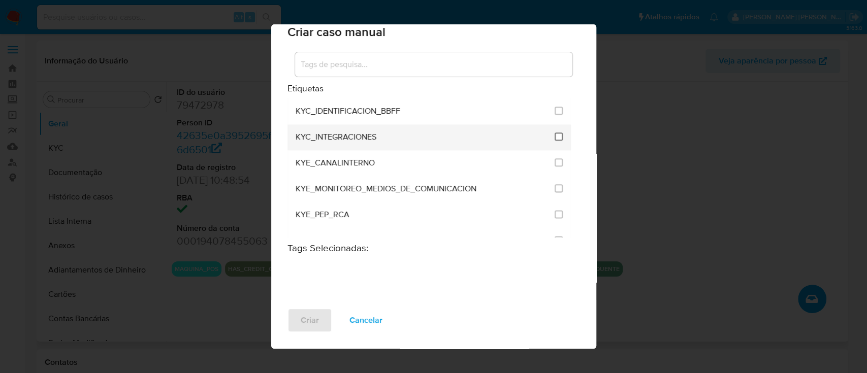
click at [555, 136] on input "2093" at bounding box center [559, 137] width 8 height 8
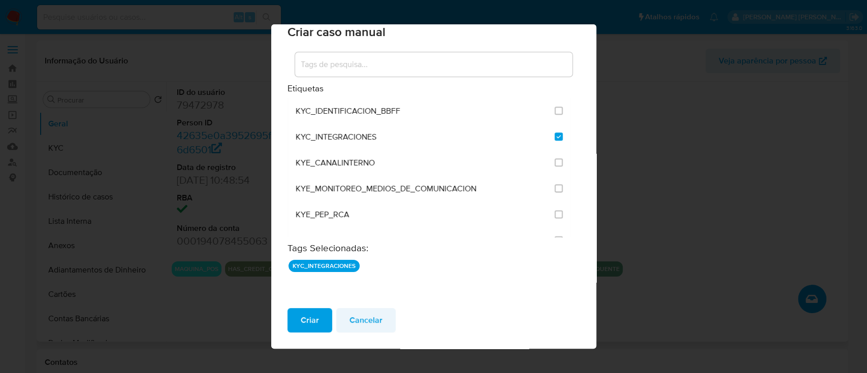
click at [350, 325] on span "Cancelar" at bounding box center [366, 320] width 33 height 22
checkbox input "false"
